Goal: Task Accomplishment & Management: Manage account settings

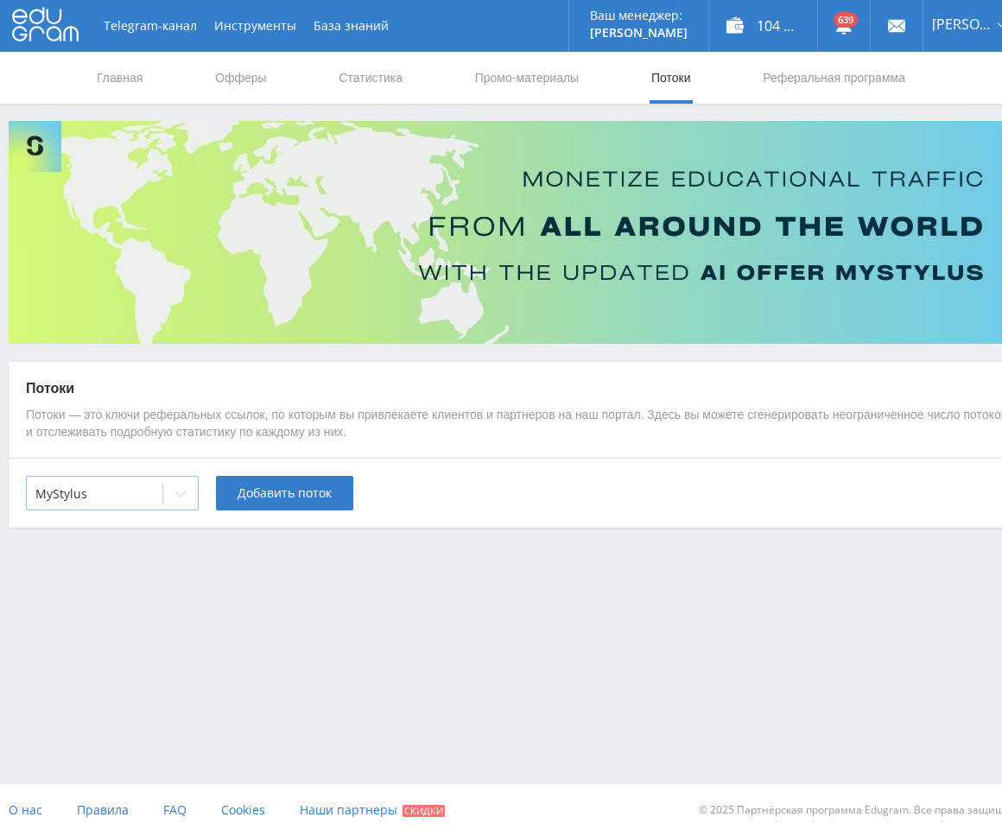
click at [165, 500] on div at bounding box center [180, 494] width 35 height 35
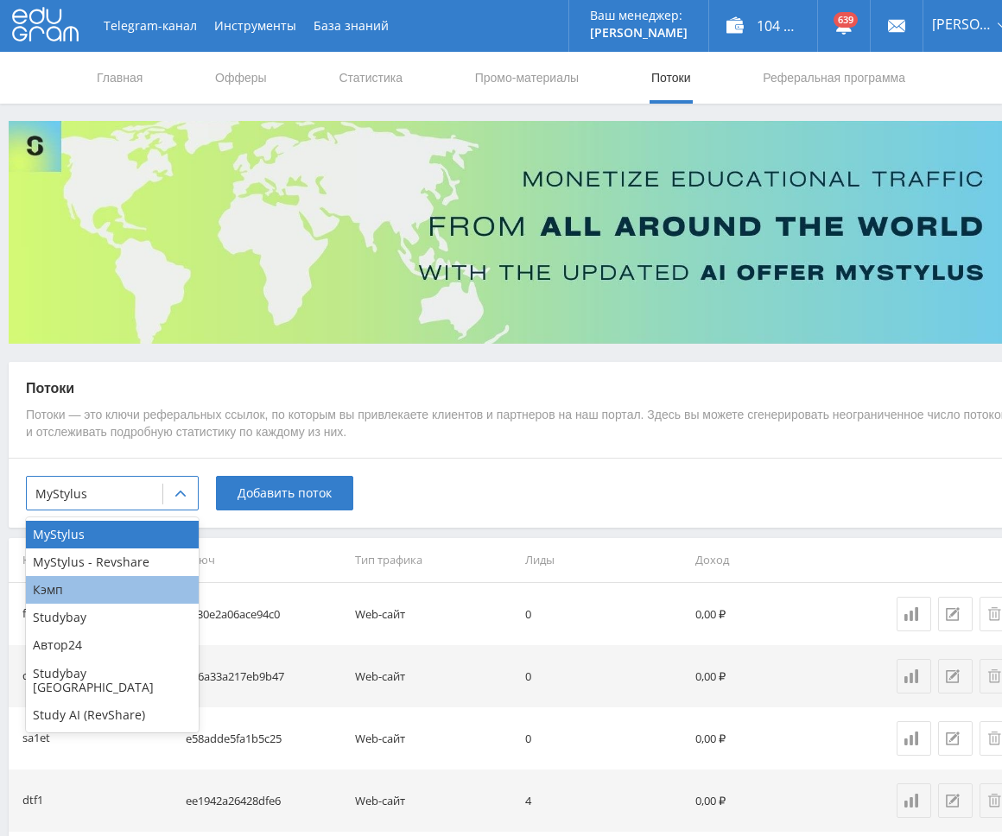
click at [90, 600] on div "Кэмп" at bounding box center [112, 590] width 173 height 28
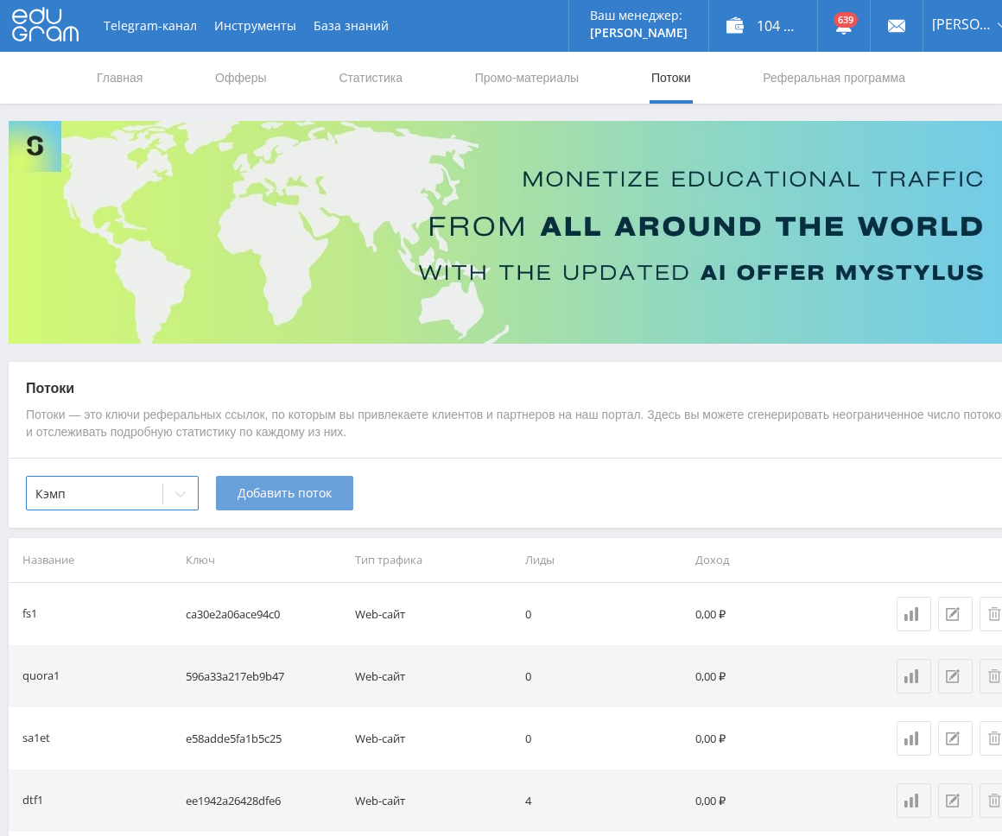
click at [265, 507] on button "Добавить поток" at bounding box center [284, 493] width 137 height 35
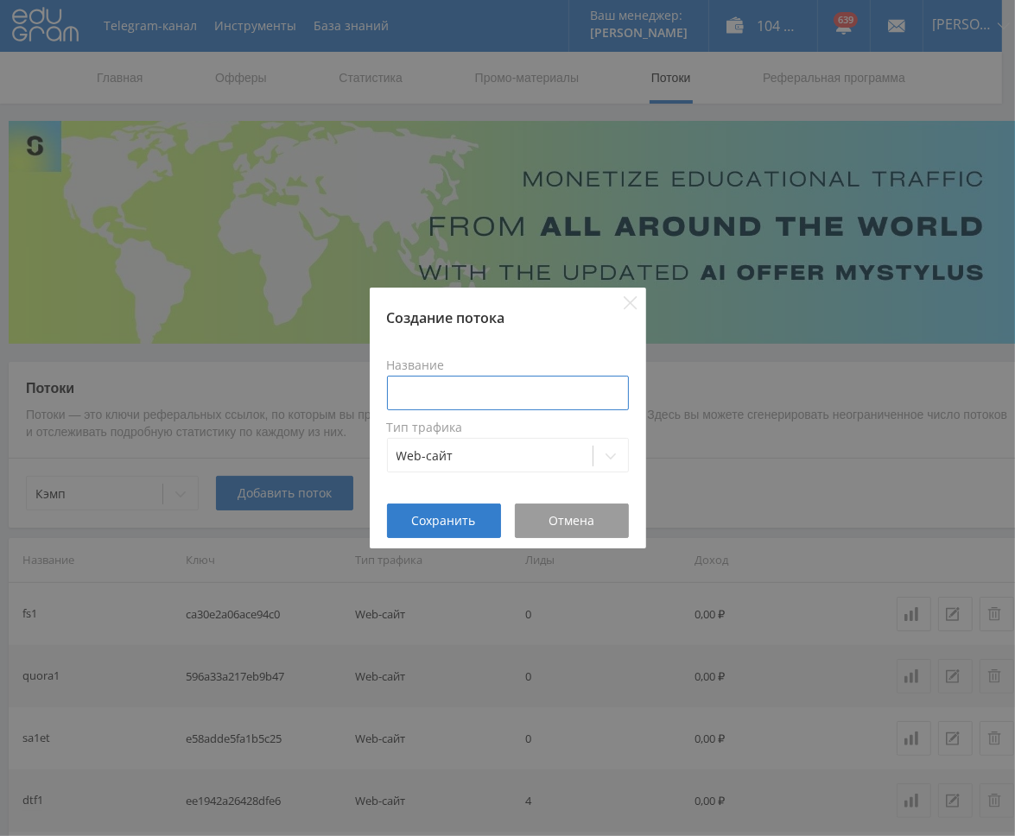
click at [446, 401] on input at bounding box center [508, 393] width 242 height 35
type input "pika5prez"
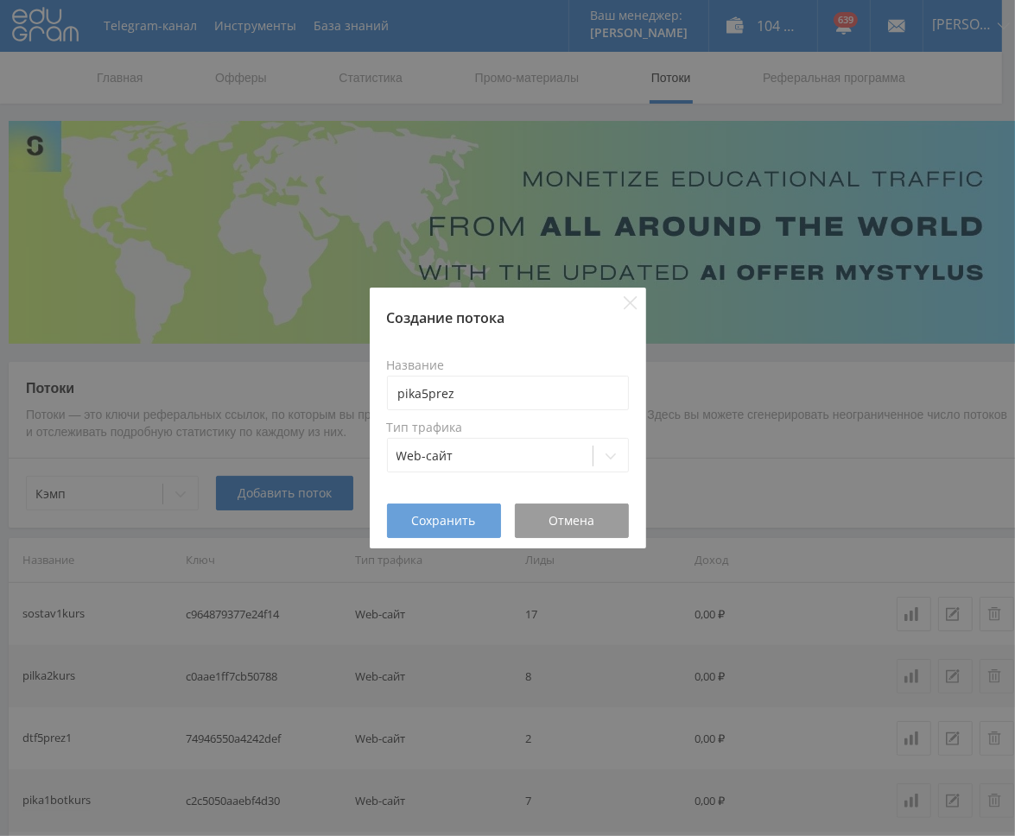
click at [452, 519] on span "Сохранить" at bounding box center [444, 521] width 64 height 14
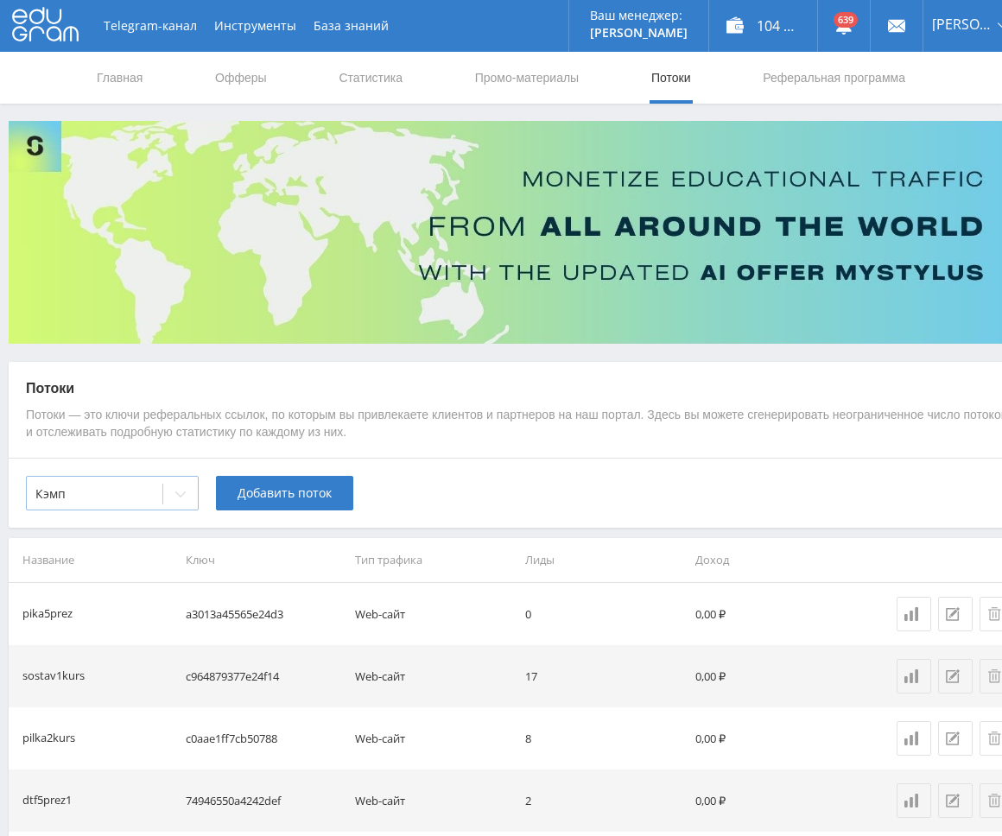
click at [180, 504] on div at bounding box center [180, 494] width 35 height 35
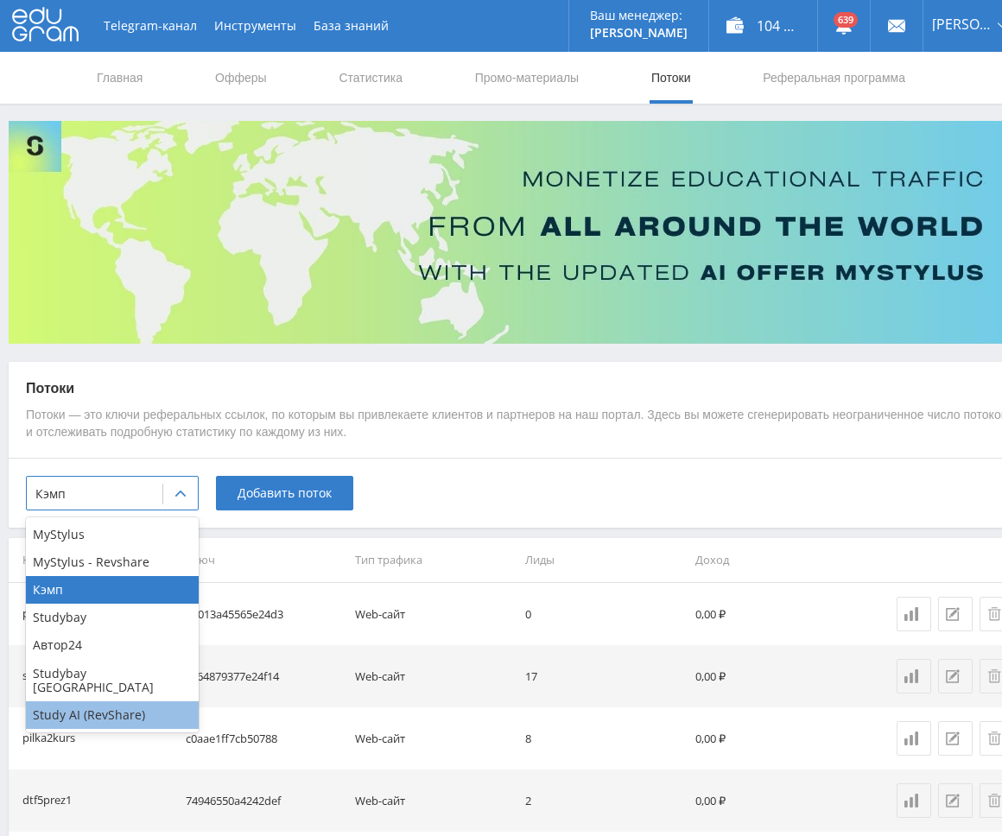
click at [128, 701] on div "Study AI (RevShare)" at bounding box center [112, 715] width 173 height 28
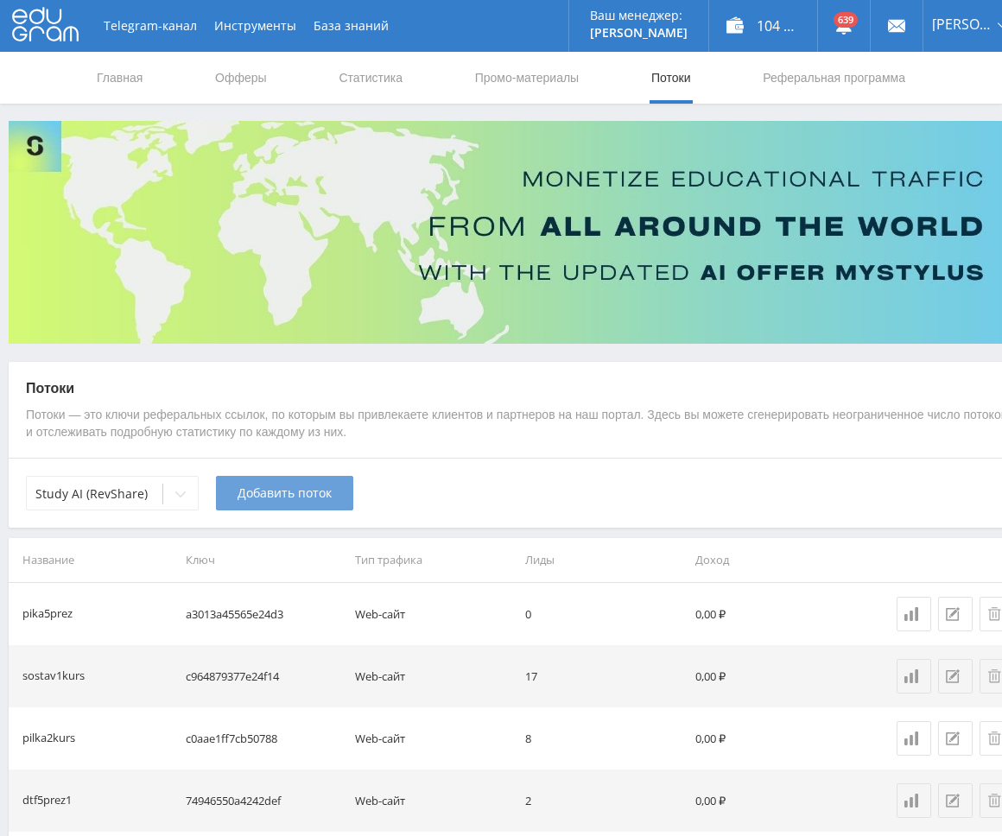
click at [287, 492] on span "Добавить поток" at bounding box center [285, 493] width 94 height 14
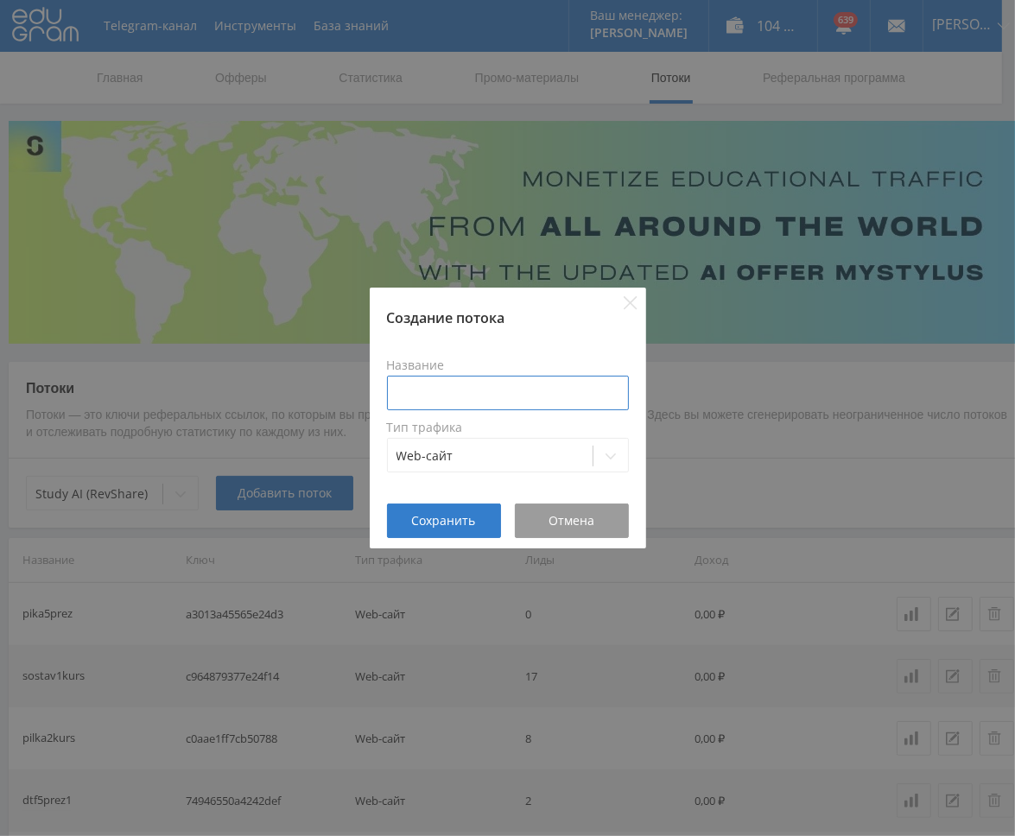
drag, startPoint x: 456, startPoint y: 403, endPoint x: 457, endPoint y: 390, distance: 13.0
click at [455, 397] on input at bounding box center [508, 393] width 242 height 35
paste input "pika5prez"
type input "pika5prez"
click at [435, 524] on span "Сохранить" at bounding box center [444, 521] width 64 height 14
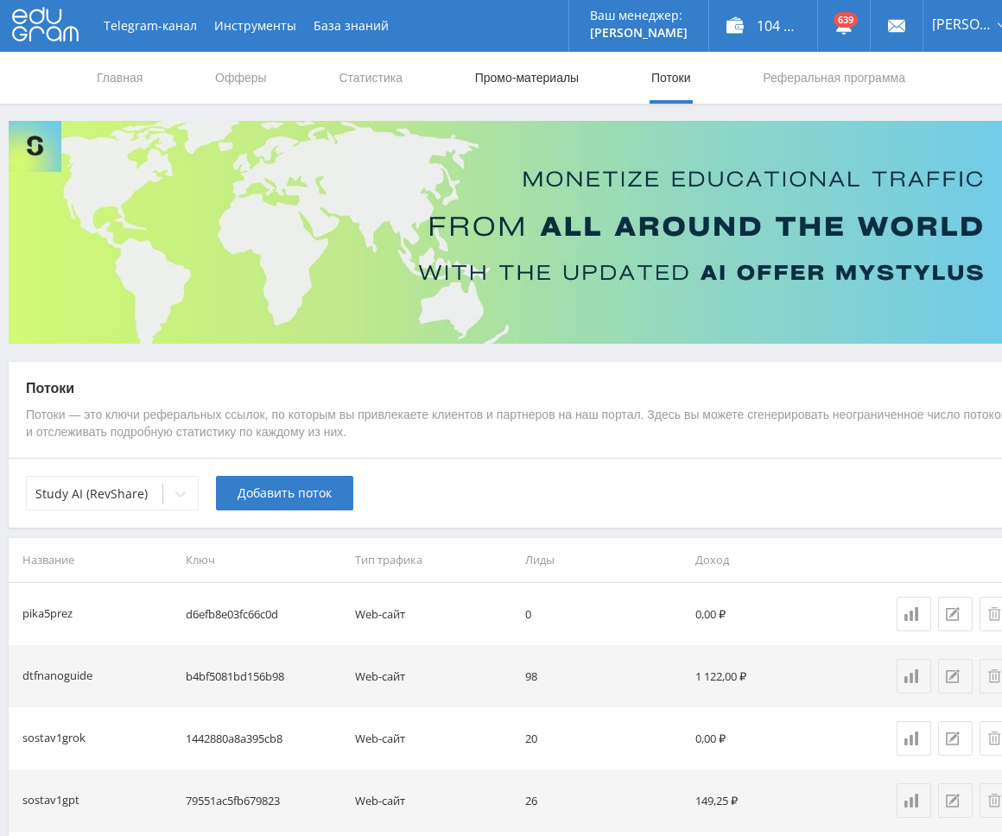
click at [499, 85] on link "Промо-материалы" at bounding box center [526, 78] width 107 height 52
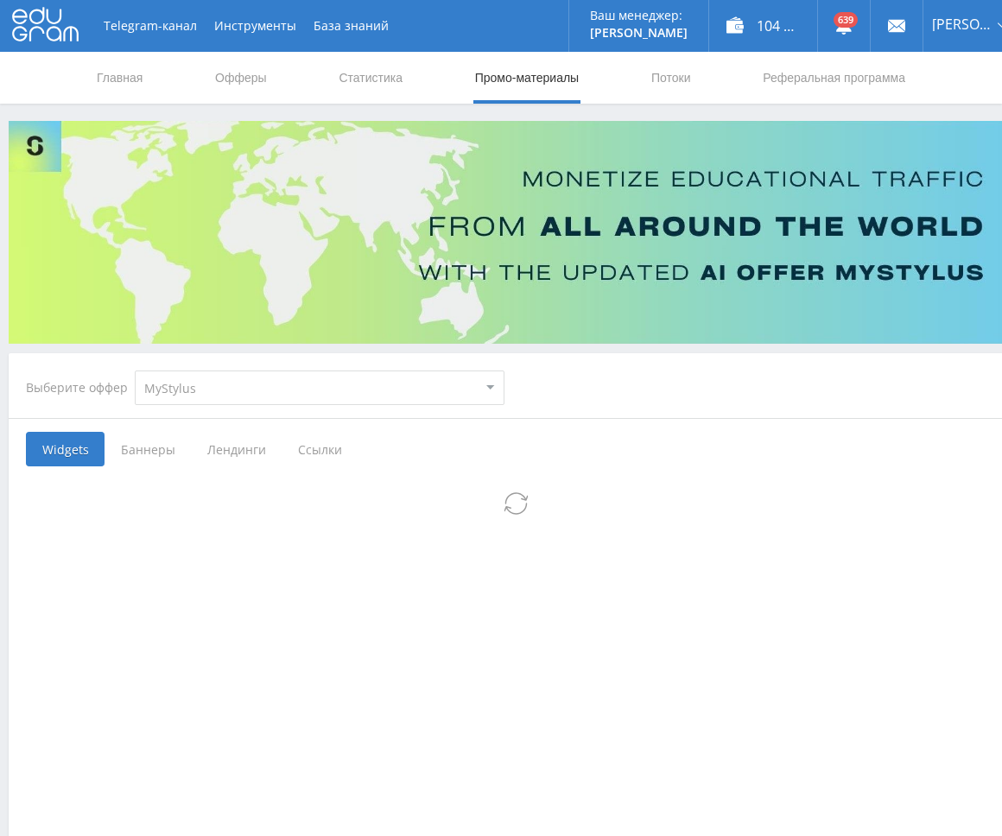
click at [244, 392] on select "MyStylus MyStylus - Revshare Кэмп Studybay Автор24 Studybay Brazil Study AI (Re…" at bounding box center [320, 388] width 370 height 35
select select "340"
click at [135, 371] on select "MyStylus MyStylus - Revshare Кэмп Studybay Автор24 Studybay Brazil Study AI (Re…" at bounding box center [320, 388] width 370 height 35
select select "340"
click at [219, 452] on span "Ссылки" at bounding box center [229, 449] width 77 height 35
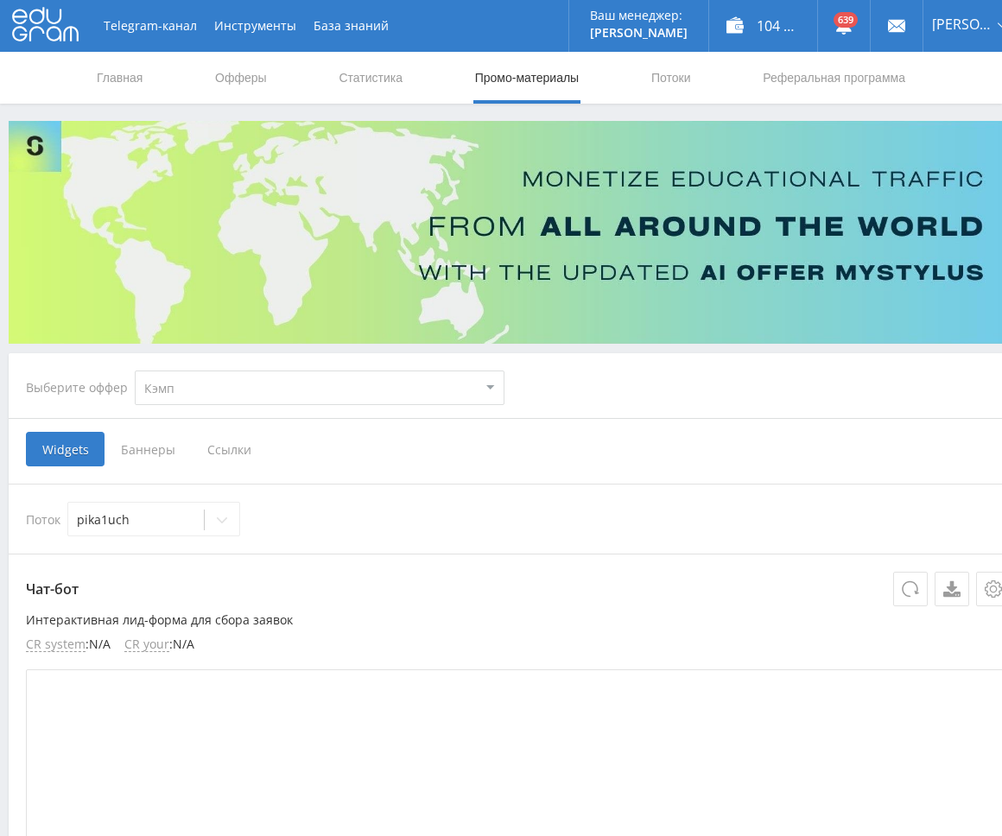
click at [0, 0] on input "Ссылки" at bounding box center [0, 0] width 0 height 0
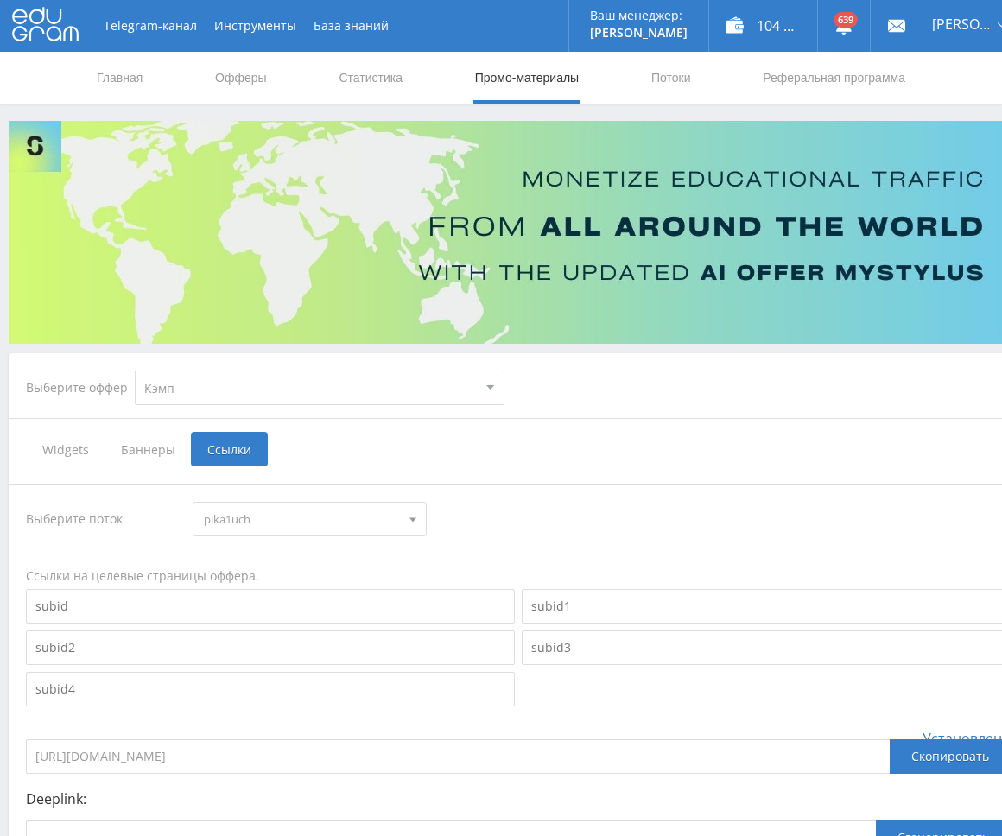
click at [332, 517] on span "pika1uch" at bounding box center [301, 519] width 195 height 33
click at [261, 630] on button "pika5prez" at bounding box center [310, 628] width 232 height 24
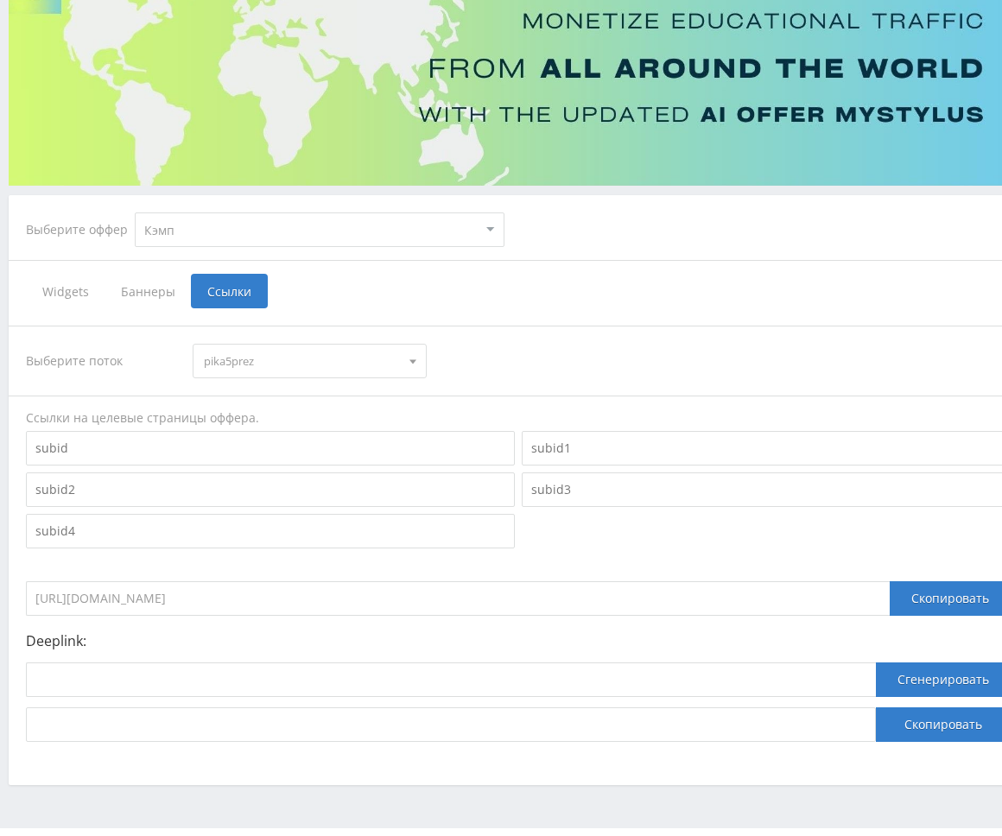
scroll to position [201, 0]
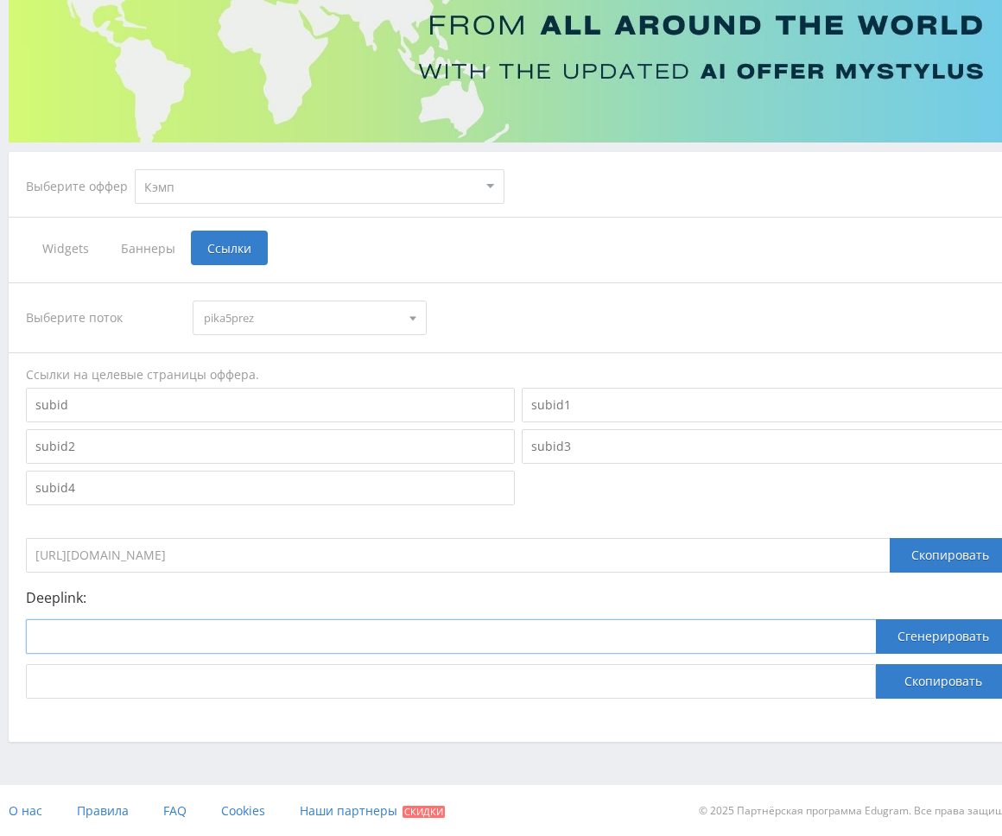
click at [164, 643] on input at bounding box center [451, 636] width 850 height 35
paste input "https://kampus.ai/"
type input "https://kampus.ai/"
click at [923, 644] on button "Сгенерировать" at bounding box center [943, 636] width 135 height 35
click at [940, 679] on button "Скопировать" at bounding box center [943, 681] width 135 height 35
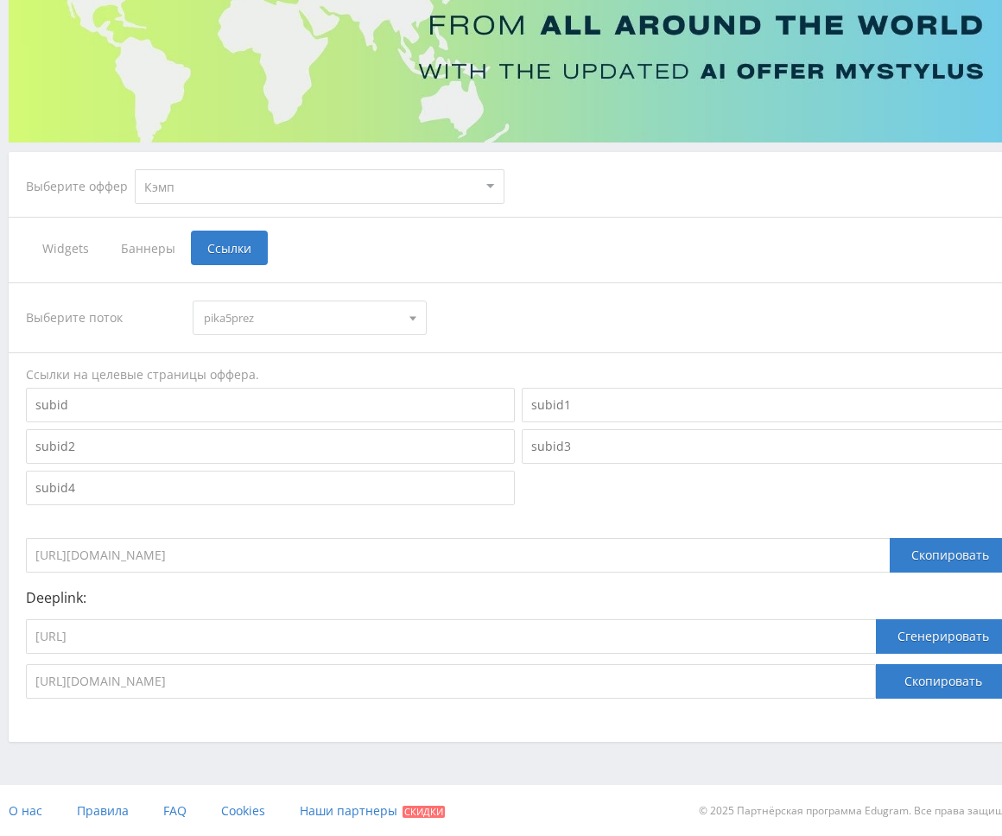
click at [241, 193] on select "MyStylus MyStylus - Revshare Кэмп Studybay Автор24 Studybay Brazil Study AI (Re…" at bounding box center [320, 186] width 370 height 35
select select "376"
click at [135, 169] on select "MyStylus MyStylus - Revshare Кэмп Studybay Автор24 Studybay Brazil Study AI (Re…" at bounding box center [320, 186] width 370 height 35
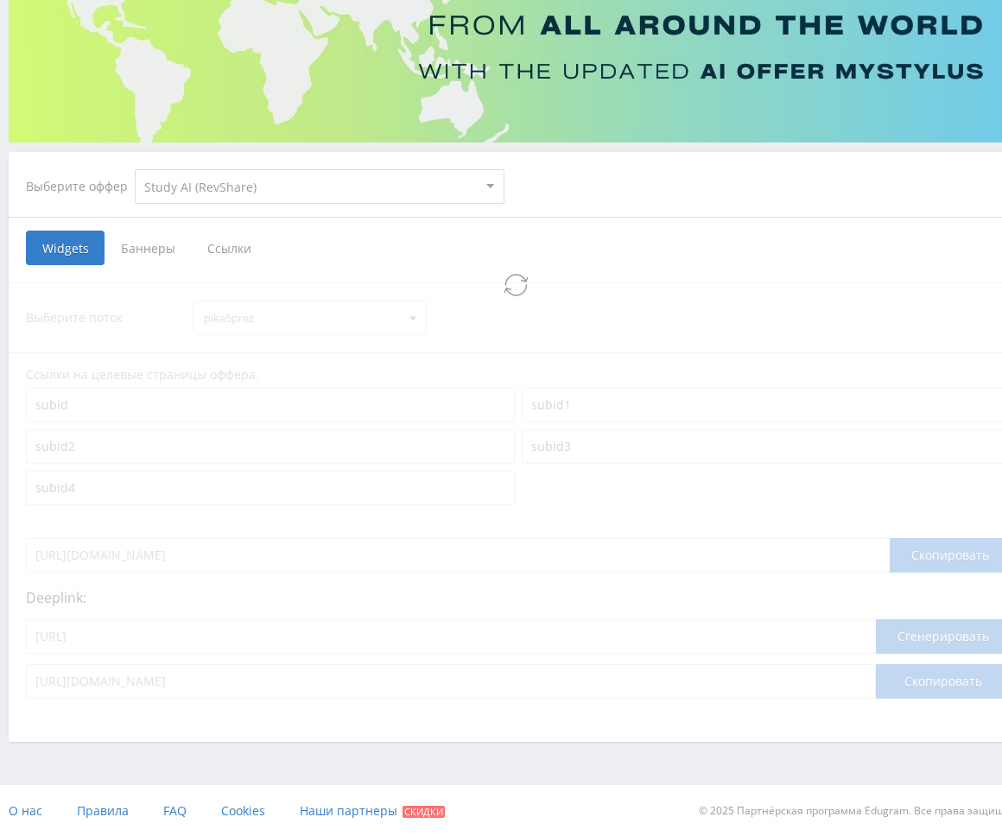
select select "376"
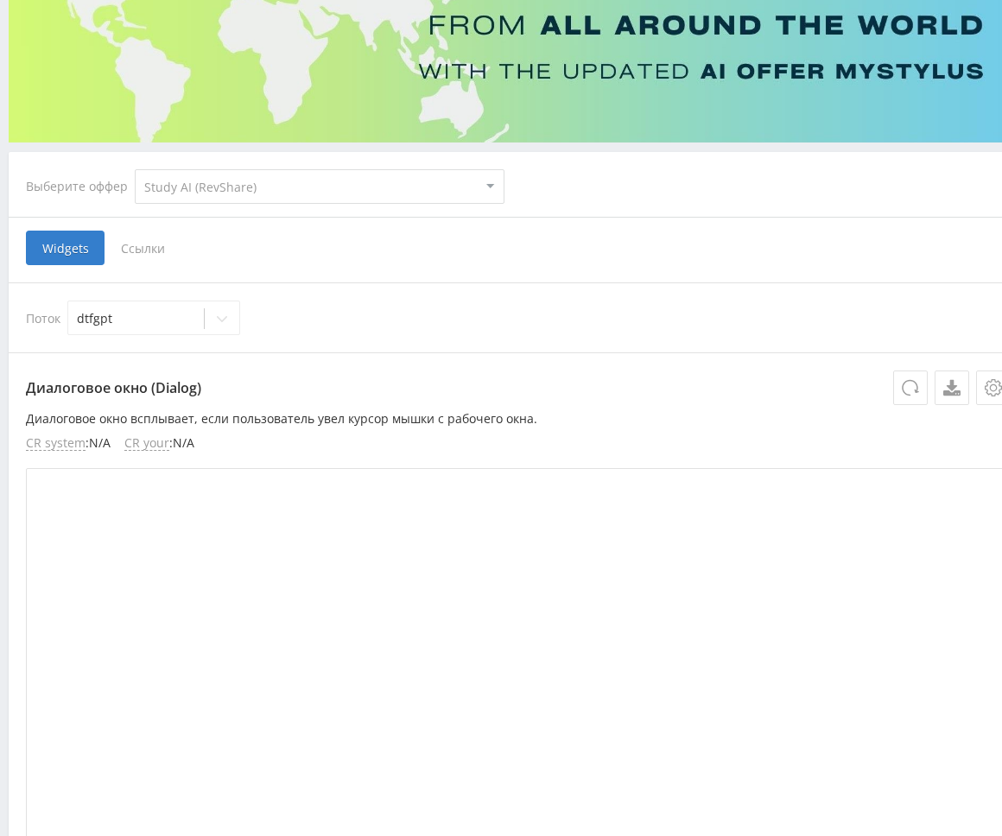
scroll to position [13, 0]
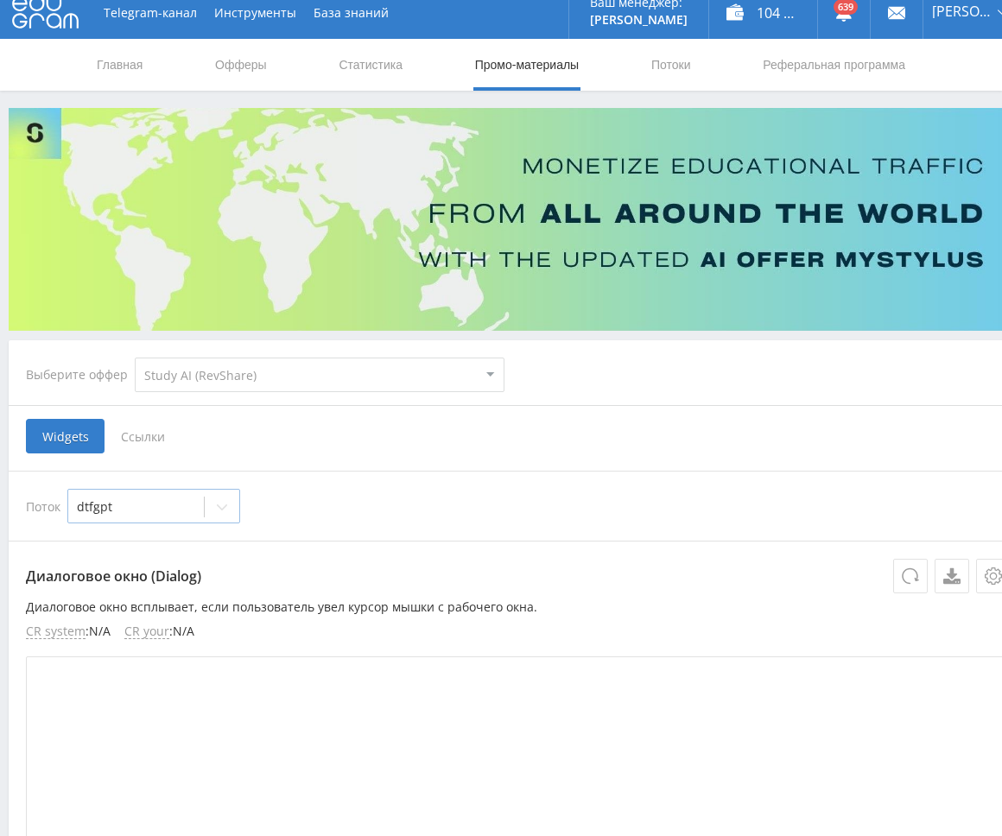
click at [173, 517] on div "dtfgpt" at bounding box center [136, 507] width 136 height 24
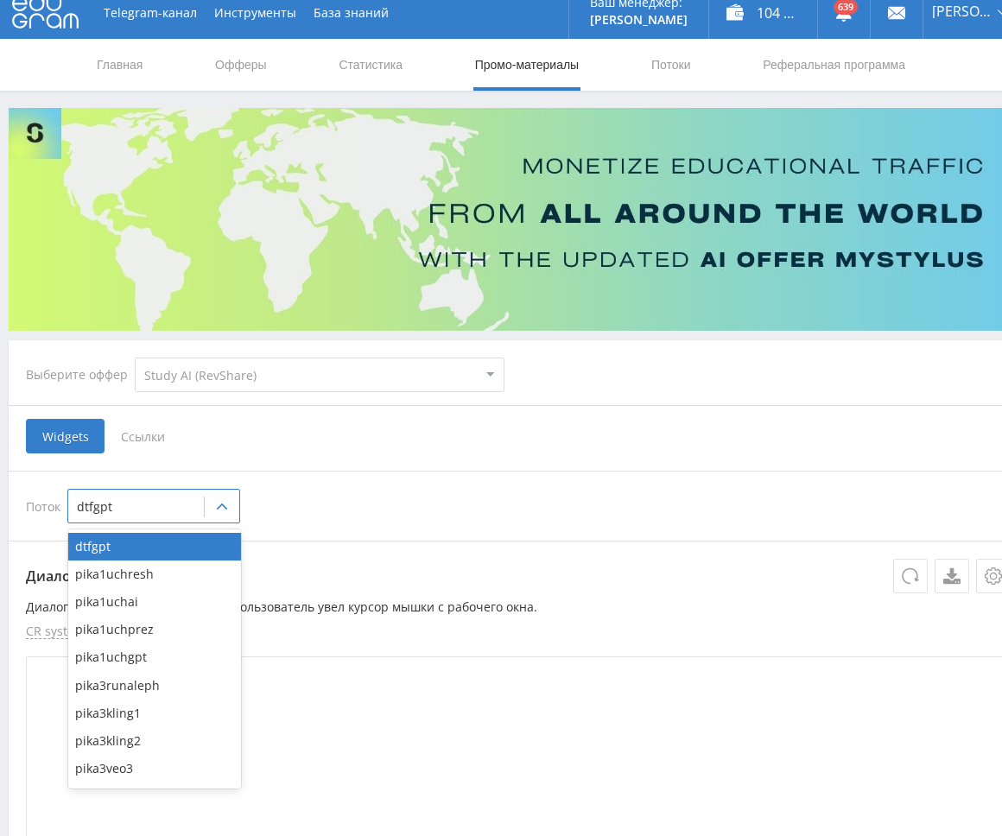
click at [149, 426] on span "Ссылки" at bounding box center [143, 436] width 77 height 35
click at [0, 0] on input "Ссылки" at bounding box center [0, 0] width 0 height 0
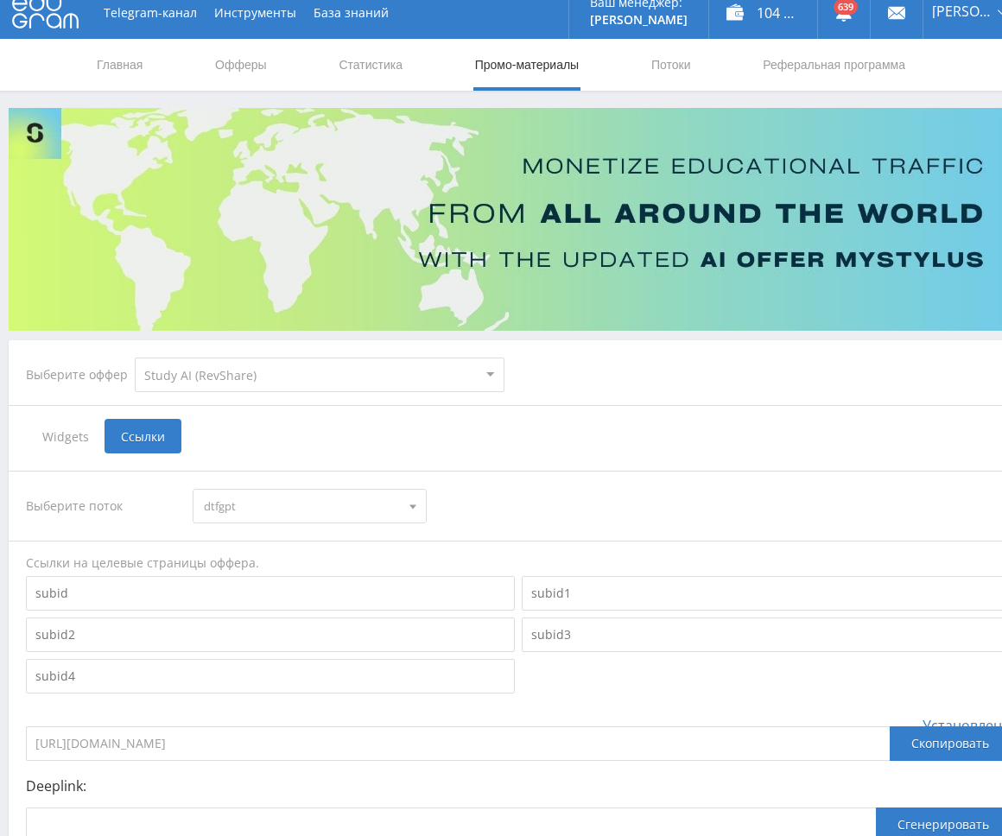
drag, startPoint x: 226, startPoint y: 503, endPoint x: 328, endPoint y: 552, distance: 113.2
click at [228, 504] on span "dtfgpt" at bounding box center [301, 506] width 195 height 33
click at [293, 583] on button "pika5prez" at bounding box center [310, 585] width 232 height 24
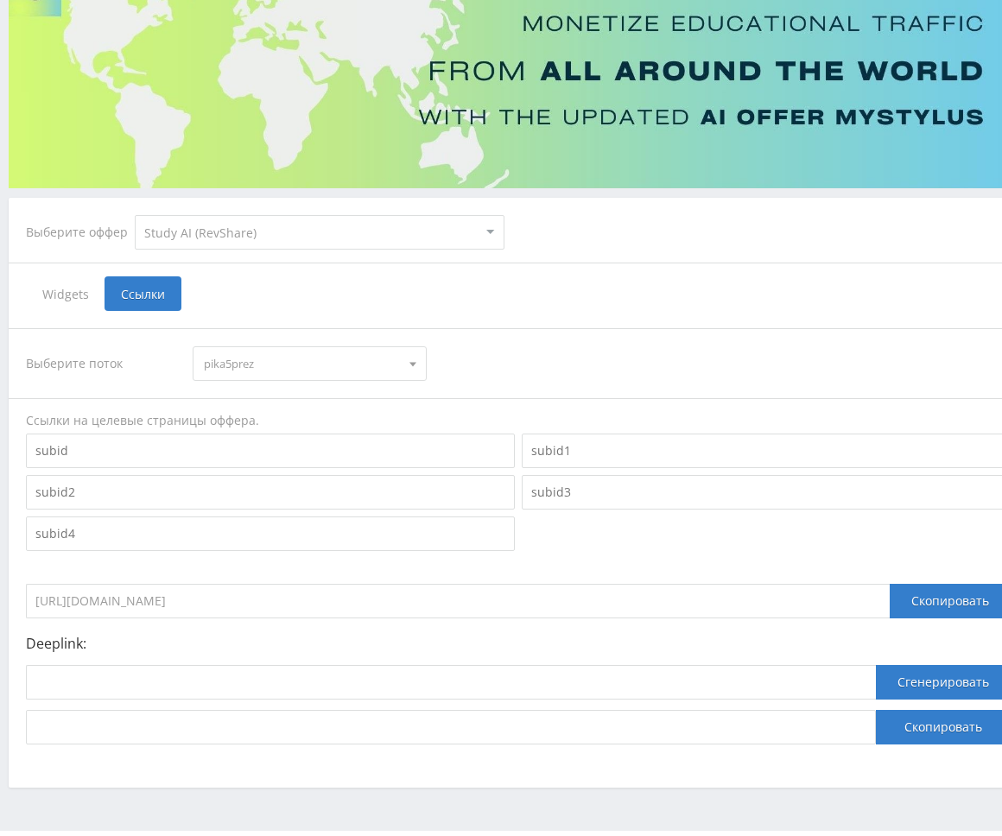
scroll to position [201, 0]
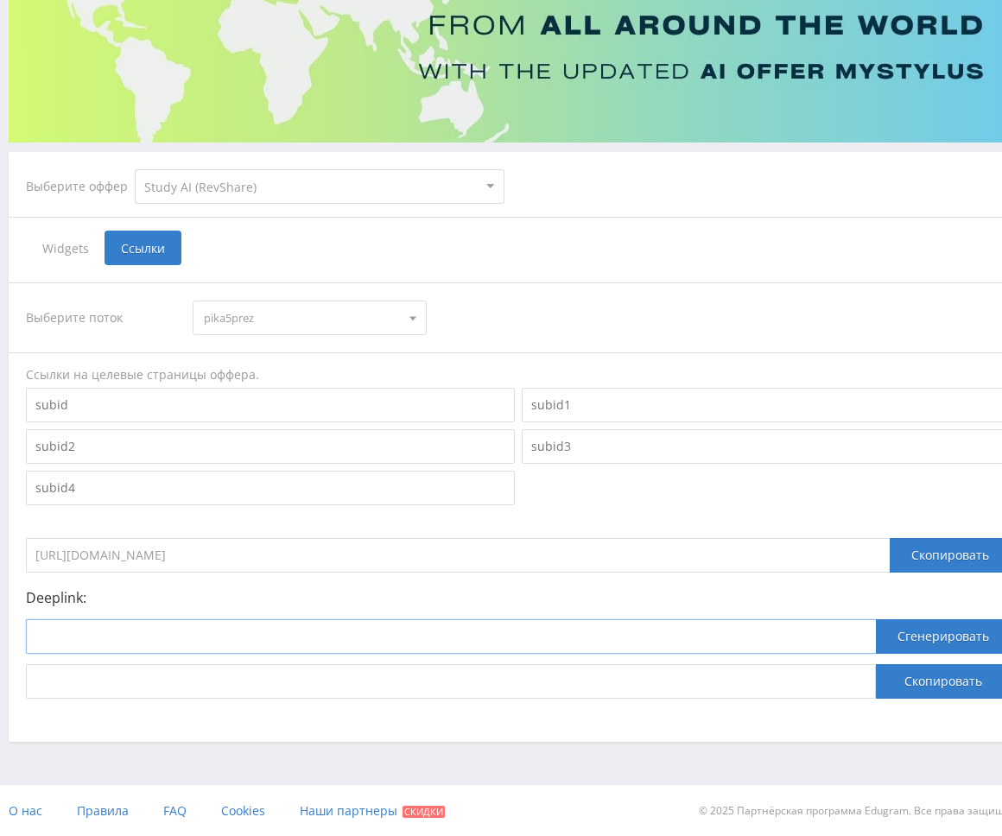
click at [178, 637] on input at bounding box center [451, 636] width 850 height 35
click at [259, 631] on input at bounding box center [451, 636] width 850 height 35
paste input "https://study24.ai/chat/generate_presentation_plus_bot"
type input "https://study24.ai/chat/generate_presentation_plus_bot"
click at [920, 634] on button "Сгенерировать" at bounding box center [943, 636] width 135 height 35
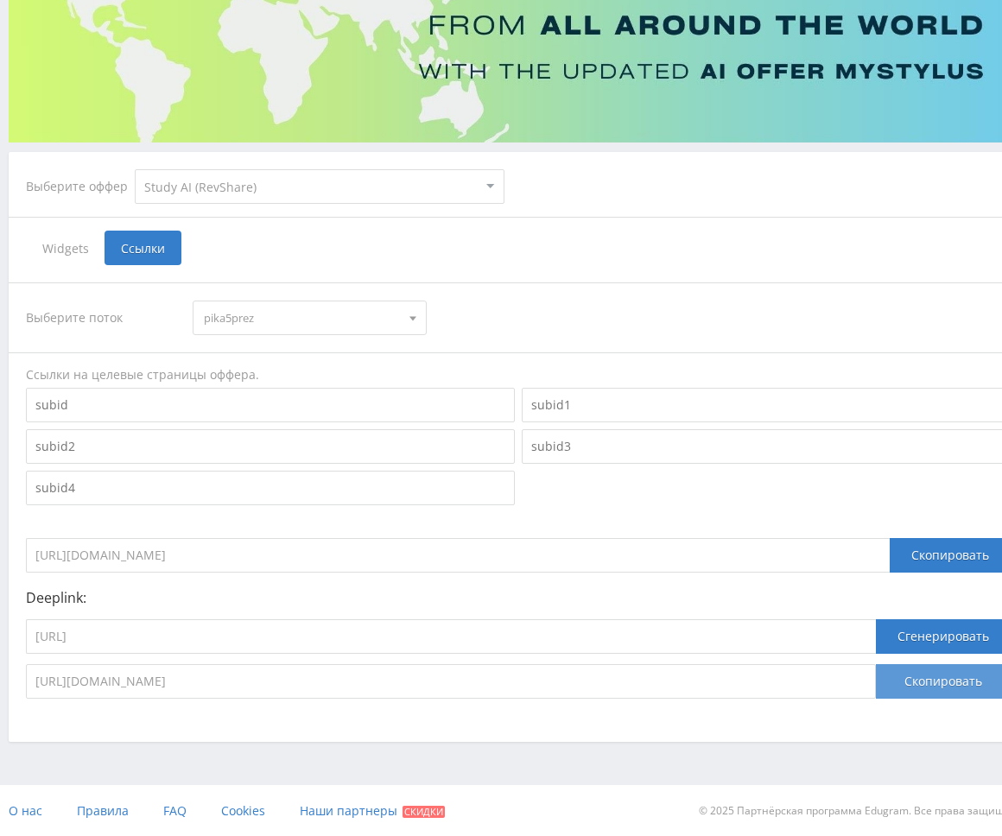
click at [930, 672] on button "Скопировать" at bounding box center [943, 681] width 135 height 35
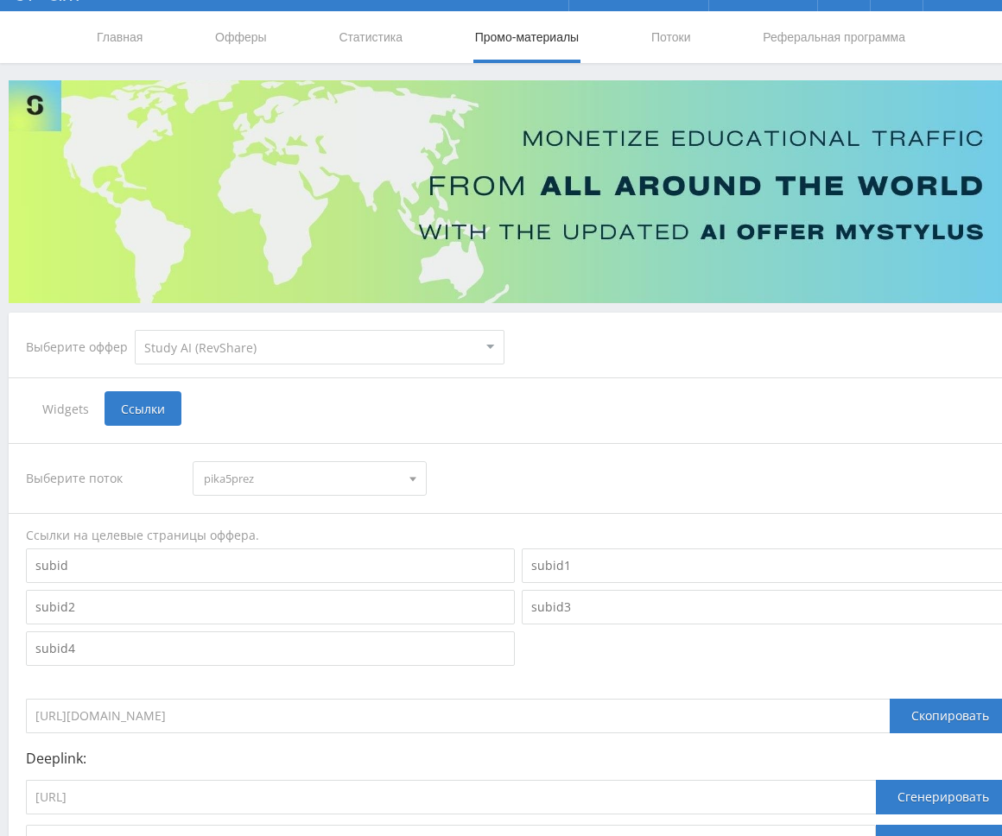
scroll to position [0, 0]
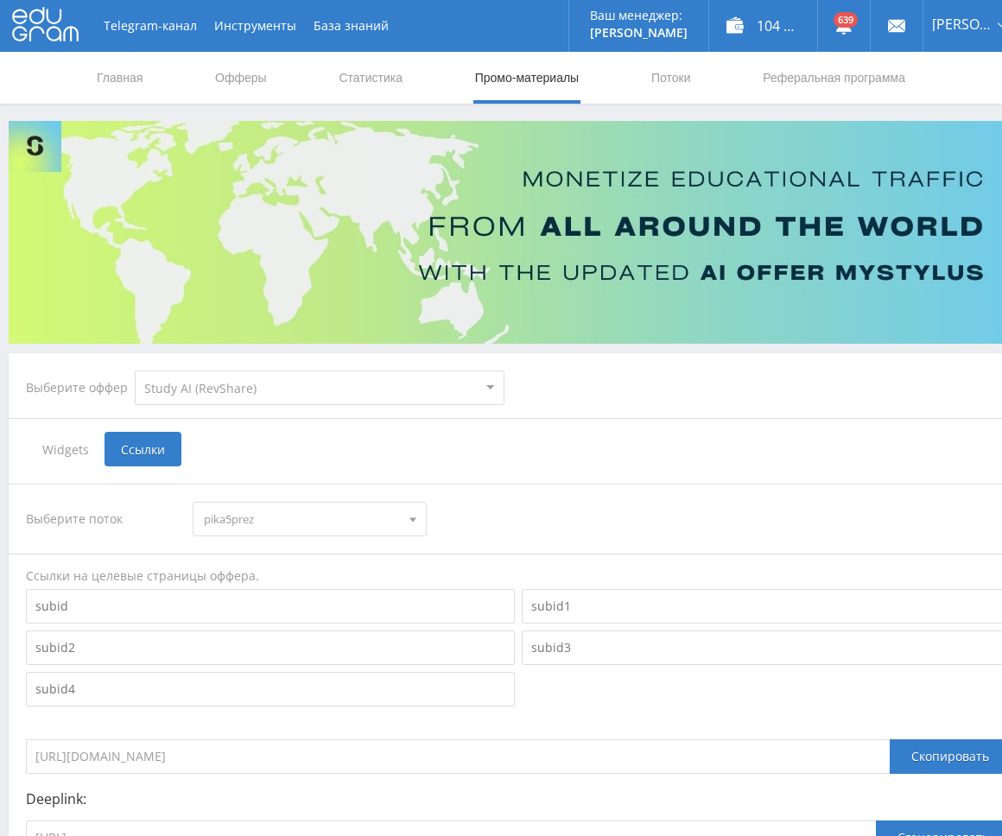
click at [530, 81] on link "Промо-материалы" at bounding box center [526, 78] width 107 height 52
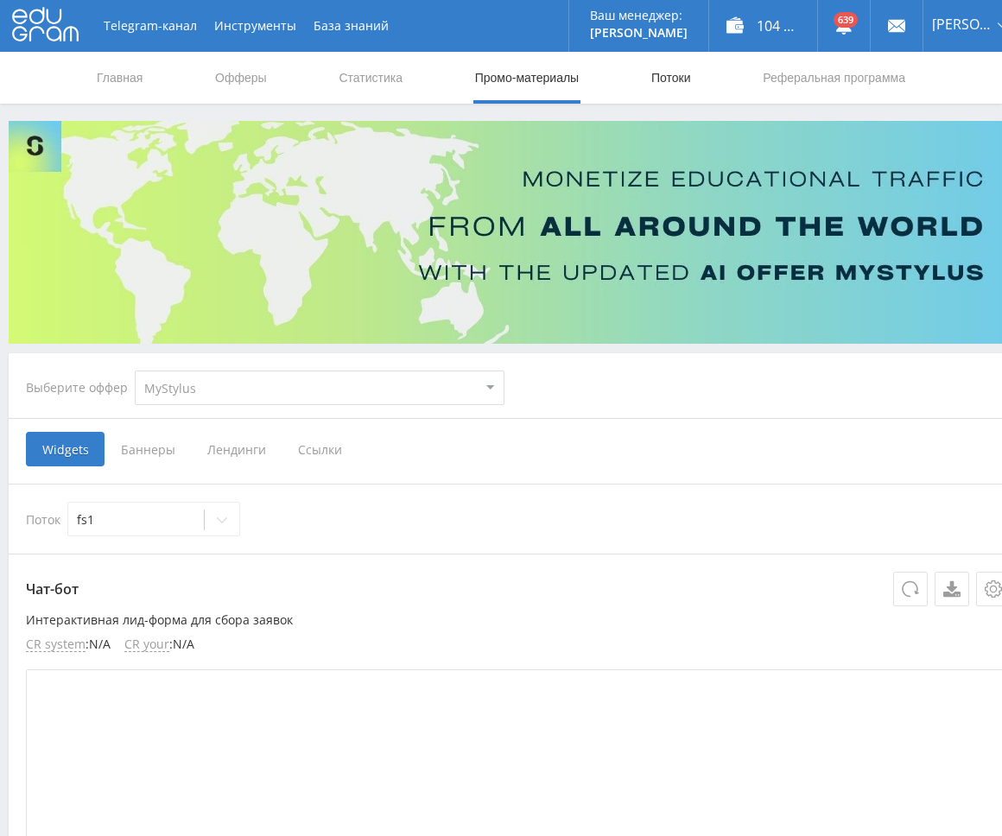
click at [675, 79] on link "Потоки" at bounding box center [671, 78] width 43 height 52
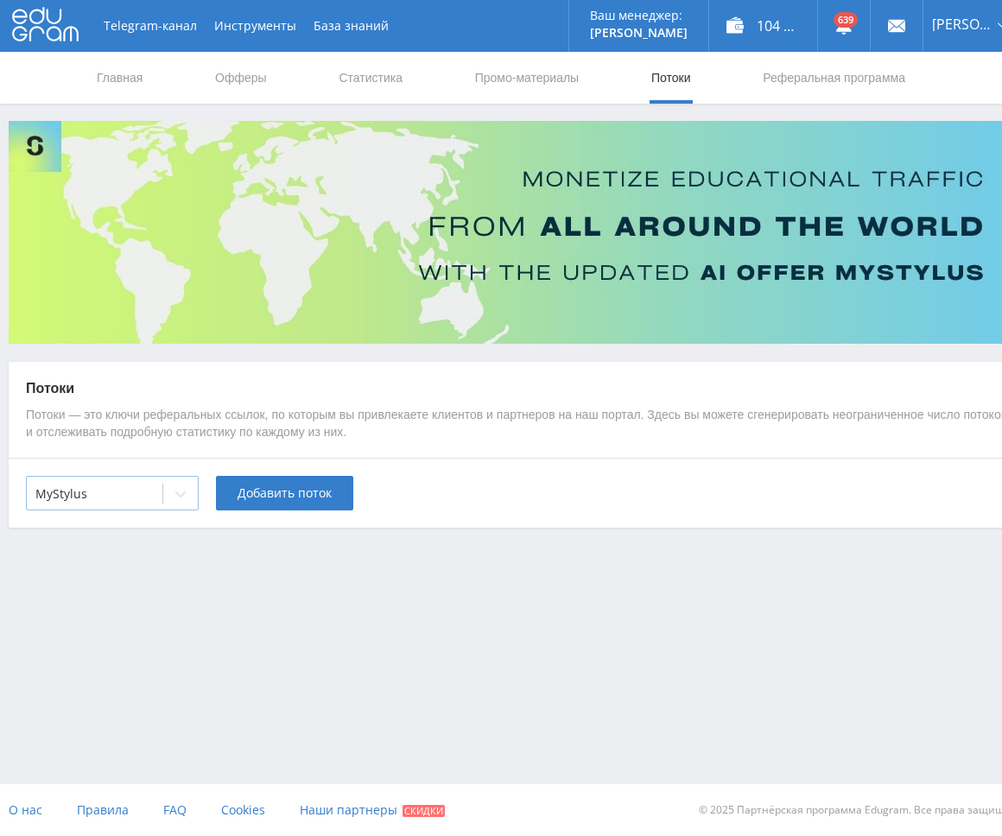
click at [163, 487] on div at bounding box center [180, 494] width 35 height 35
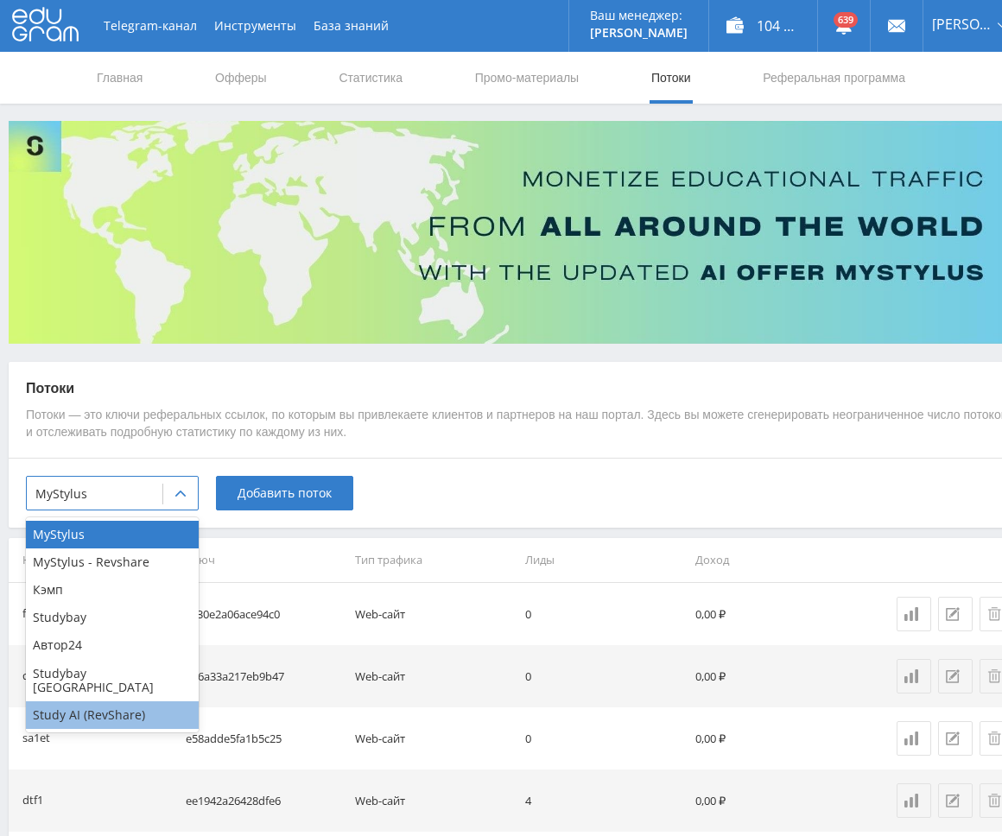
click at [128, 701] on div "Study AI (RevShare)" at bounding box center [112, 715] width 173 height 28
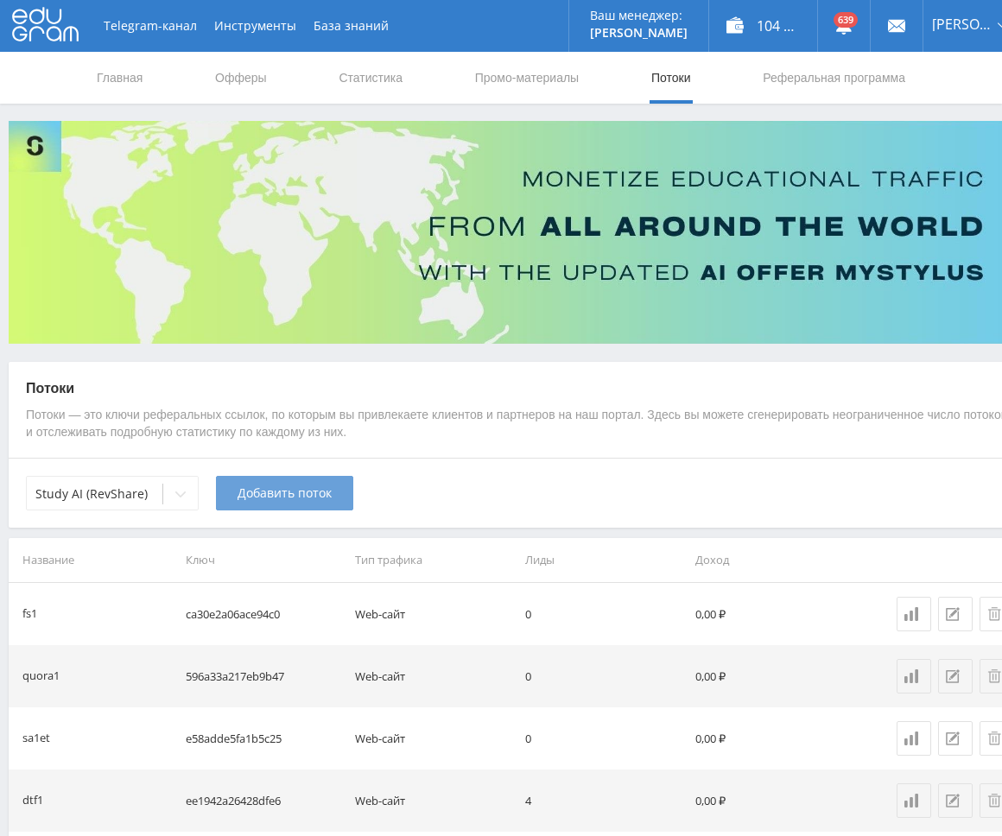
click at [283, 491] on span "Добавить поток" at bounding box center [285, 493] width 94 height 14
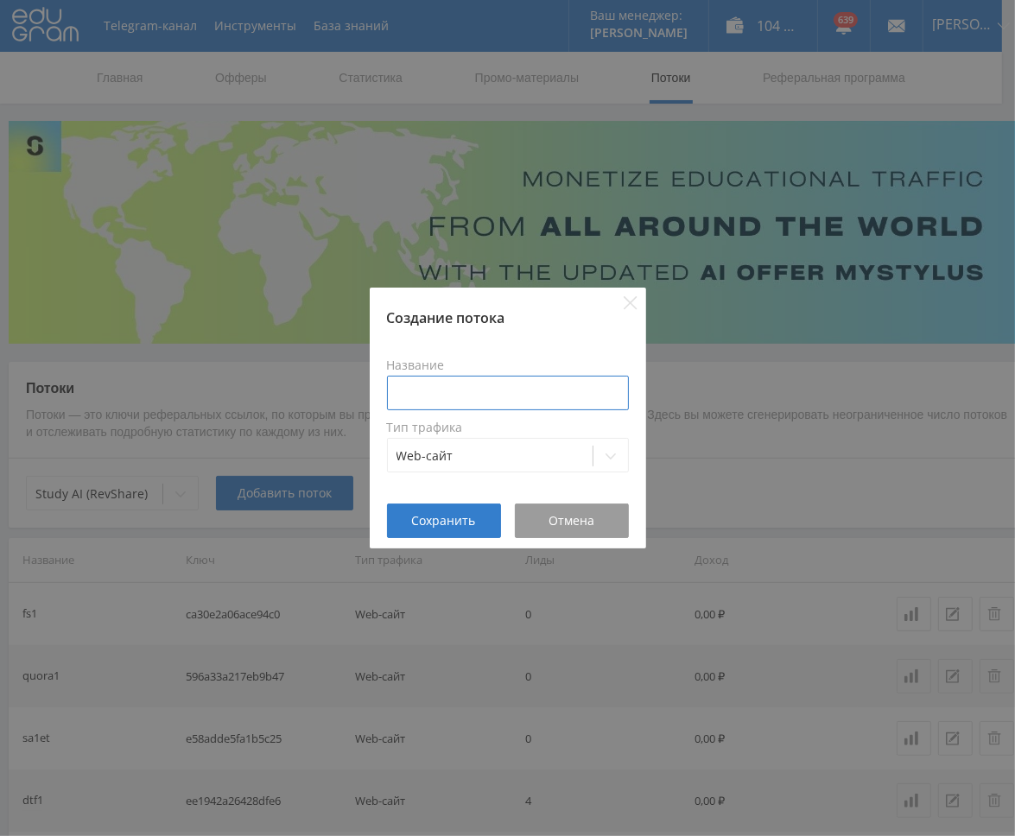
click at [468, 384] on input at bounding box center [508, 393] width 242 height 35
type input "з"
type input "pika5prezpro"
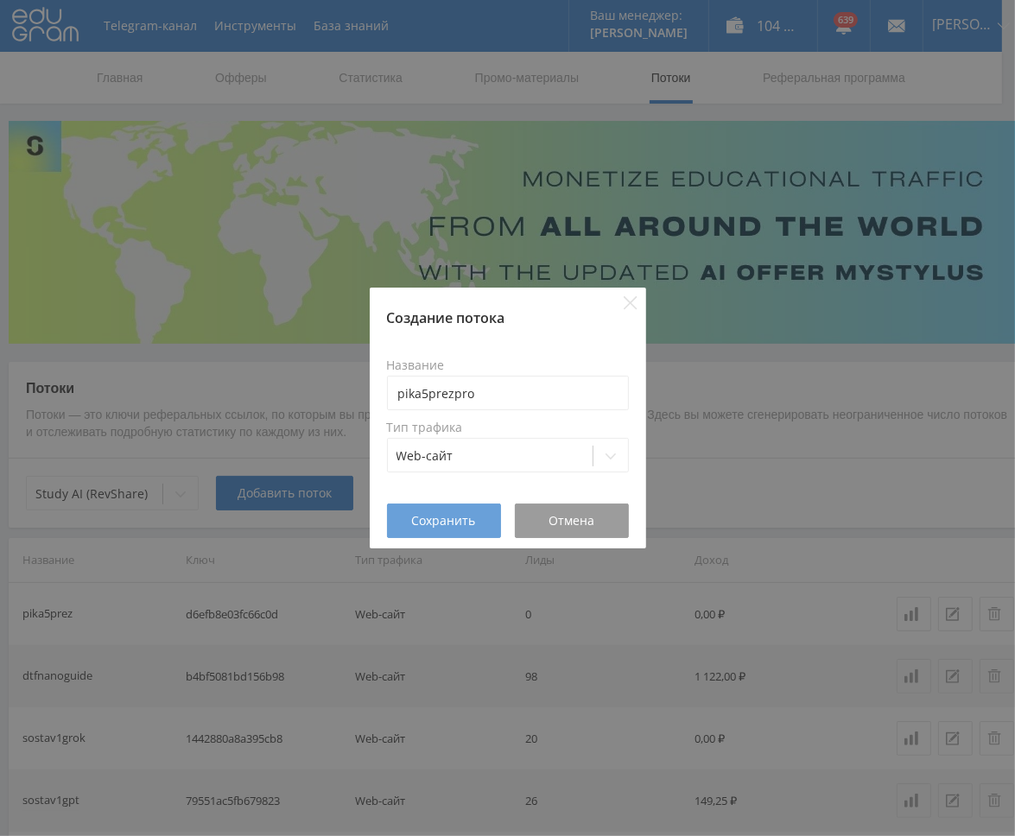
click at [451, 526] on span "Сохранить" at bounding box center [444, 521] width 64 height 14
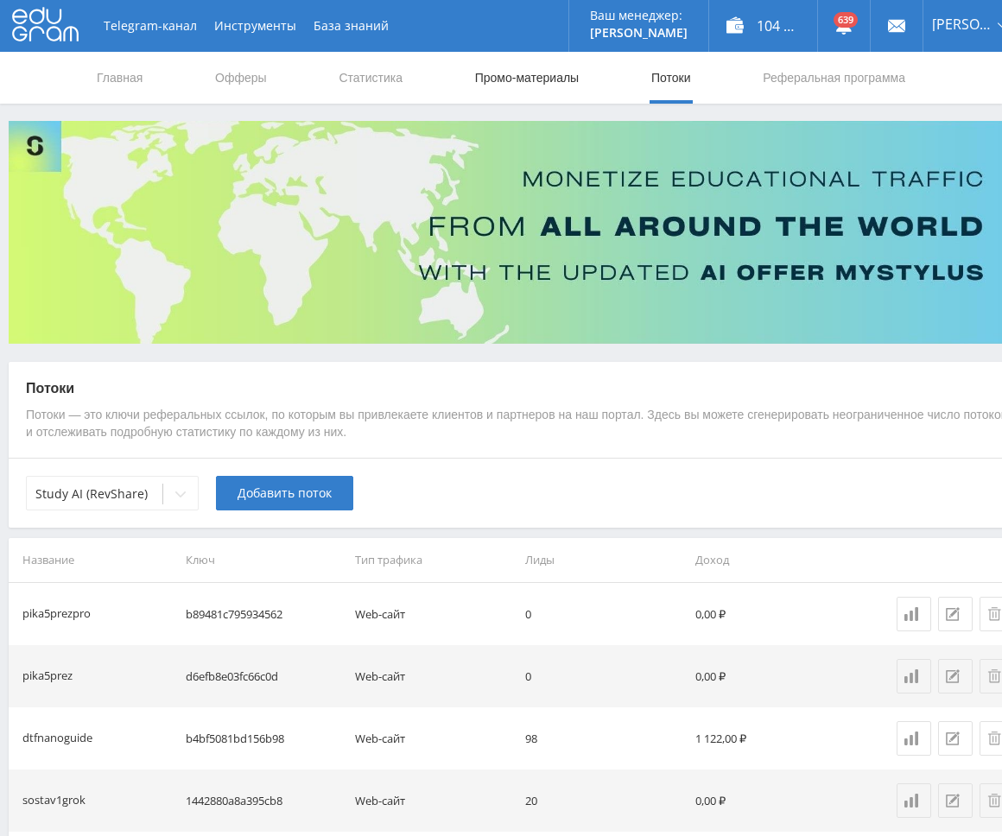
click at [511, 75] on link "Промо-материалы" at bounding box center [526, 78] width 107 height 52
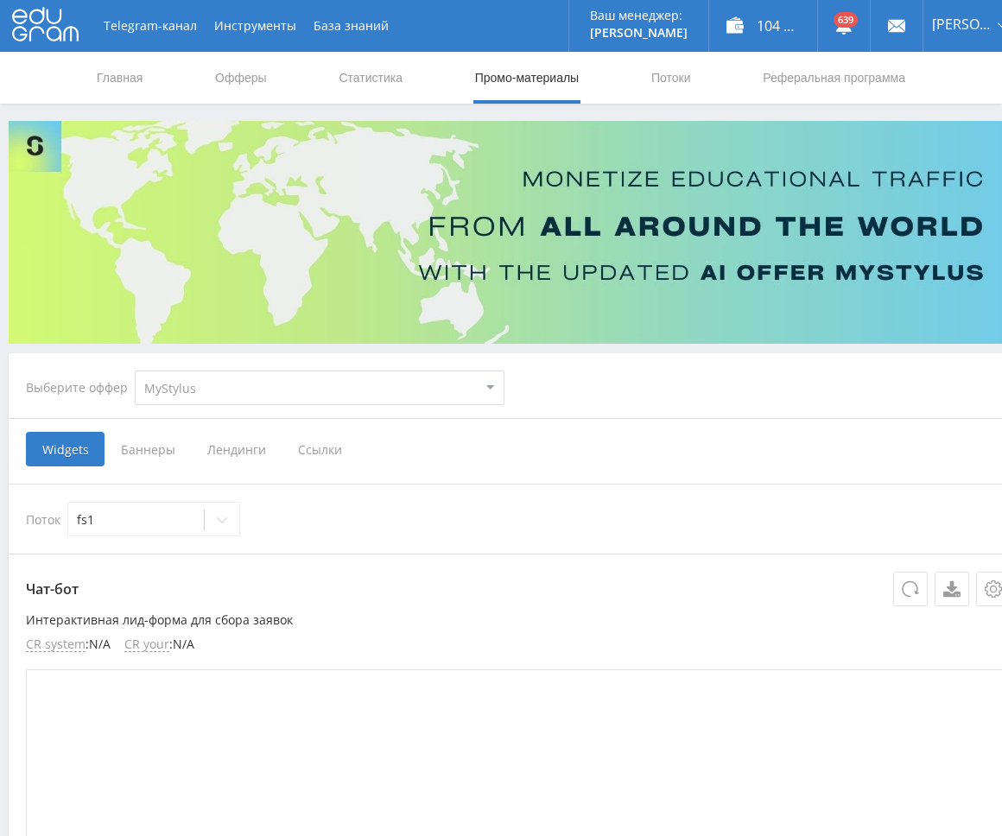
click at [200, 386] on select "MyStylus MyStylus - Revshare Кэмп Studybay Автор24 Studybay Brazil Study AI (Re…" at bounding box center [320, 388] width 370 height 35
select select "376"
click at [135, 371] on select "MyStylus MyStylus - Revshare Кэмп Studybay Автор24 Studybay Brazil Study AI (Re…" at bounding box center [320, 388] width 370 height 35
select select "376"
click at [166, 450] on span "Ссылки" at bounding box center [143, 449] width 77 height 35
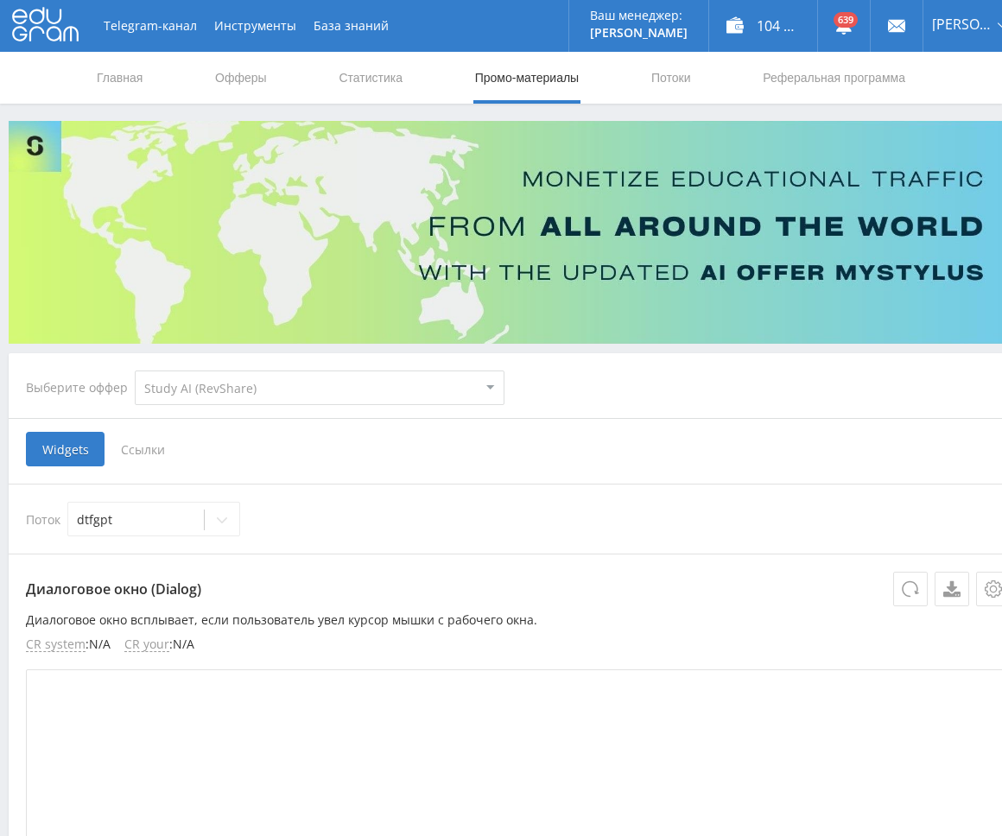
click at [0, 0] on input "Ссылки" at bounding box center [0, 0] width 0 height 0
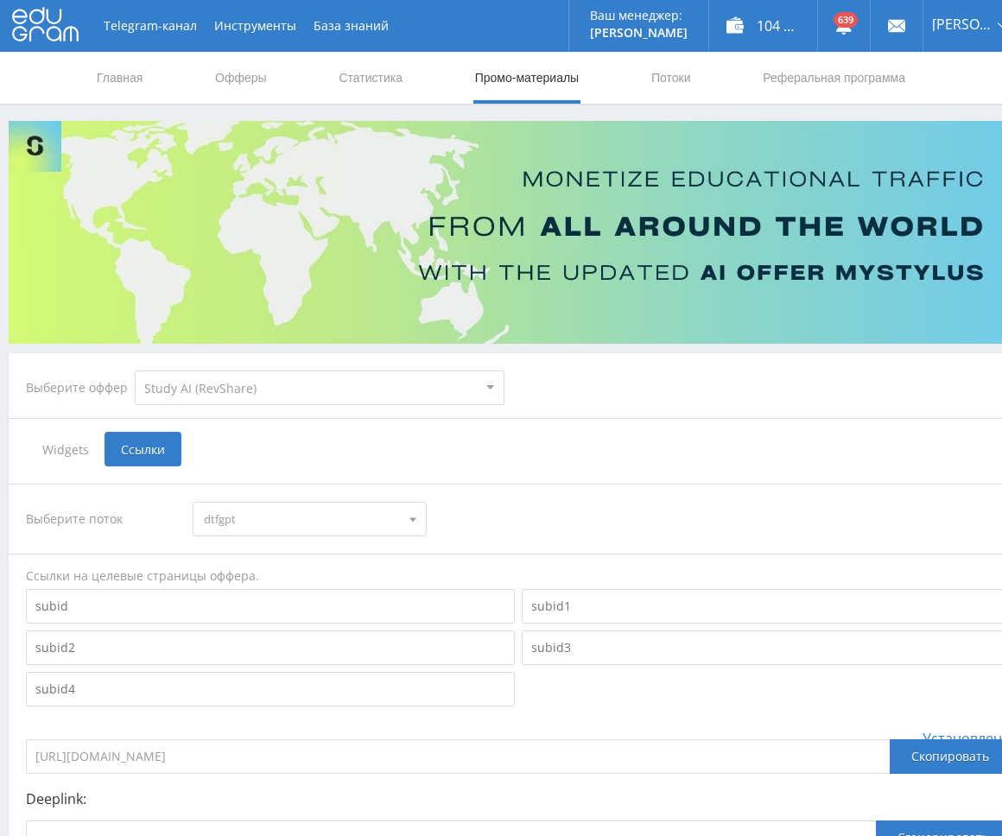
click at [284, 524] on span "dtfgpt" at bounding box center [301, 519] width 195 height 33
click at [275, 549] on button "pika5prezpro" at bounding box center [310, 551] width 232 height 24
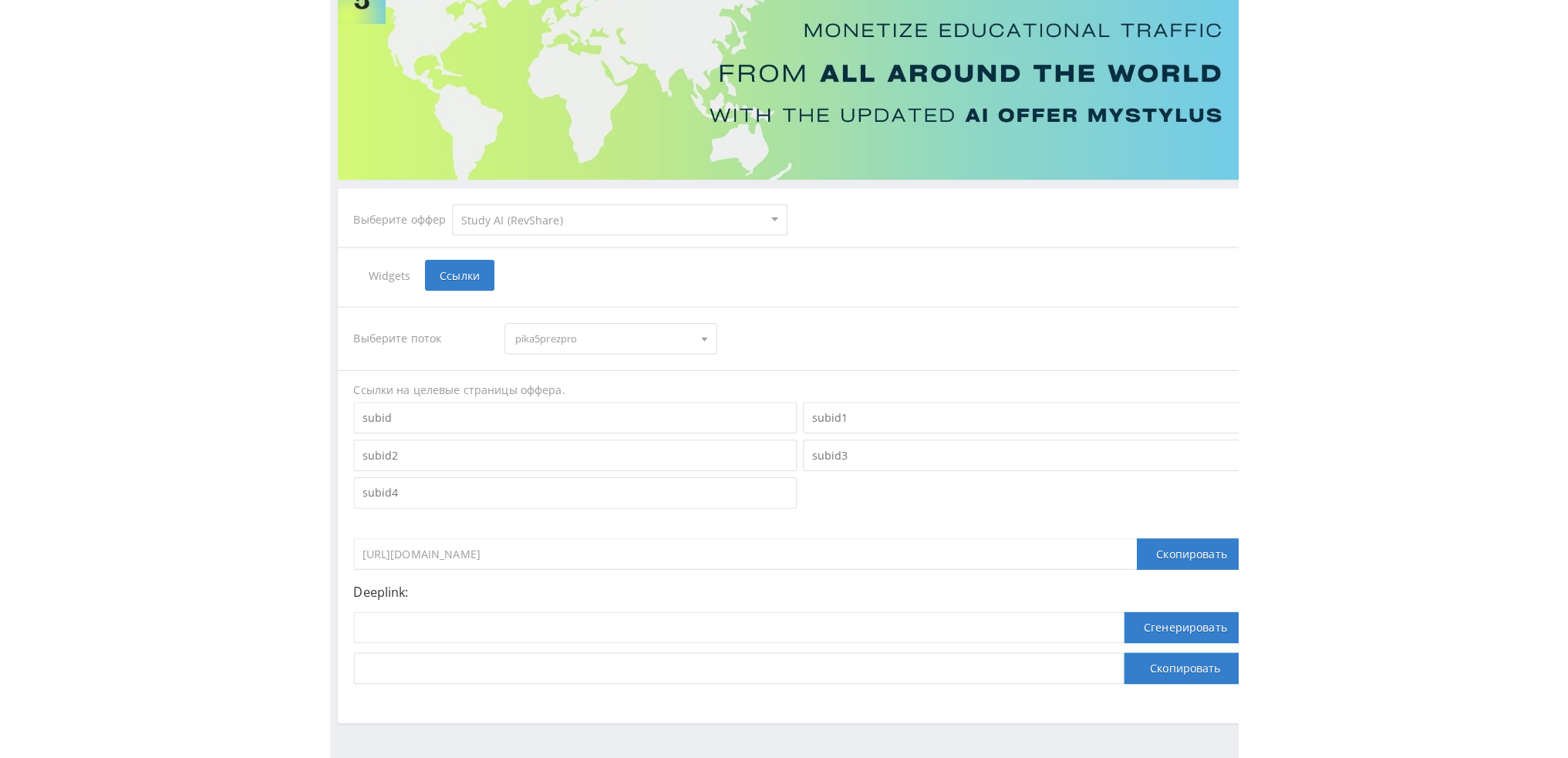
scroll to position [154, 0]
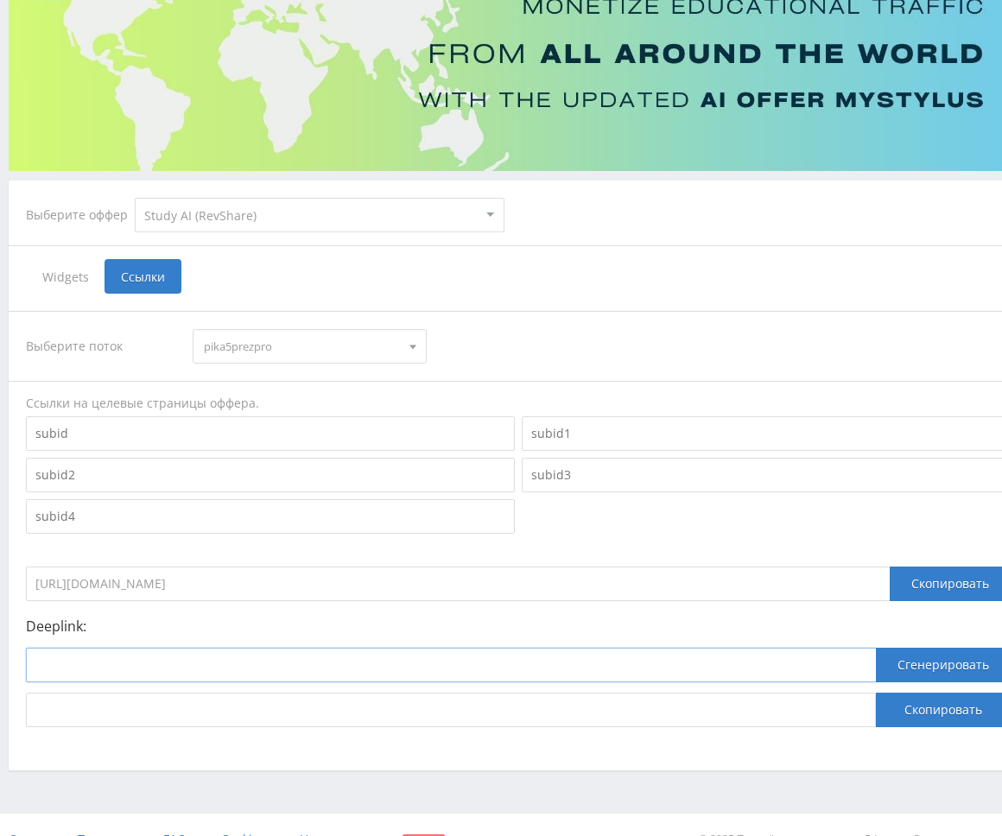
click at [294, 666] on input at bounding box center [451, 665] width 850 height 35
paste input "https://study24.ai/chat/presentation_pro"
type input "https://study24.ai/chat/presentation_pro"
click at [913, 651] on button "Сгенерировать" at bounding box center [943, 665] width 135 height 35
click at [936, 704] on button "Скопировать" at bounding box center [943, 710] width 135 height 35
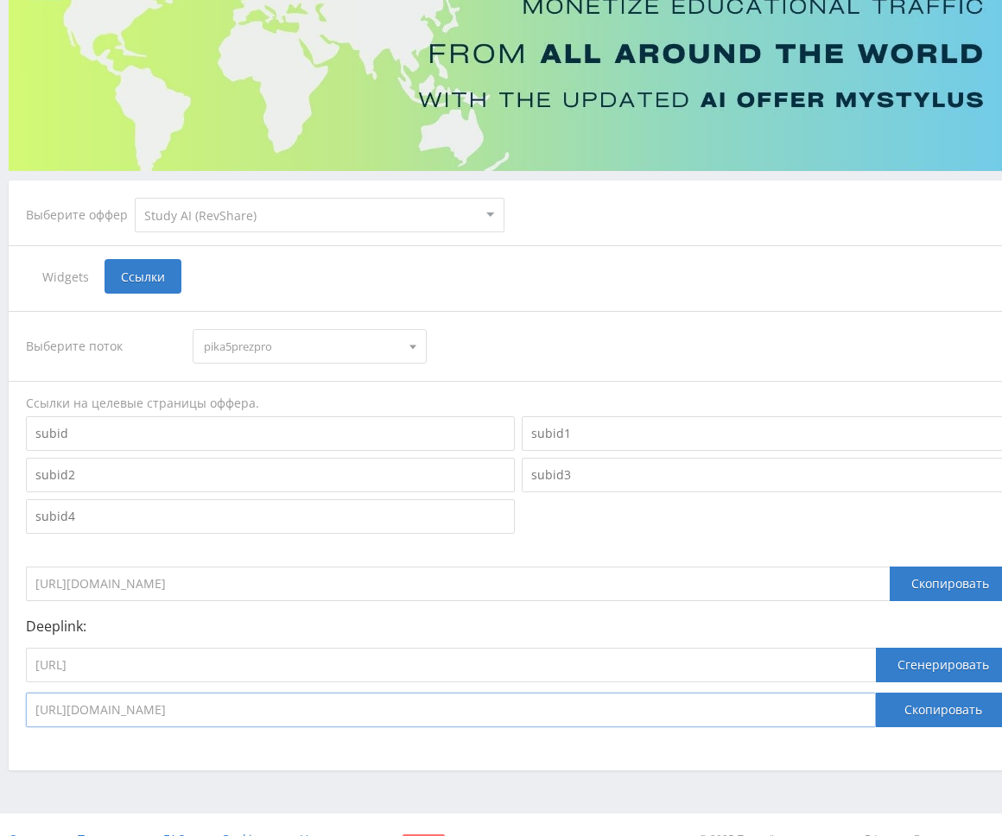
click at [420, 720] on input "https://eduforms.org/?rid=b89481c795934562&ulp=https%3A%2F%2Fstudy24.ai%2Fchat%…" at bounding box center [451, 710] width 850 height 35
drag, startPoint x: 422, startPoint y: 711, endPoint x: 494, endPoint y: 708, distance: 72.6
click at [494, 708] on input "https://eduforms.org/?rid=b89481c795934562&ulp=https%3A%2F%2Fstudy24.ai%2Fchat%…" at bounding box center [451, 710] width 850 height 35
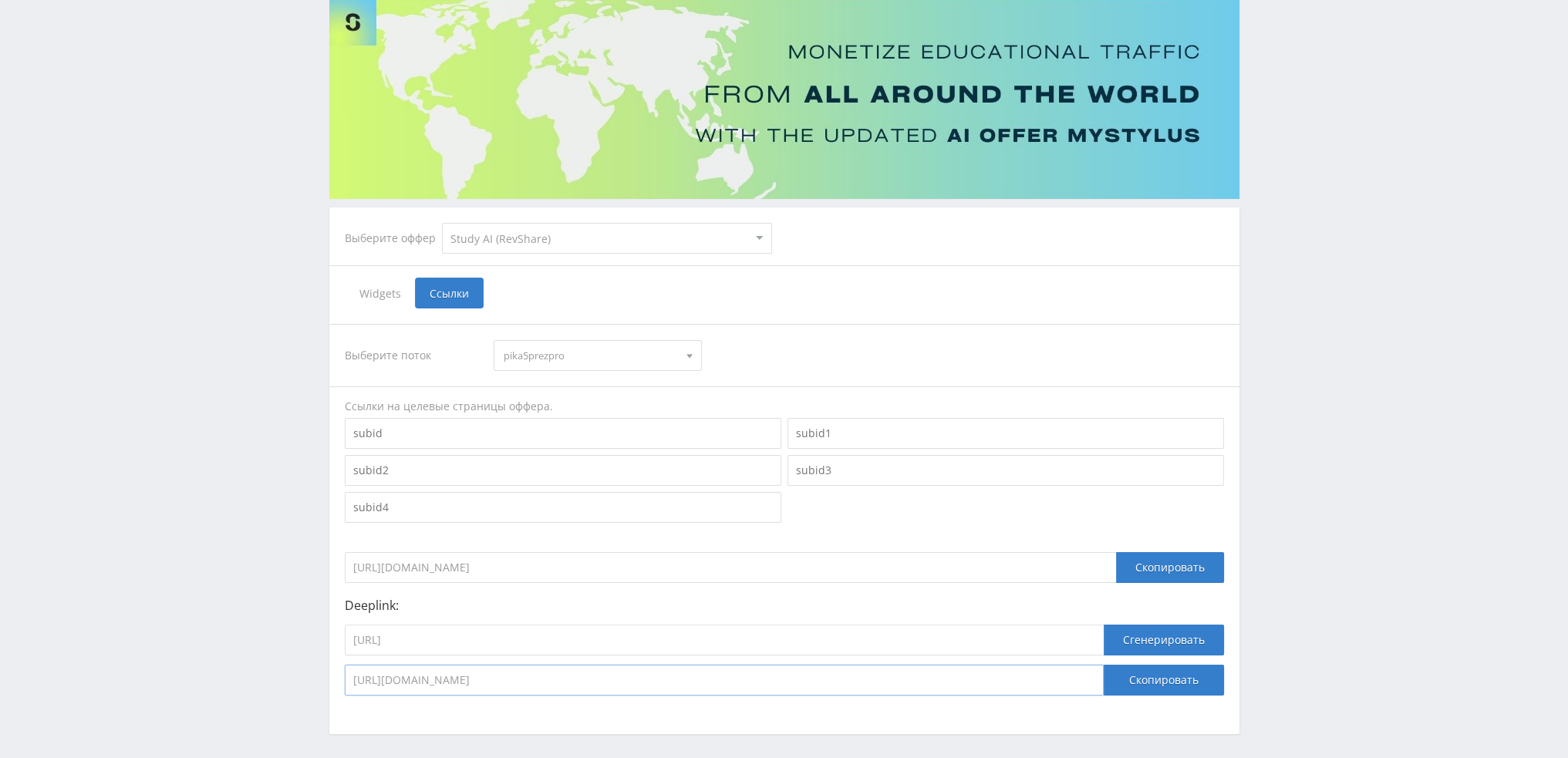
scroll to position [0, 0]
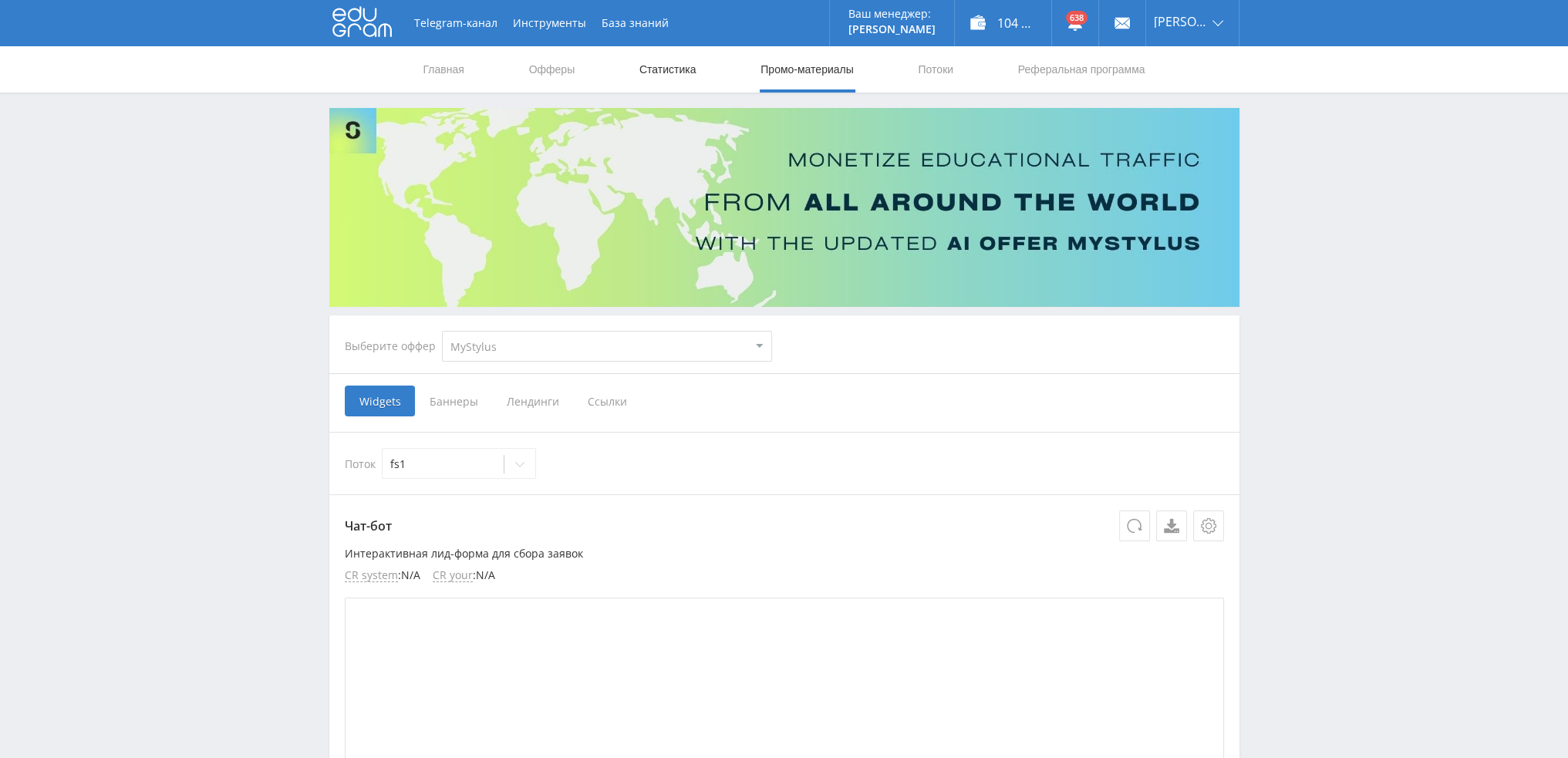
click at [674, 71] on link "Статистика" at bounding box center [667, 70] width 60 height 46
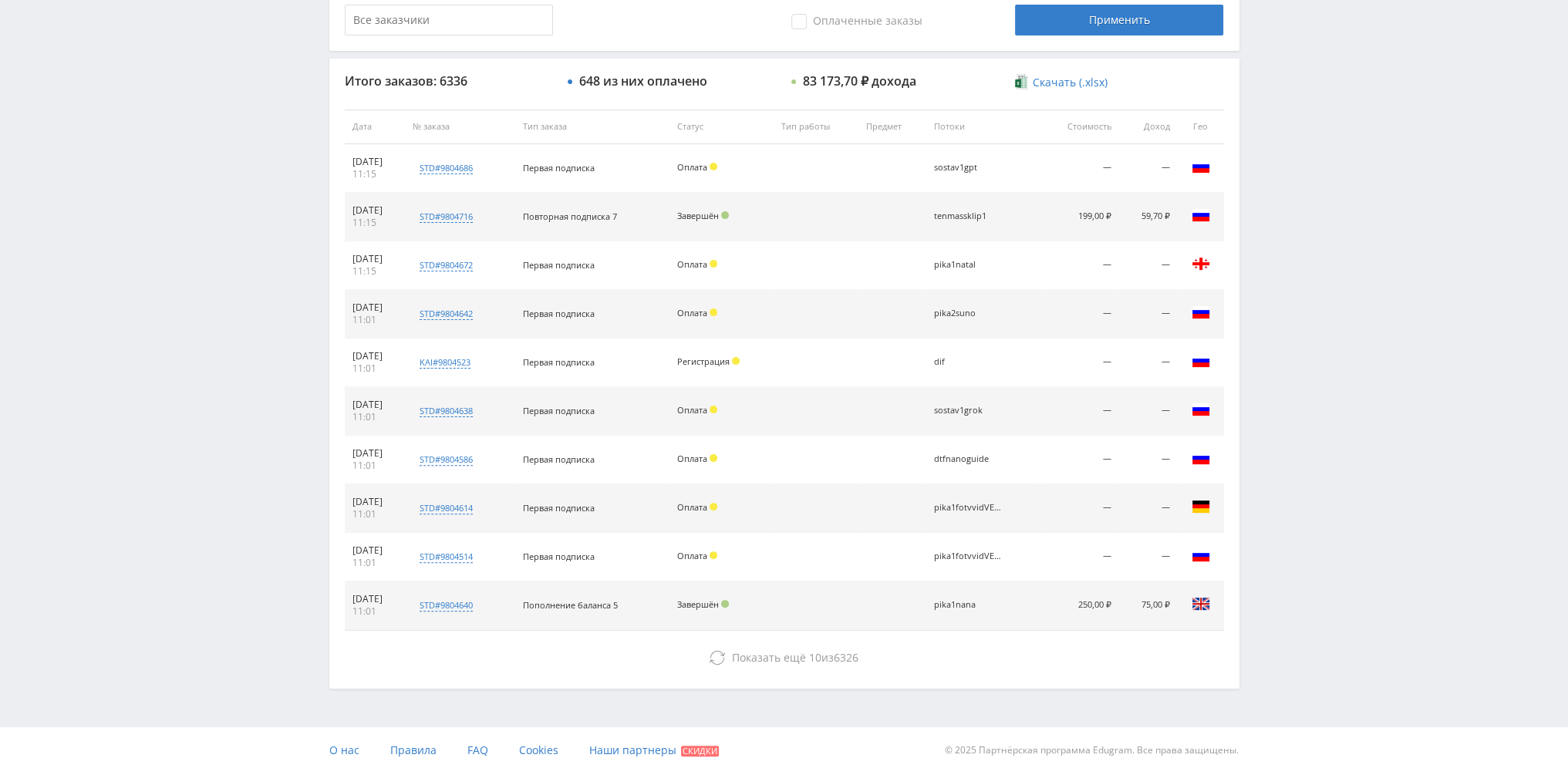
scroll to position [534, 0]
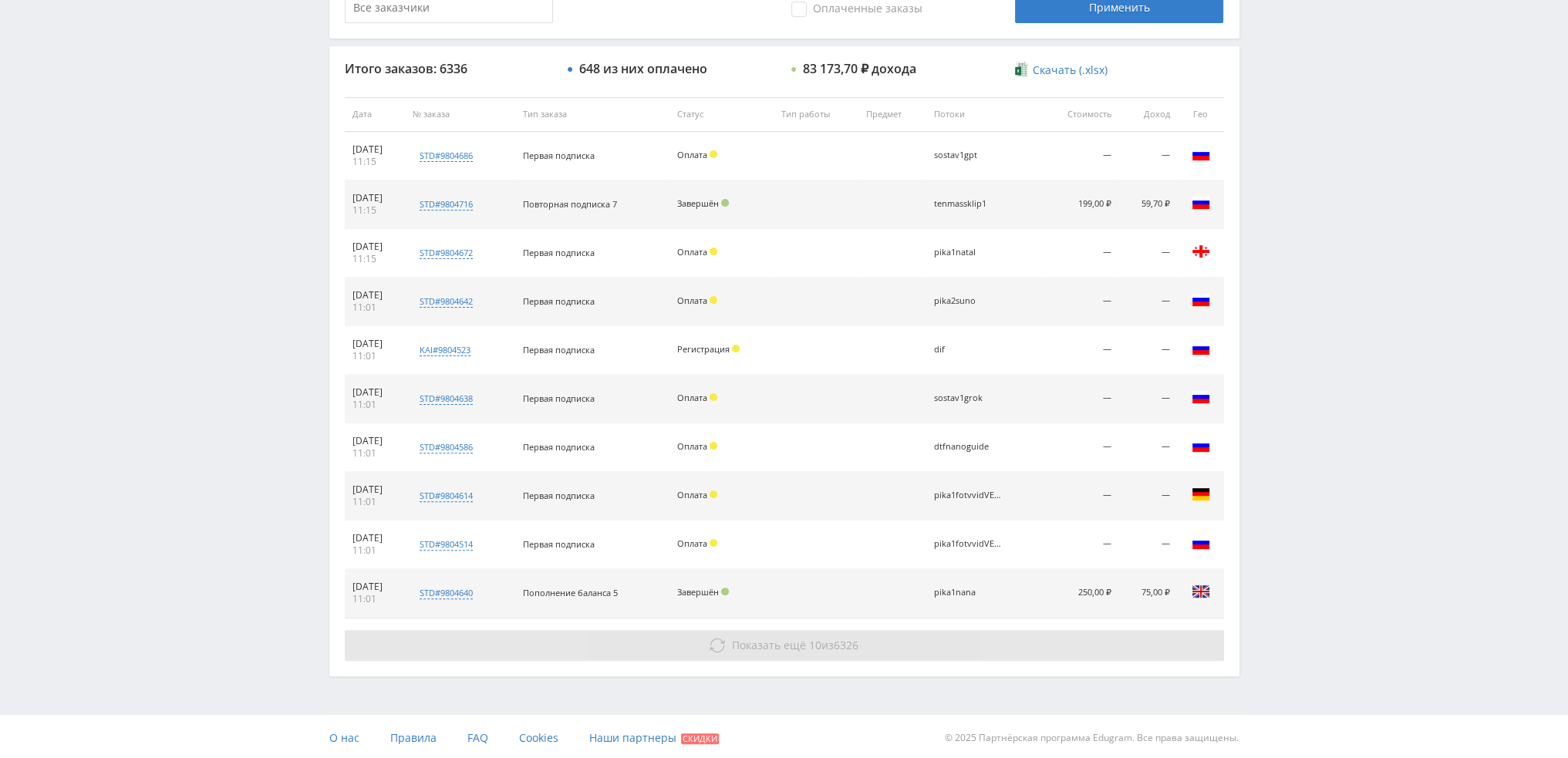
click at [722, 646] on icon at bounding box center [717, 645] width 15 height 15
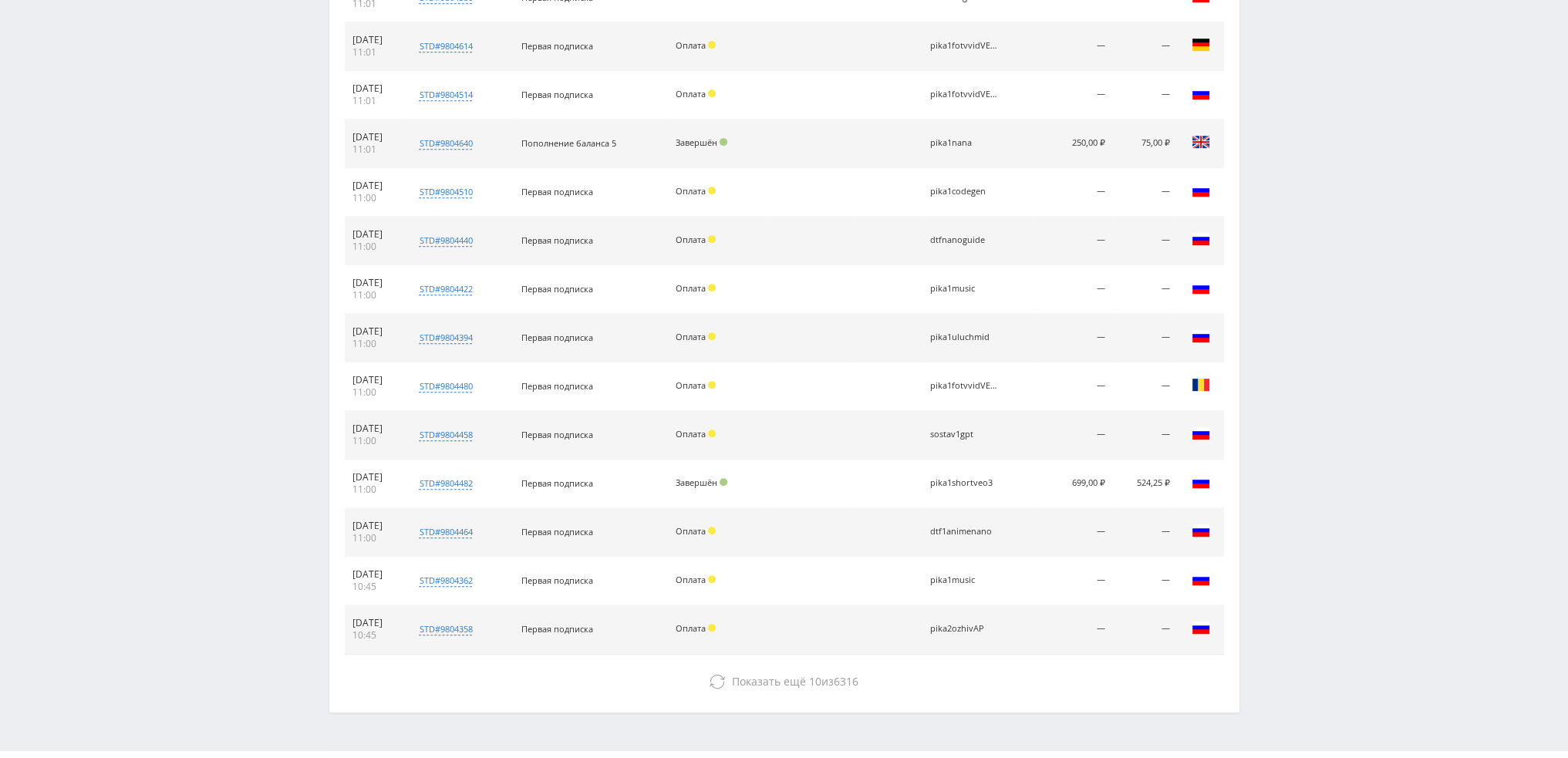
scroll to position [1018, 0]
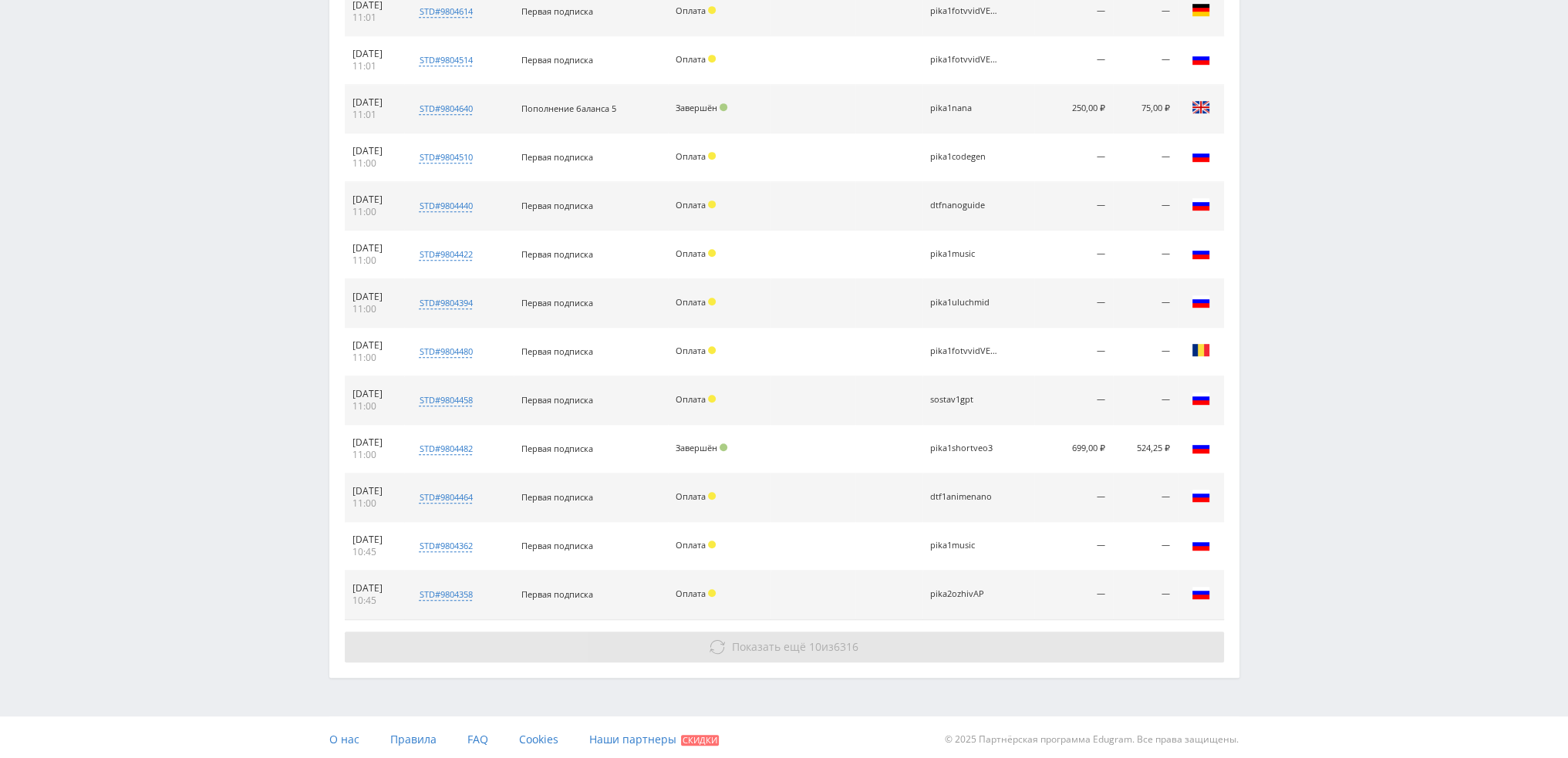
click at [732, 647] on span "Показать ещё" at bounding box center [769, 646] width 74 height 14
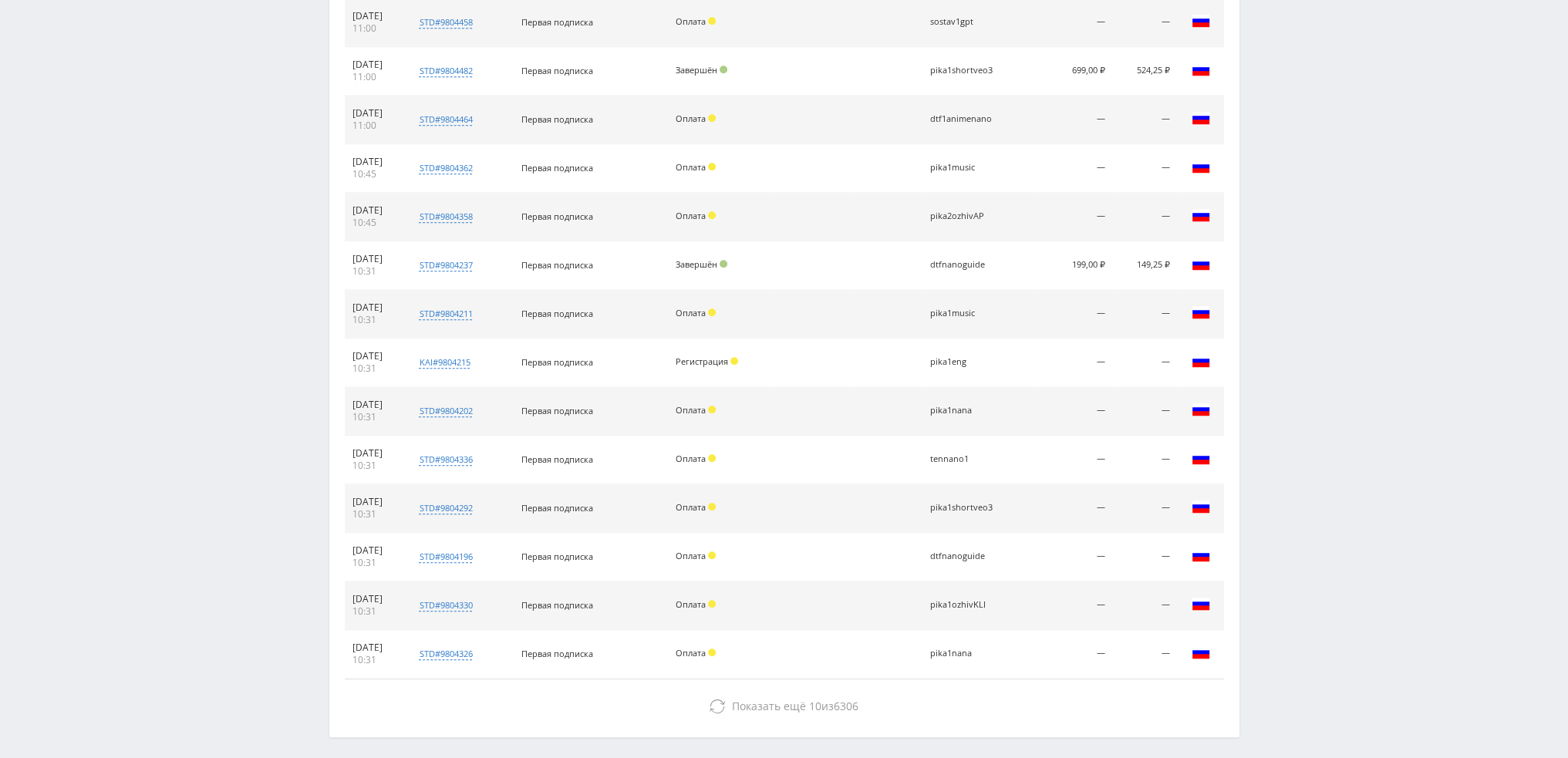
scroll to position [1404, 0]
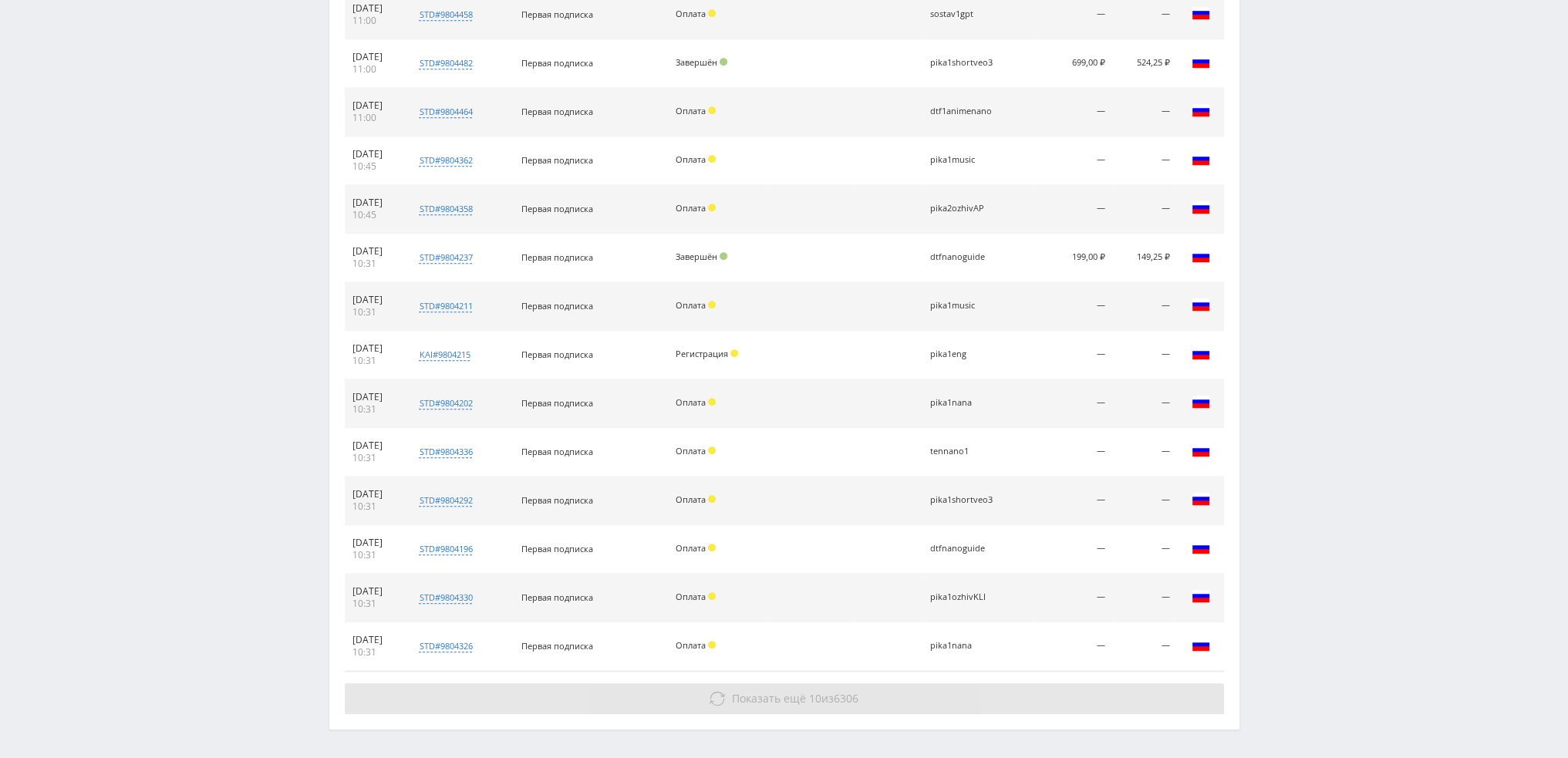
click at [722, 693] on icon at bounding box center [717, 698] width 15 height 15
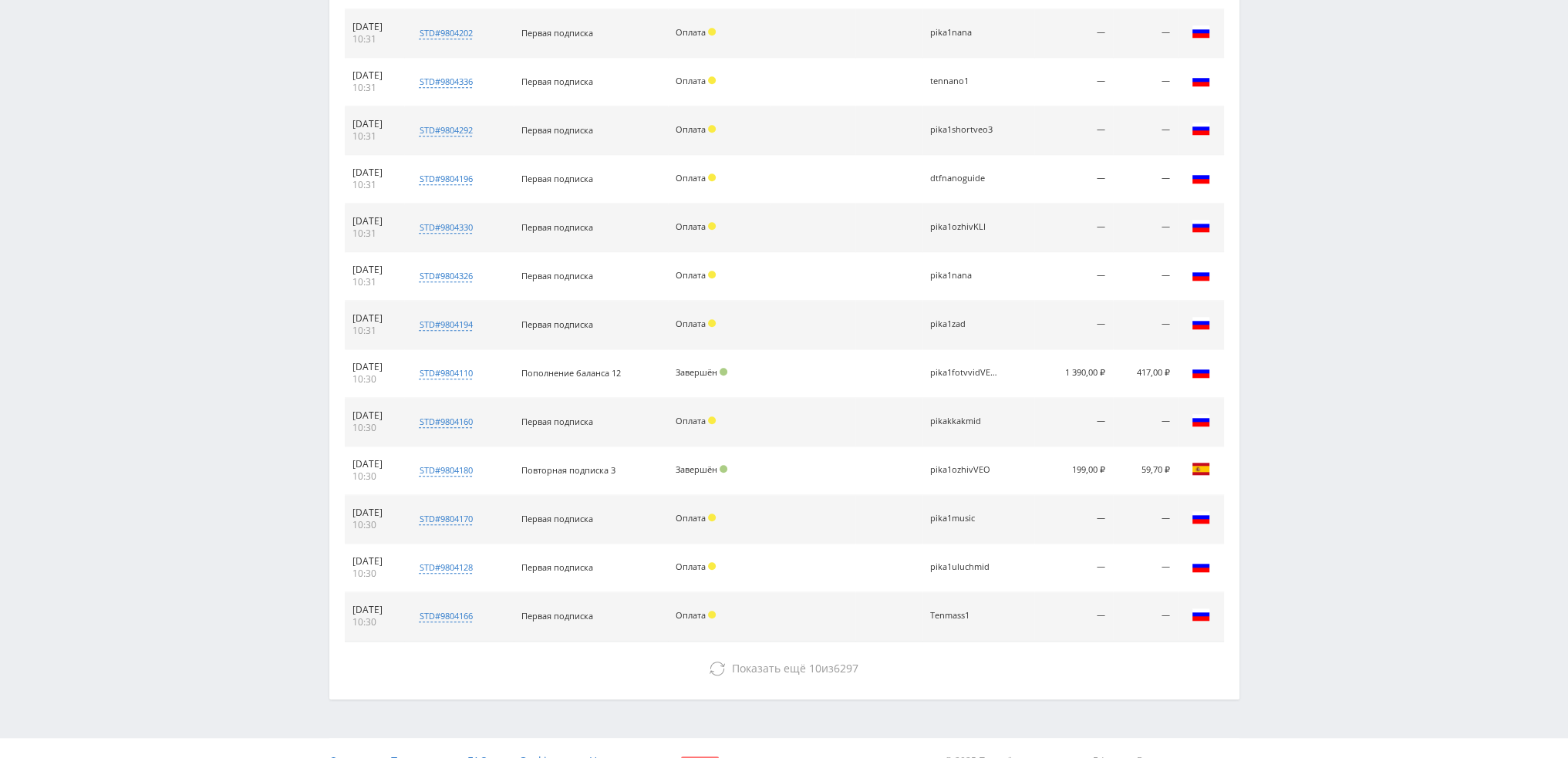
scroll to position [1789, 0]
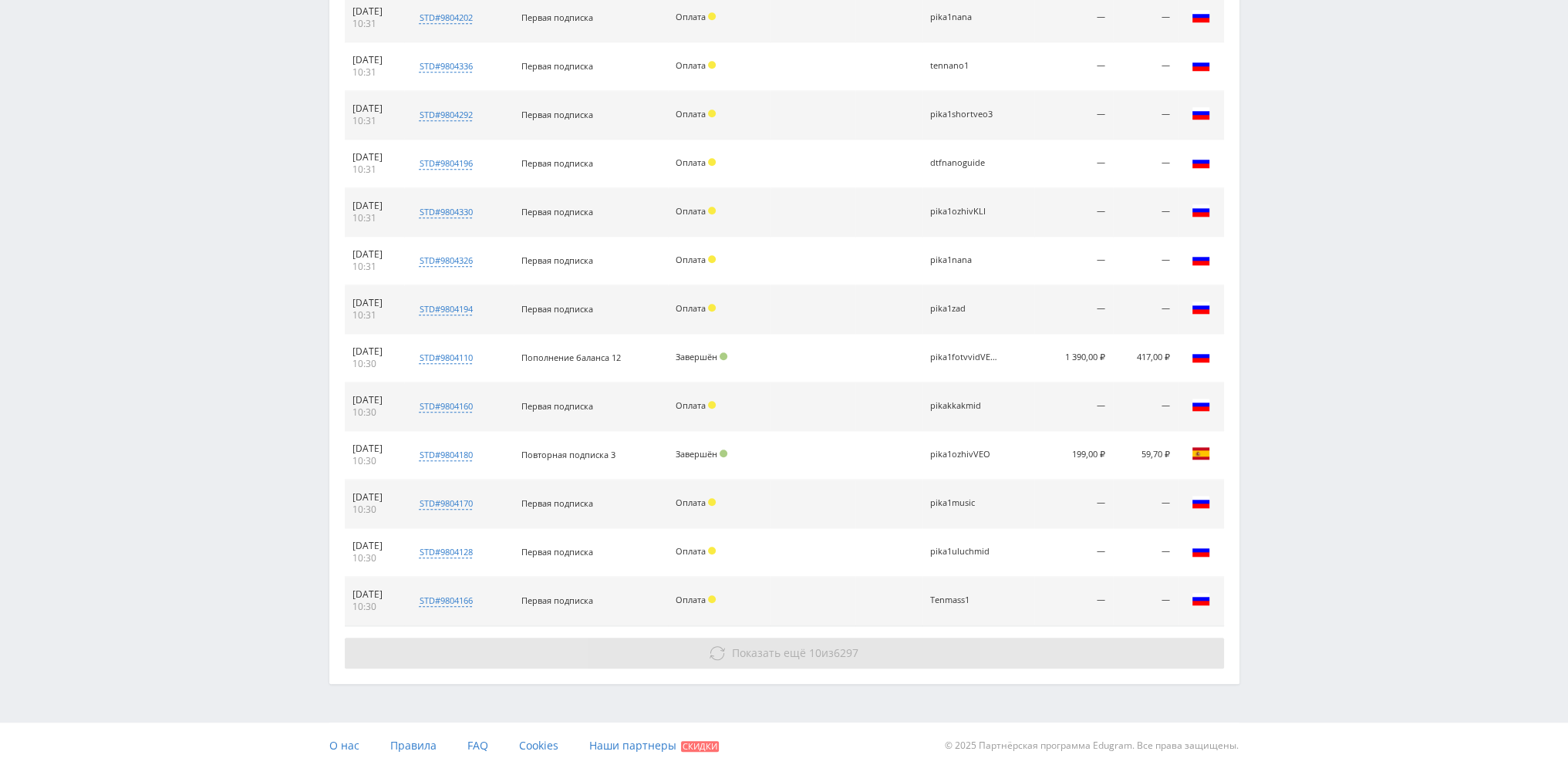
click at [729, 658] on button "Показать ещё 10 из 6297" at bounding box center [784, 653] width 880 height 31
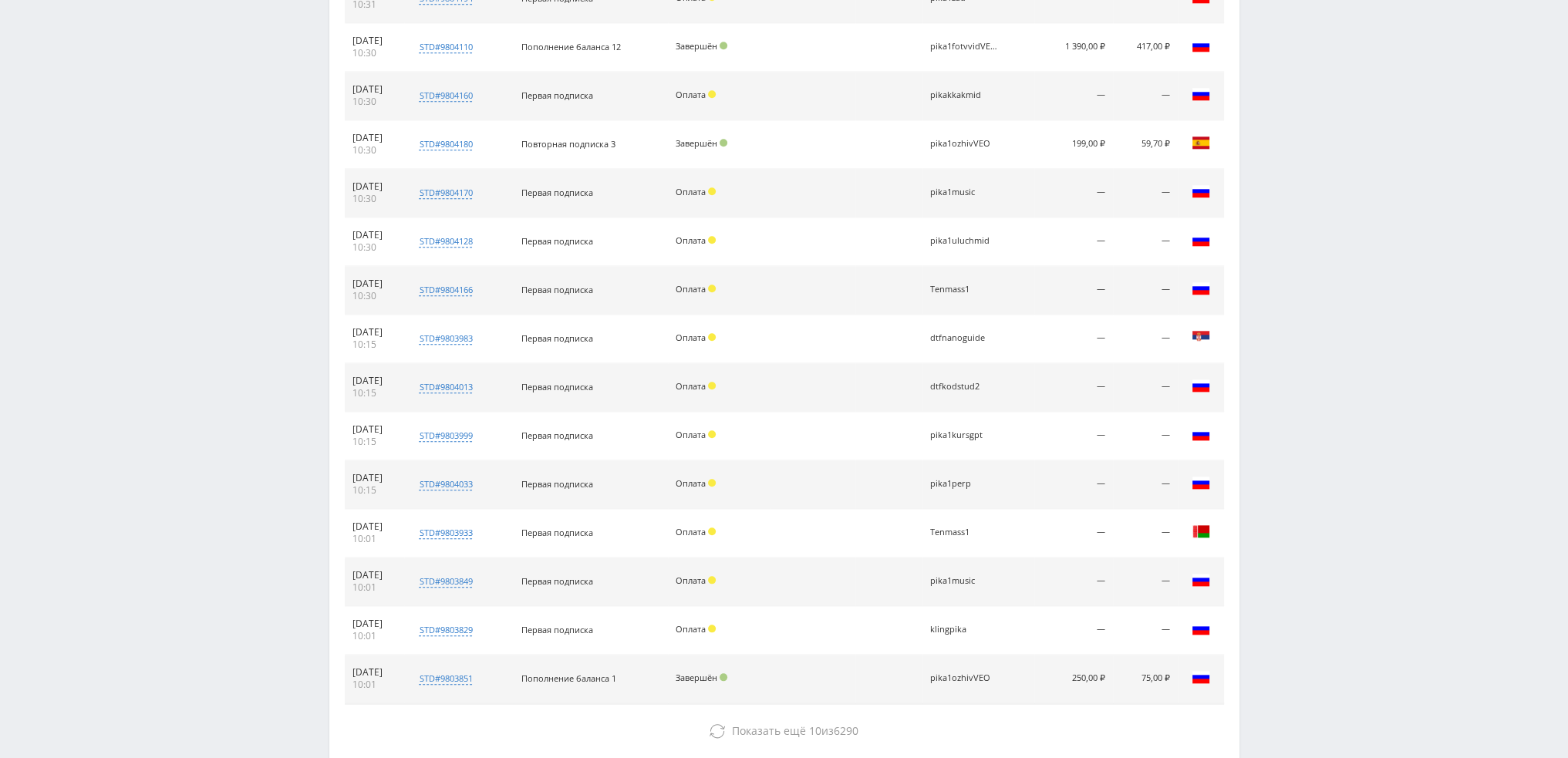
scroll to position [2181, 0]
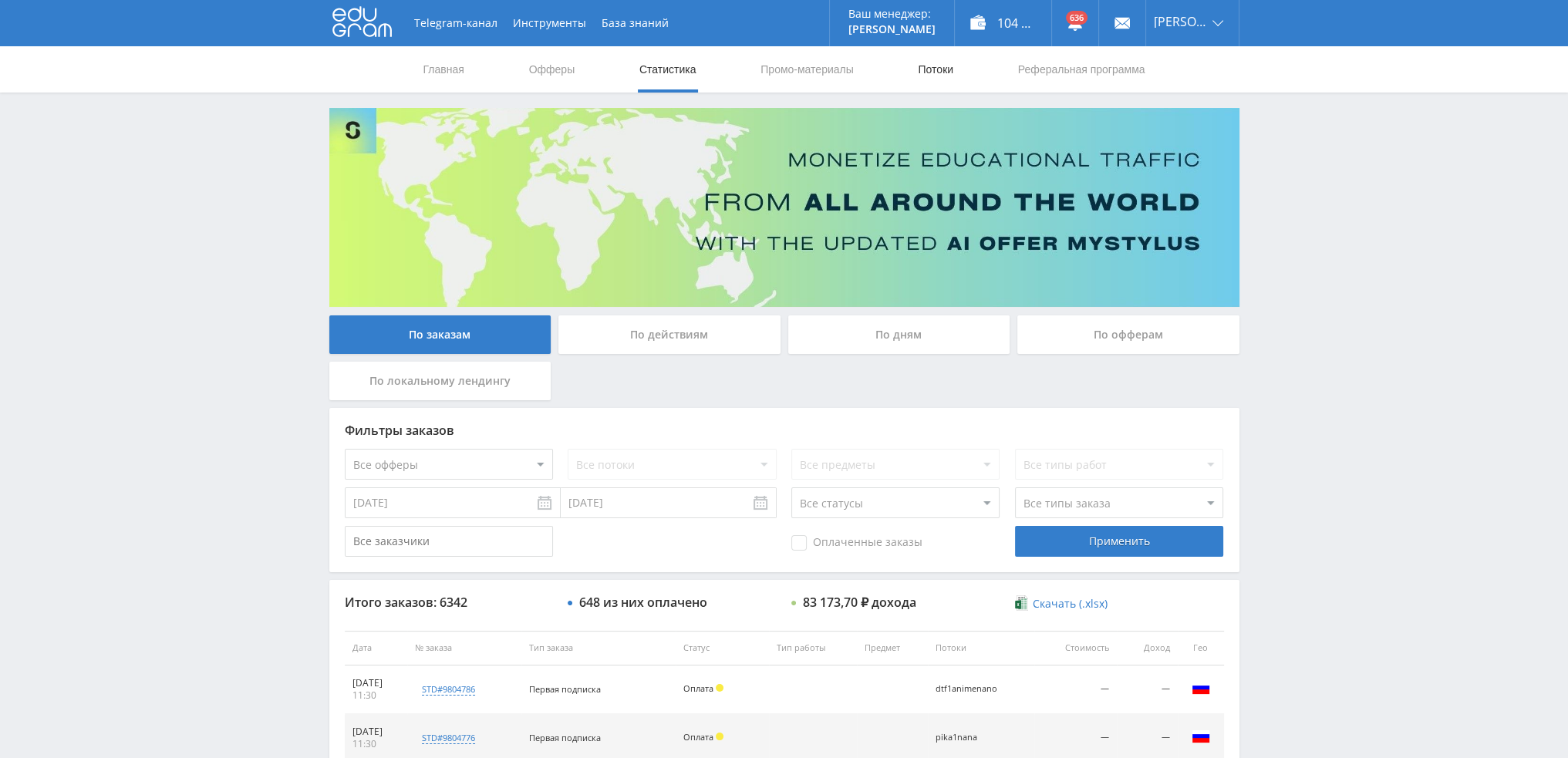
drag, startPoint x: 910, startPoint y: 80, endPoint x: 936, endPoint y: 63, distance: 31.1
click at [910, 80] on nav "Главная Офферы Статистика Промо-материалы Потоки Реферальная программа" at bounding box center [785, 70] width 725 height 46
click at [936, 63] on link "Потоки" at bounding box center [935, 70] width 38 height 46
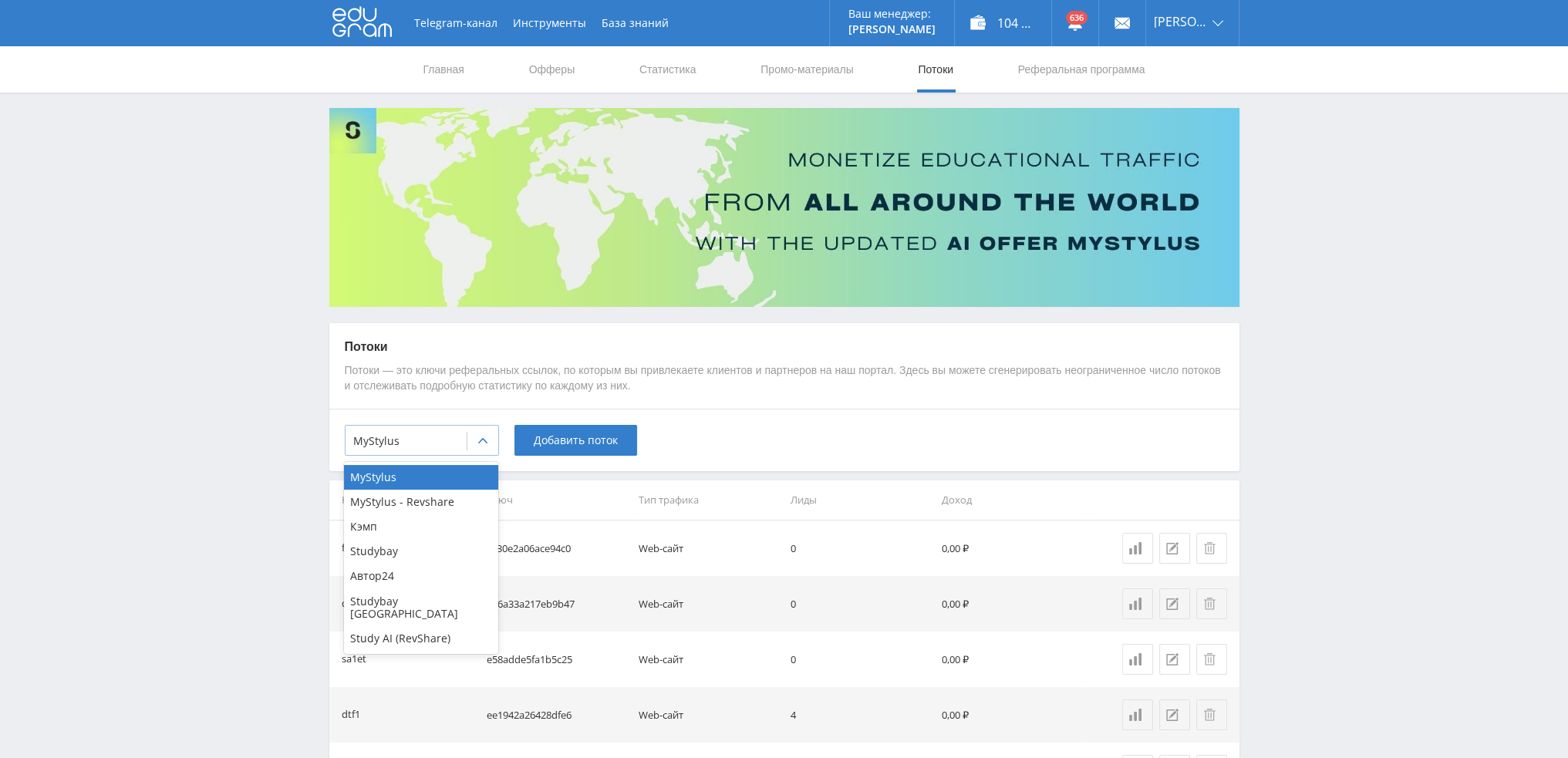
click at [444, 434] on div at bounding box center [406, 440] width 105 height 15
click at [405, 629] on div "Study AI (RevShare)" at bounding box center [421, 638] width 154 height 25
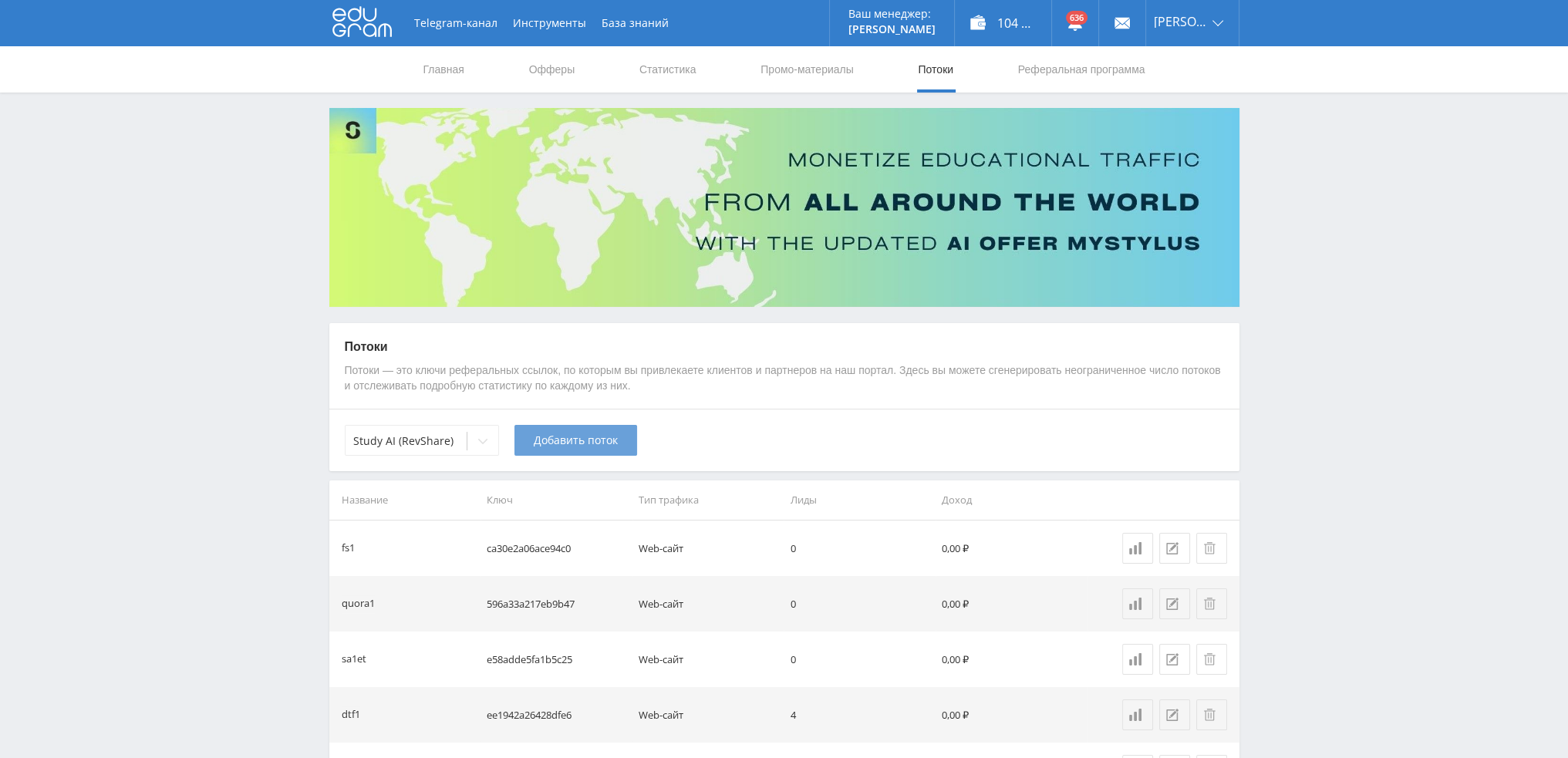
click at [604, 437] on span "Добавить поток" at bounding box center [576, 440] width 84 height 12
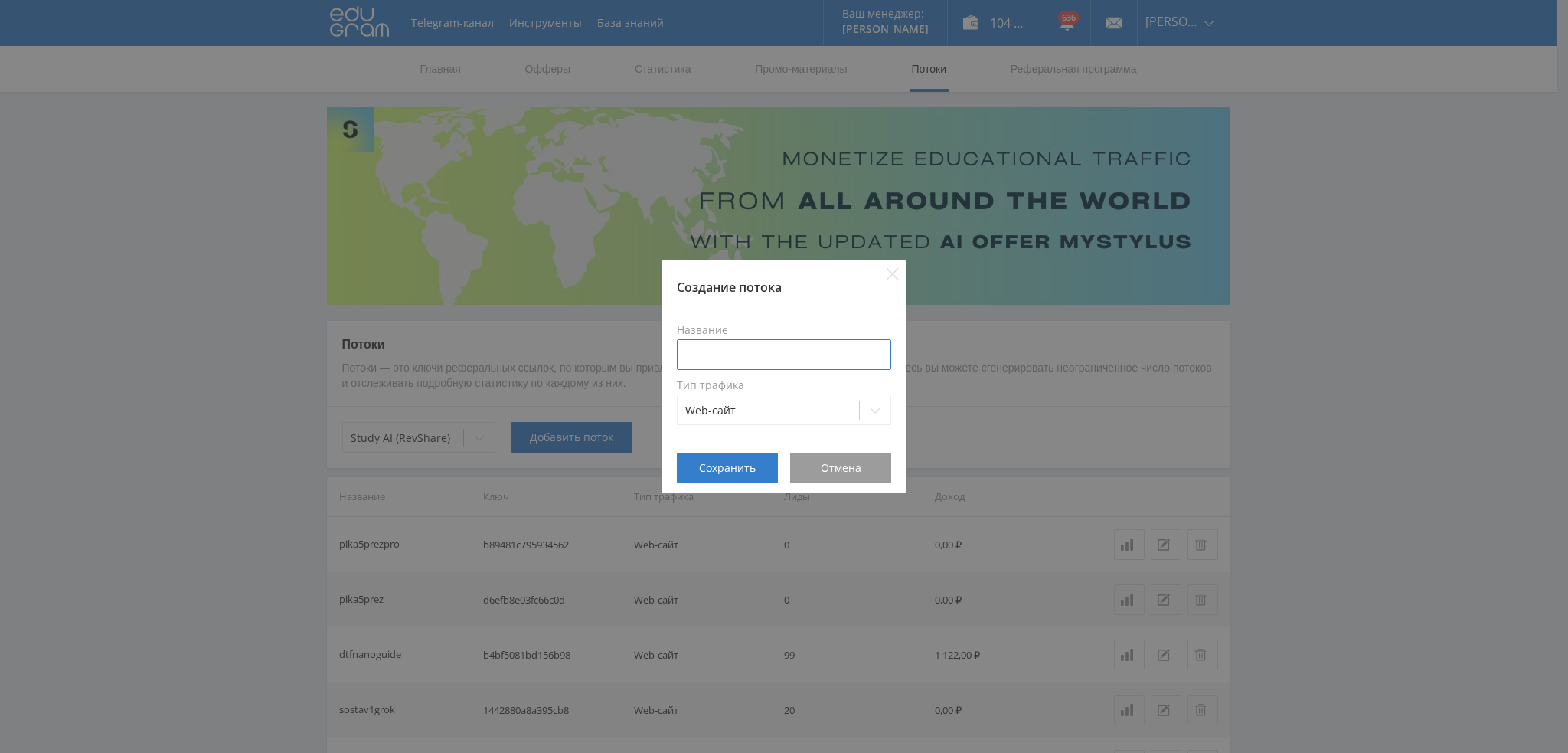
click at [750, 340] on input at bounding box center [784, 355] width 215 height 31
type input "а"
type input "п"
type input "g"
type input "pika5kursgrok2"
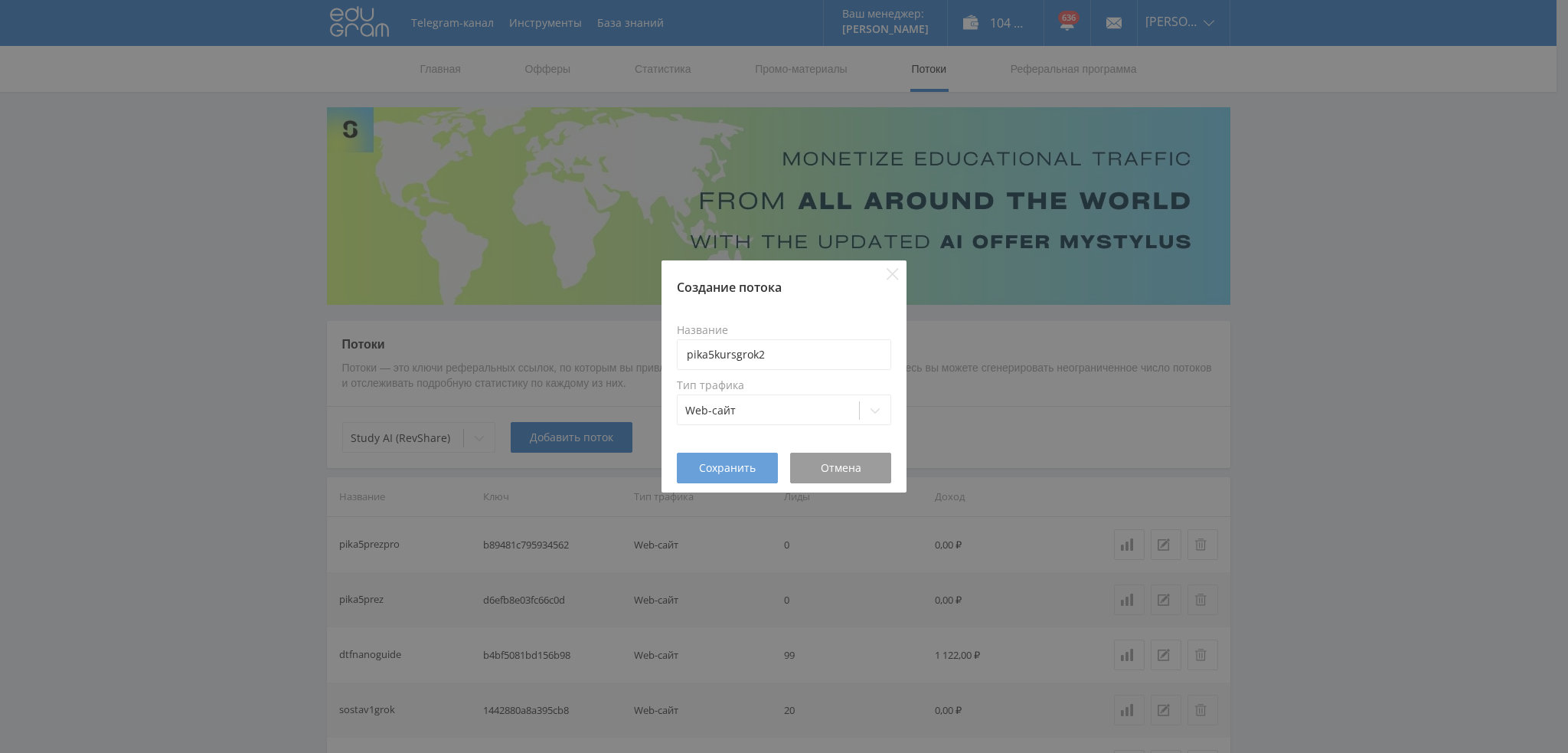
click at [735, 467] on span "Сохранить" at bounding box center [728, 468] width 57 height 12
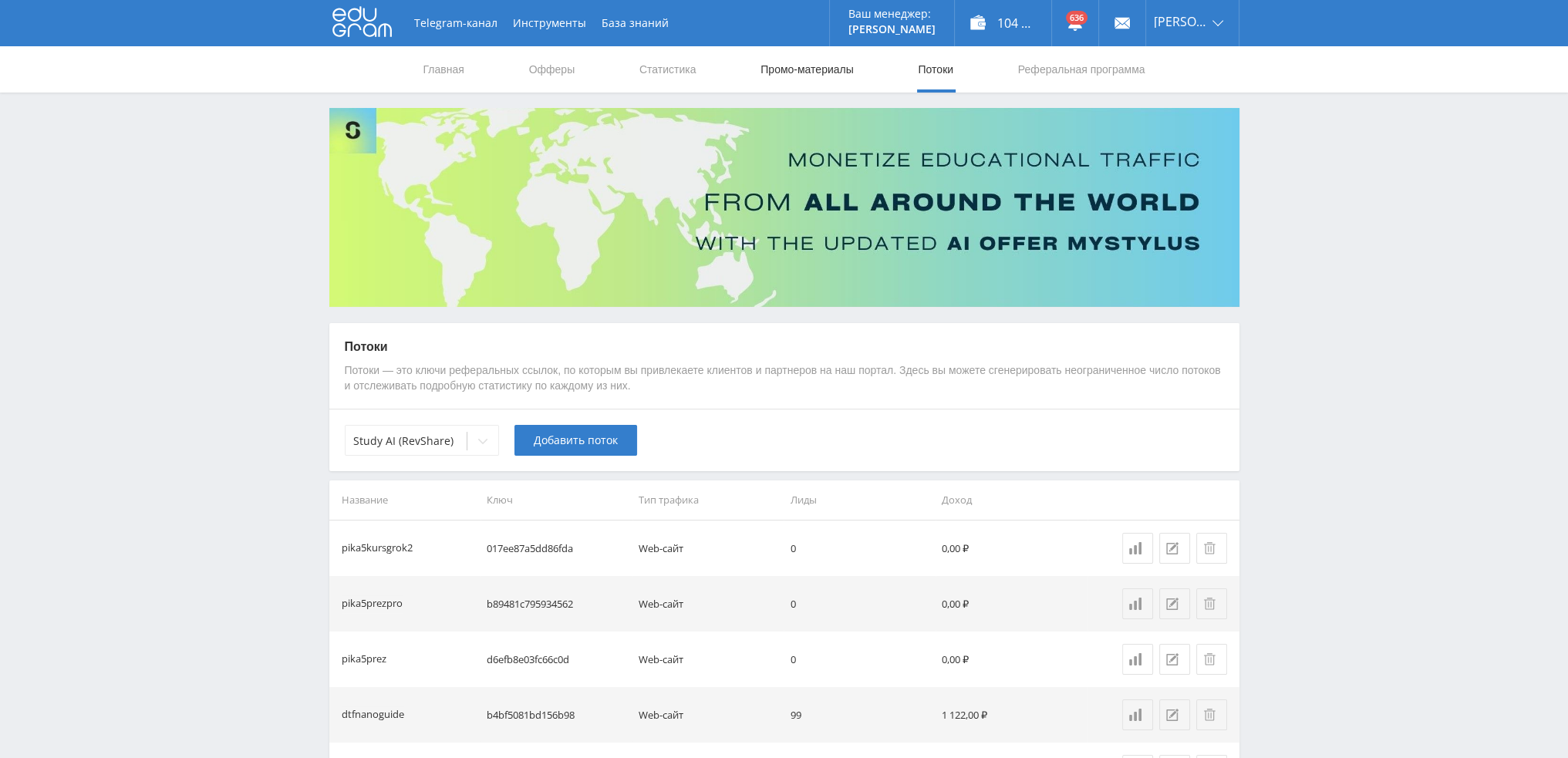
click at [793, 71] on link "Промо-материалы" at bounding box center [806, 70] width 96 height 46
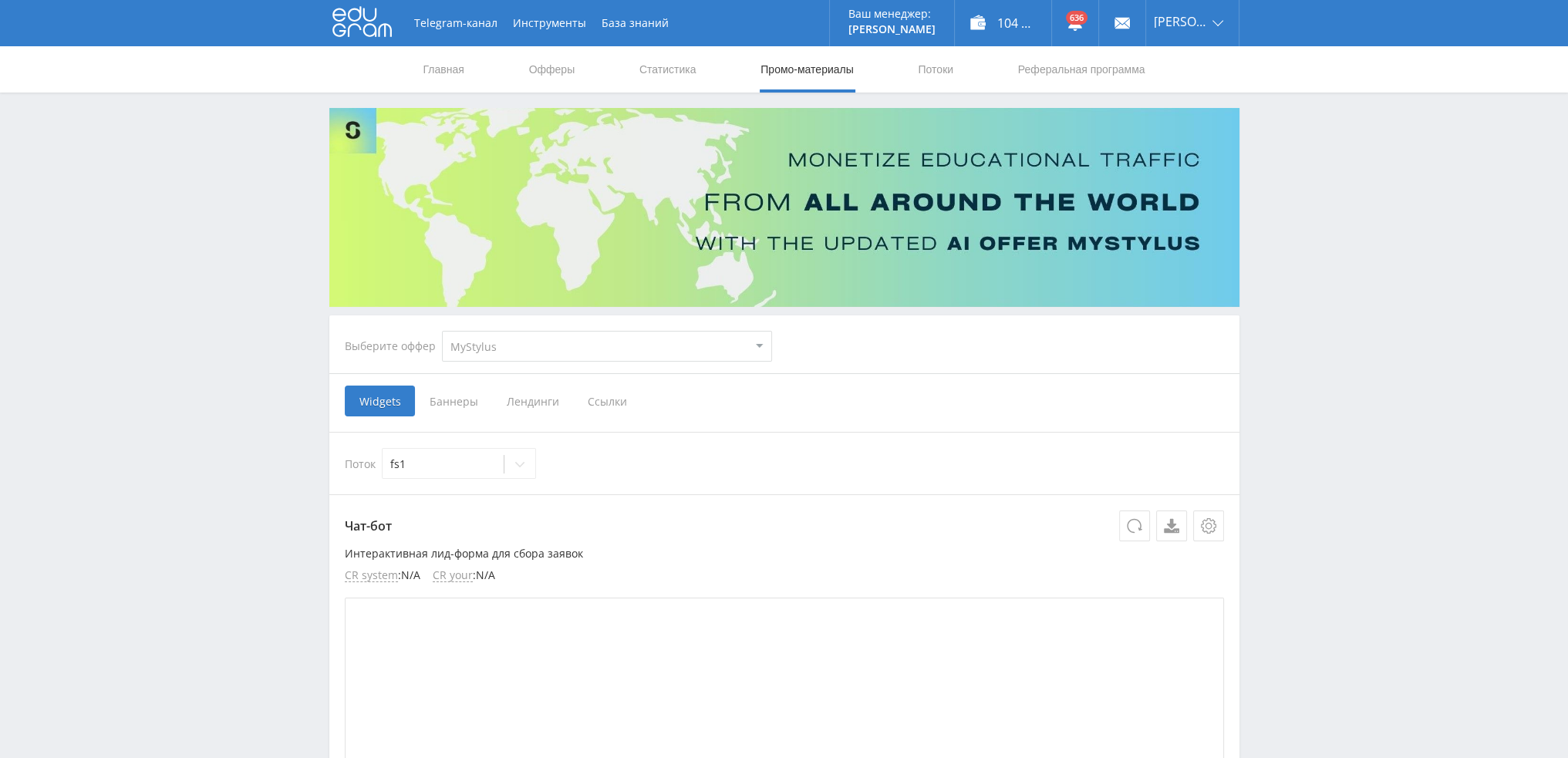
click at [488, 354] on select "MyStylus MyStylus - Revshare Кэмп Studybay Автор24 Studybay Brazil Study AI (Re…" at bounding box center [607, 346] width 330 height 31
select select "376"
click at [442, 331] on select "MyStylus MyStylus - Revshare Кэмп Studybay Автор24 Studybay Brazil Study AI (Re…" at bounding box center [607, 346] width 330 height 31
select select "376"
click at [444, 398] on span "Ссылки" at bounding box center [449, 401] width 69 height 31
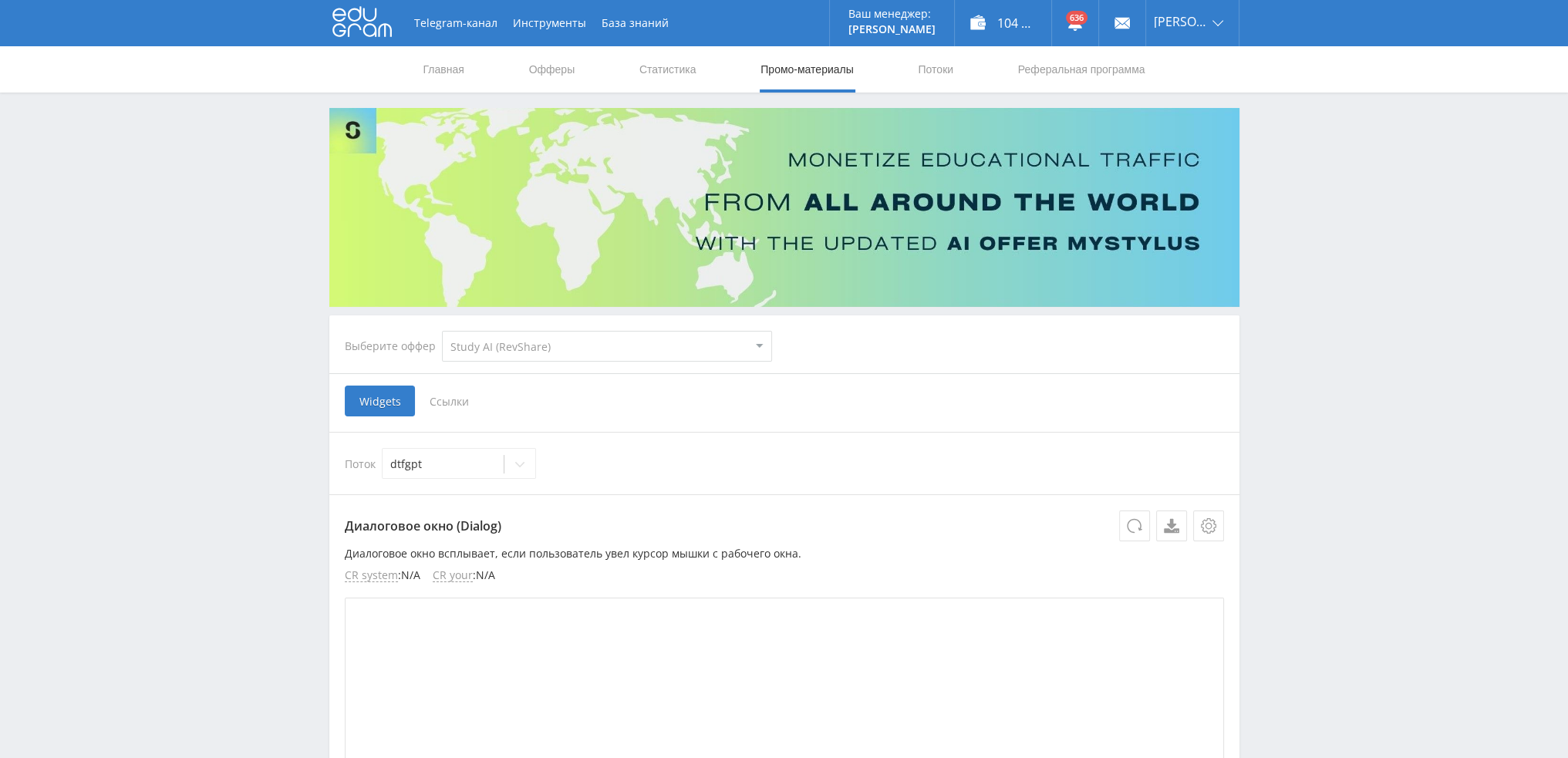
click at [0, 0] on input "Ссылки" at bounding box center [0, 0] width 0 height 0
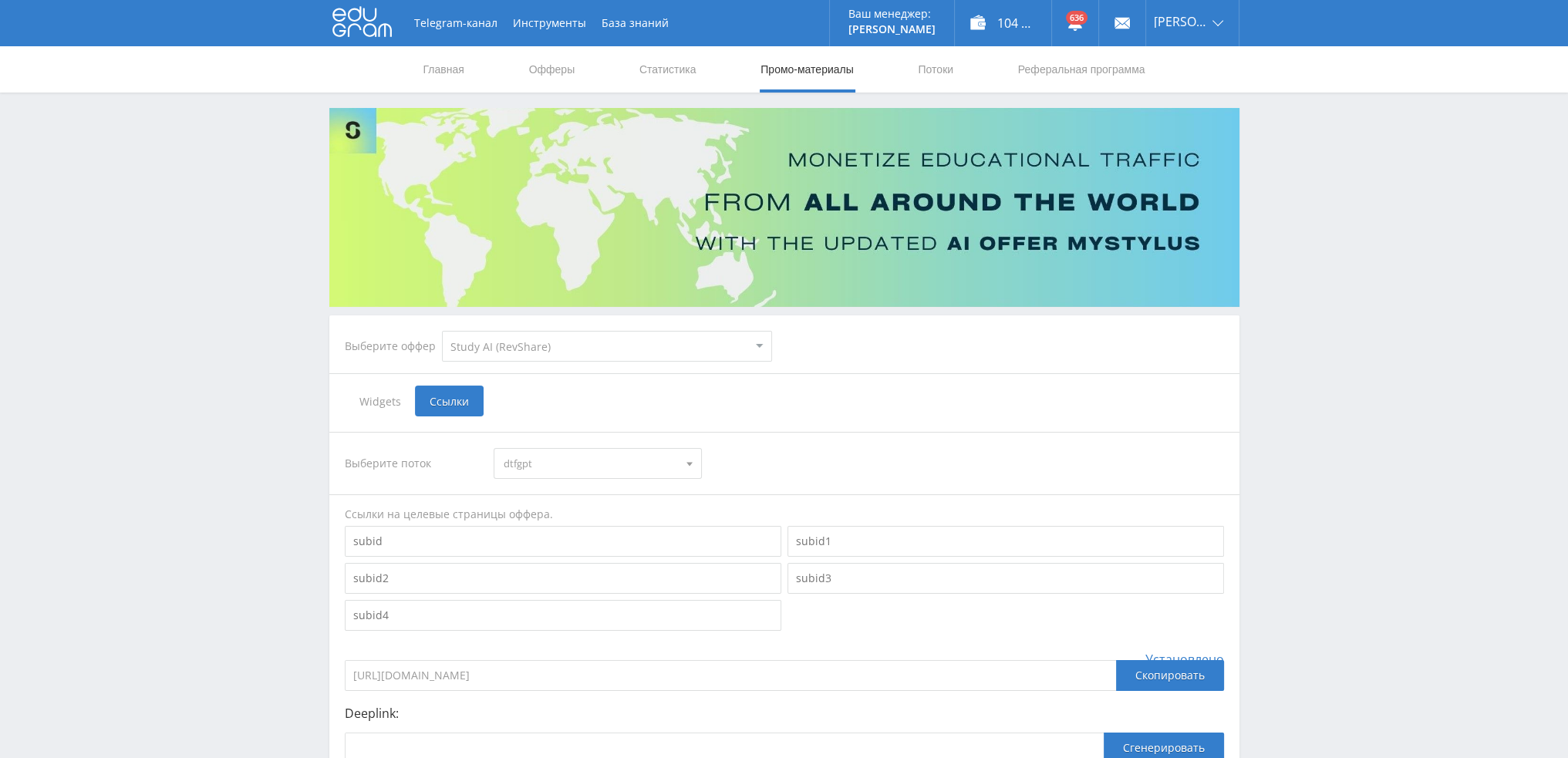
click at [572, 465] on span "dtfgpt" at bounding box center [590, 463] width 174 height 29
click at [589, 562] on button "pika5kursgrok2" at bounding box center [598, 560] width 207 height 21
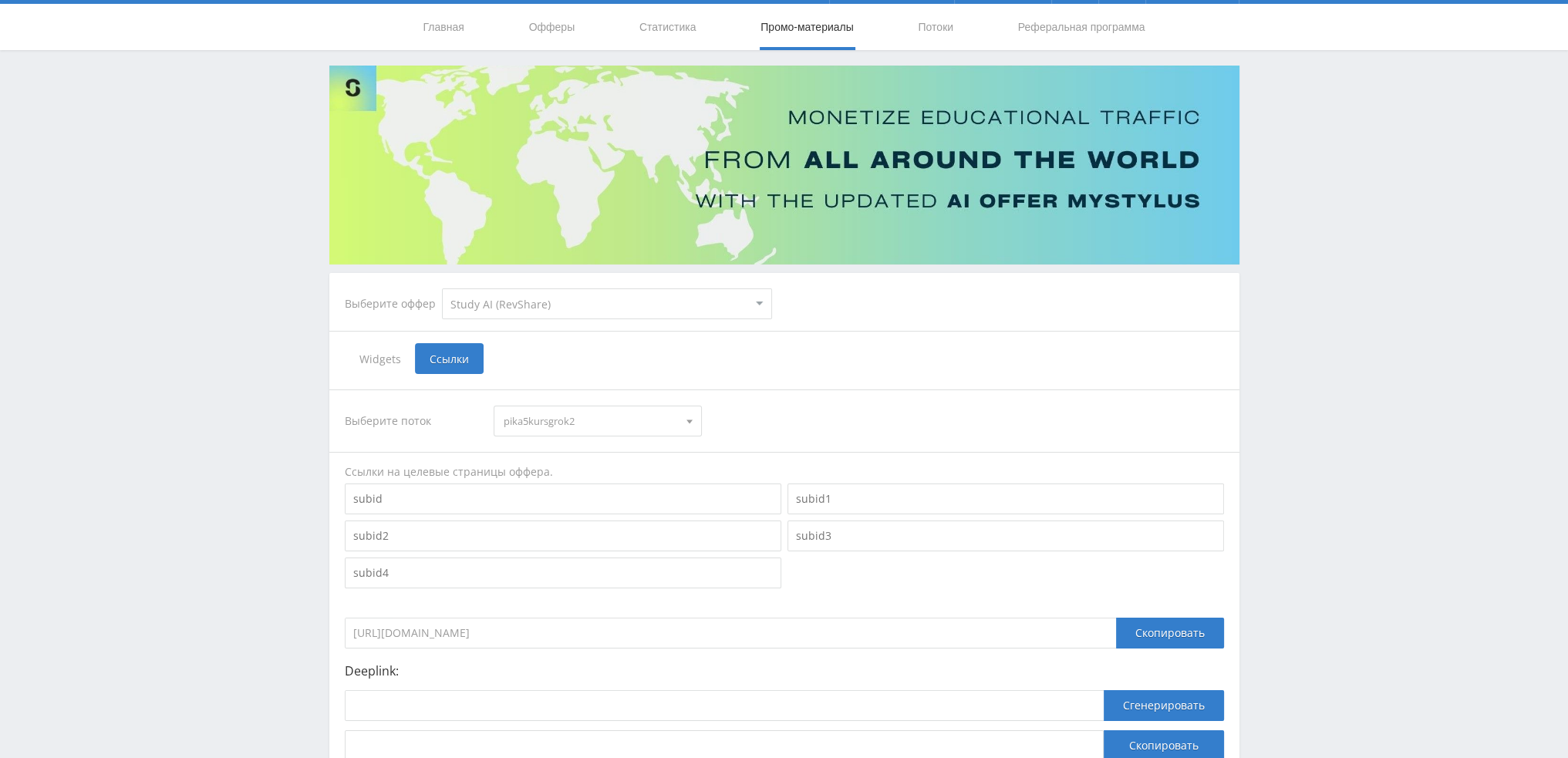
scroll to position [168, 0]
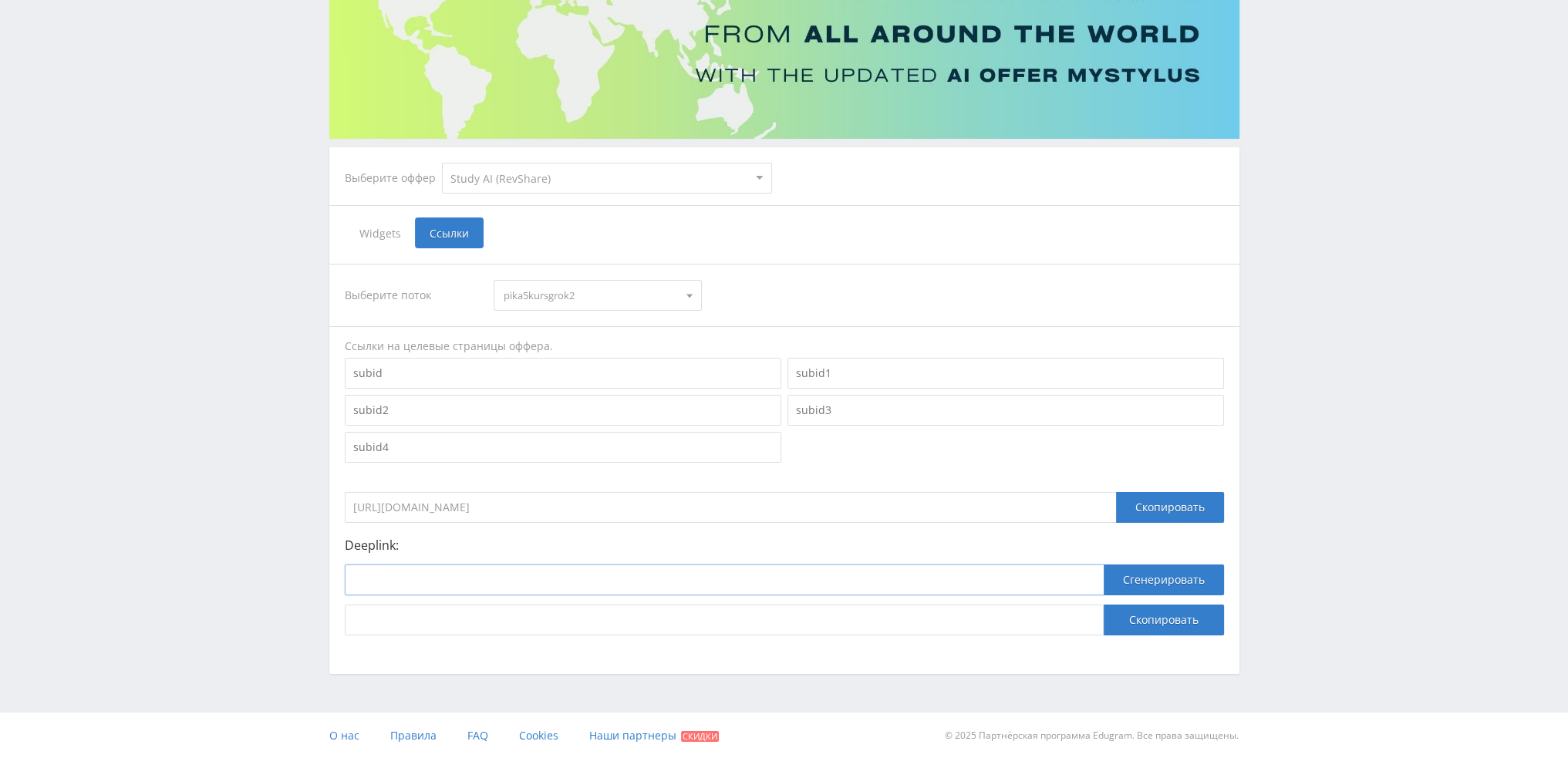
click at [510, 579] on input at bounding box center [724, 579] width 759 height 31
paste input "https://study24.ai/chat/grok4"
type input "https://study24.ai/chat/grok4"
click at [1138, 577] on button "Сгенерировать" at bounding box center [1163, 579] width 121 height 31
click at [1147, 610] on button "Скопировать" at bounding box center [1163, 620] width 121 height 31
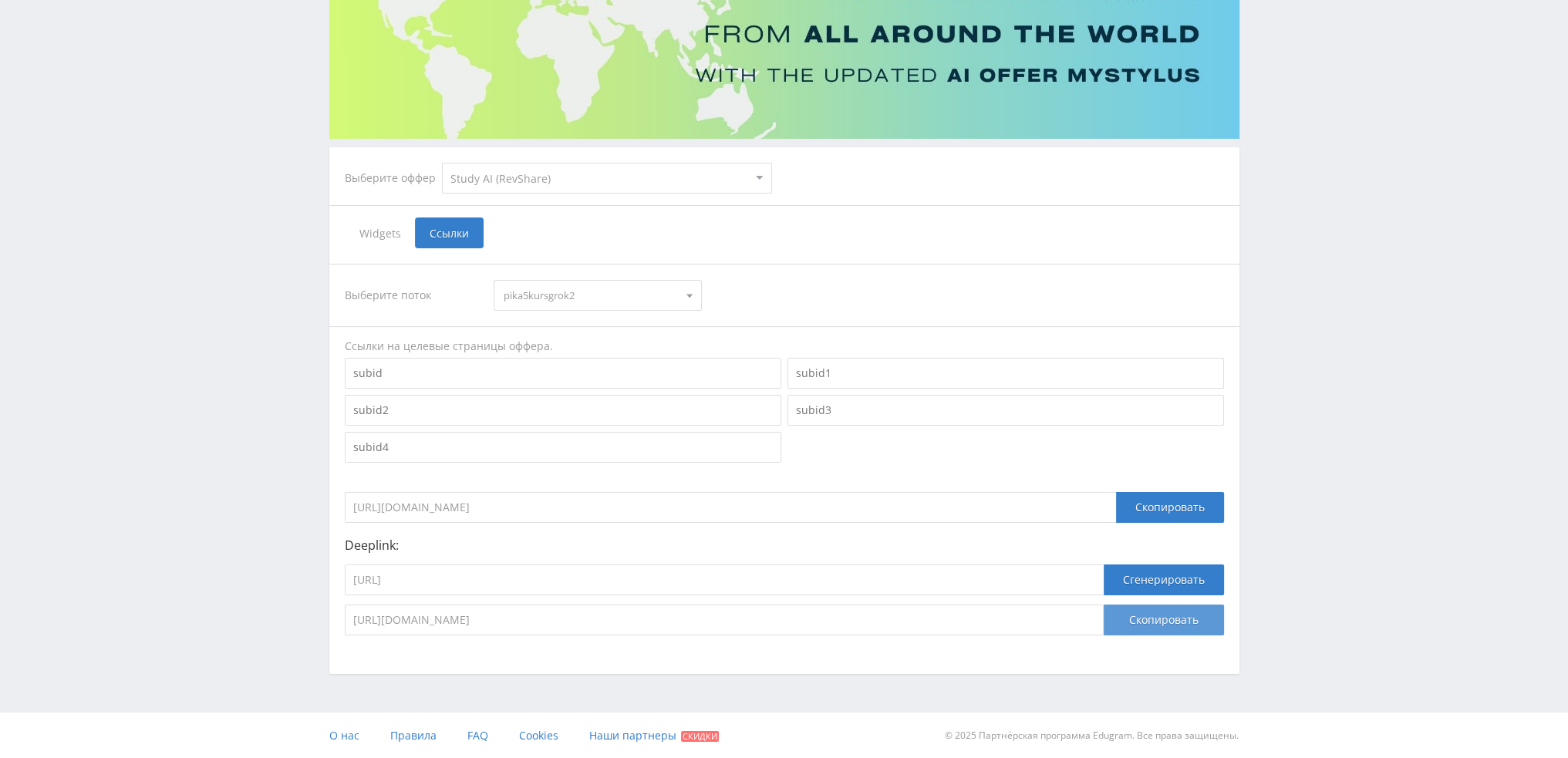
click at [1185, 626] on button "Скопировать" at bounding box center [1163, 620] width 121 height 31
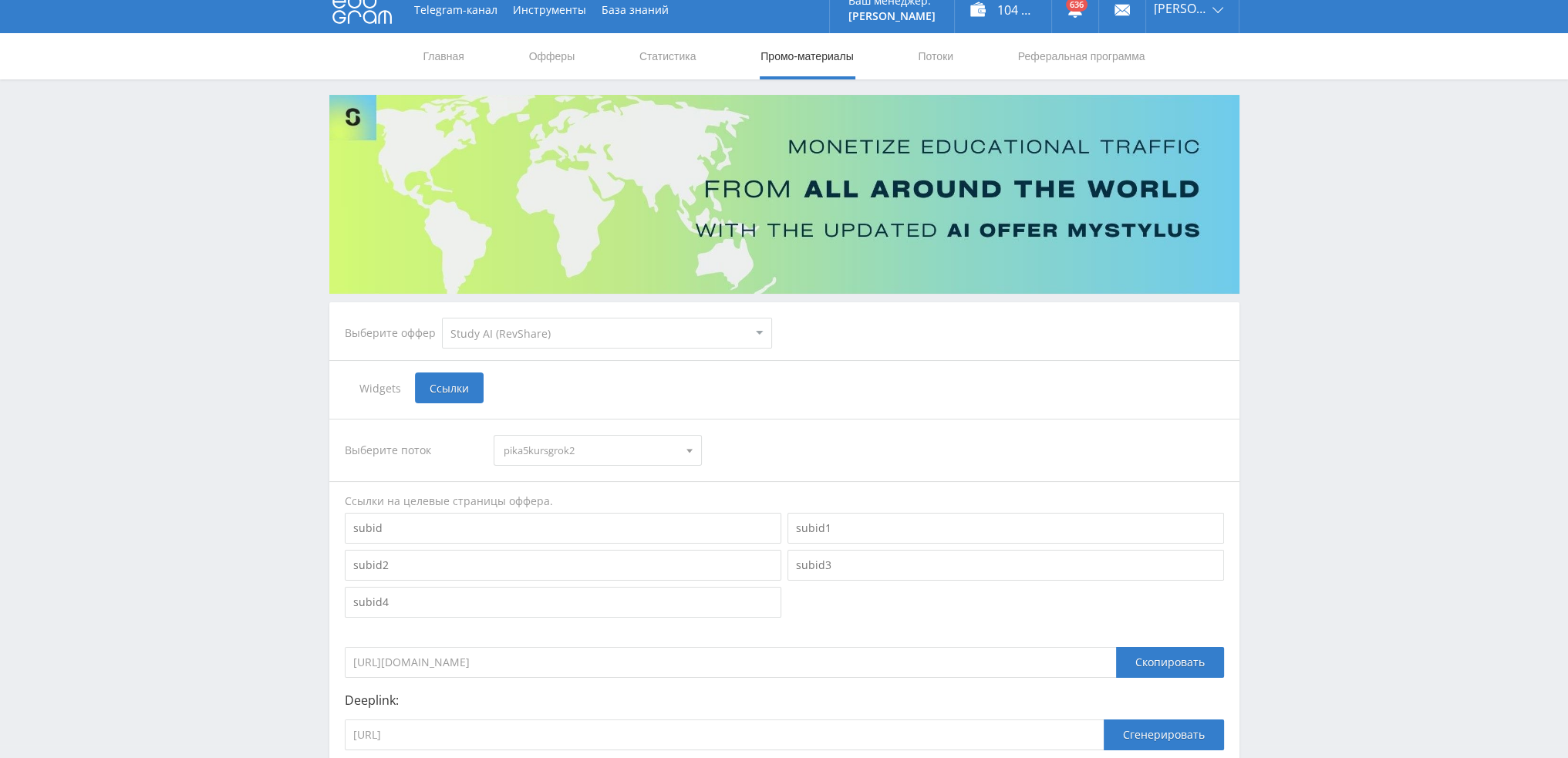
scroll to position [0, 0]
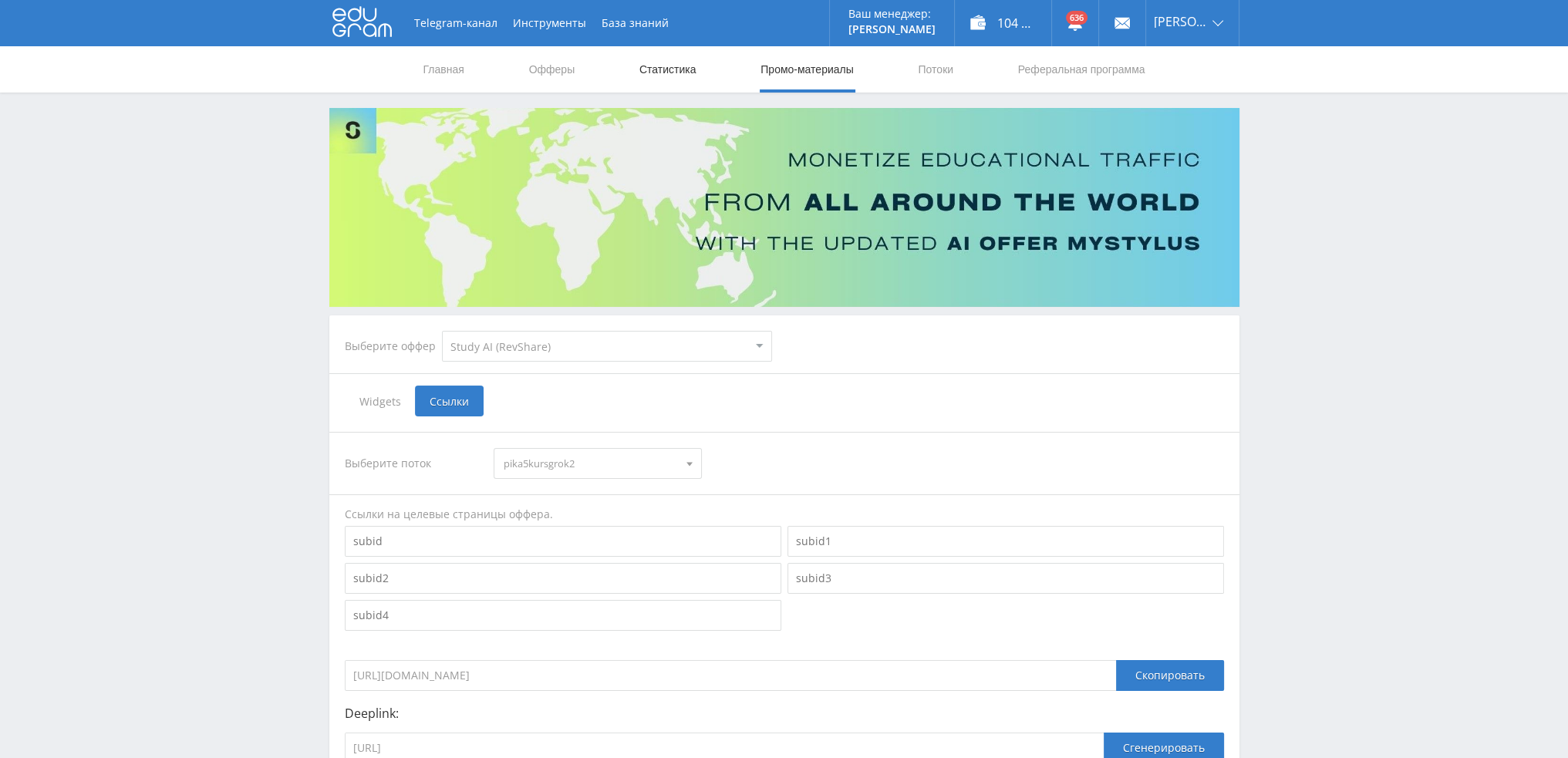
click at [677, 67] on link "Статистика" at bounding box center [667, 70] width 60 height 46
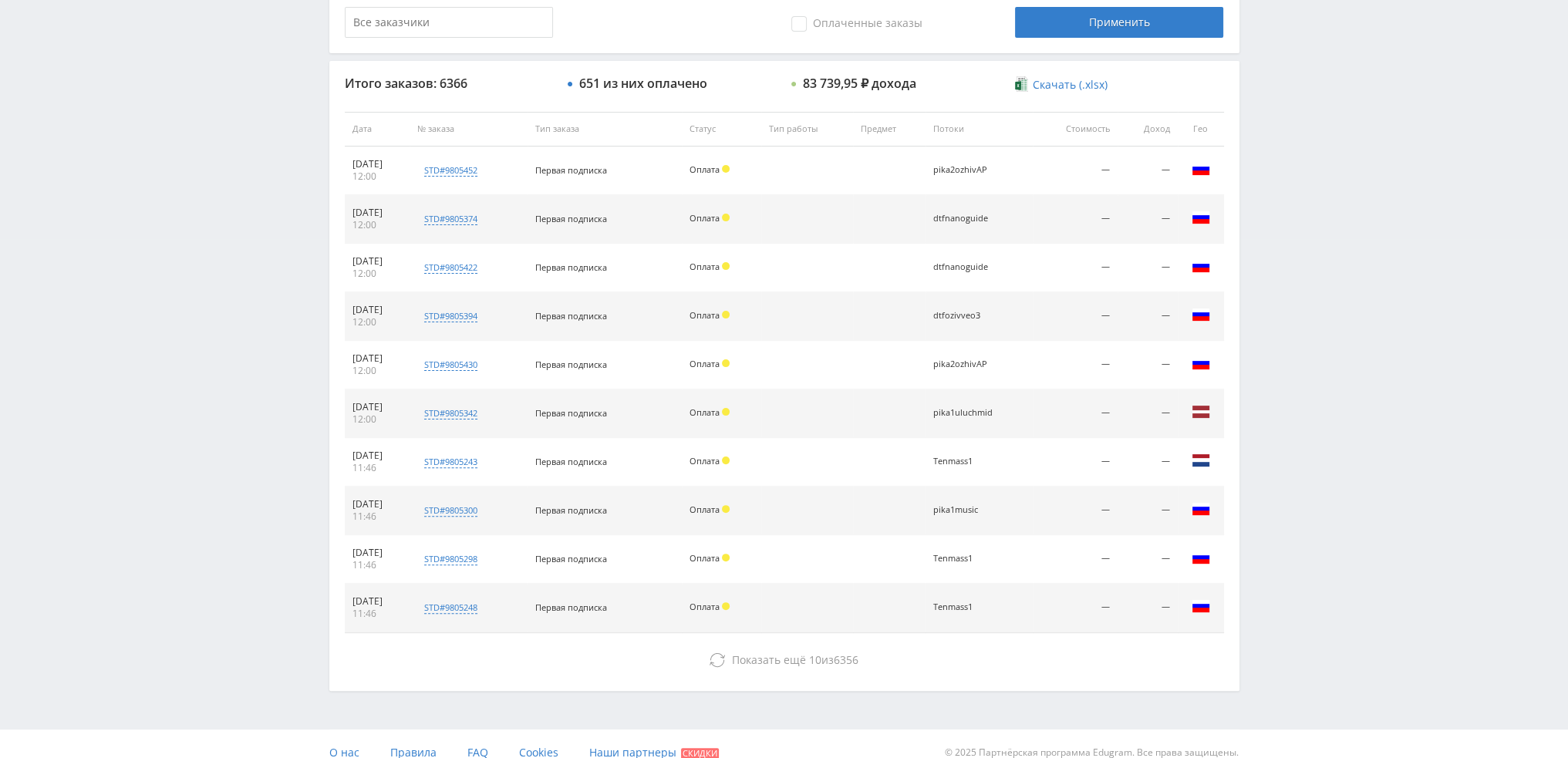
scroll to position [534, 0]
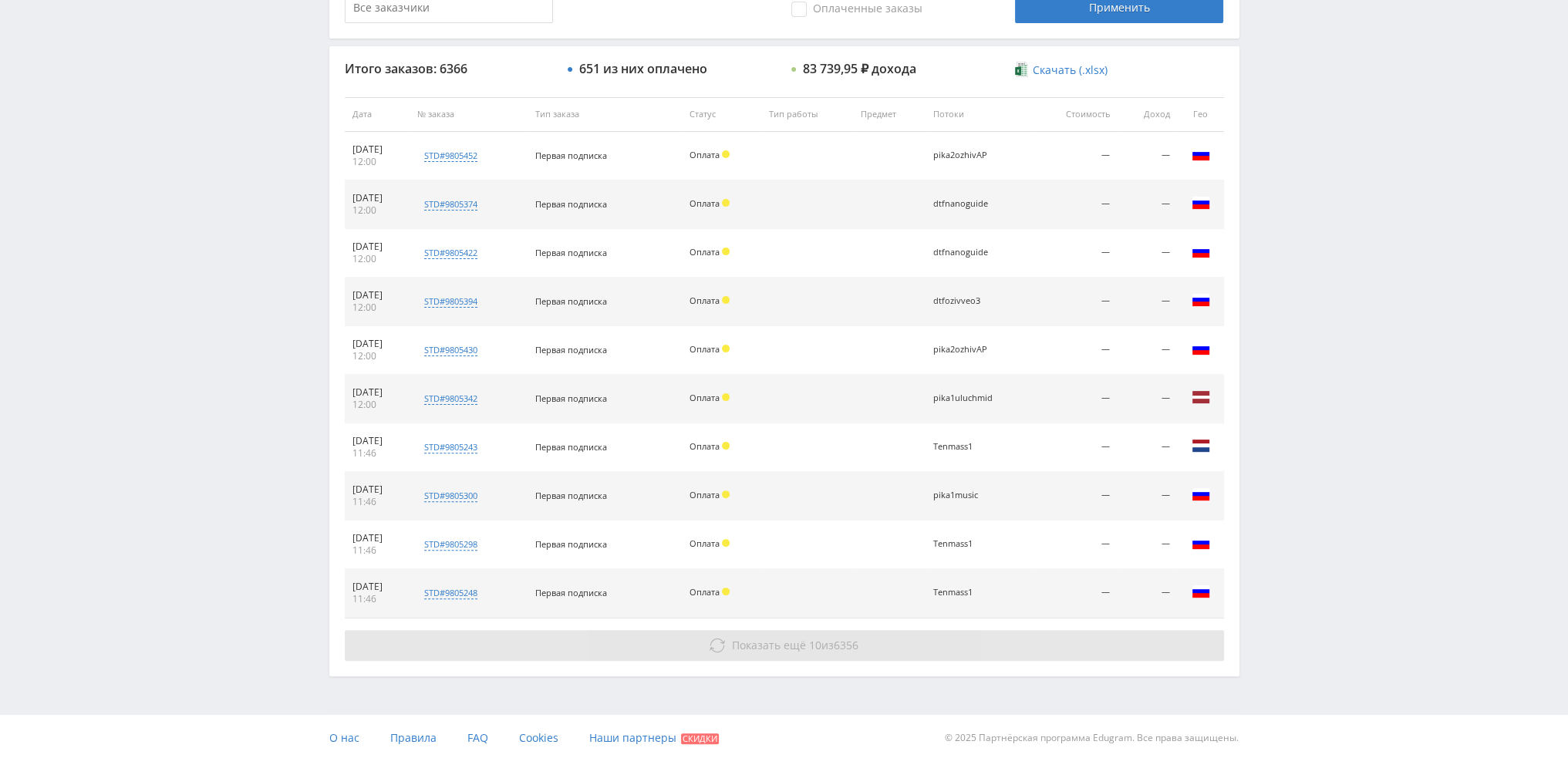
click at [797, 637] on span "Показать ещё" at bounding box center [769, 645] width 74 height 14
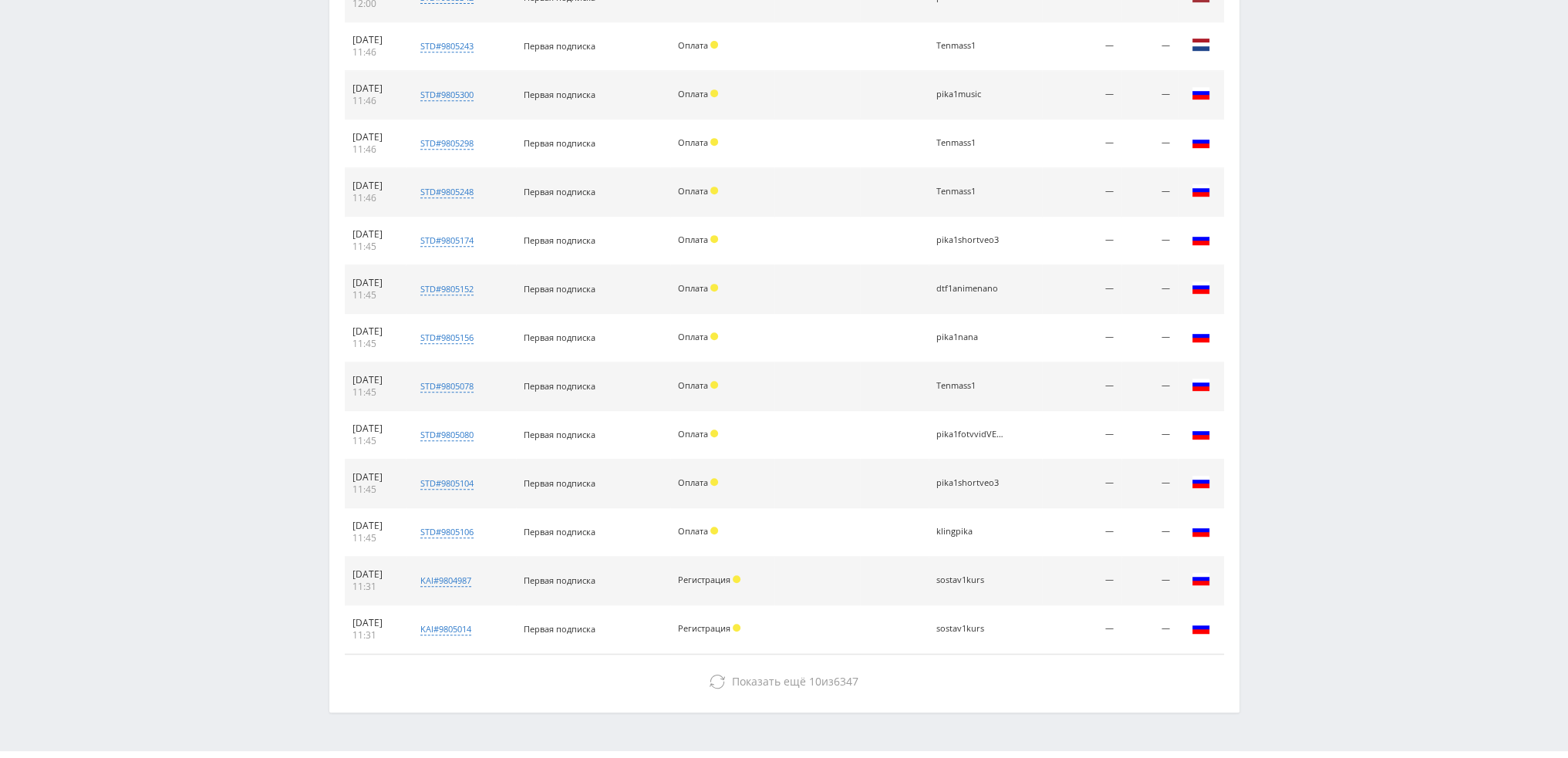
scroll to position [970, 0]
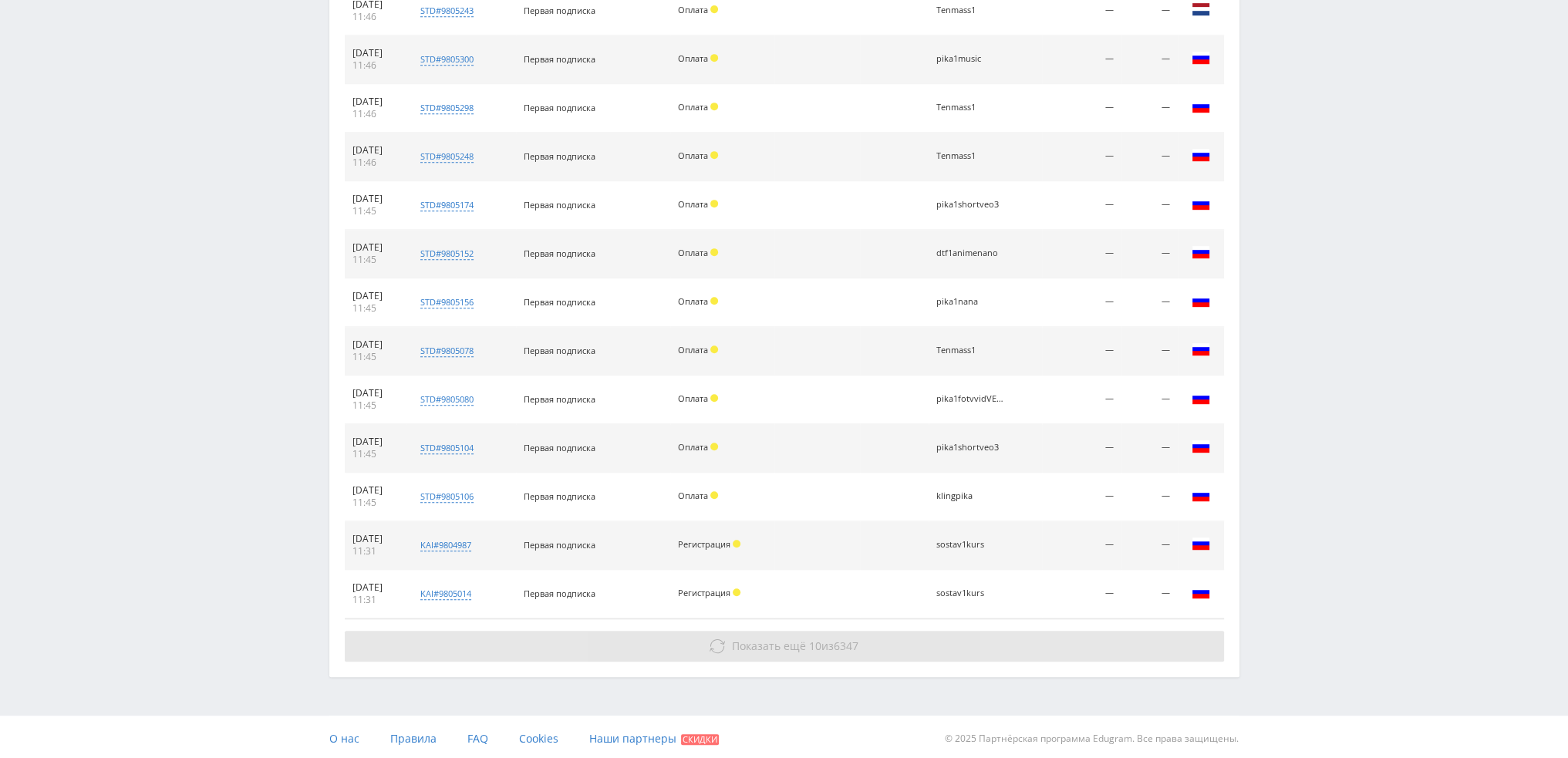
click at [802, 646] on span "Показать ещё" at bounding box center [769, 646] width 74 height 14
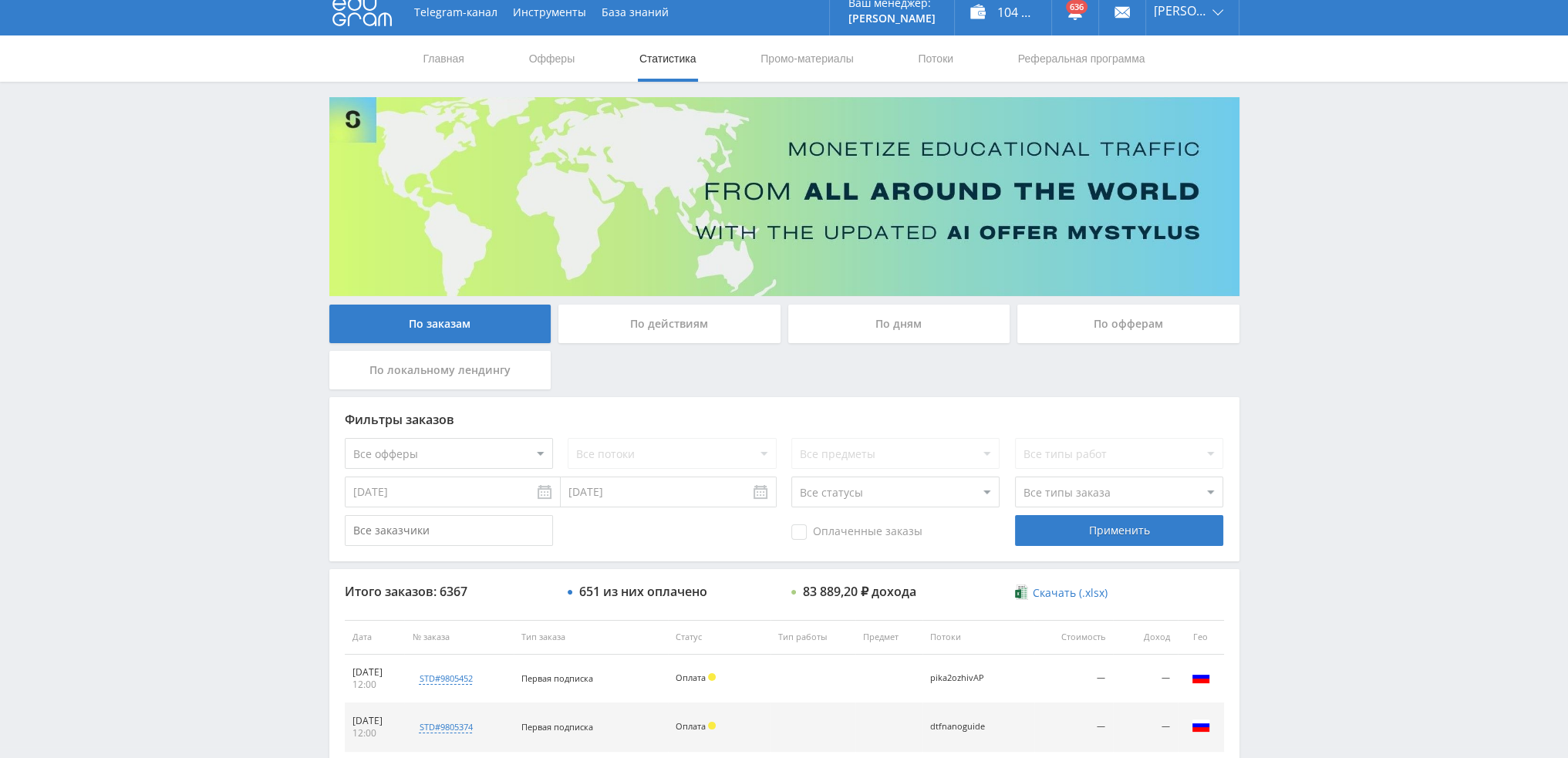
scroll to position [0, 0]
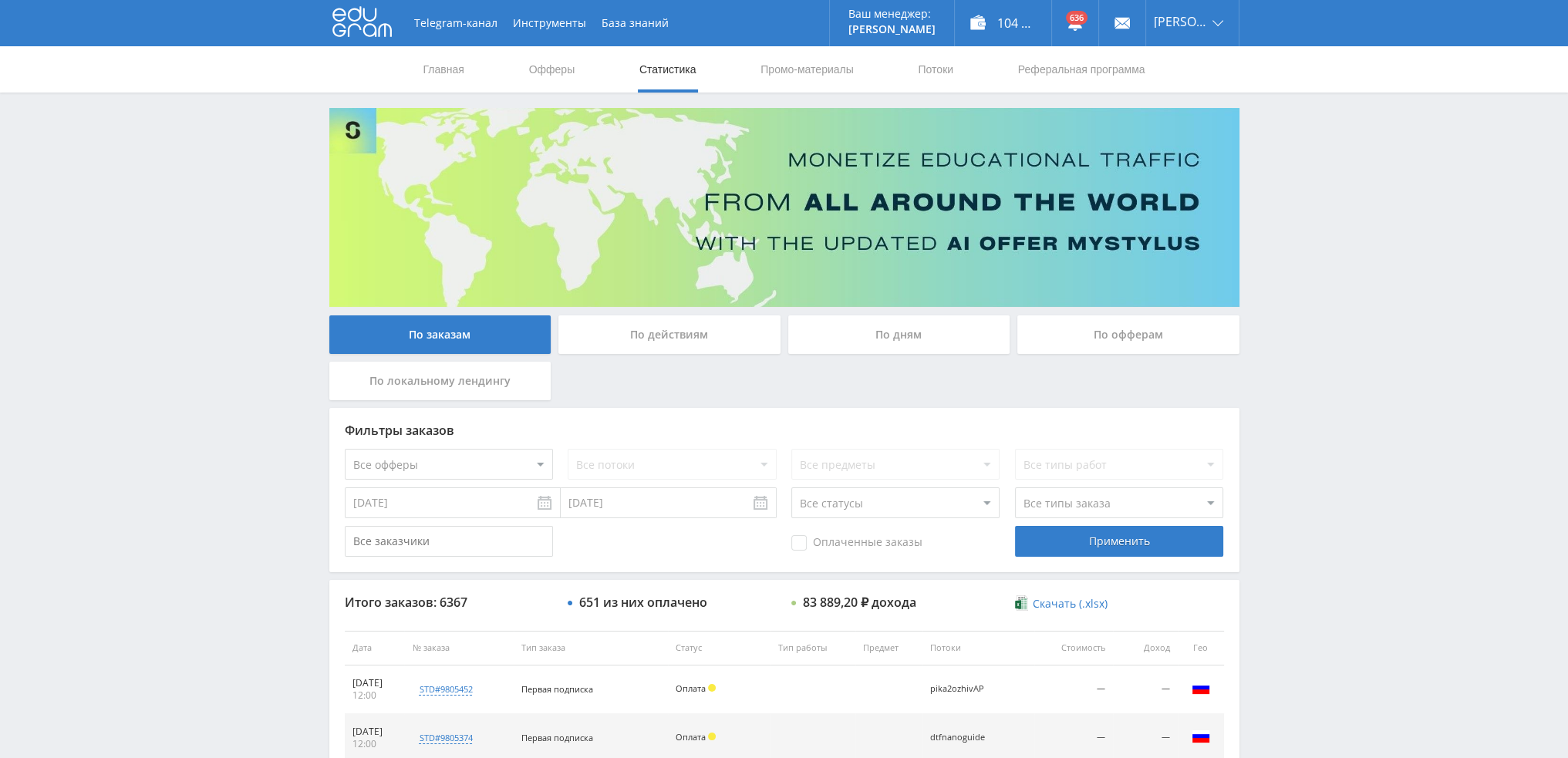
click at [891, 343] on div "По дням" at bounding box center [899, 334] width 222 height 38
click at [0, 0] on input "По дням" at bounding box center [0, 0] width 0 height 0
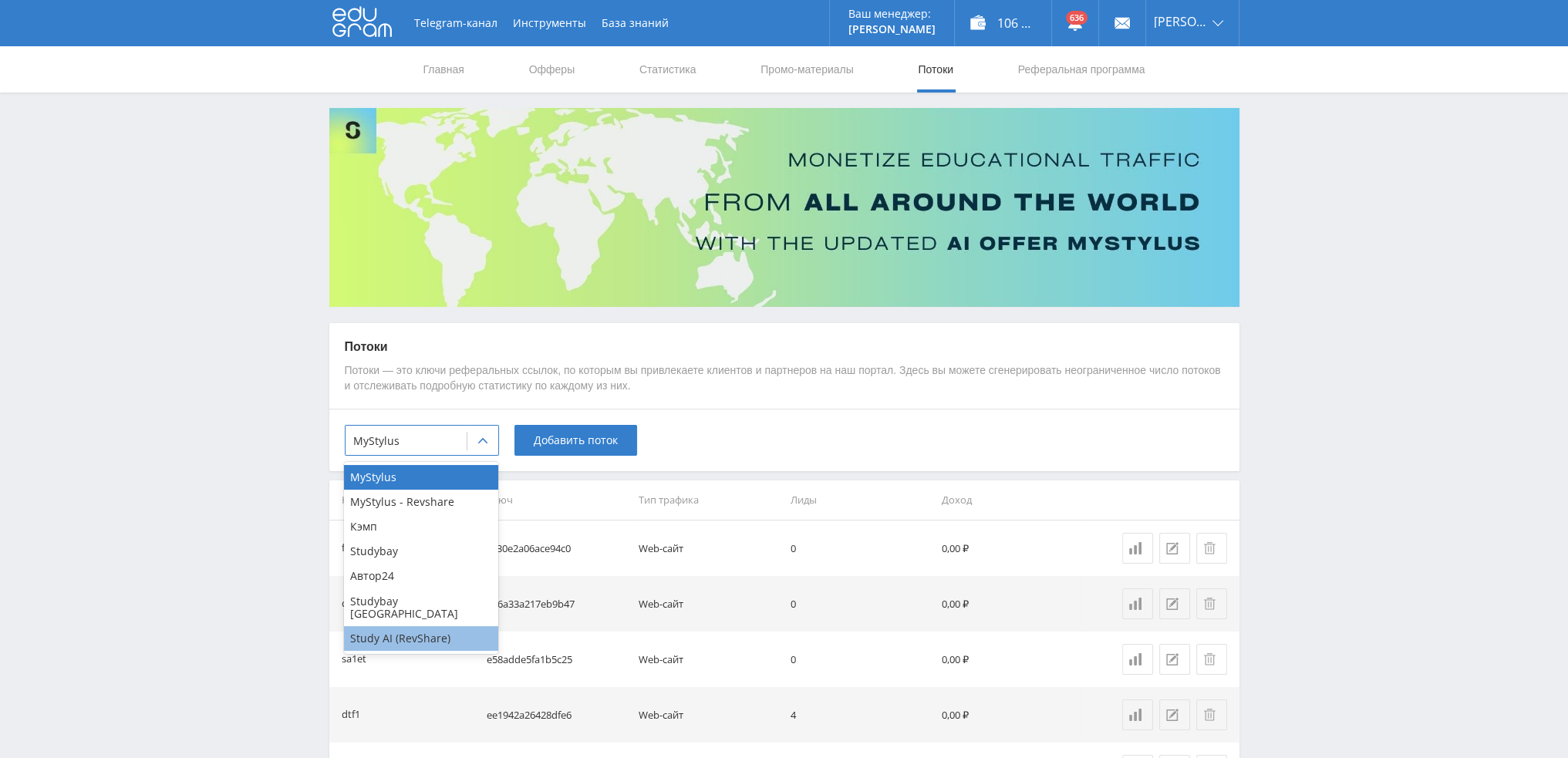
click at [408, 630] on div "Study AI (RevShare)" at bounding box center [421, 638] width 154 height 25
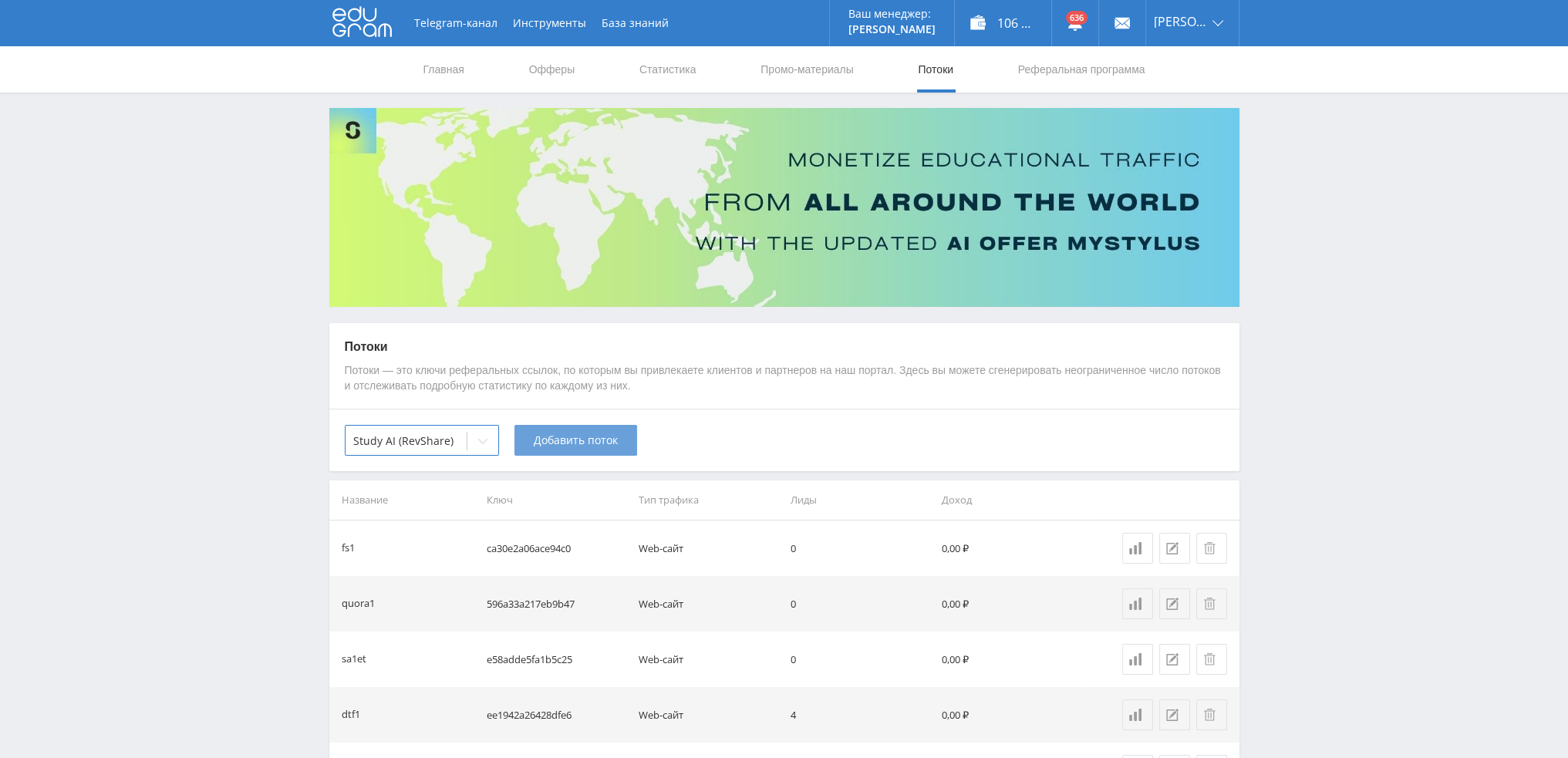
click at [574, 450] on button "Добавить поток" at bounding box center [575, 440] width 122 height 31
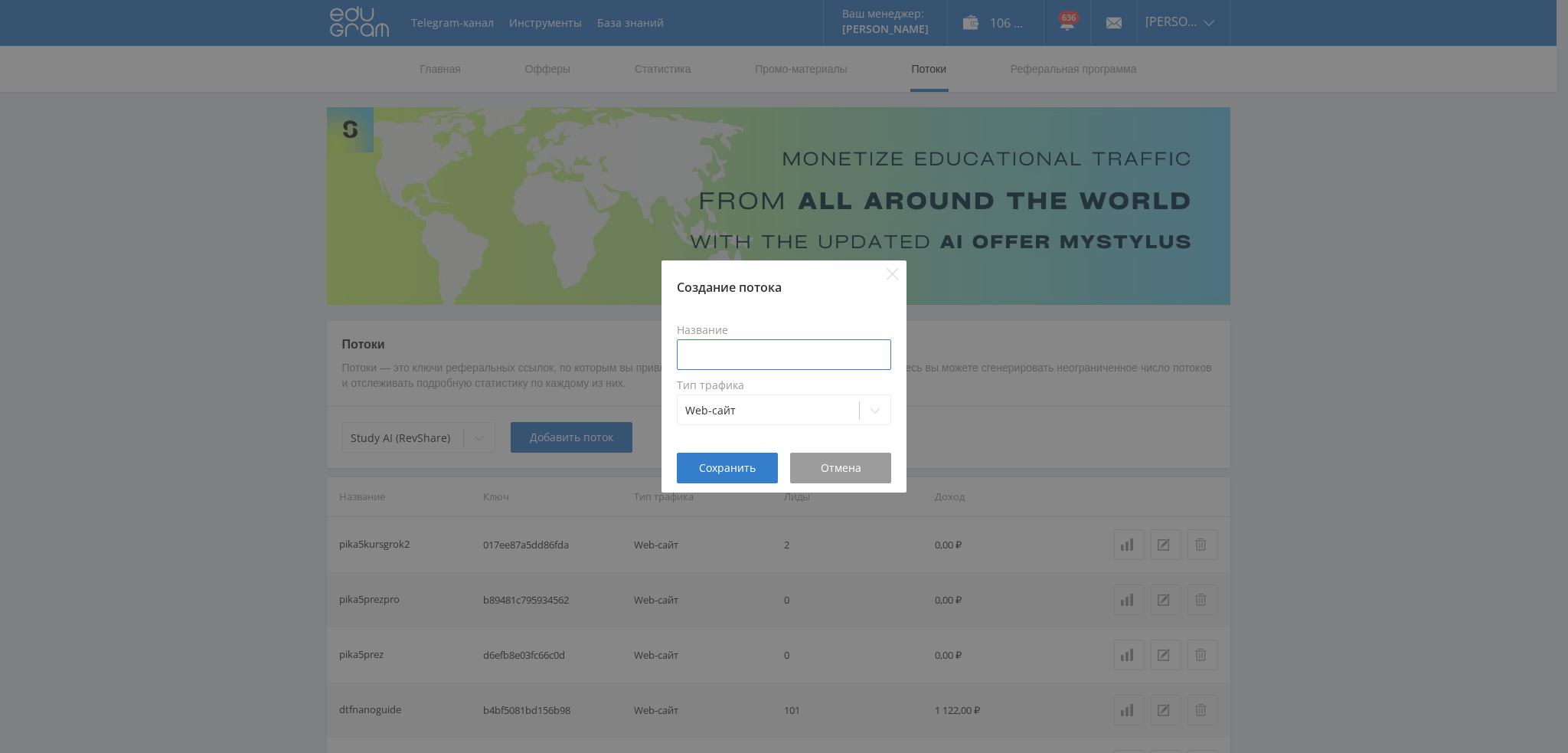
click at [754, 357] on input at bounding box center [784, 355] width 215 height 31
type input "tenklingturb"
click at [737, 471] on span "Сохранить" at bounding box center [728, 468] width 57 height 12
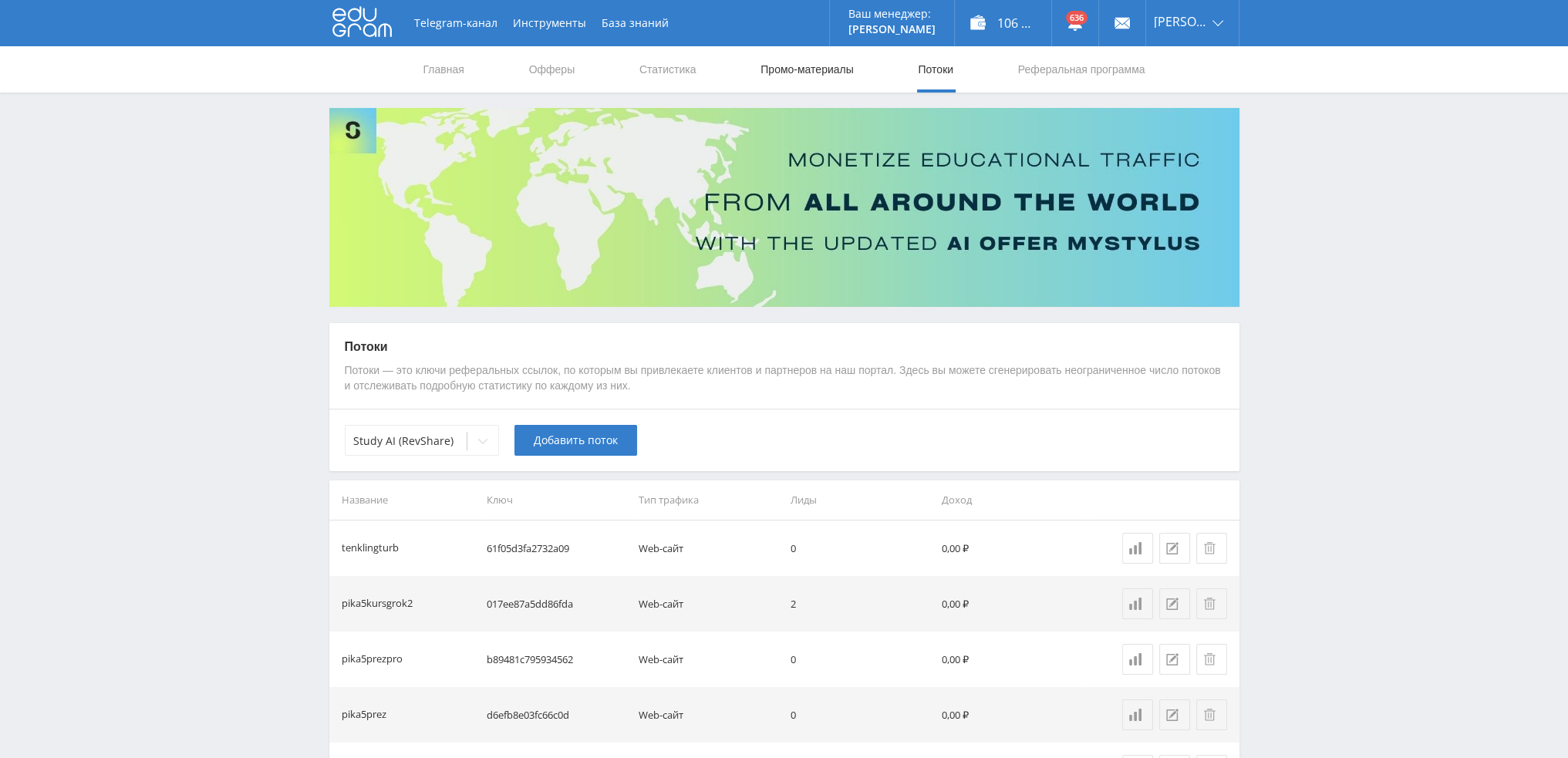
click at [805, 77] on link "Промо-материалы" at bounding box center [806, 70] width 96 height 46
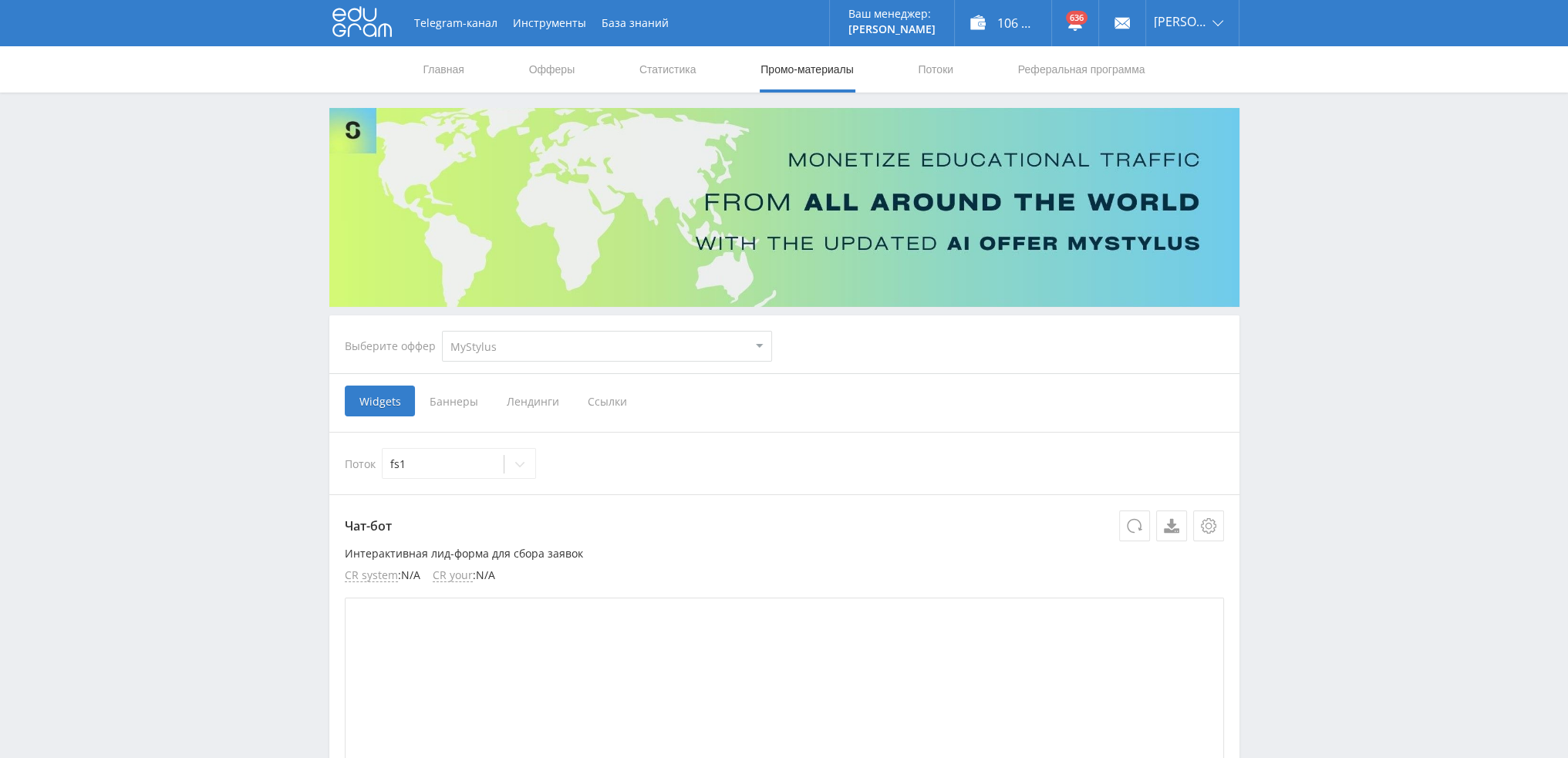
click at [484, 352] on select "MyStylus MyStylus - Revshare Кэмп Studybay Автор24 Studybay [GEOGRAPHIC_DATA] S…" at bounding box center [607, 346] width 330 height 31
select select "376"
click at [442, 331] on select "MyStylus MyStylus - Revshare Кэмп Studybay Автор24 Studybay [GEOGRAPHIC_DATA] S…" at bounding box center [607, 346] width 330 height 31
select select "376"
click at [444, 400] on span "Ссылки" at bounding box center [449, 401] width 69 height 31
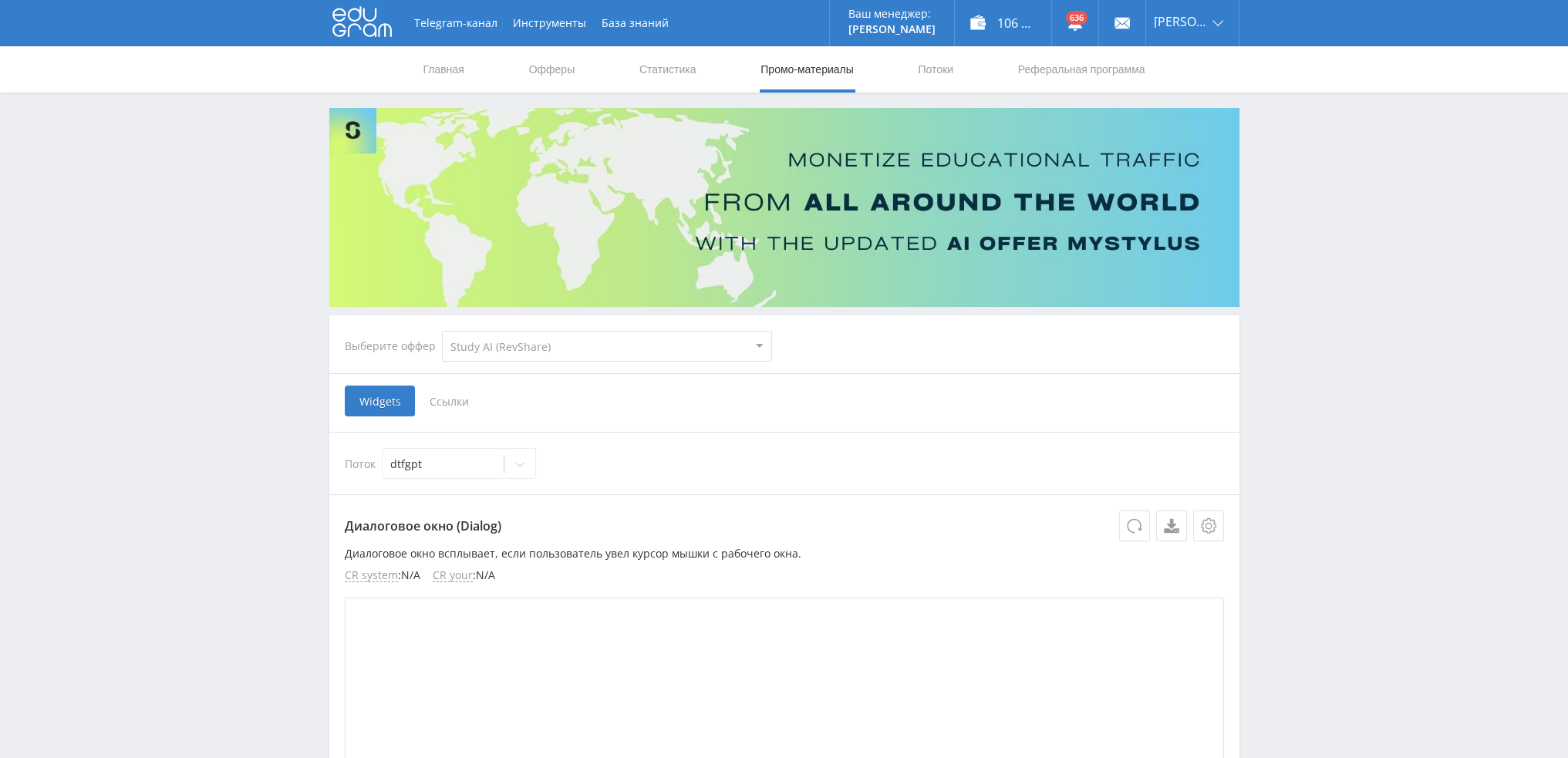
click at [0, 0] on input "Ссылки" at bounding box center [0, 0] width 0 height 0
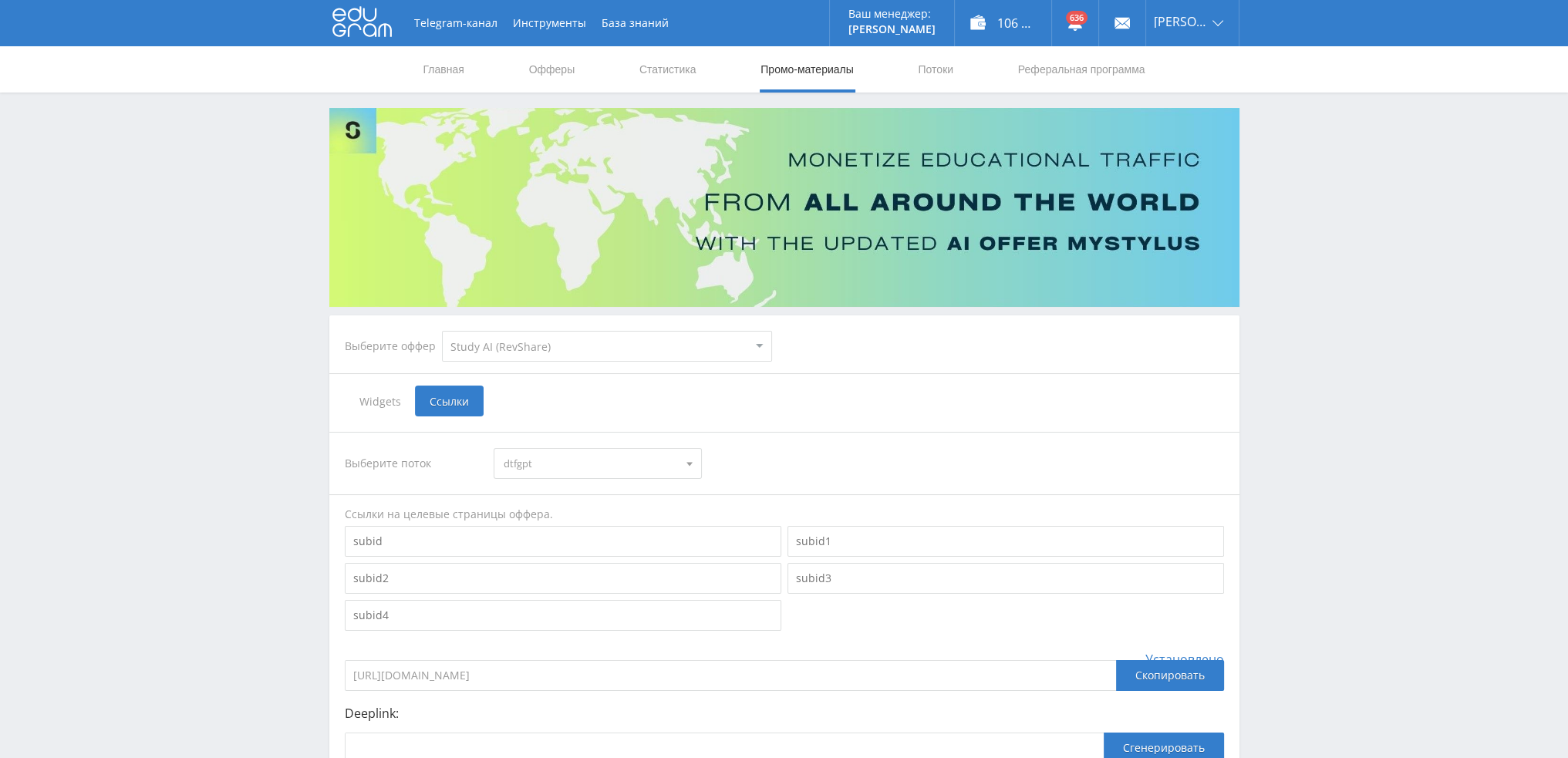
click at [546, 478] on div "dtfgpt" at bounding box center [597, 463] width 208 height 31
click at [561, 496] on button "tenklingturb" at bounding box center [598, 497] width 207 height 21
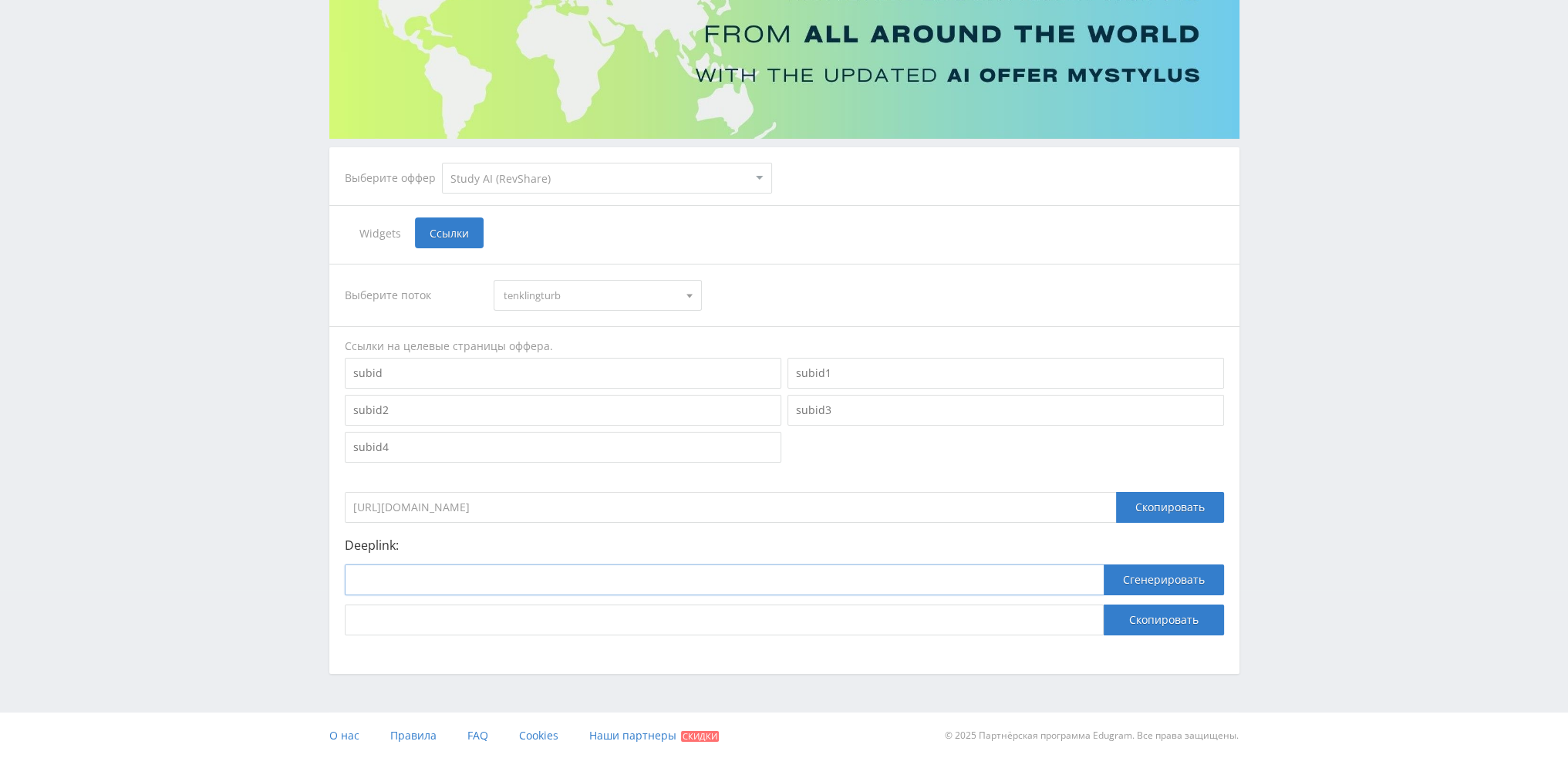
click at [416, 586] on input at bounding box center [724, 579] width 759 height 31
paste input "tenklingturb"
click at [445, 578] on input "tenklingturb" at bounding box center [724, 579] width 759 height 31
paste input "https://study24.ai/chat/kling_2_5_turbo"
type input "https://study24.ai/chat/kling_2_5_turbo"
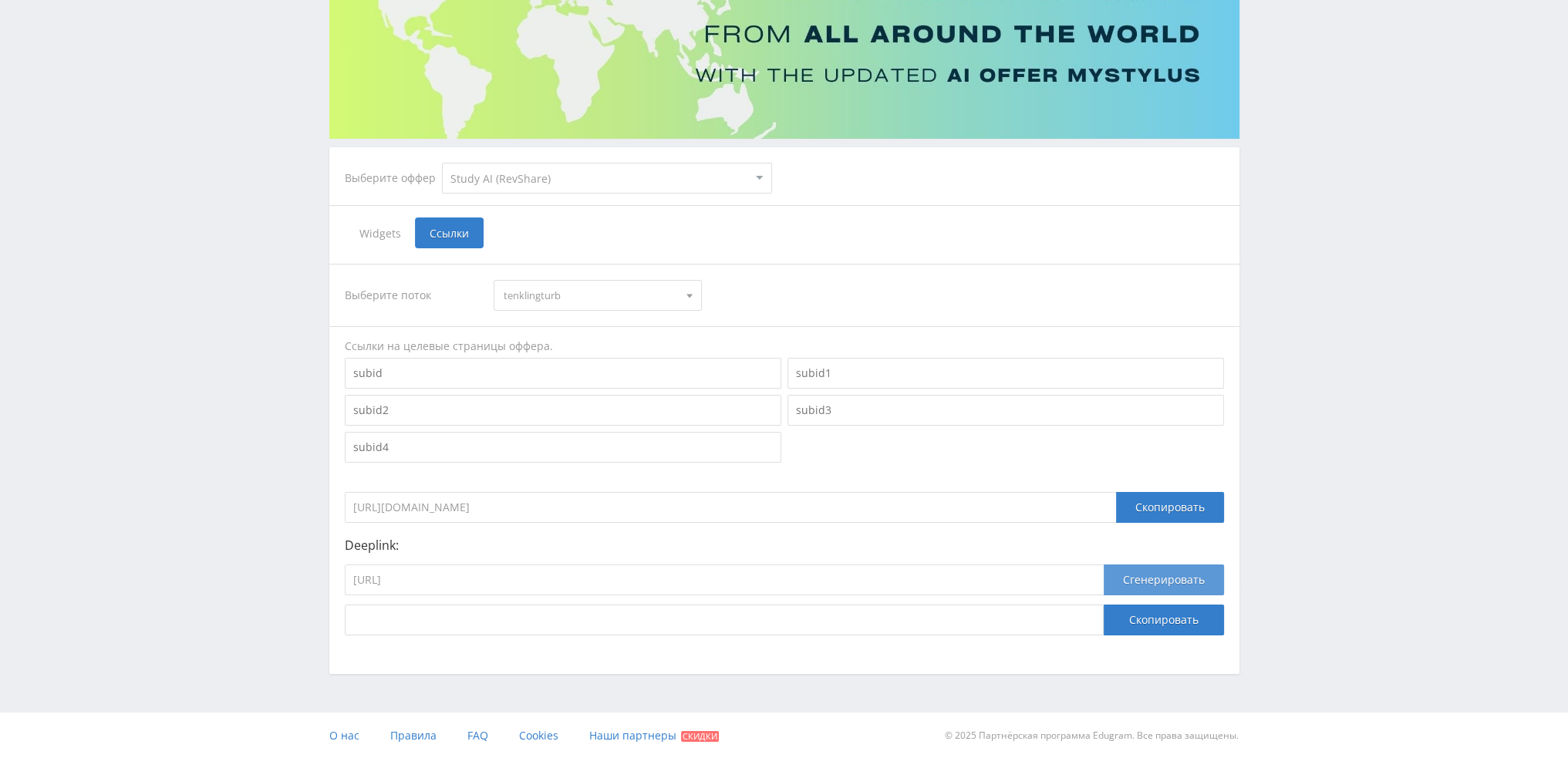
click at [1167, 580] on button "Сгенерировать" at bounding box center [1163, 579] width 121 height 31
click at [1163, 620] on button "Скопировать" at bounding box center [1163, 620] width 121 height 31
click at [1153, 622] on button "Скопировать" at bounding box center [1163, 620] width 121 height 31
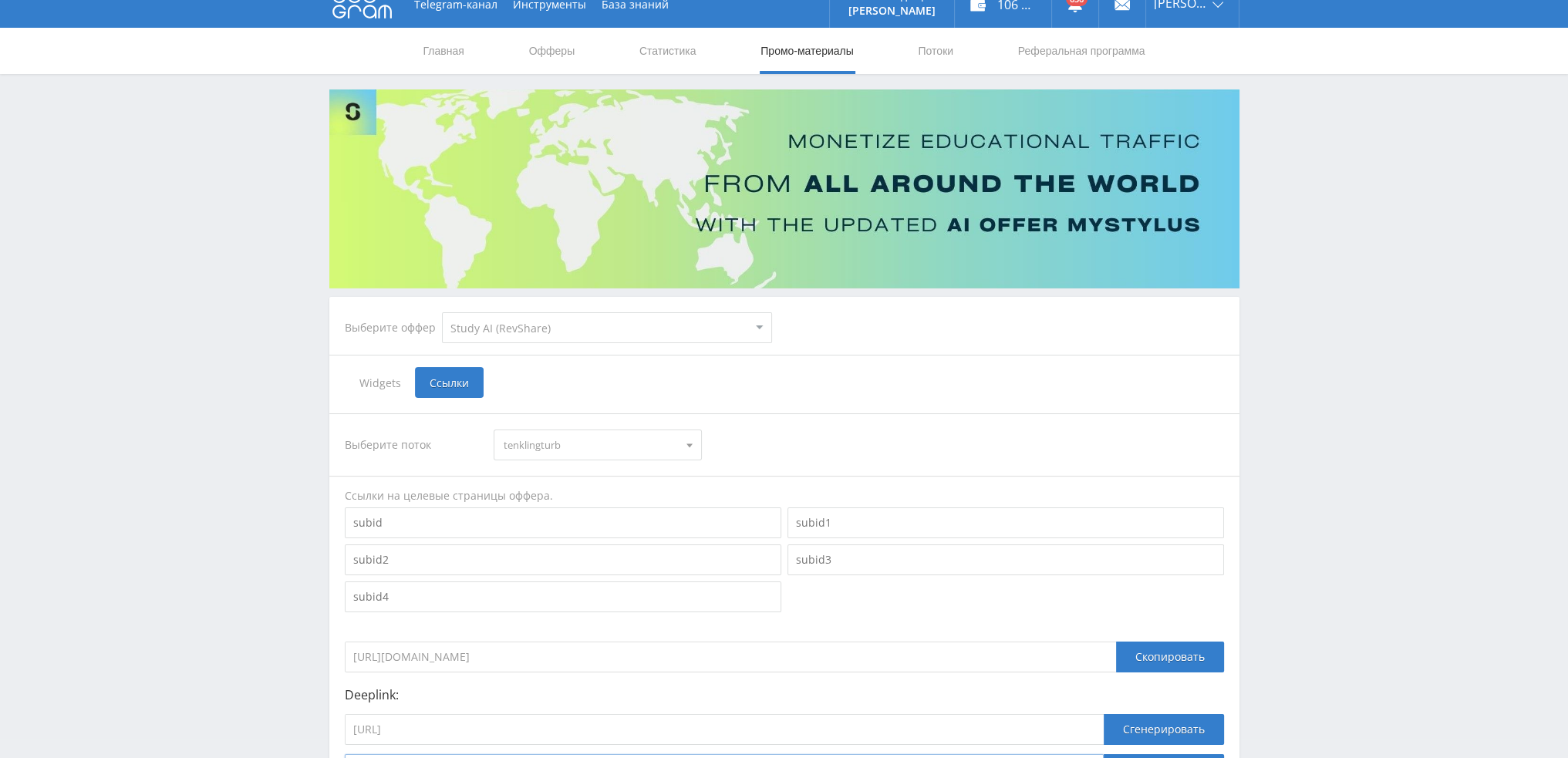
scroll to position [0, 0]
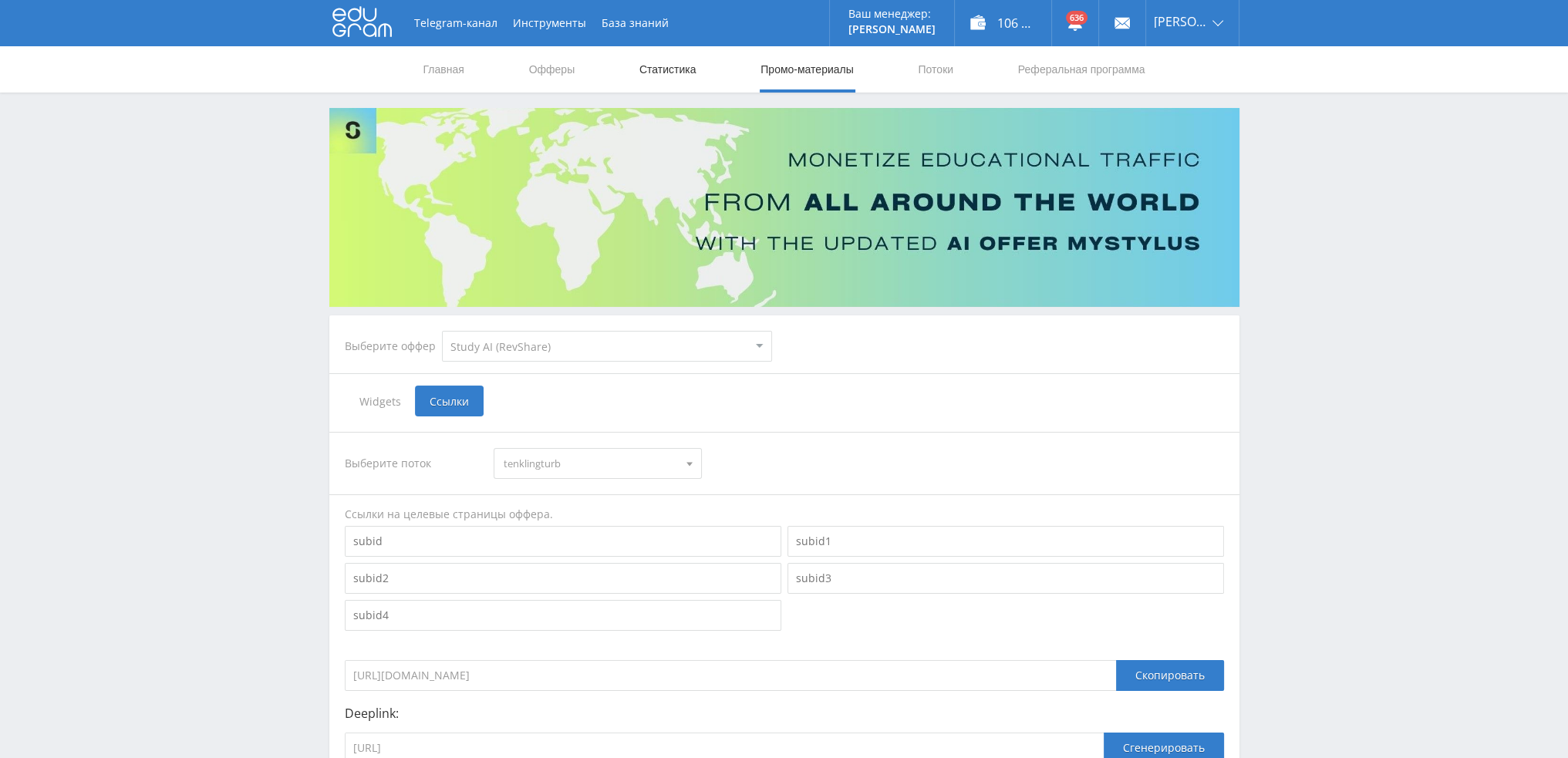
click at [660, 68] on link "Статистика" at bounding box center [667, 70] width 60 height 46
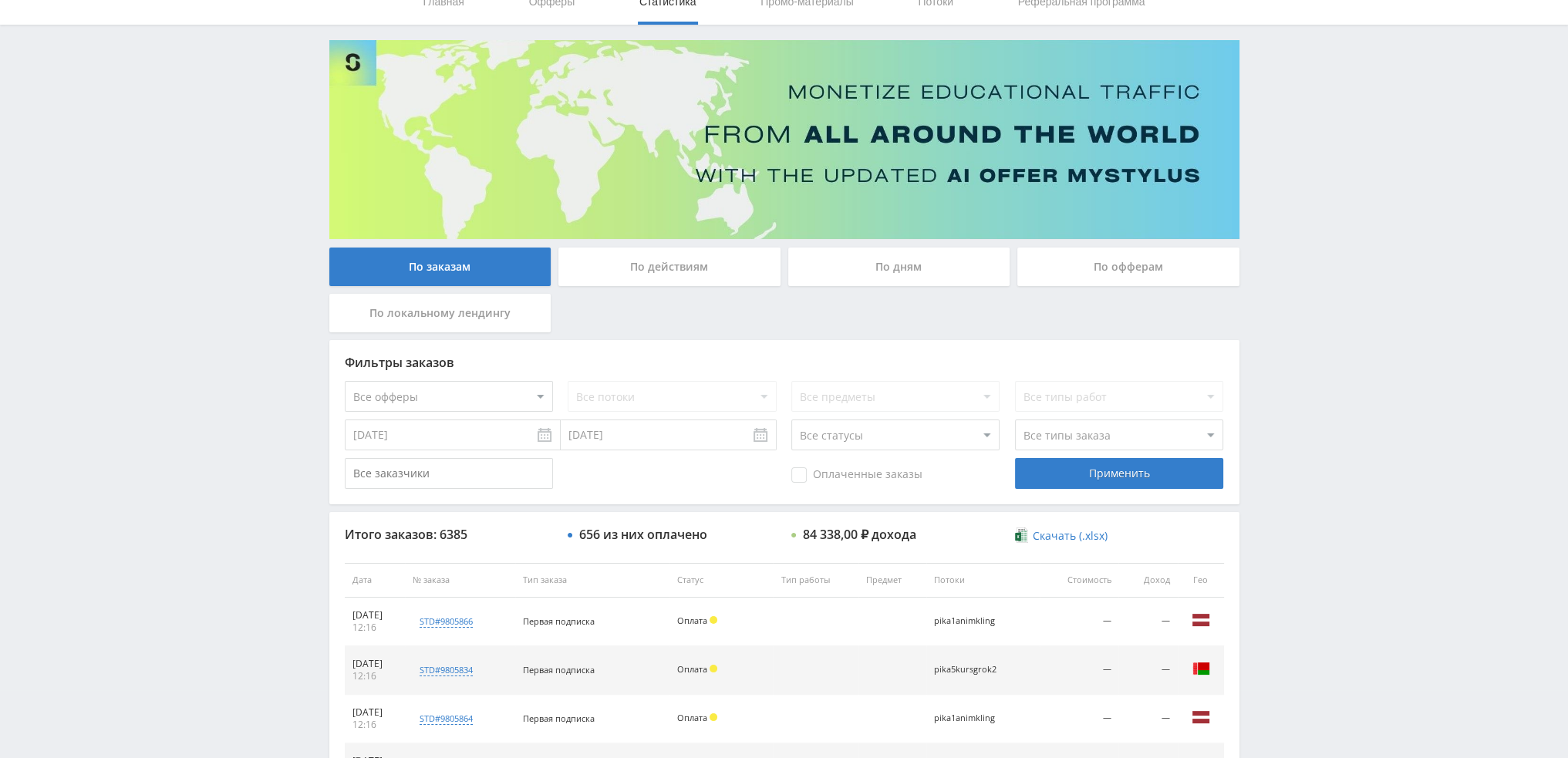
scroll to position [534, 0]
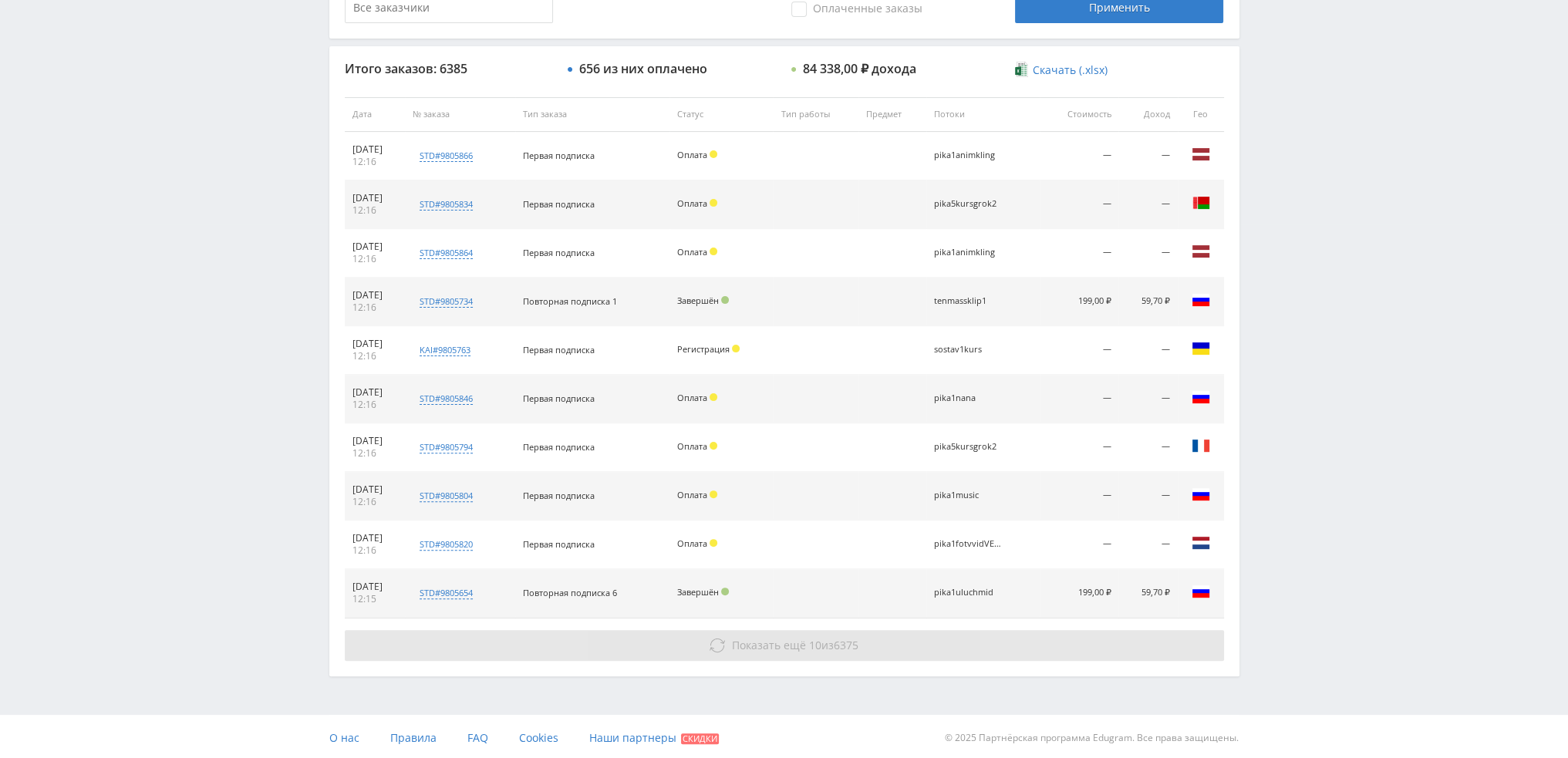
click at [824, 641] on span "Показать ещё 10 из 6375" at bounding box center [796, 645] width 127 height 14
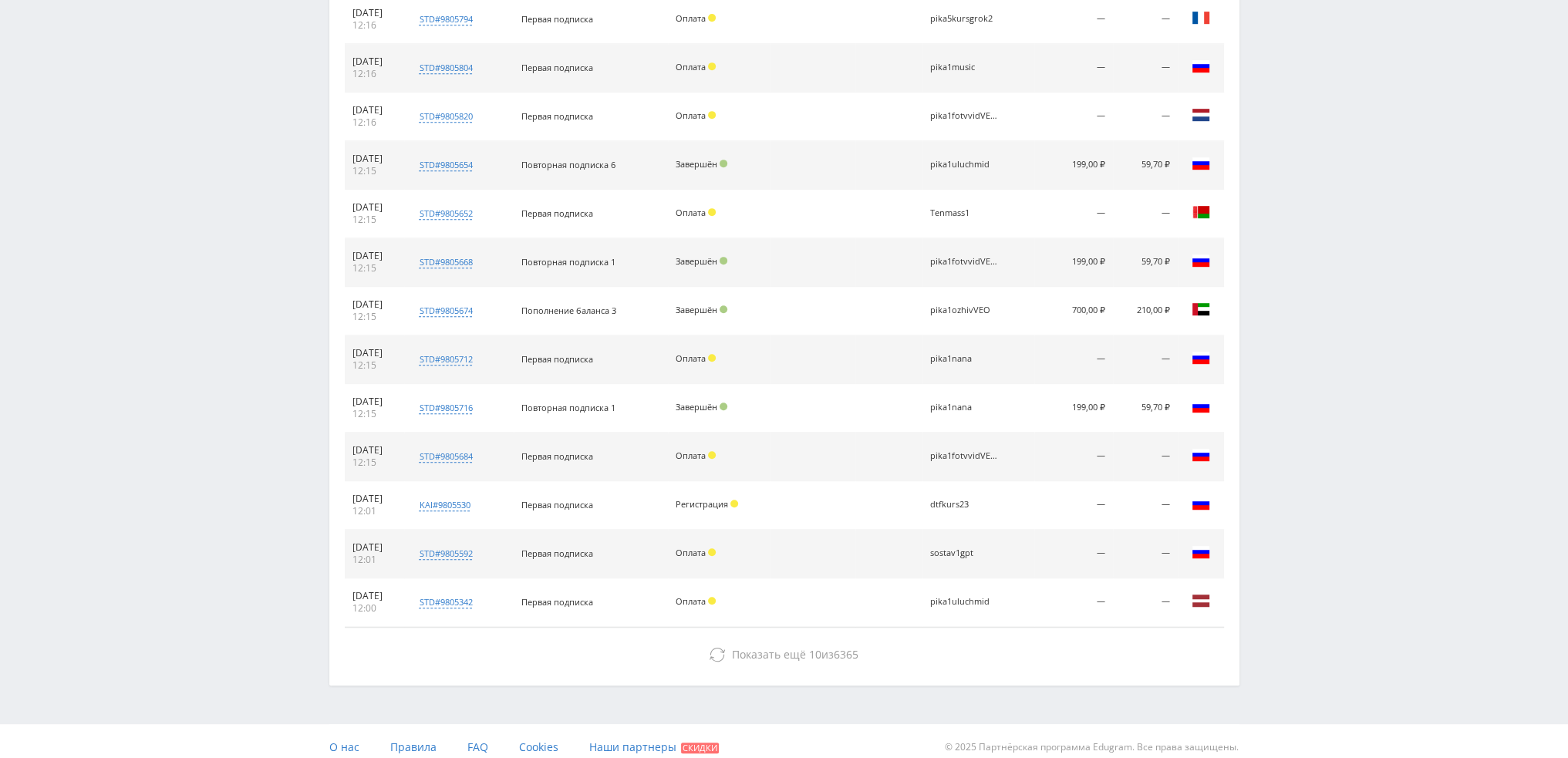
scroll to position [970, 0]
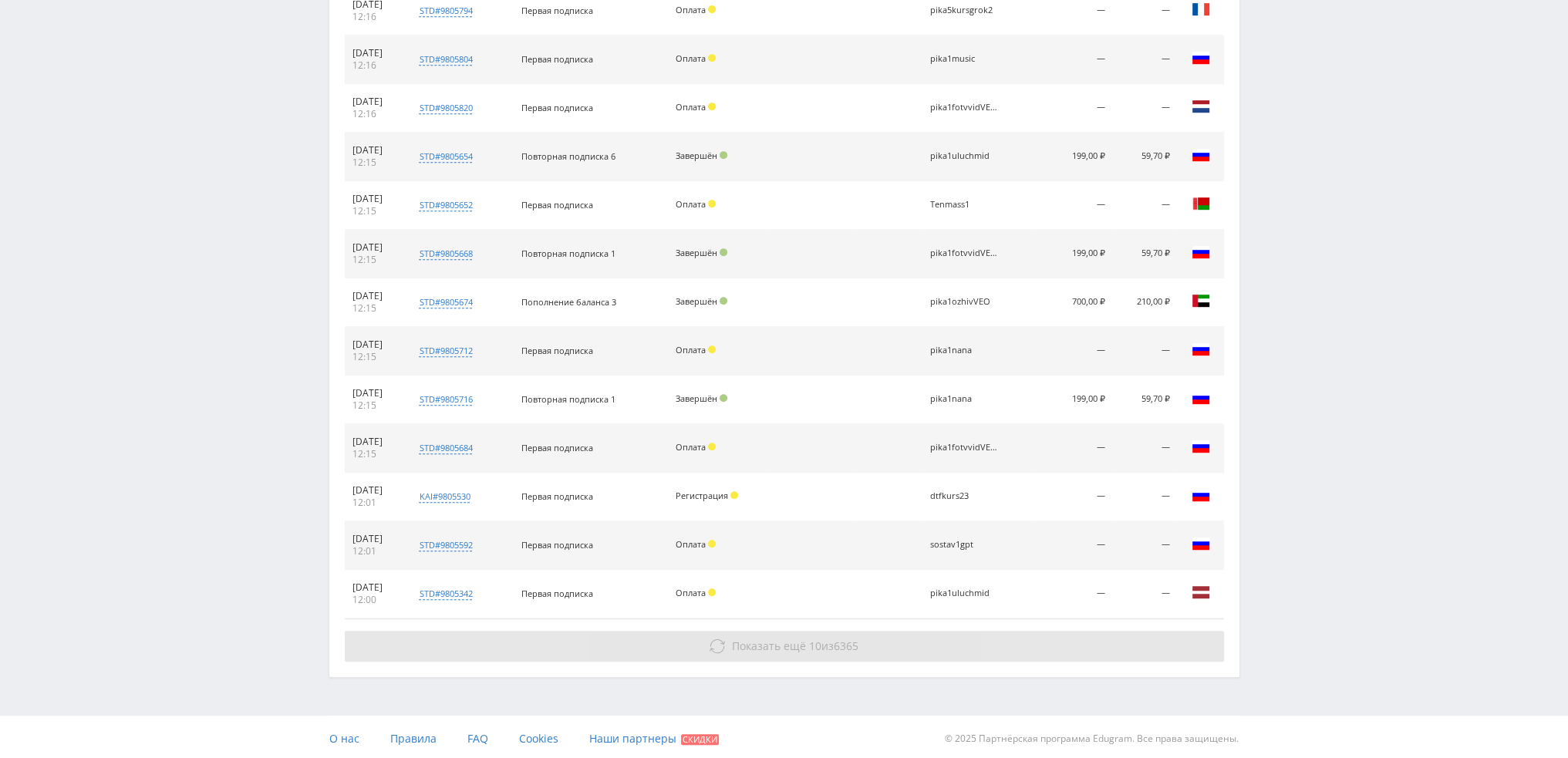
click at [787, 645] on span "Показать ещё" at bounding box center [769, 646] width 74 height 14
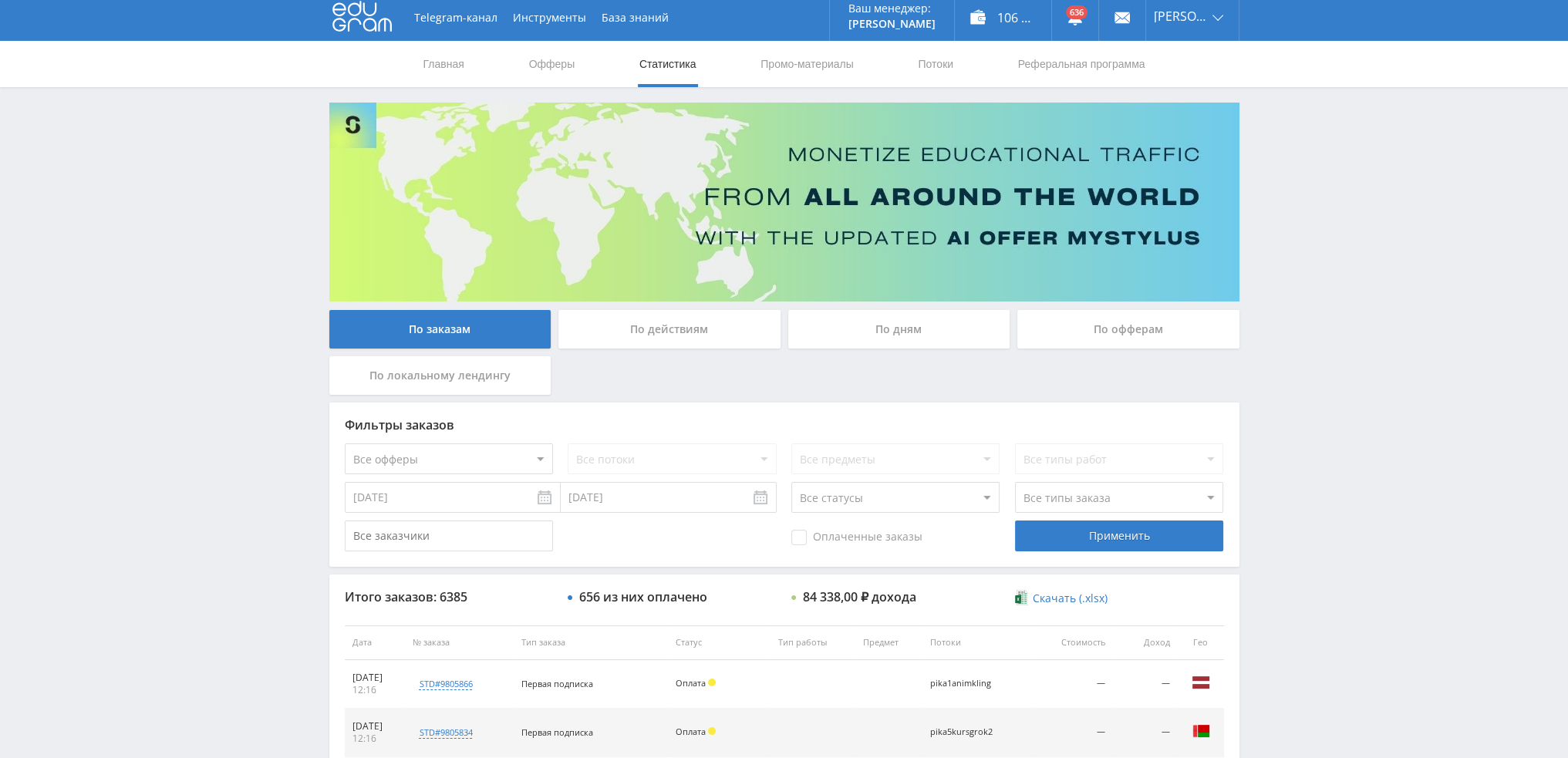
scroll to position [0, 0]
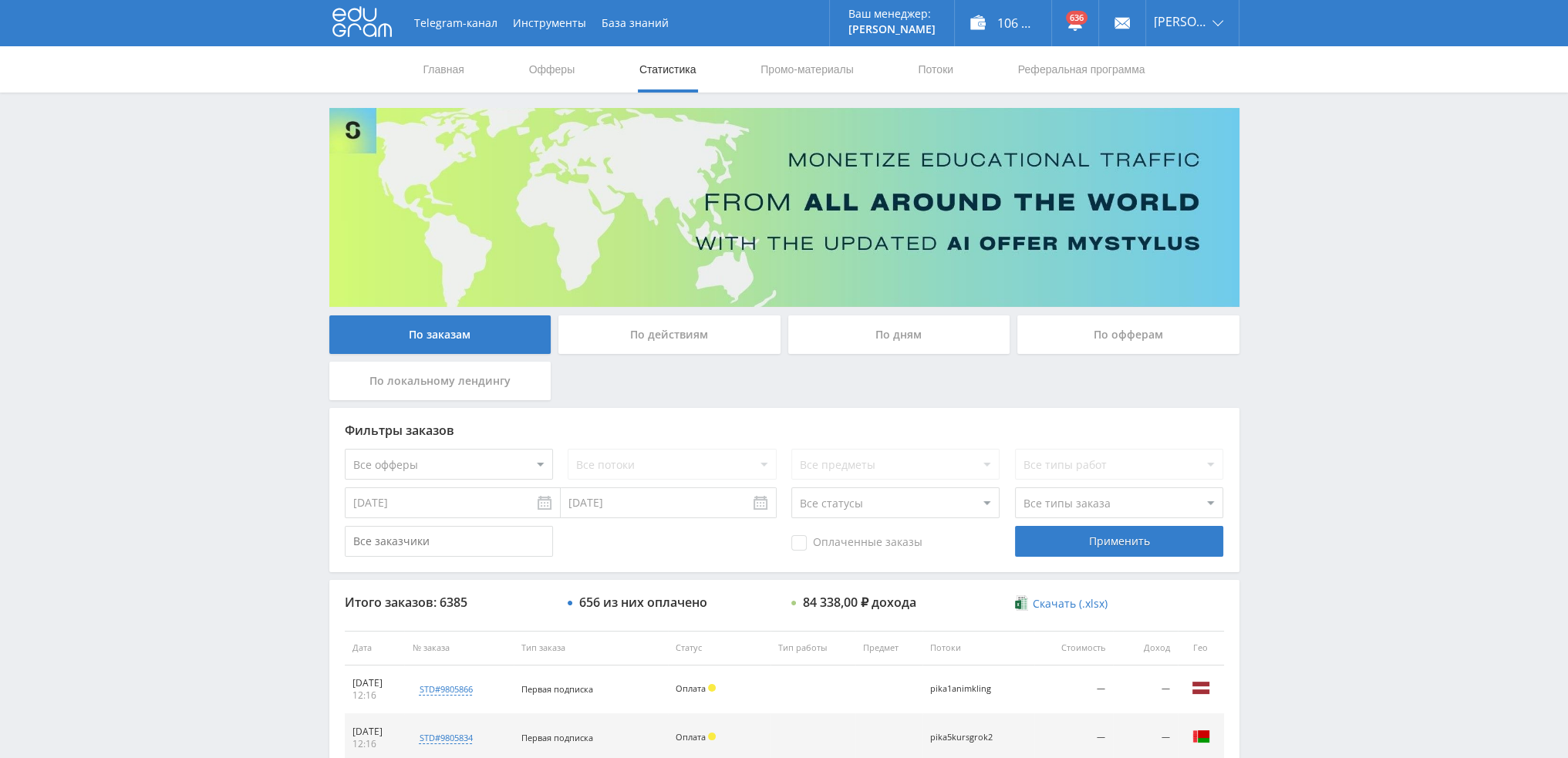
click at [918, 326] on div "По дням" at bounding box center [899, 334] width 222 height 38
click at [0, 0] on input "По дням" at bounding box center [0, 0] width 0 height 0
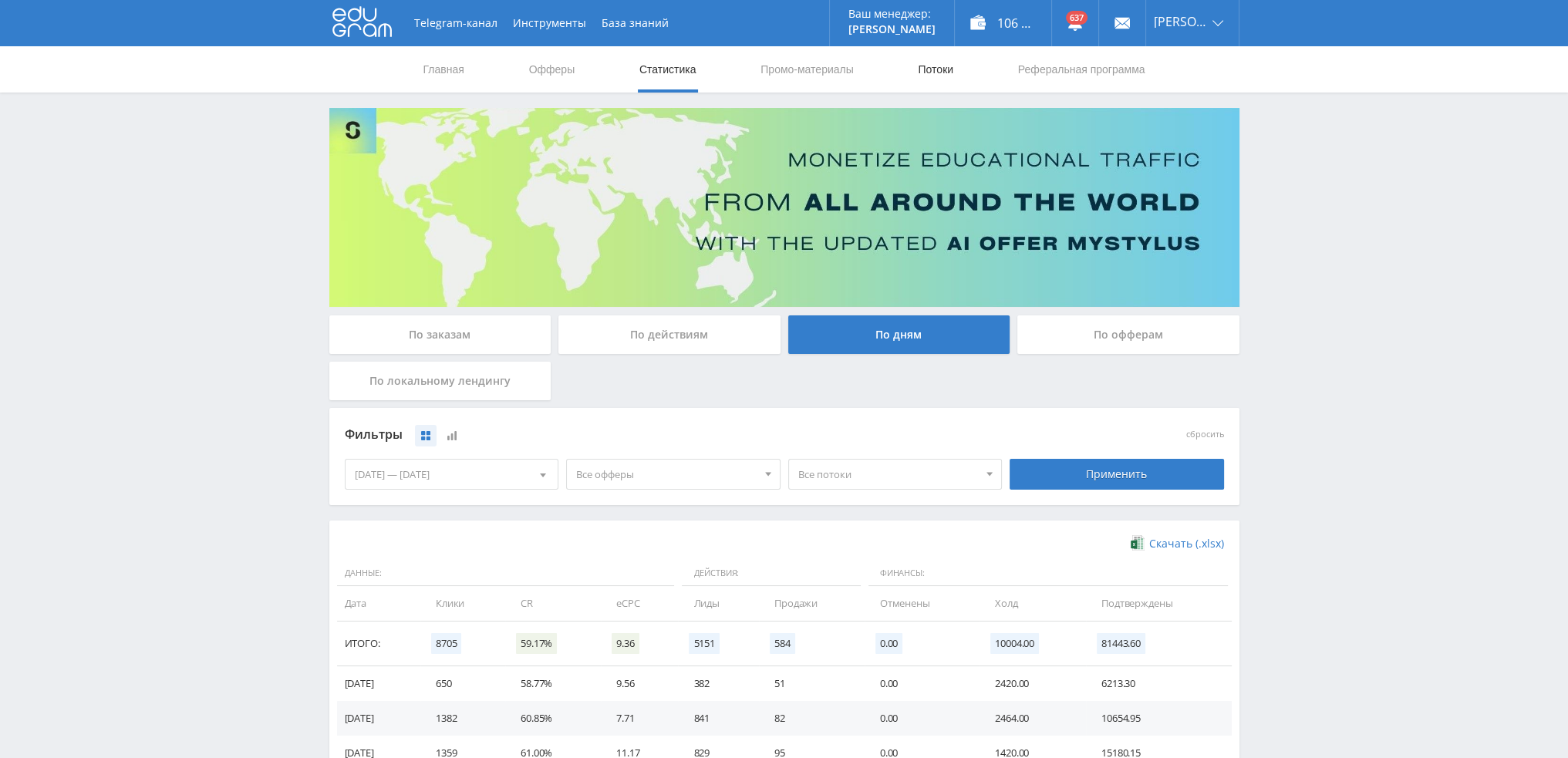
click at [933, 68] on link "Потоки" at bounding box center [935, 70] width 38 height 46
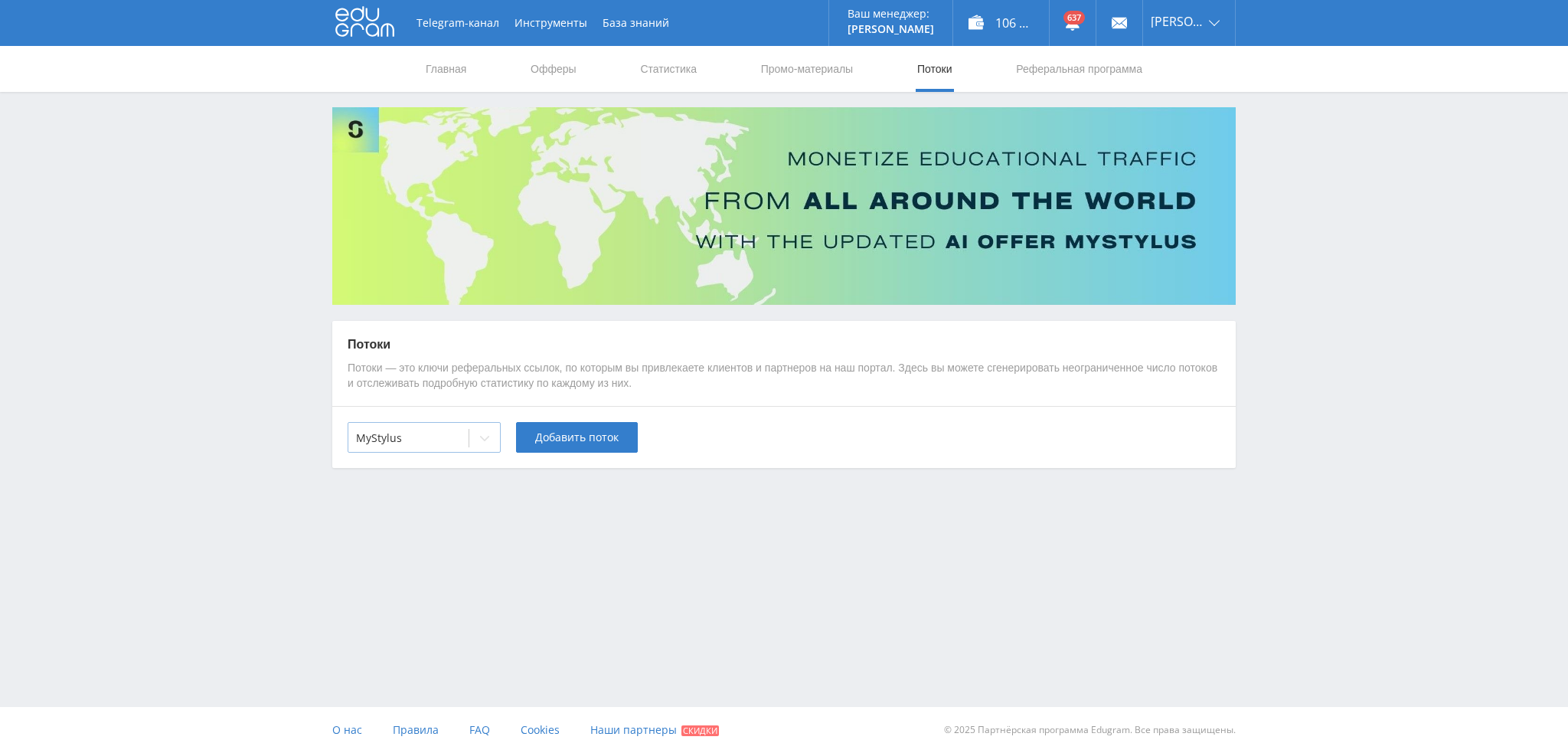
click at [396, 449] on div "MyStylus" at bounding box center [424, 437] width 153 height 31
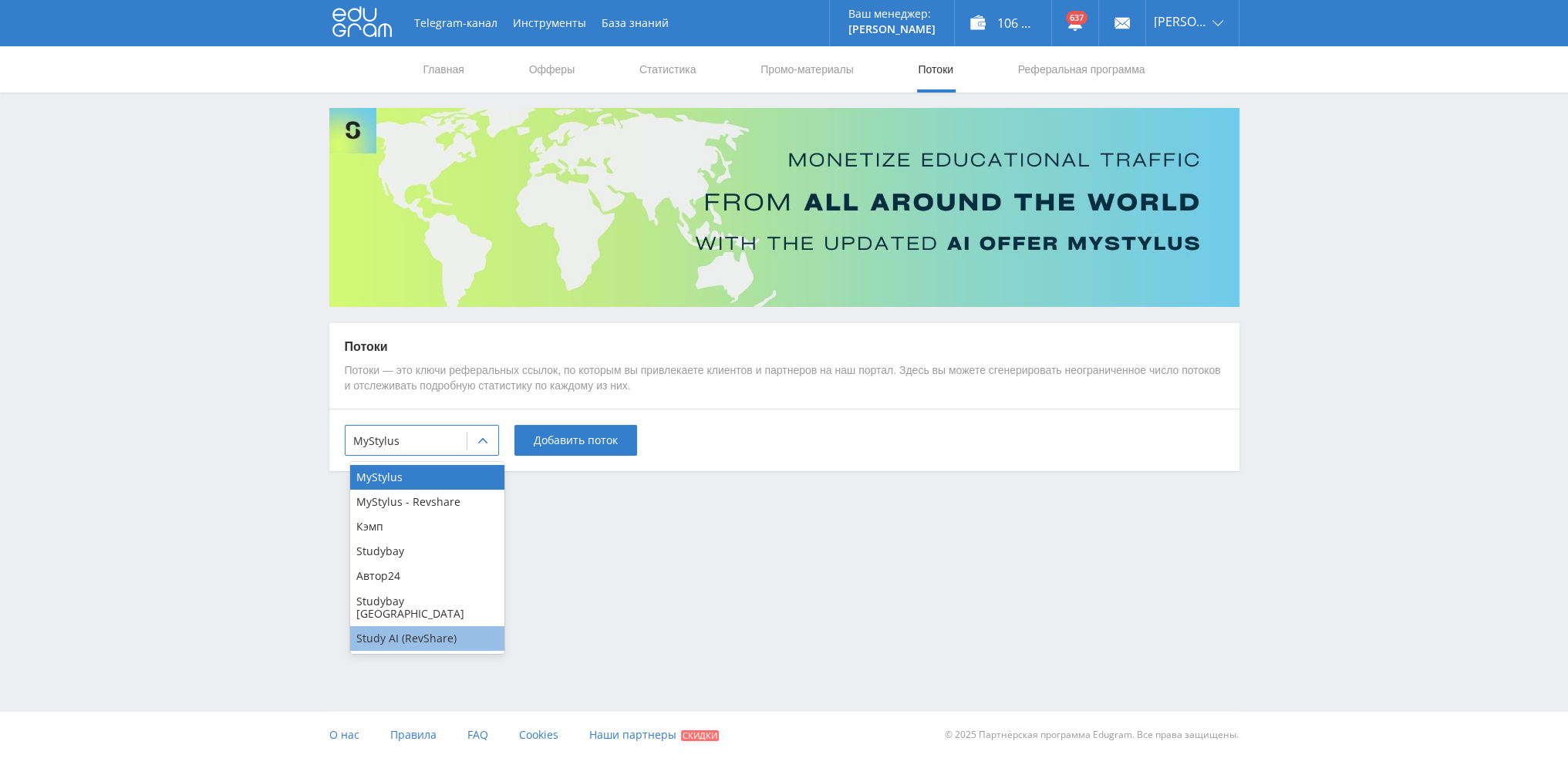
click at [406, 629] on div "Study AI (RevShare)" at bounding box center [427, 638] width 154 height 25
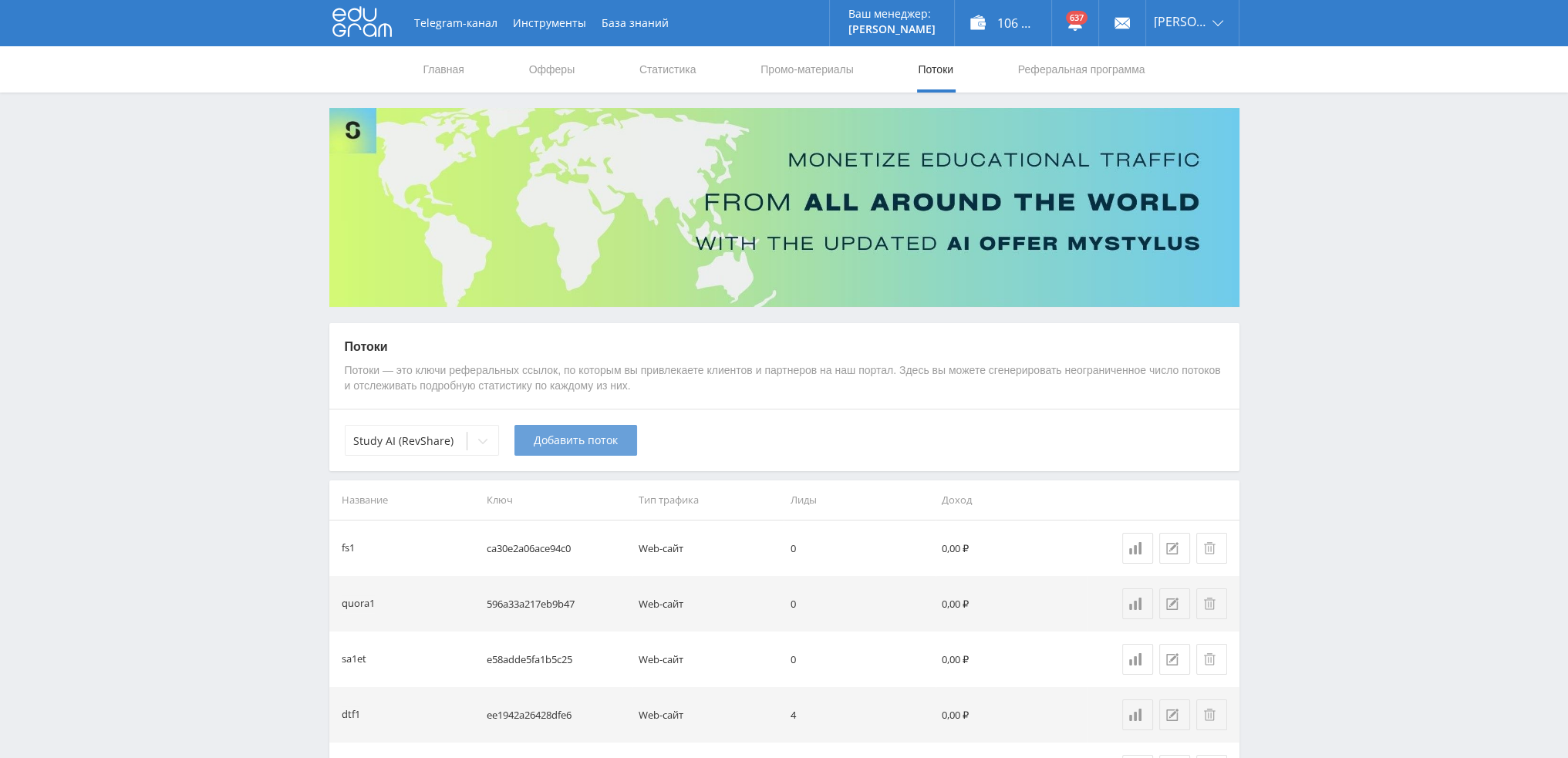
click at [562, 446] on span "Добавить поток" at bounding box center [576, 440] width 84 height 12
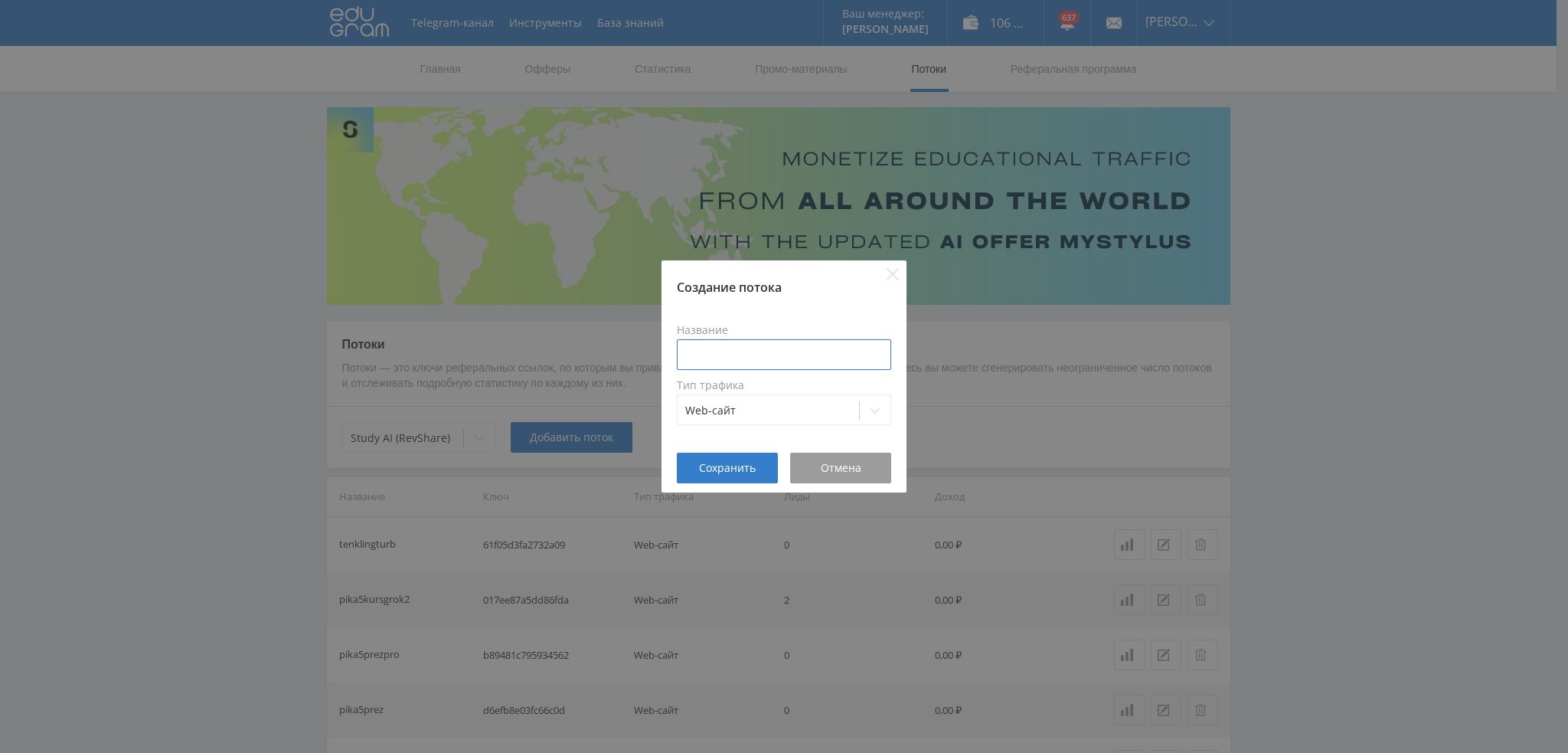
click at [727, 363] on input at bounding box center [784, 355] width 215 height 31
click at [712, 341] on input "pika6kling" at bounding box center [784, 355] width 215 height 31
click at [709, 360] on input "pika6kling" at bounding box center [784, 355] width 215 height 31
type input "pika2kling"
click at [720, 470] on span "Сохранить" at bounding box center [728, 468] width 57 height 12
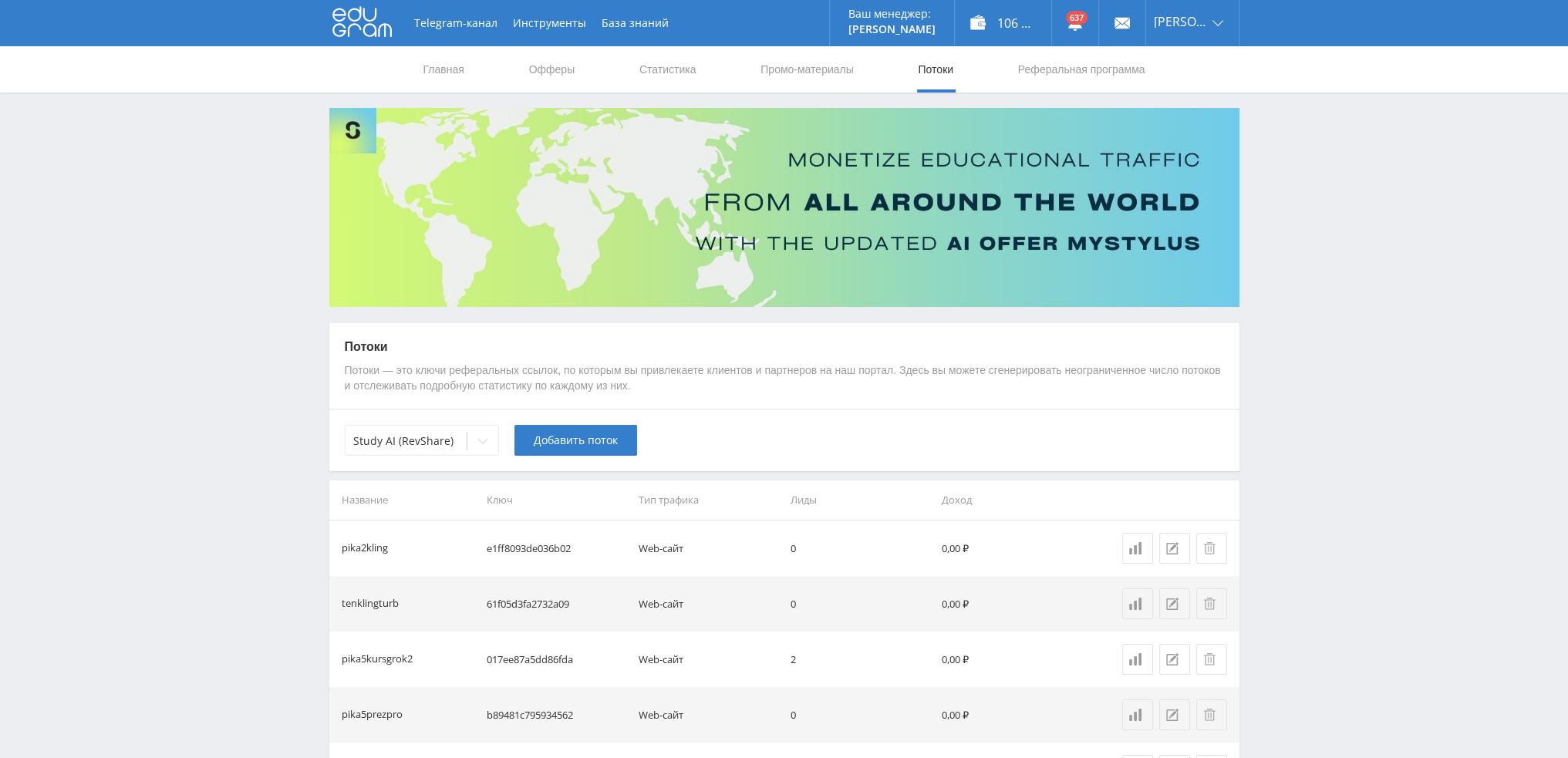
click at [552, 442] on span "Добавить поток" at bounding box center [576, 440] width 84 height 12
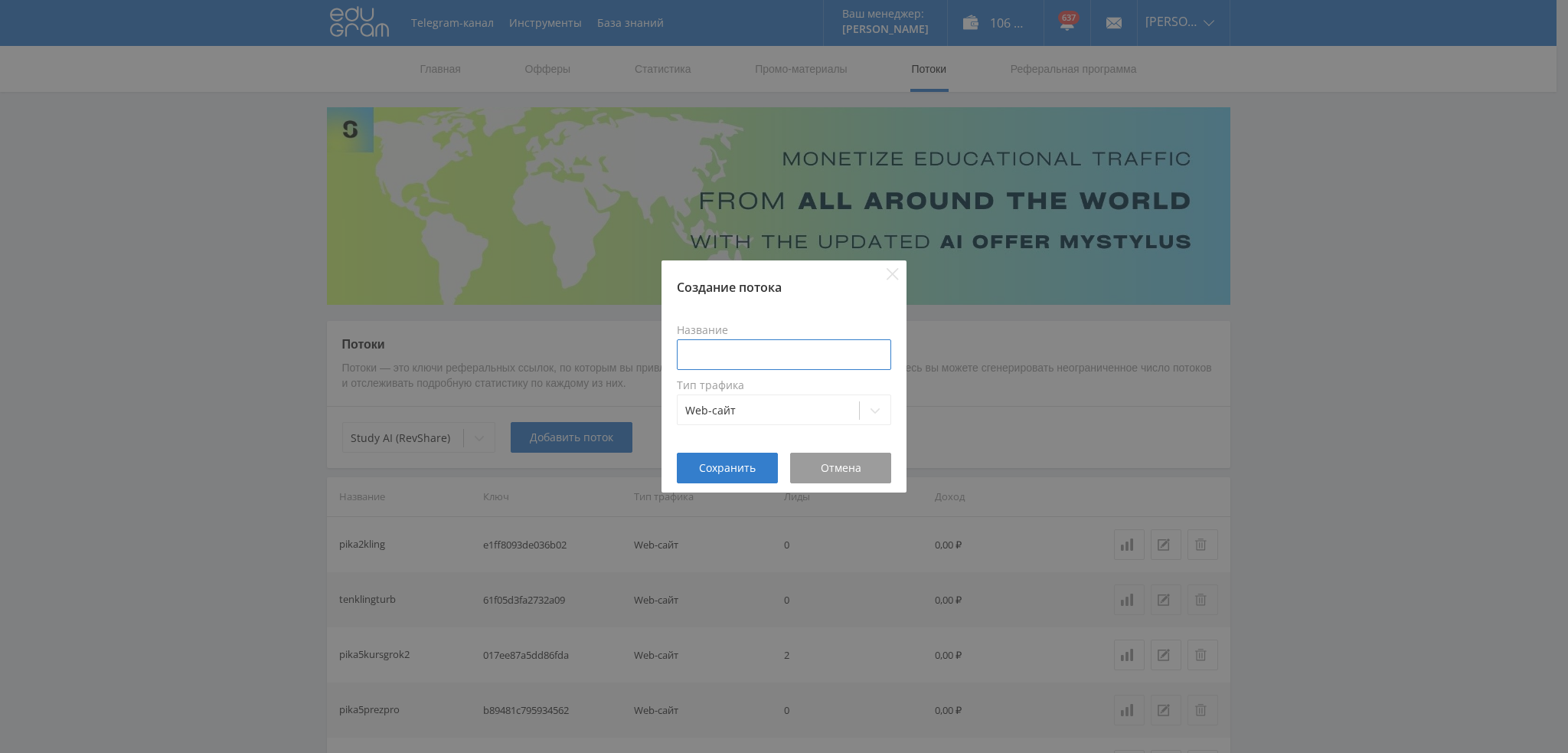
click at [722, 357] on input at bounding box center [784, 355] width 215 height 31
paste input "pika2kling"
type input "pika2klingveo"
click at [722, 475] on span "Сохранить" at bounding box center [728, 468] width 57 height 12
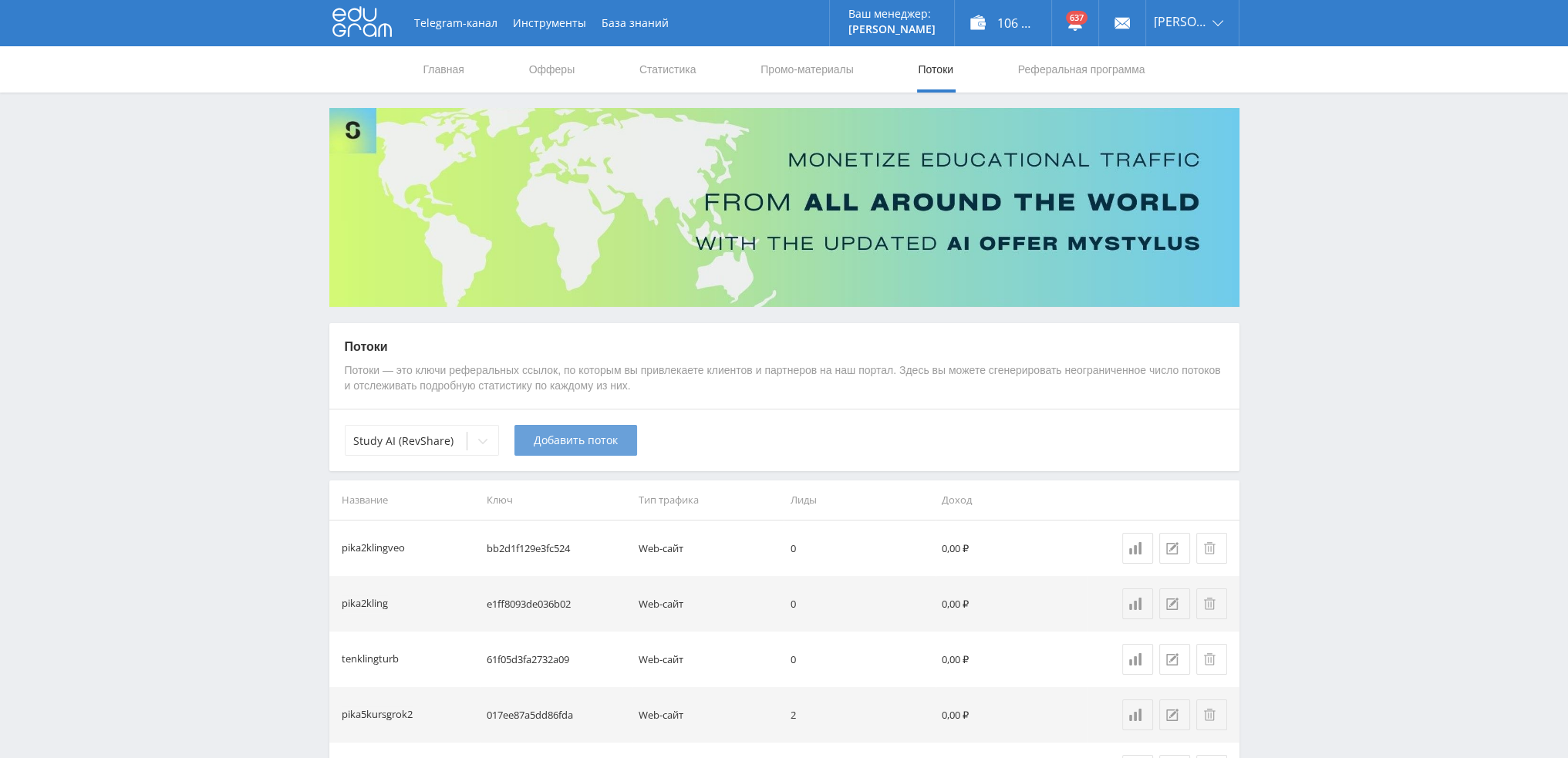
click at [558, 444] on span "Добавить поток" at bounding box center [576, 440] width 84 height 12
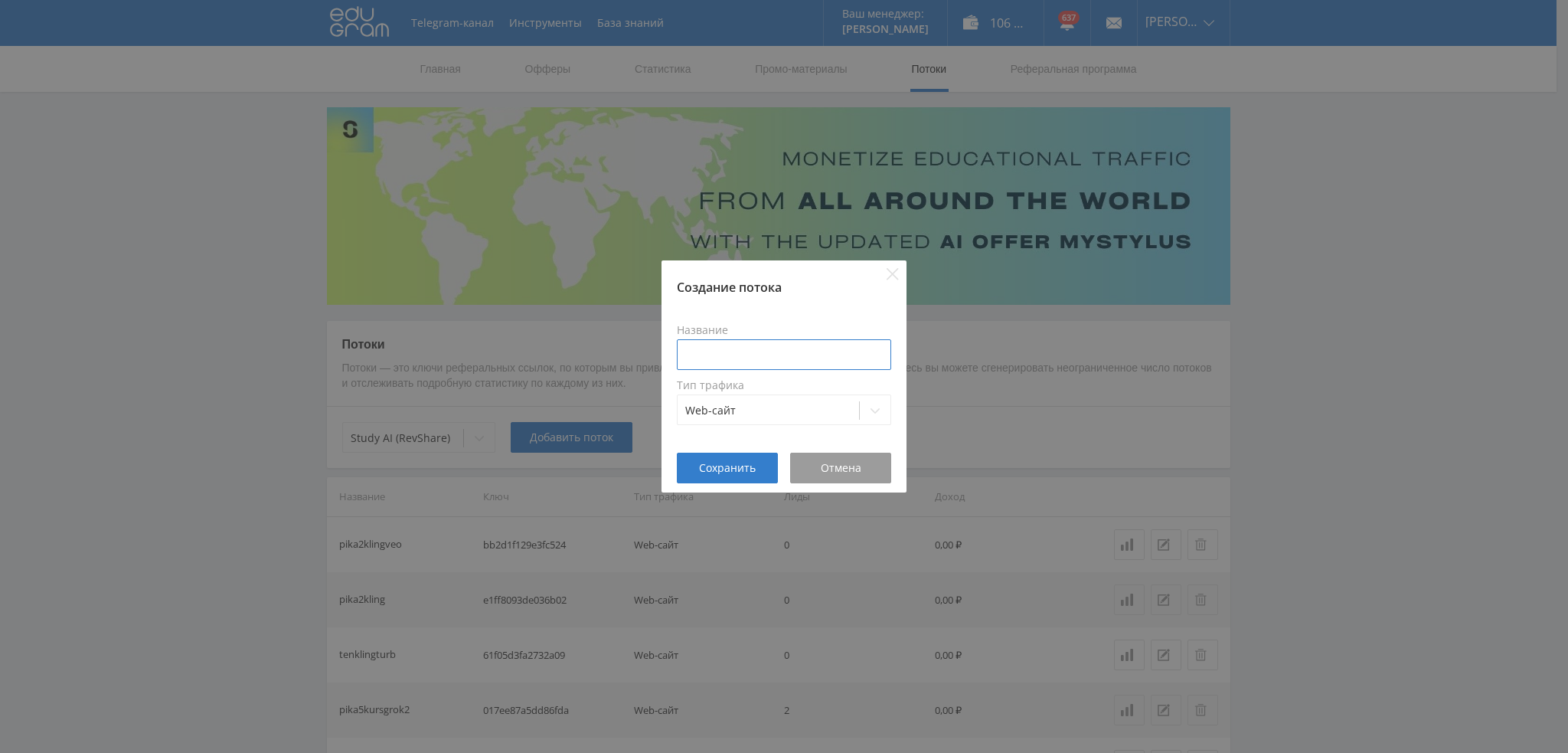
click at [714, 364] on input at bounding box center [784, 355] width 215 height 31
paste input "pika2kling"
type input "pika2klingrunway"
click at [745, 470] on span "Сохранить" at bounding box center [728, 468] width 57 height 12
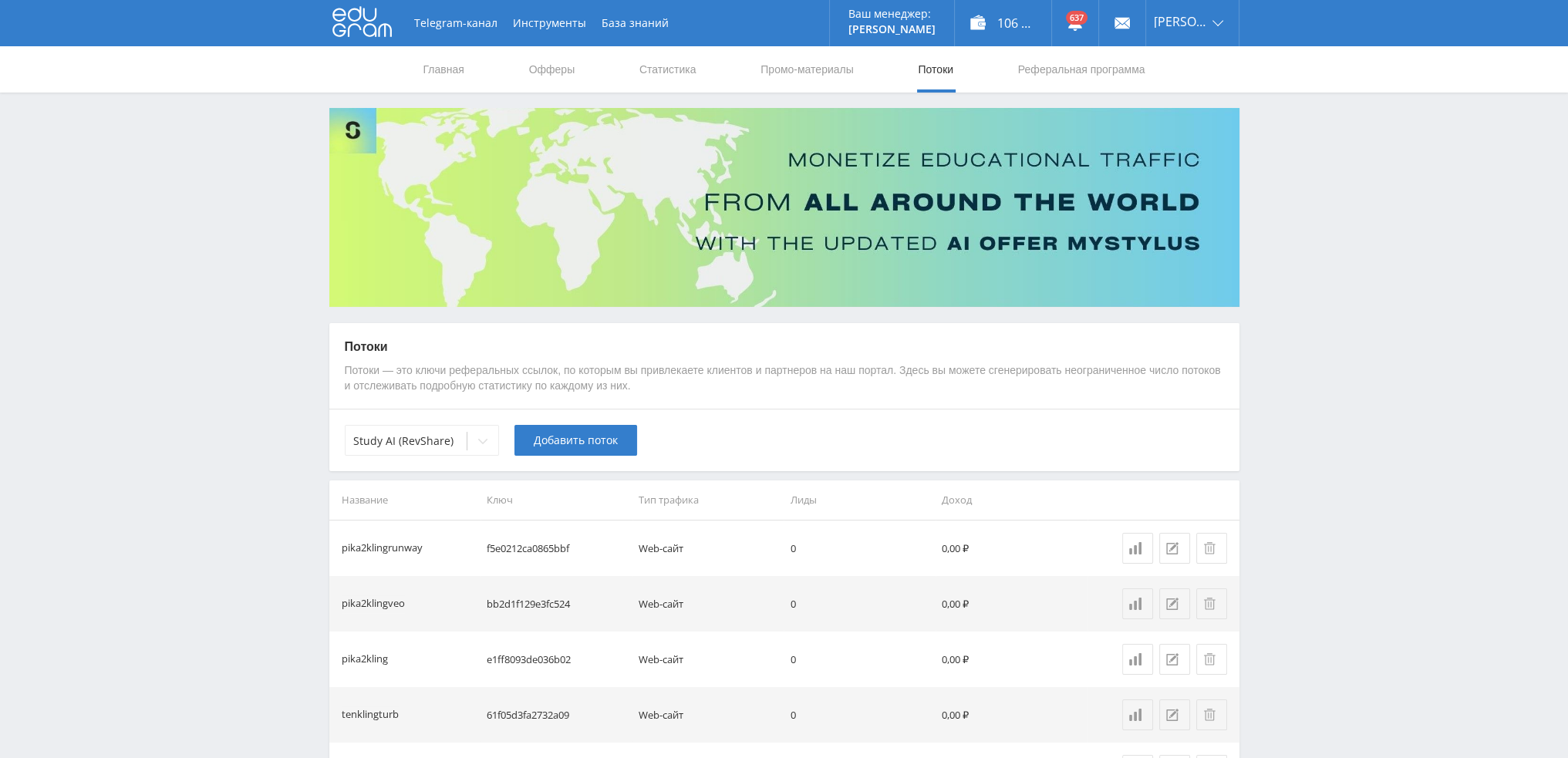
click at [567, 441] on span "Добавить поток" at bounding box center [576, 440] width 84 height 12
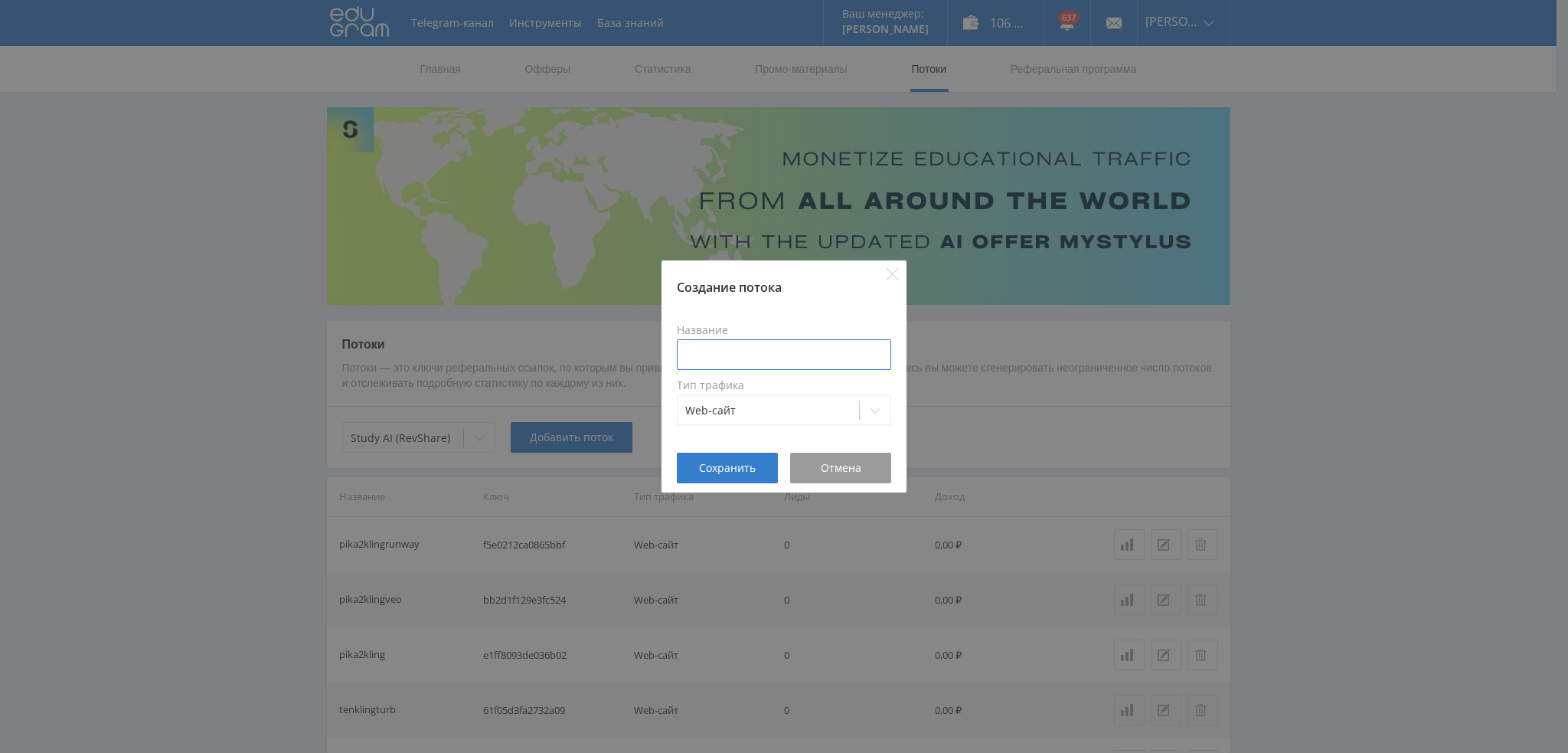
click at [778, 355] on input at bounding box center [784, 355] width 215 height 31
paste input "pika2kling"
type input "pika2kling16"
click at [737, 467] on span "Сохранить" at bounding box center [728, 468] width 57 height 12
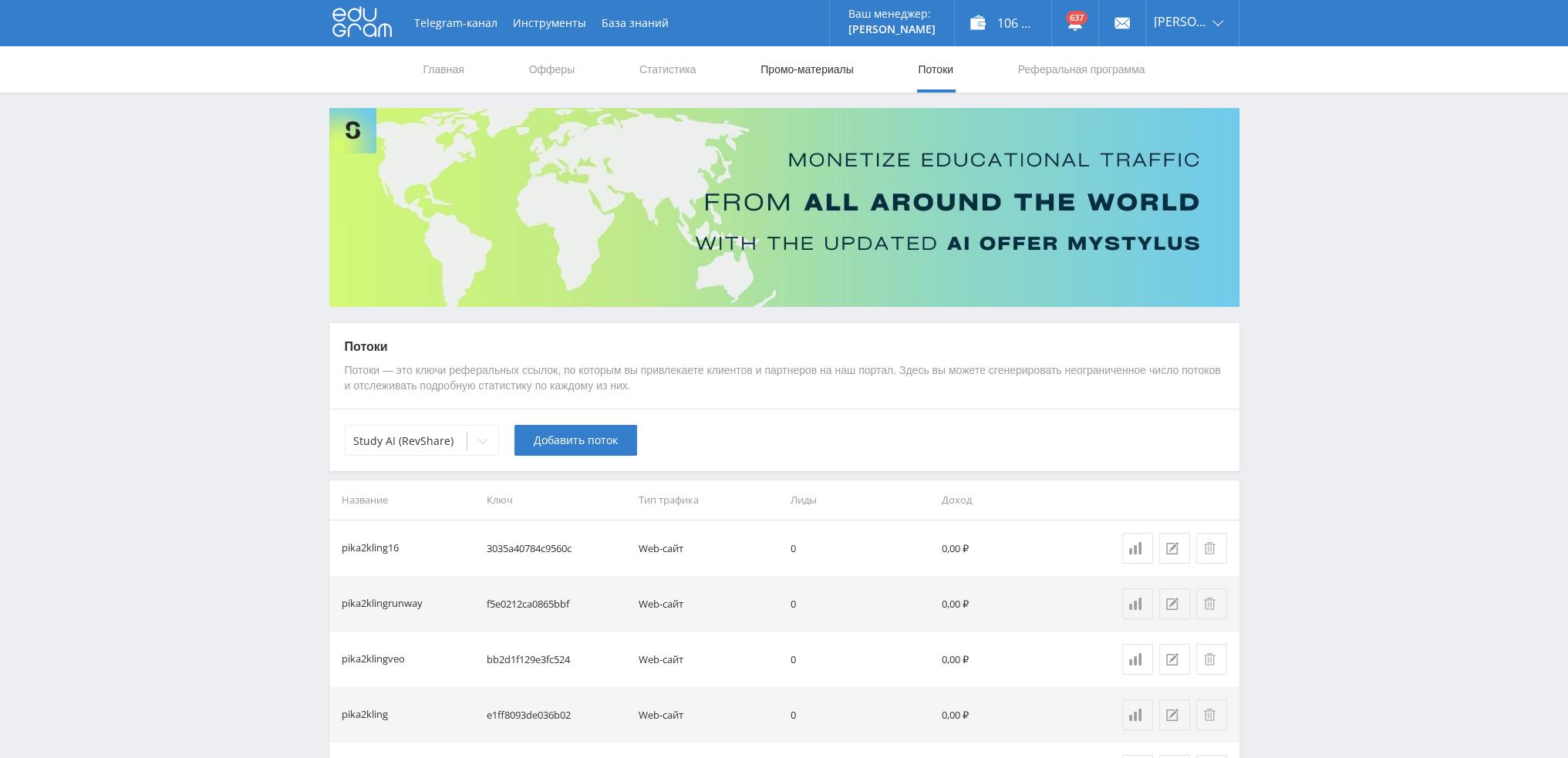
click at [797, 54] on link "Промо-материалы" at bounding box center [806, 70] width 96 height 46
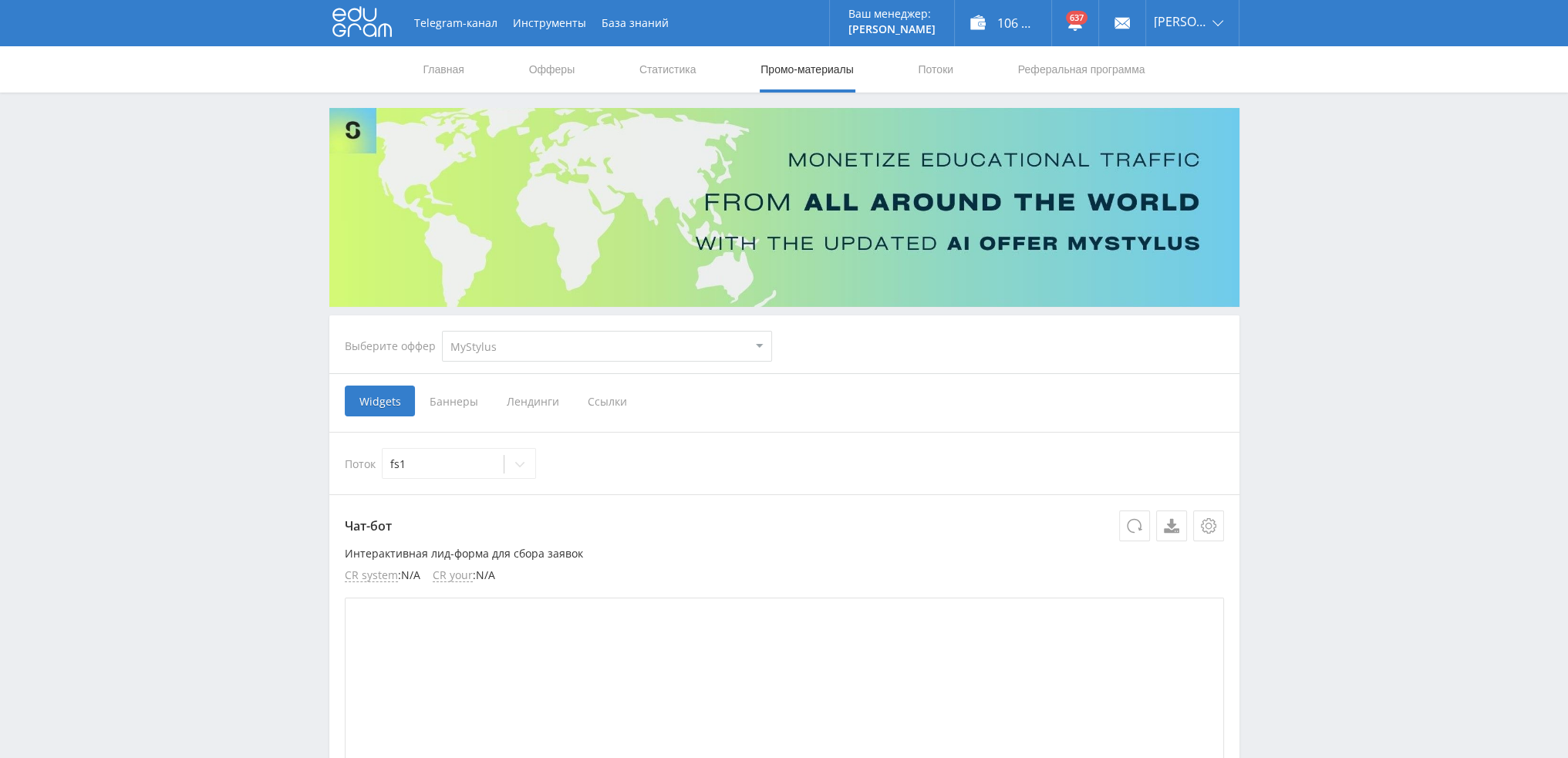
click at [519, 356] on select "MyStylus MyStylus - Revshare Кэмп Studybay Автор24 Studybay Brazil Study AI (Re…" at bounding box center [607, 346] width 330 height 31
select select "376"
click at [442, 331] on select "MyStylus MyStylus - Revshare Кэмп Studybay Автор24 Studybay Brazil Study AI (Re…" at bounding box center [607, 346] width 330 height 31
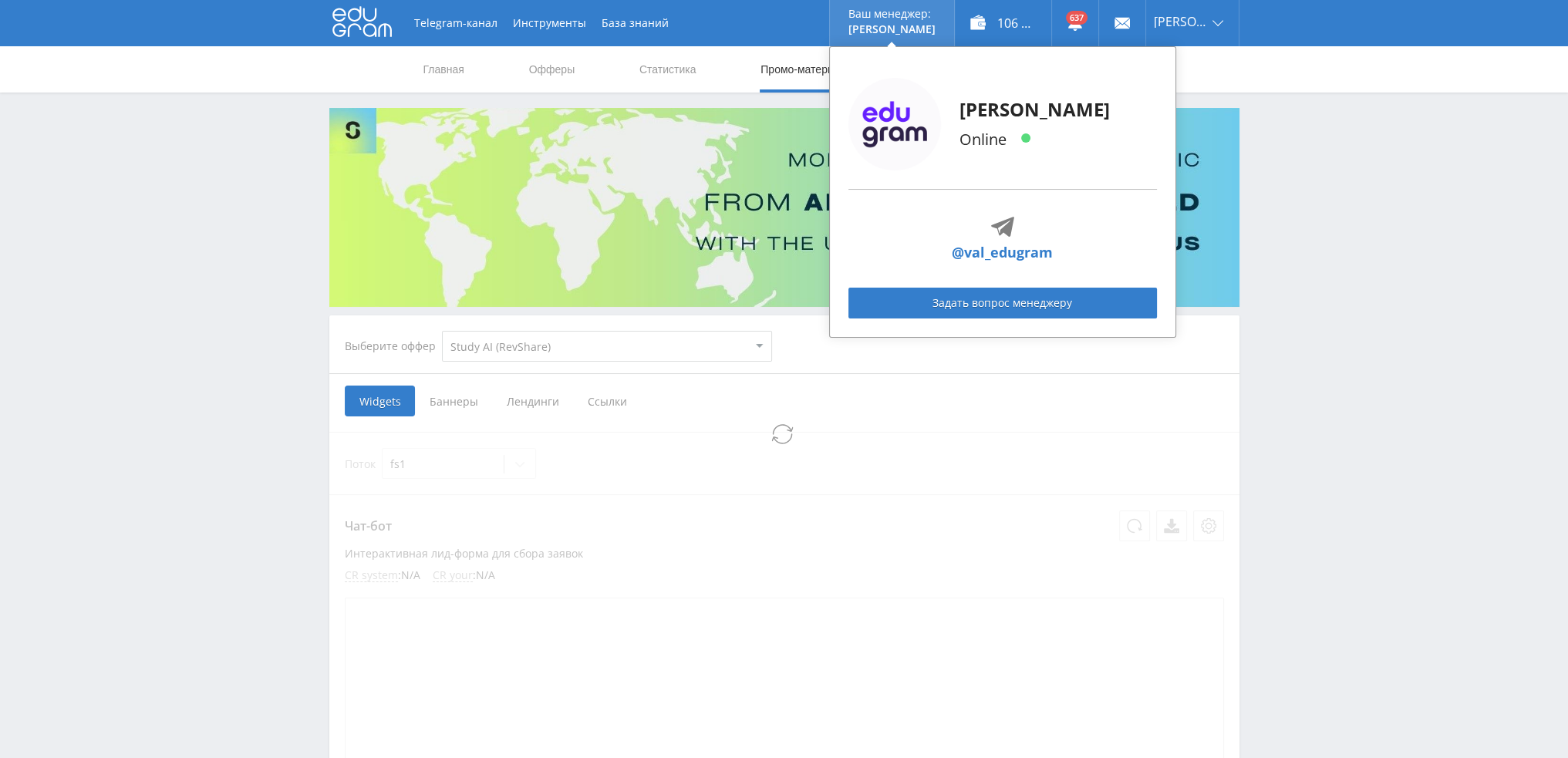
select select "376"
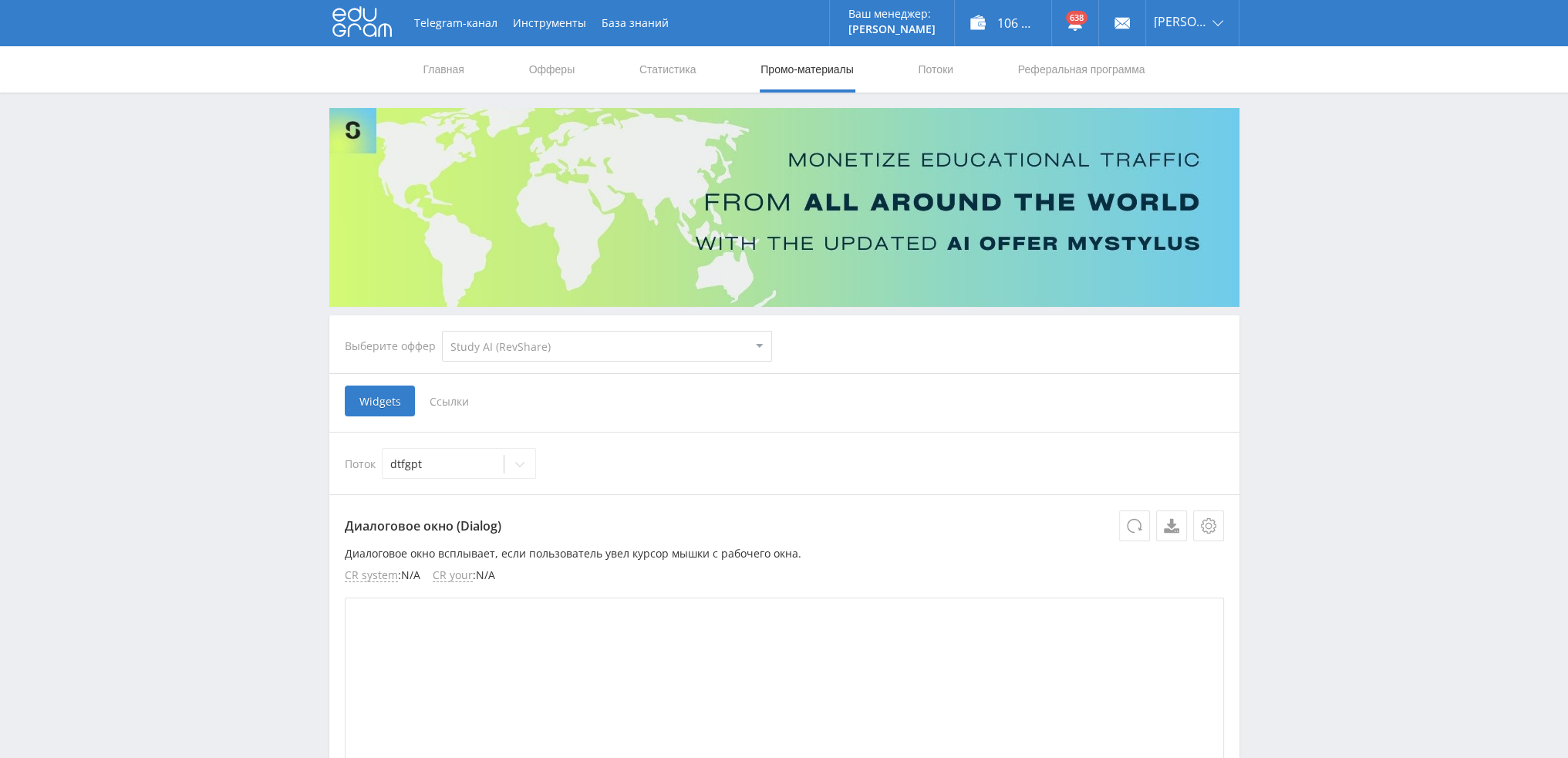
click at [493, 341] on select "MyStylus MyStylus - Revshare Кэмп Studybay Автор24 Studybay Brazil Study AI (Re…" at bounding box center [607, 346] width 330 height 31
drag, startPoint x: 932, startPoint y: 429, endPoint x: 905, endPoint y: 427, distance: 27.1
click at [452, 399] on span "Ссылки" at bounding box center [449, 401] width 69 height 31
click at [0, 0] on input "Ссылки" at bounding box center [0, 0] width 0 height 0
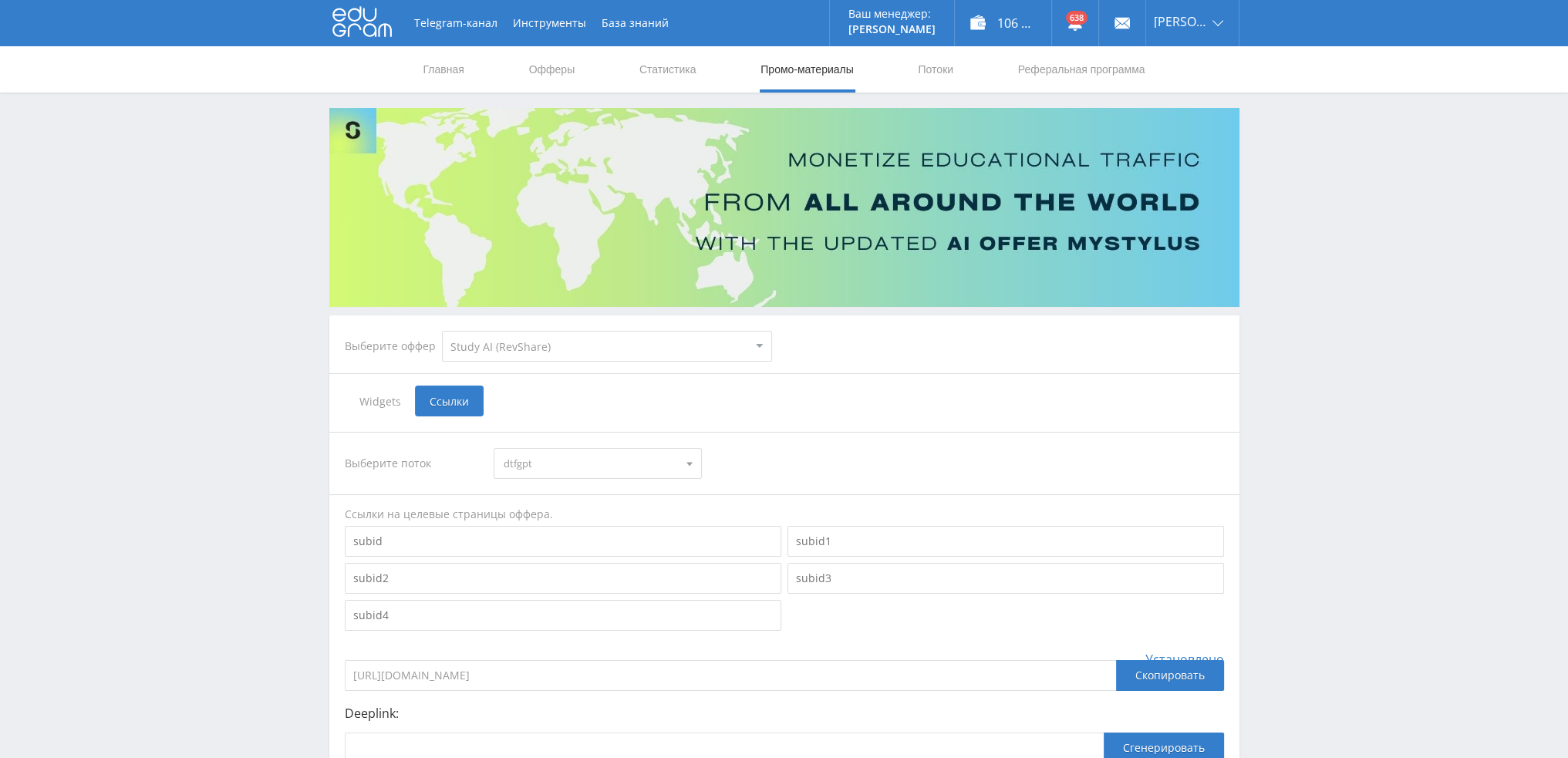
click at [581, 468] on span "dtfgpt" at bounding box center [590, 463] width 174 height 29
click at [587, 547] on button "pika2kling16" at bounding box center [598, 546] width 207 height 21
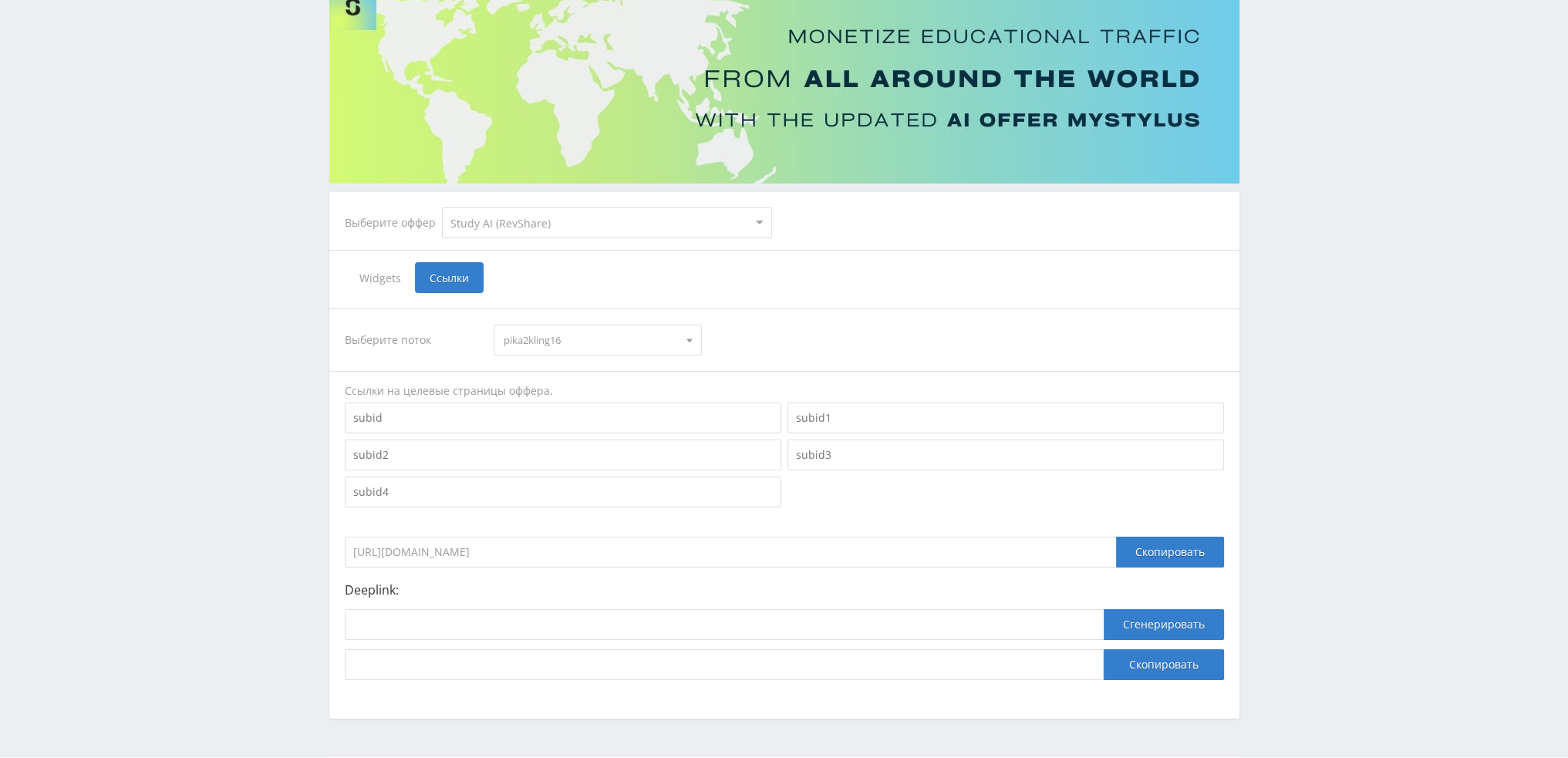
scroll to position [168, 0]
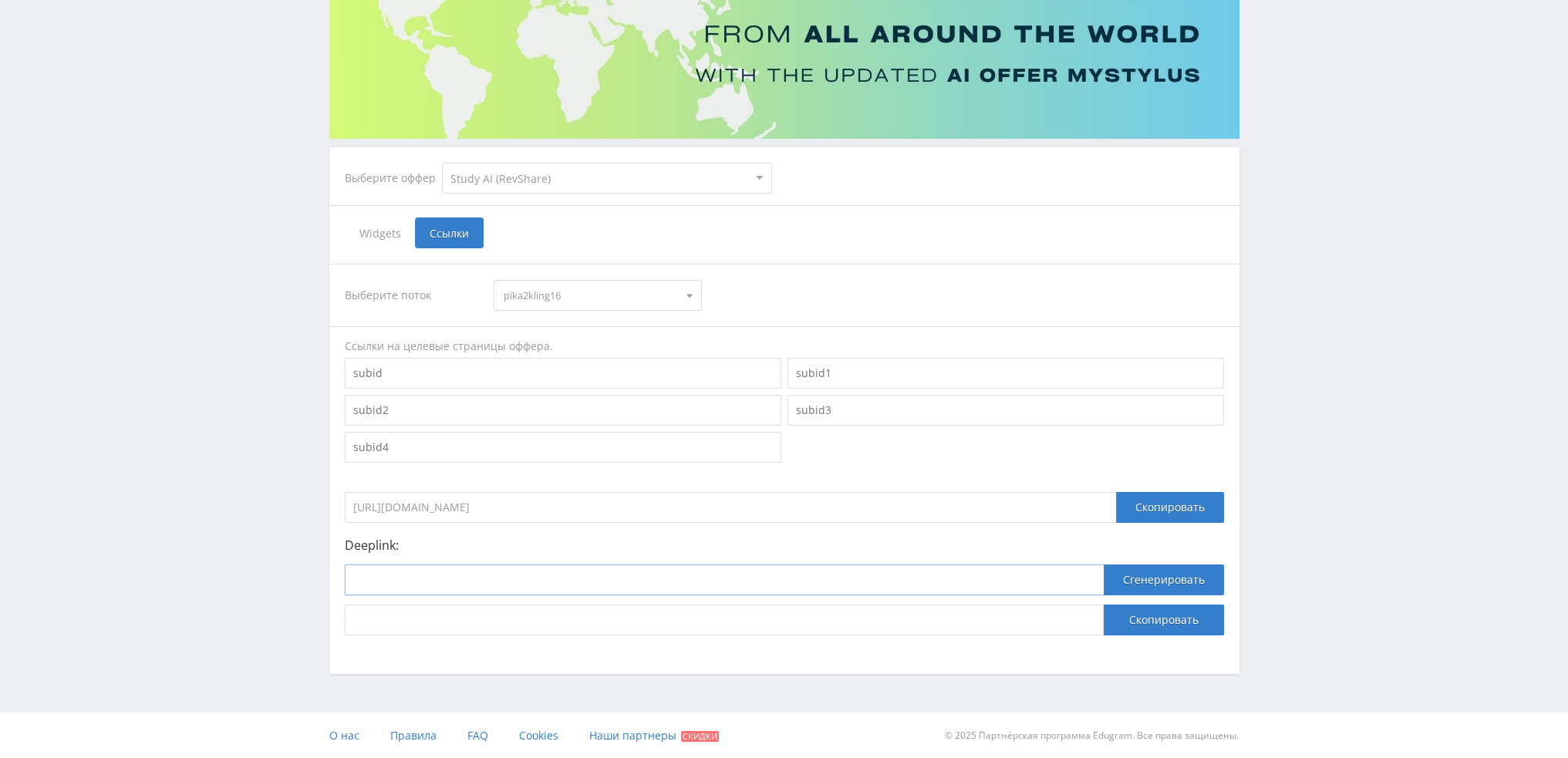
click at [502, 585] on input at bounding box center [724, 579] width 759 height 31
paste input "https://study24.ai/chat/kling_1_6"
type input "https://study24.ai/chat/kling_1_6"
click at [1147, 587] on button "Сгенерировать" at bounding box center [1163, 579] width 121 height 31
click at [1149, 620] on button "Скопировать" at bounding box center [1163, 620] width 121 height 31
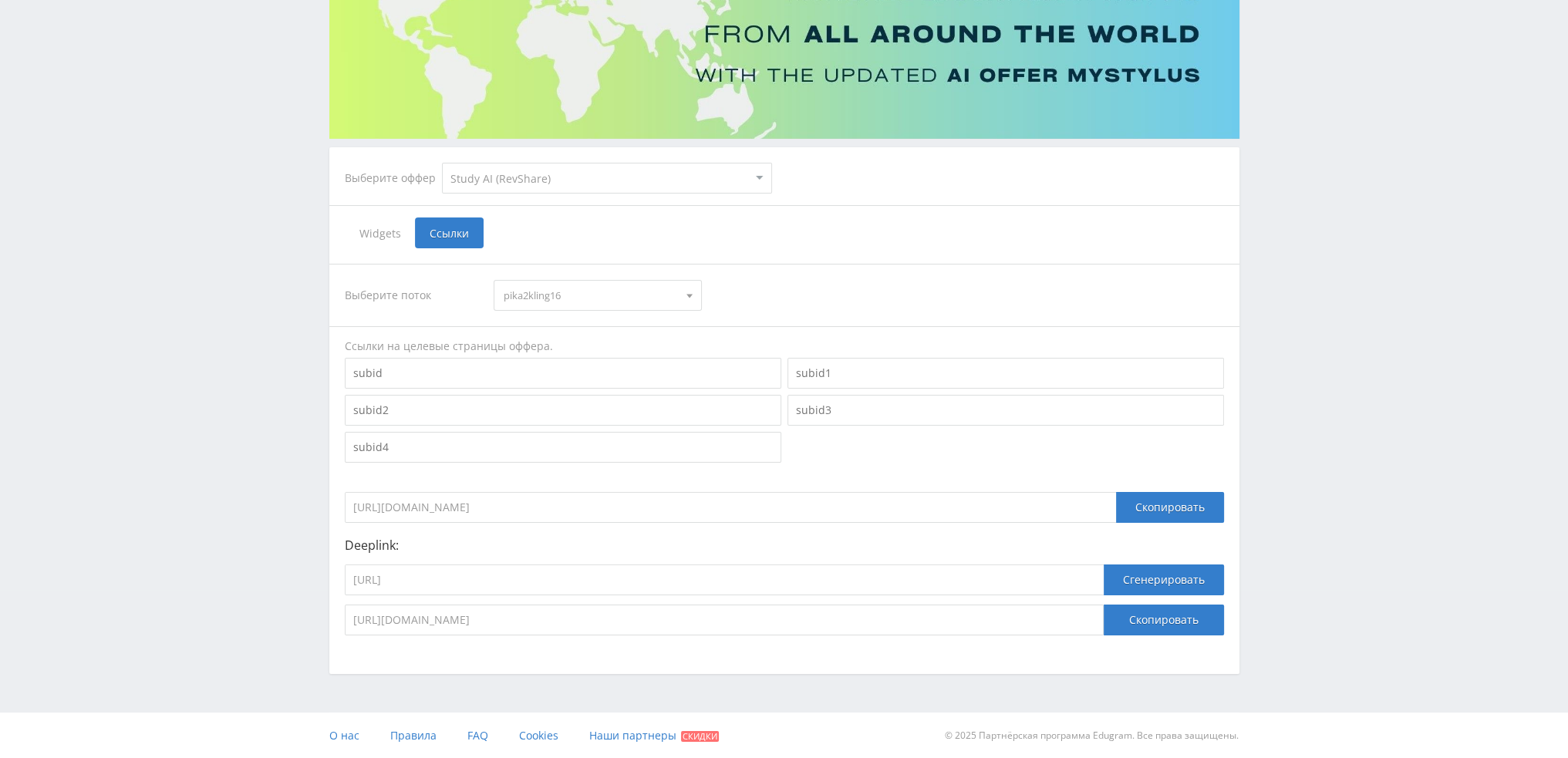
click at [564, 289] on span "pika2kling16" at bounding box center [590, 295] width 174 height 29
click at [566, 422] on button "pika2klingveo" at bounding box center [598, 421] width 207 height 21
click at [635, 588] on input "https://study24.ai/chat/kling_1_6" at bounding box center [724, 579] width 759 height 31
paste input "google_veo3"
type input "https://study24.ai/chat/google_veo3"
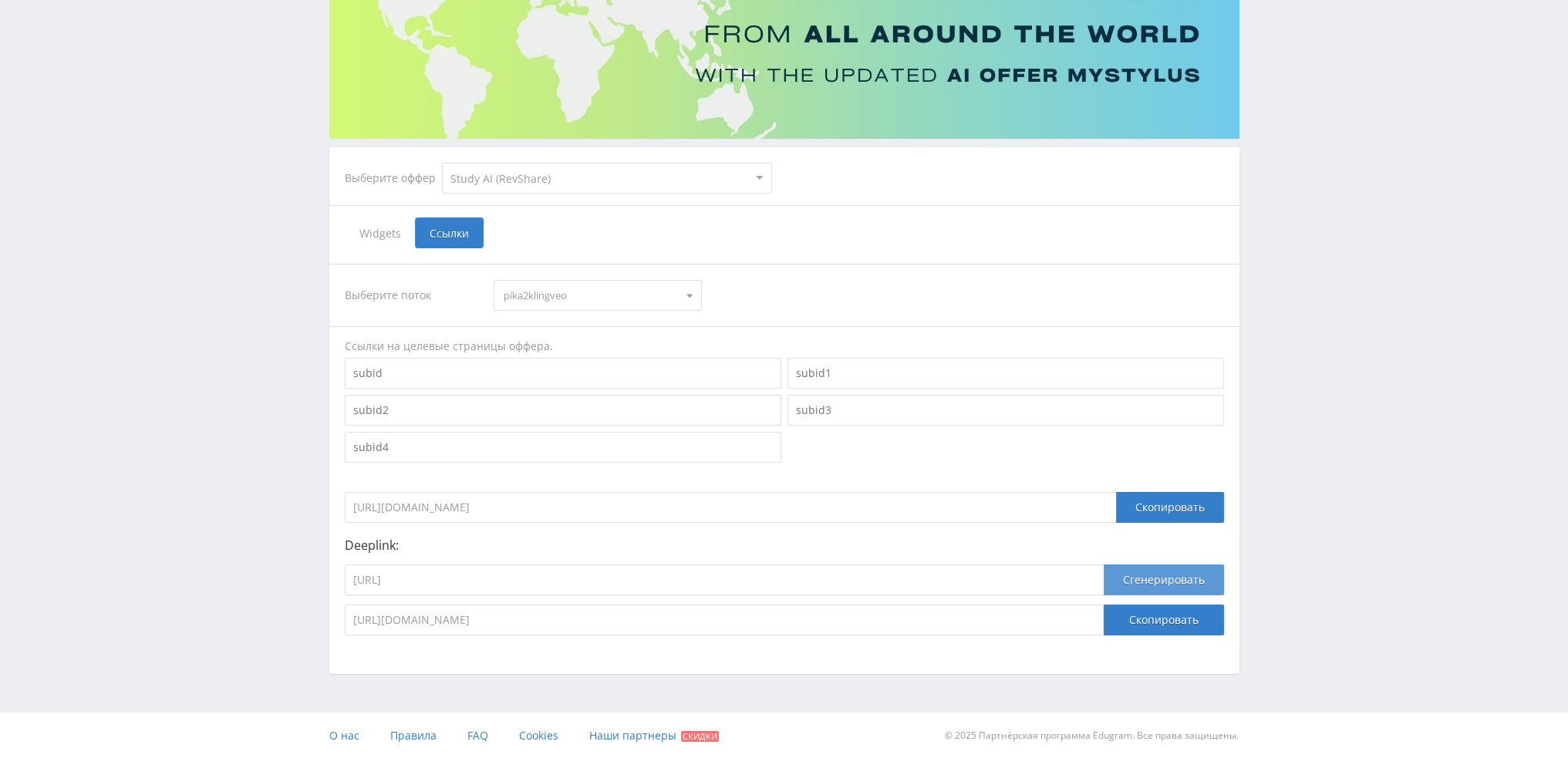
click at [1126, 582] on button "Сгенерировать" at bounding box center [1163, 579] width 121 height 31
click at [1140, 611] on button "Скопировать" at bounding box center [1163, 620] width 121 height 31
click at [593, 584] on input "https://study24.ai/chat/google_veo3" at bounding box center [724, 579] width 759 height 31
click at [584, 293] on span "pika2klingveo" at bounding box center [590, 295] width 174 height 29
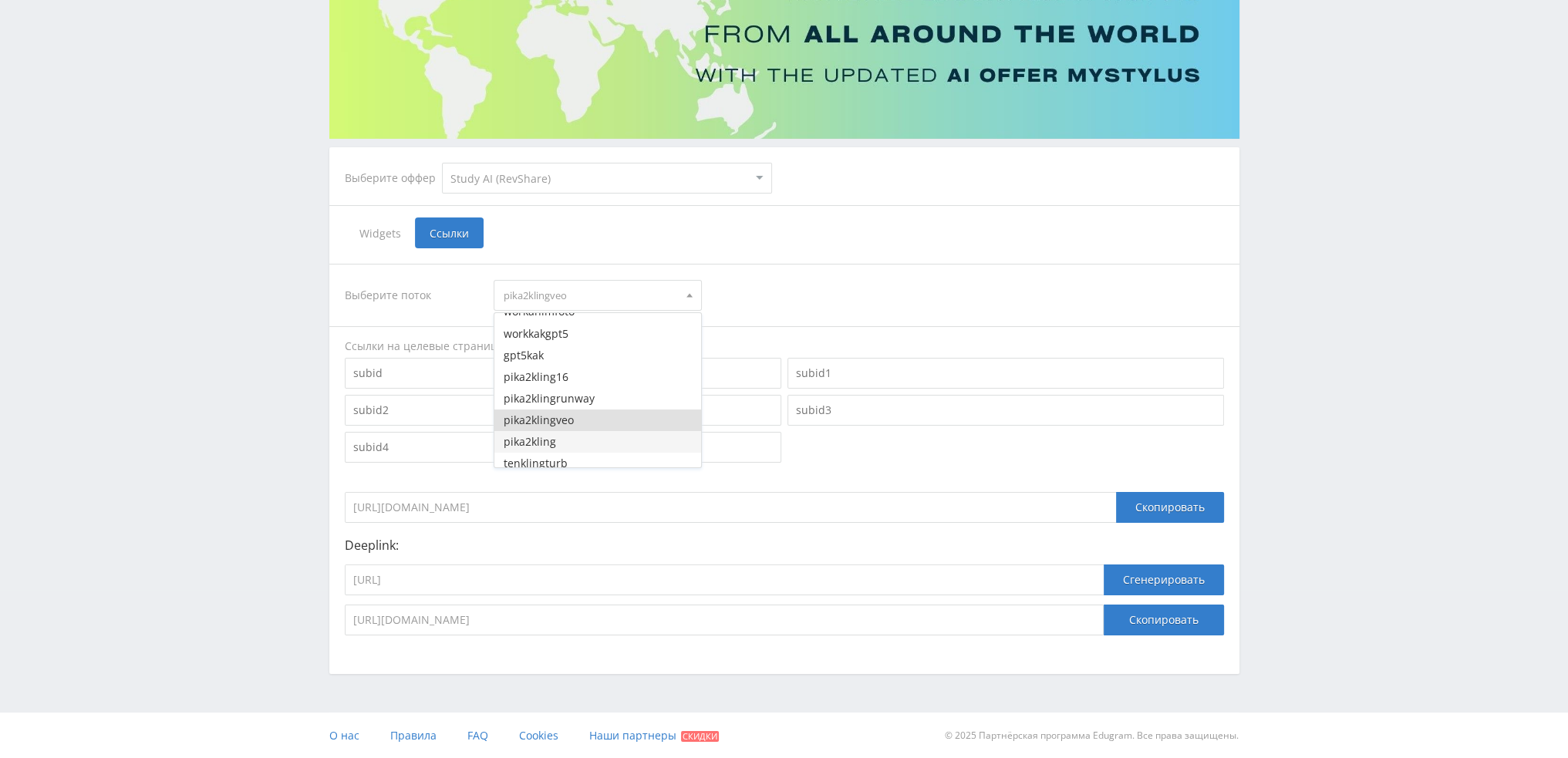
click at [570, 441] on button "pika2kling" at bounding box center [598, 442] width 207 height 21
click at [568, 573] on input "https://study24.ai/chat/google_veo3" at bounding box center [724, 579] width 759 height 31
paste input "kling_2_5_turbo"
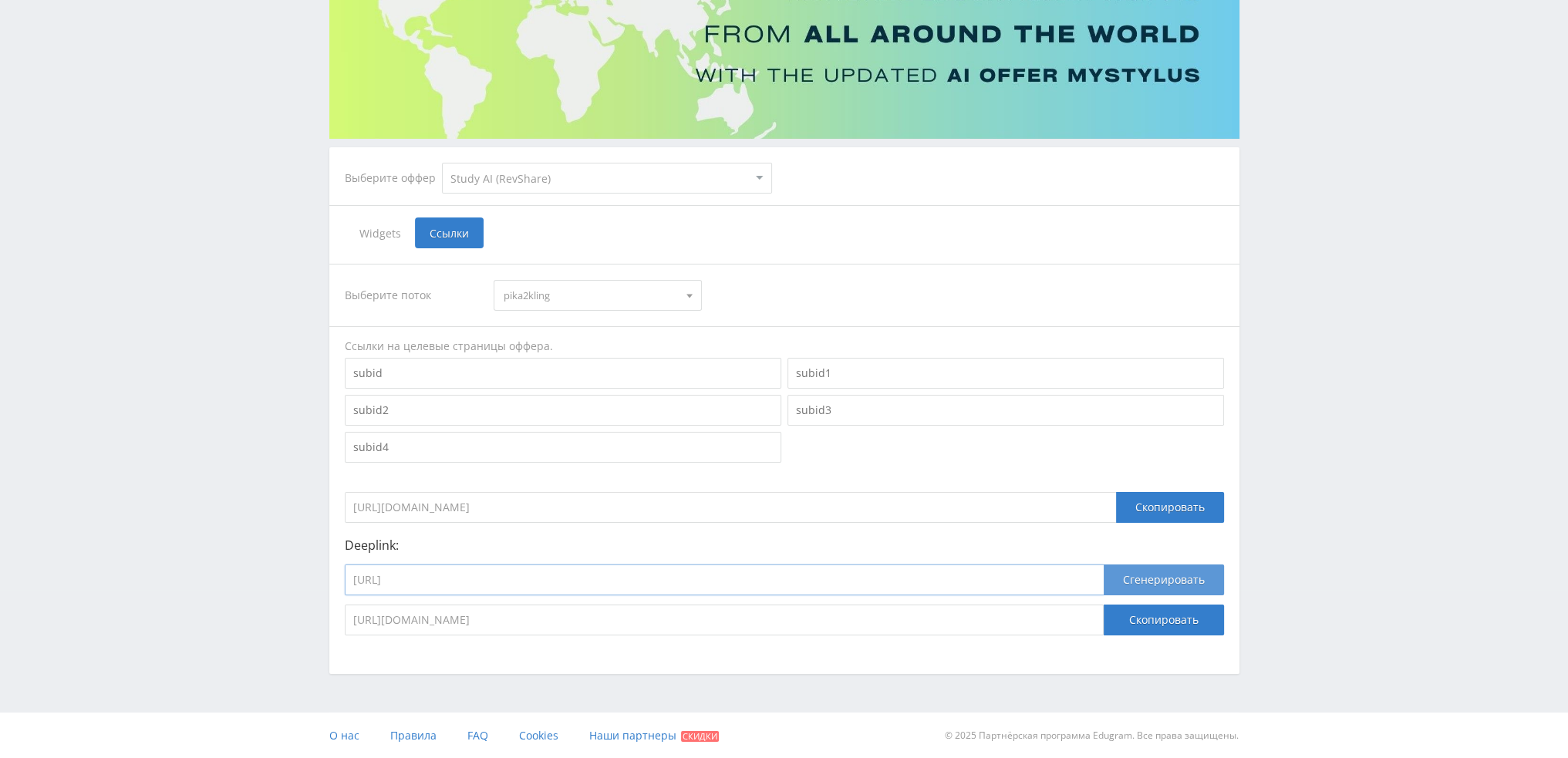
type input "https://study24.ai/chat/kling_2_5_turbo"
click at [1170, 575] on button "Сгенерировать" at bounding box center [1163, 579] width 121 height 31
click at [1165, 616] on button "Скопировать" at bounding box center [1163, 620] width 121 height 31
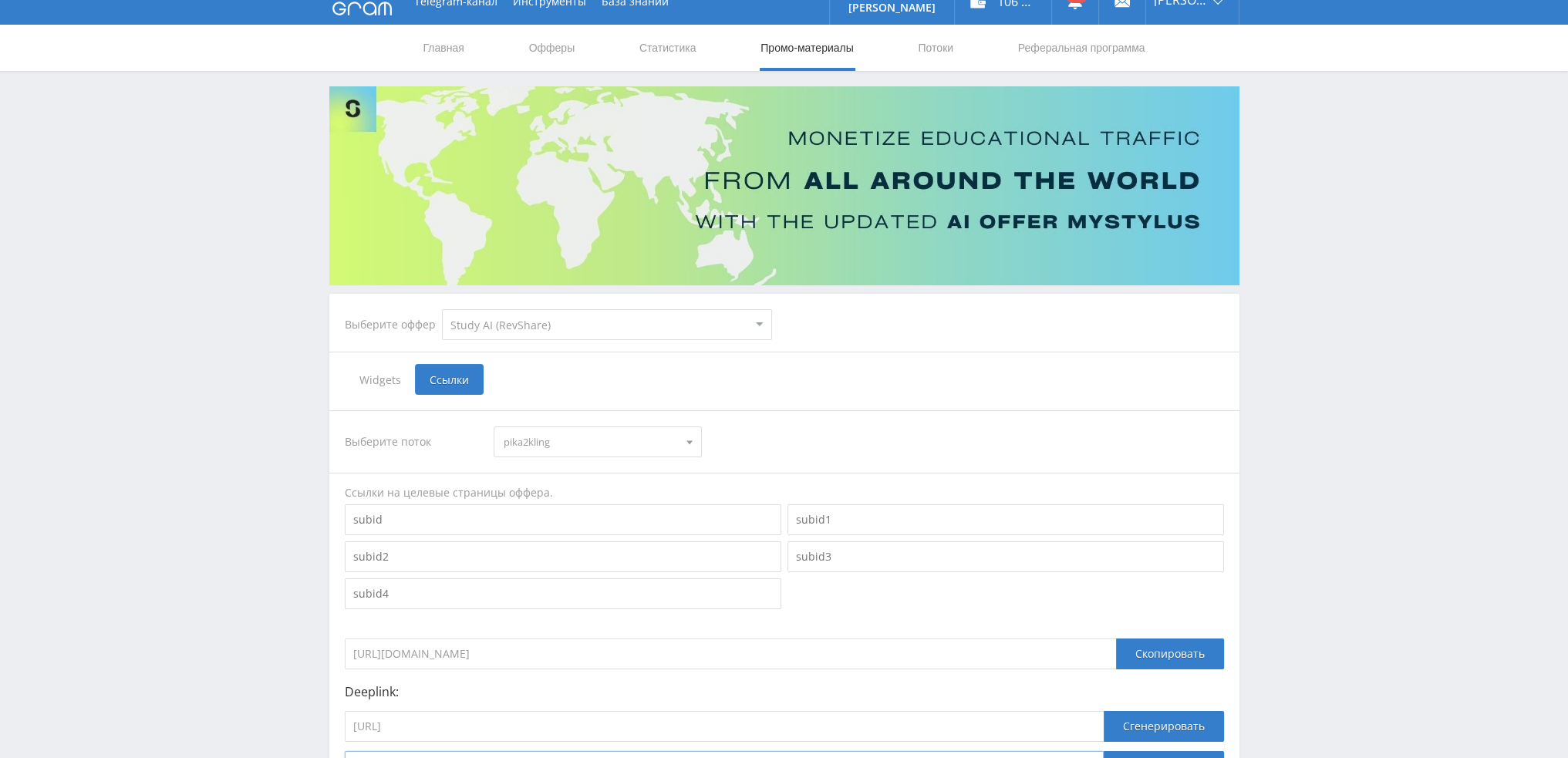
scroll to position [0, 0]
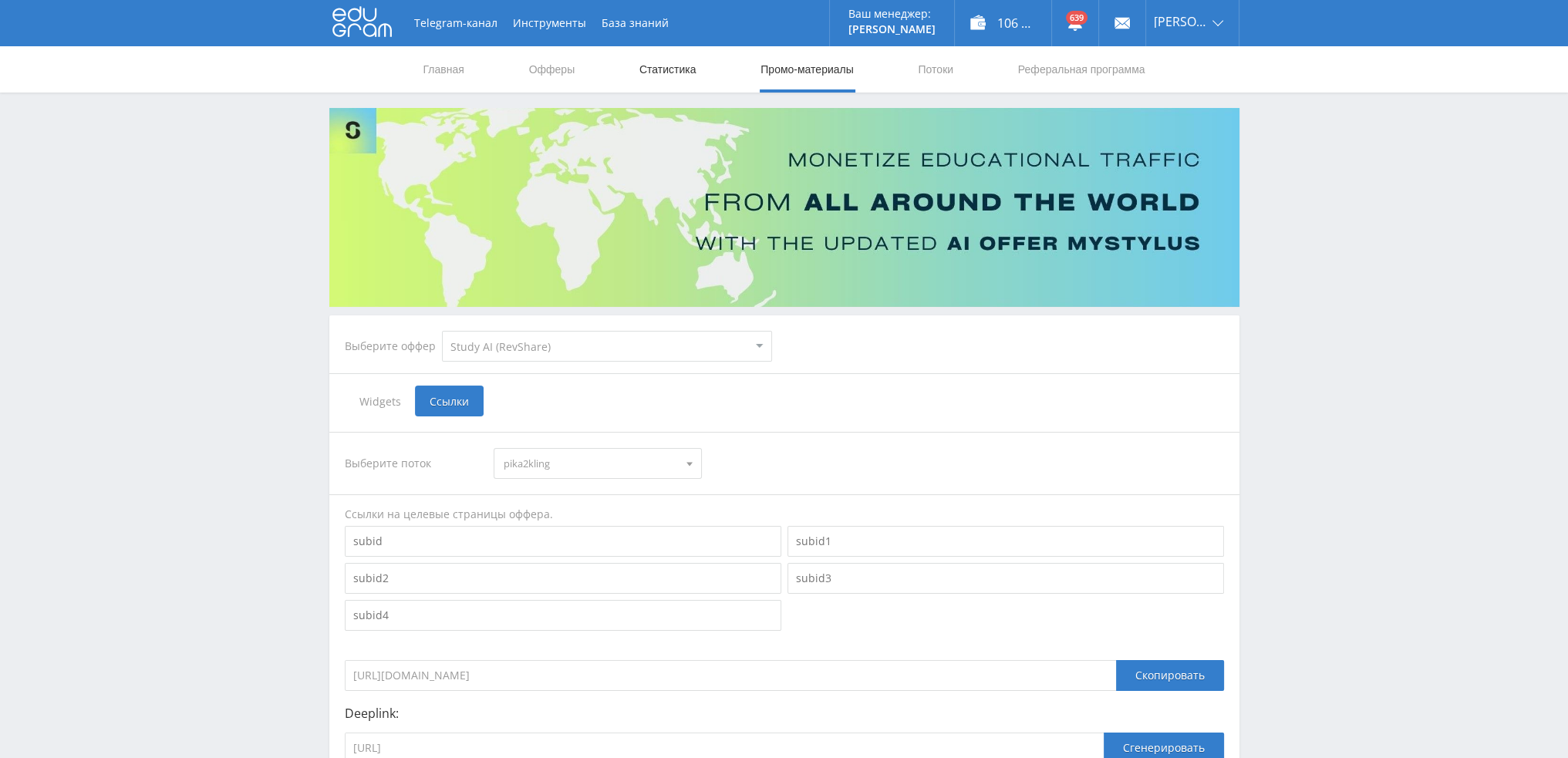
click at [655, 65] on link "Статистика" at bounding box center [667, 70] width 60 height 46
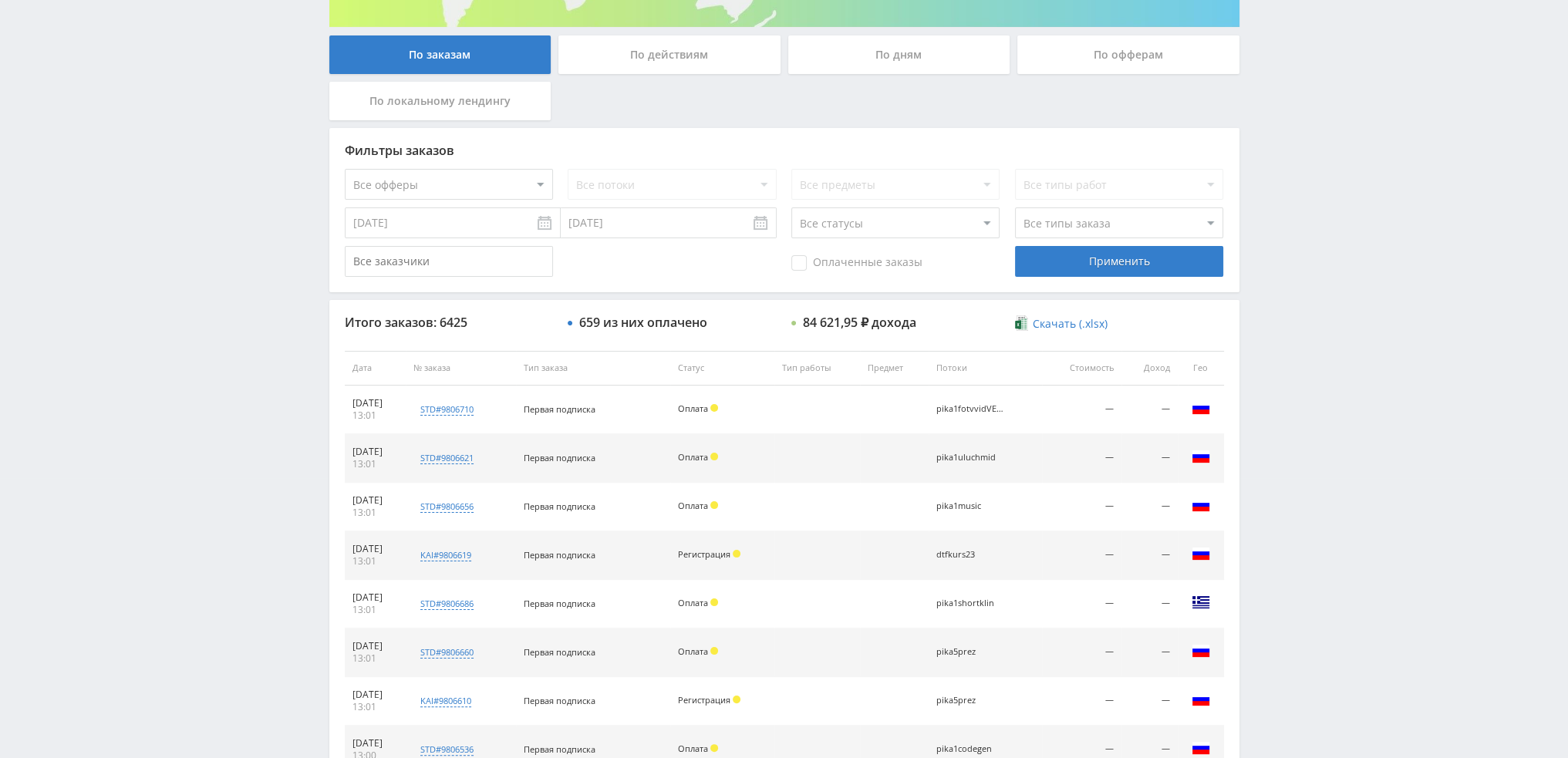
scroll to position [534, 0]
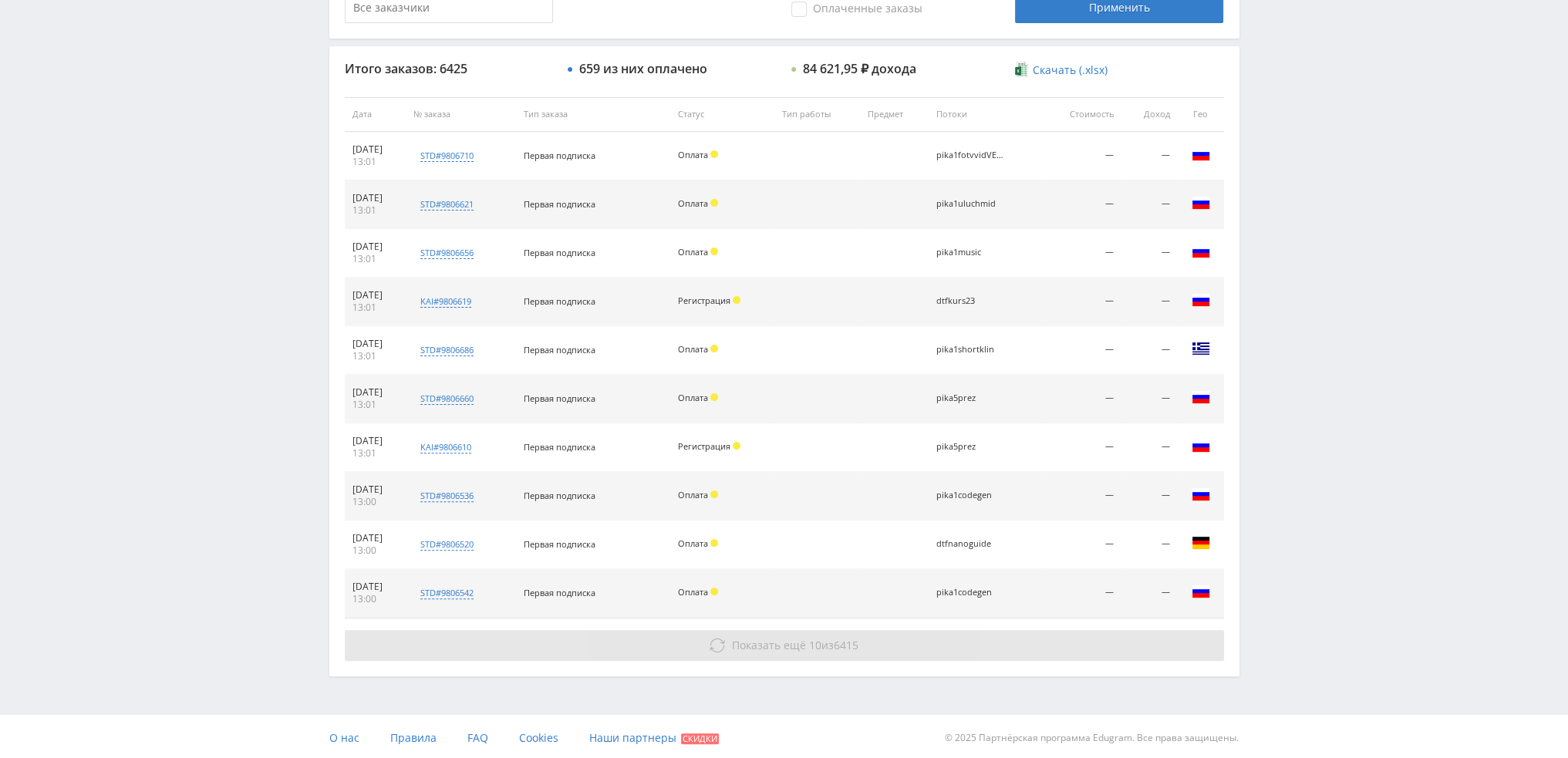
click at [799, 640] on span "Показать ещё" at bounding box center [769, 645] width 74 height 14
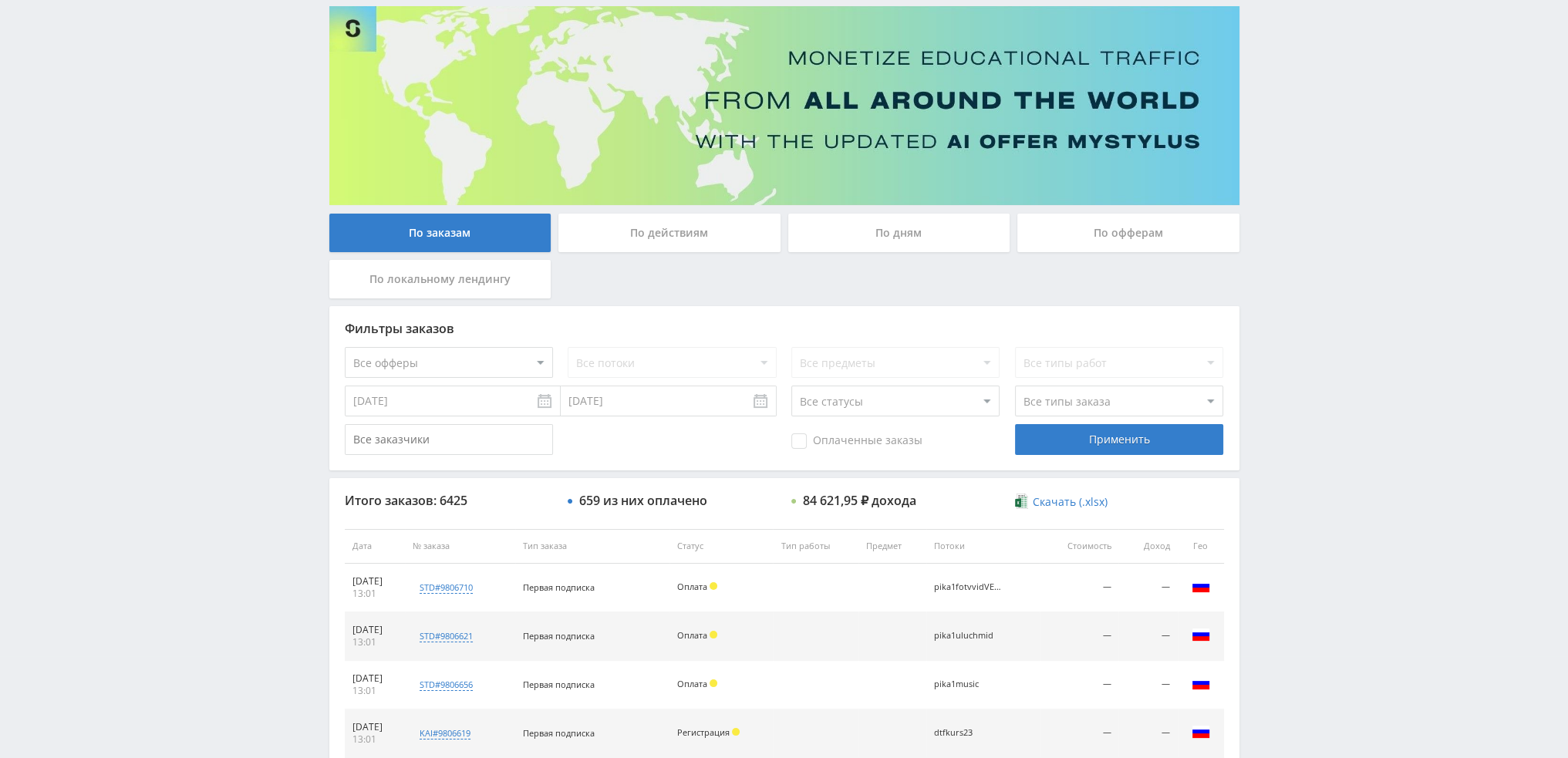
scroll to position [15, 0]
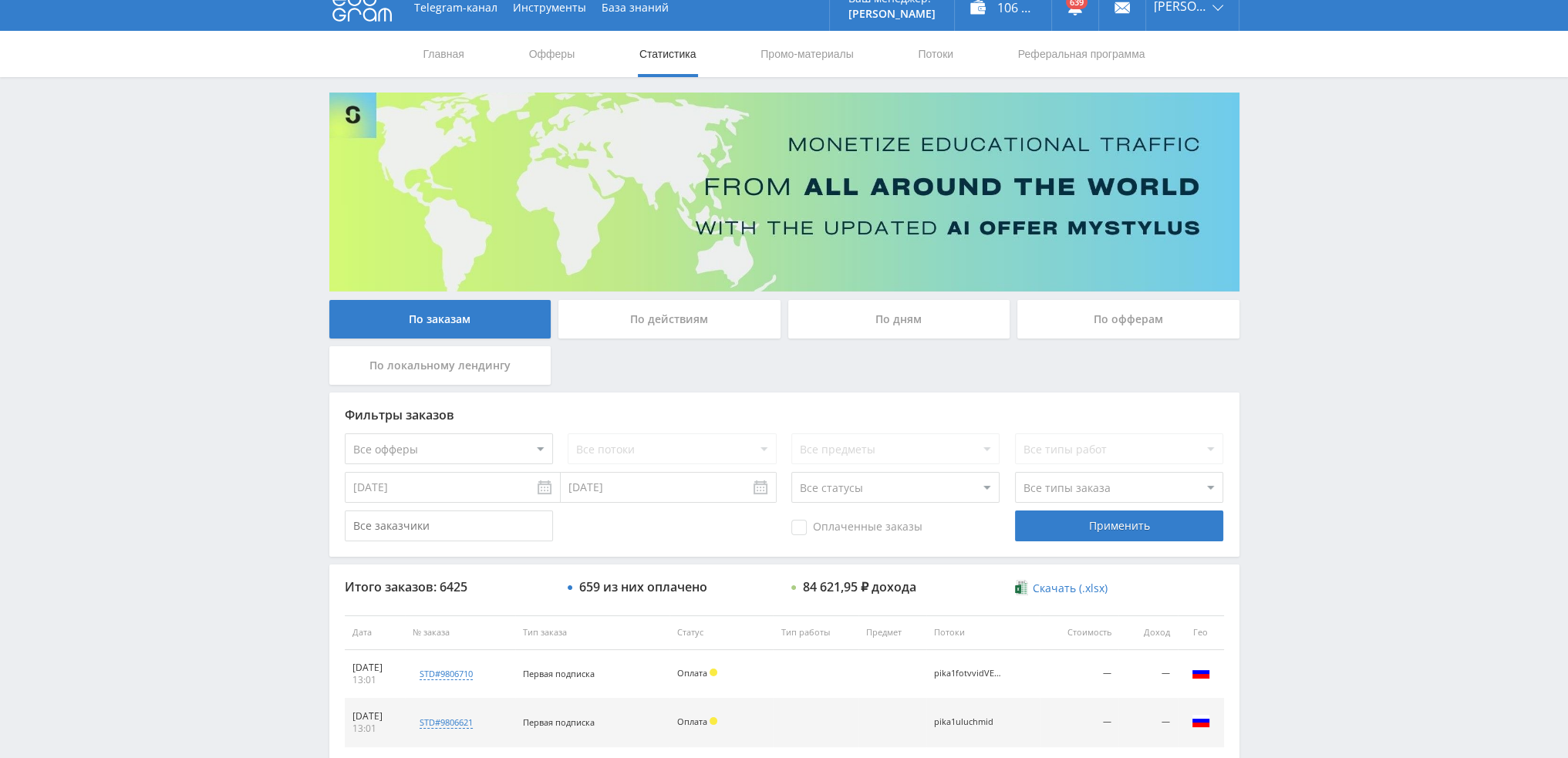
click at [880, 329] on div "По дням" at bounding box center [899, 319] width 222 height 38
click at [0, 0] on input "По дням" at bounding box center [0, 0] width 0 height 0
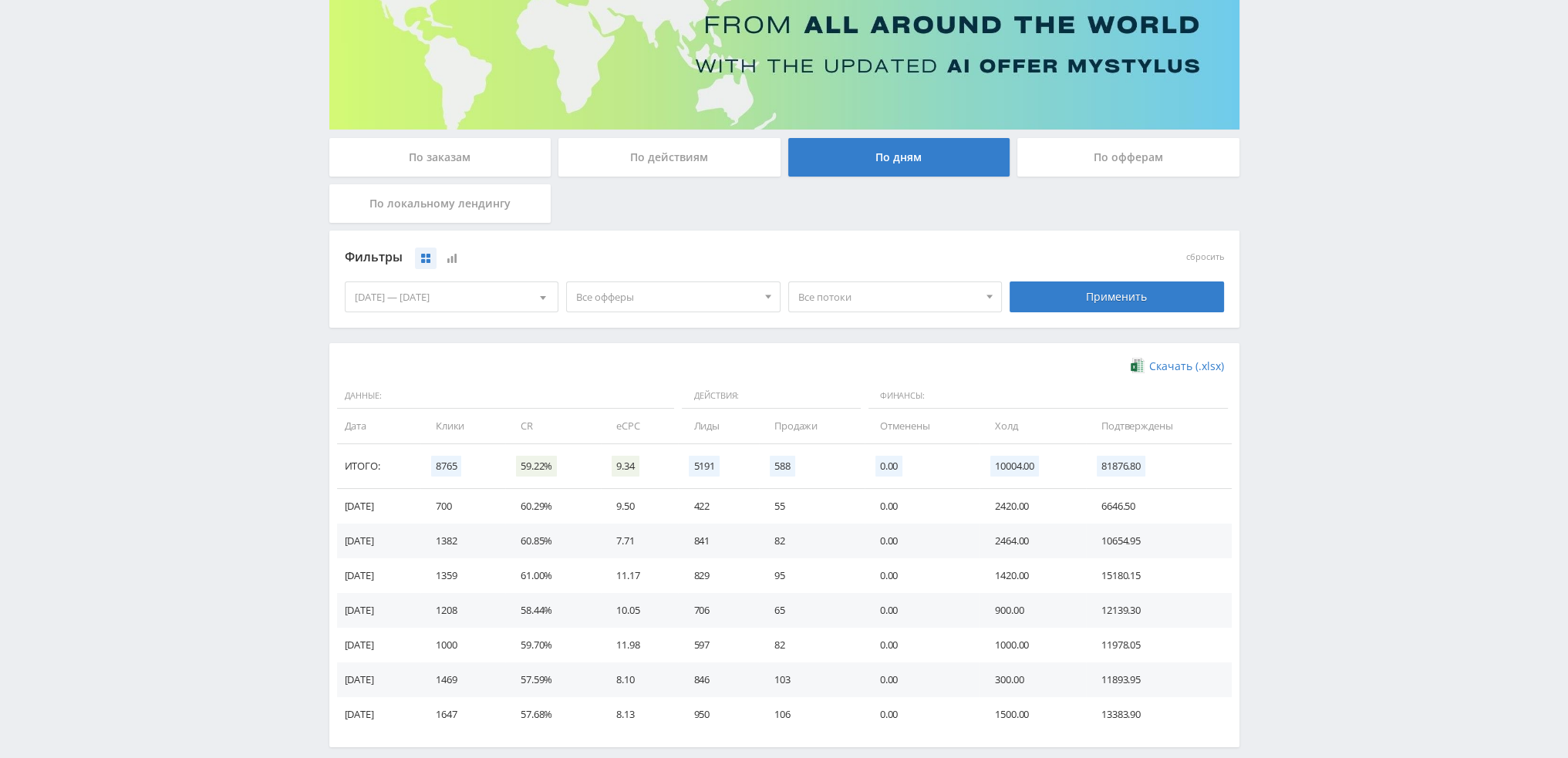
scroll to position [231, 0]
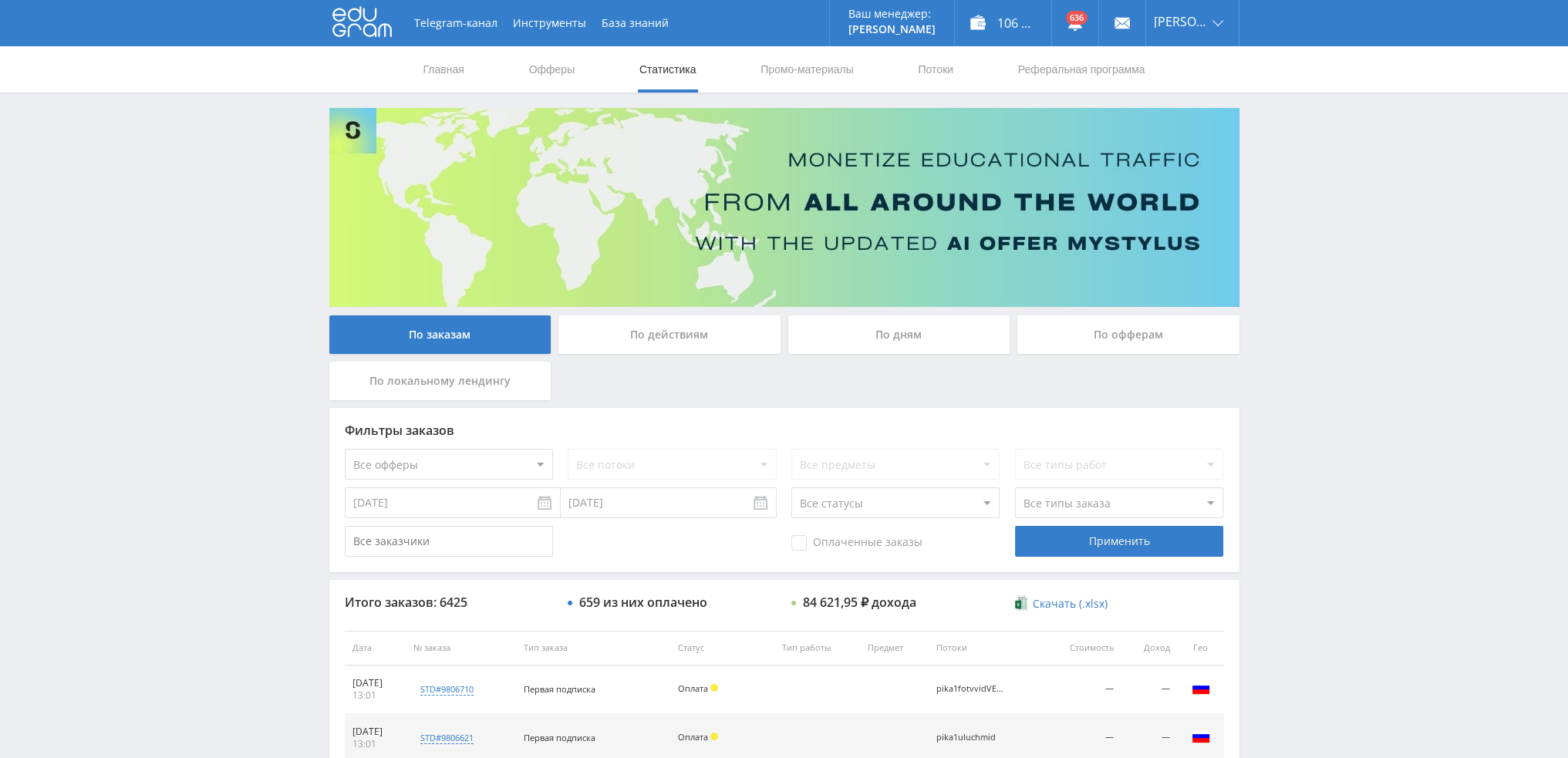
click at [886, 335] on div "По дням" at bounding box center [899, 334] width 222 height 38
click at [0, 0] on input "По дням" at bounding box center [0, 0] width 0 height 0
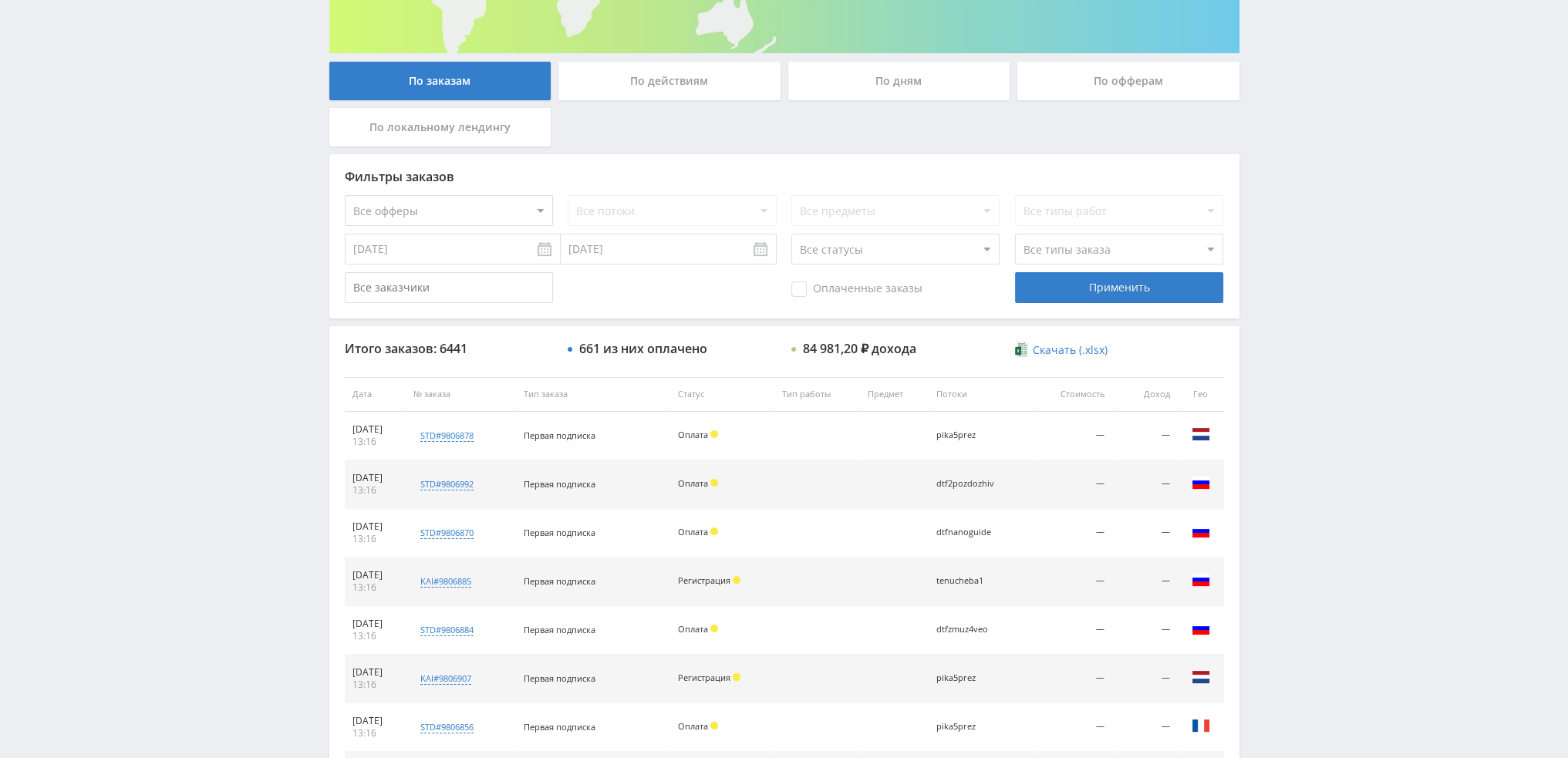
scroll to position [462, 0]
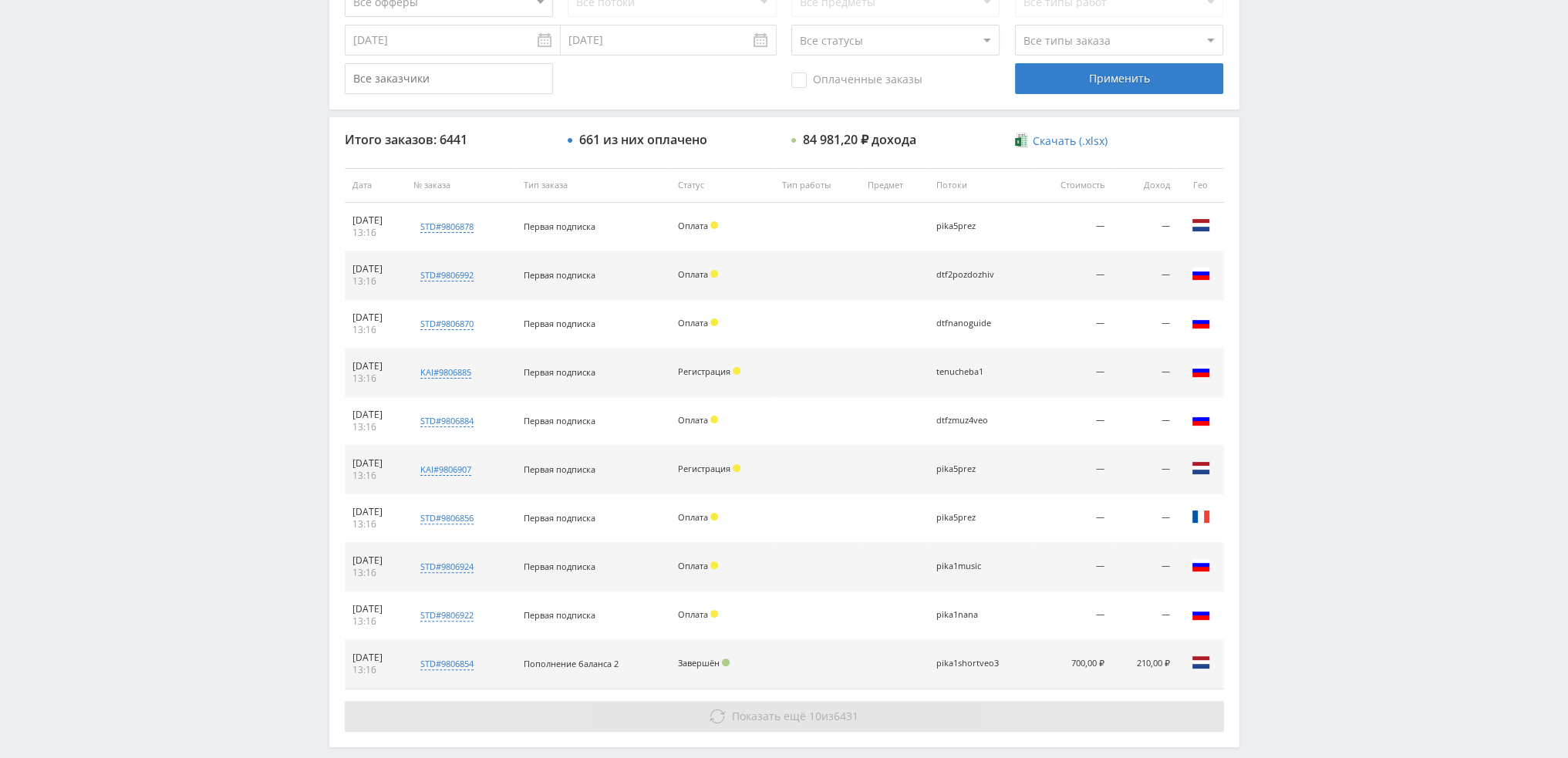
click at [769, 717] on span "Показать ещё" at bounding box center [769, 716] width 74 height 14
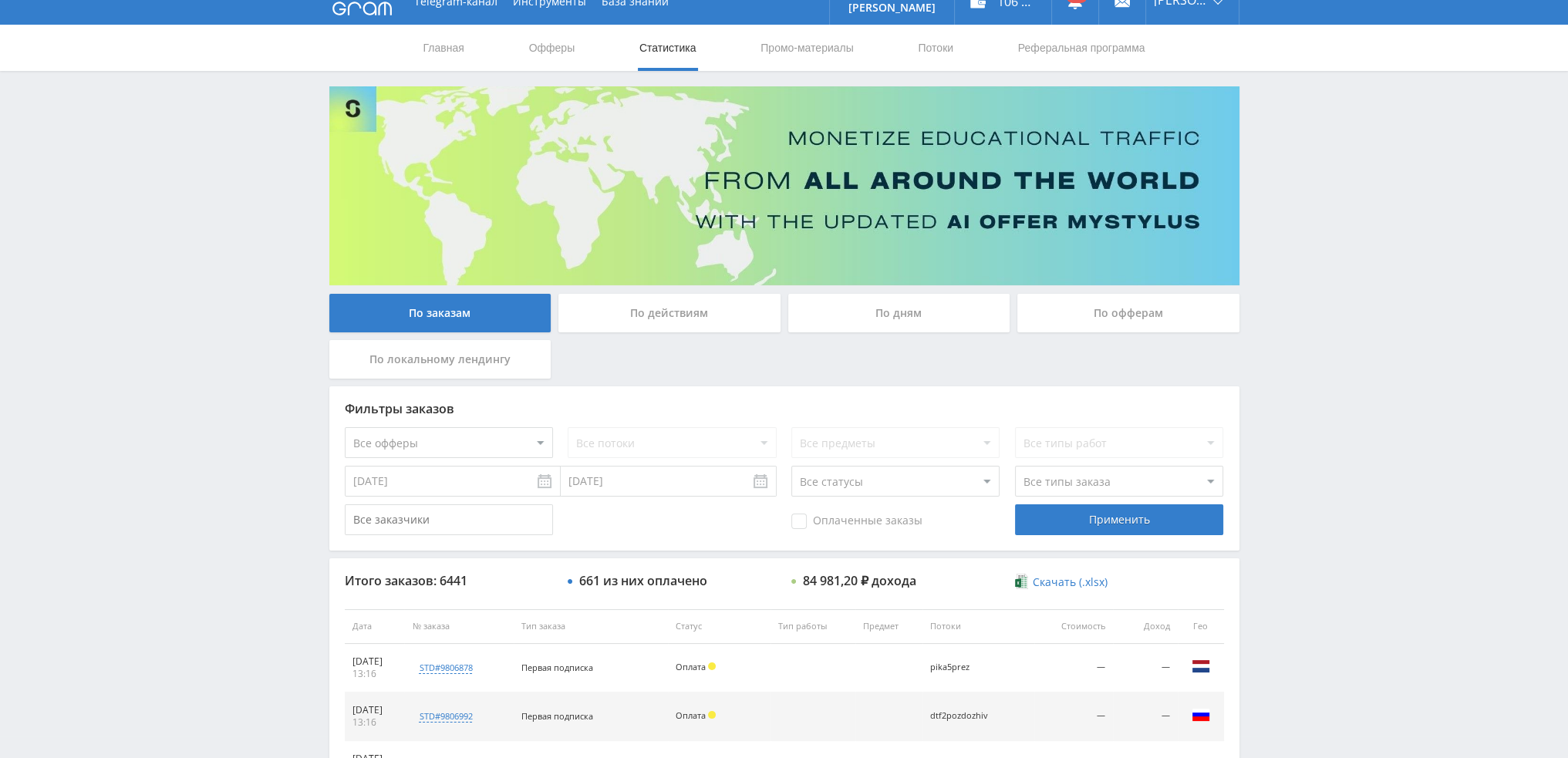
scroll to position [0, 0]
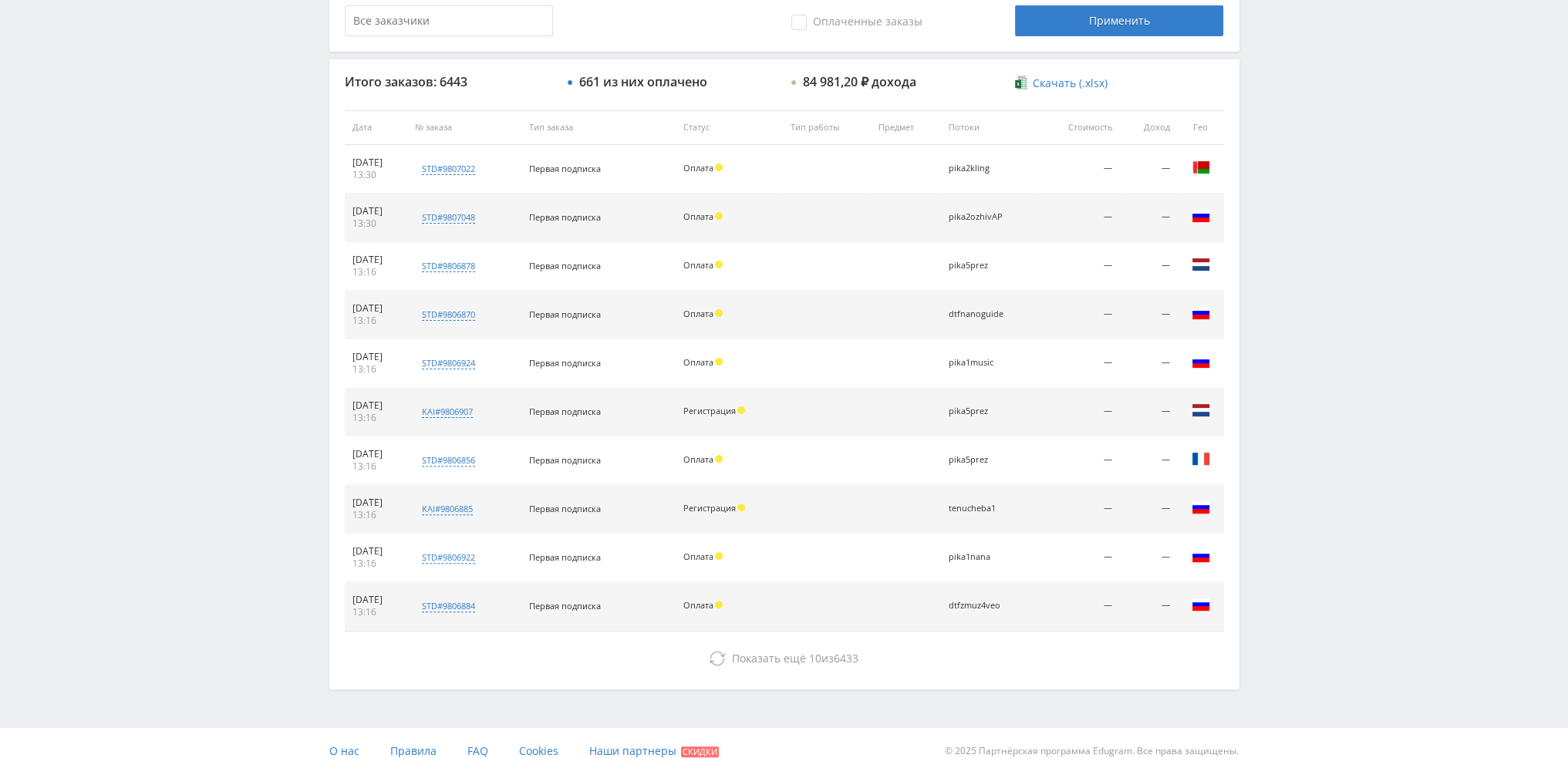
scroll to position [456, 0]
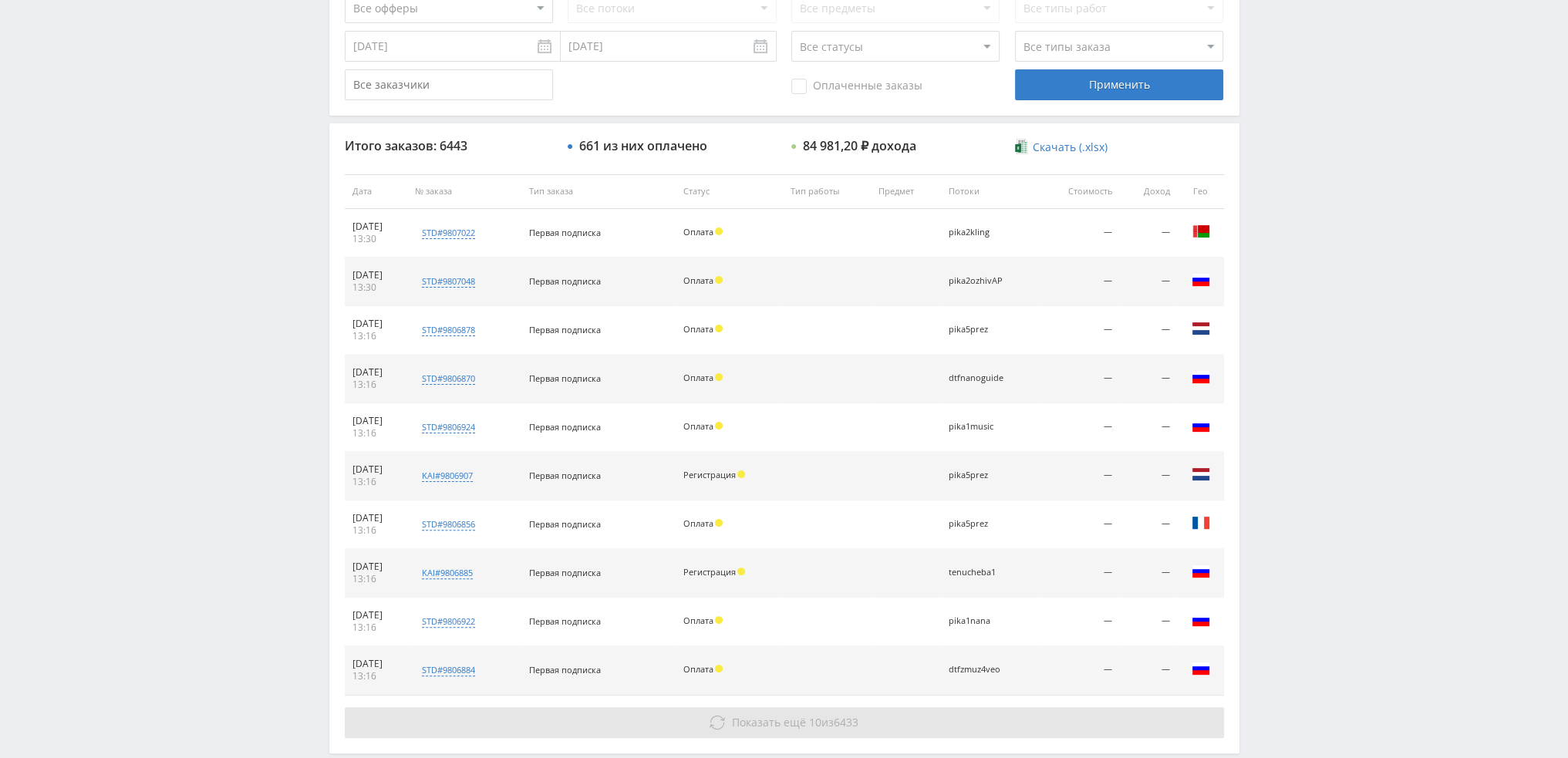
click at [919, 712] on button "Показать ещё 10 из 6433" at bounding box center [784, 722] width 880 height 31
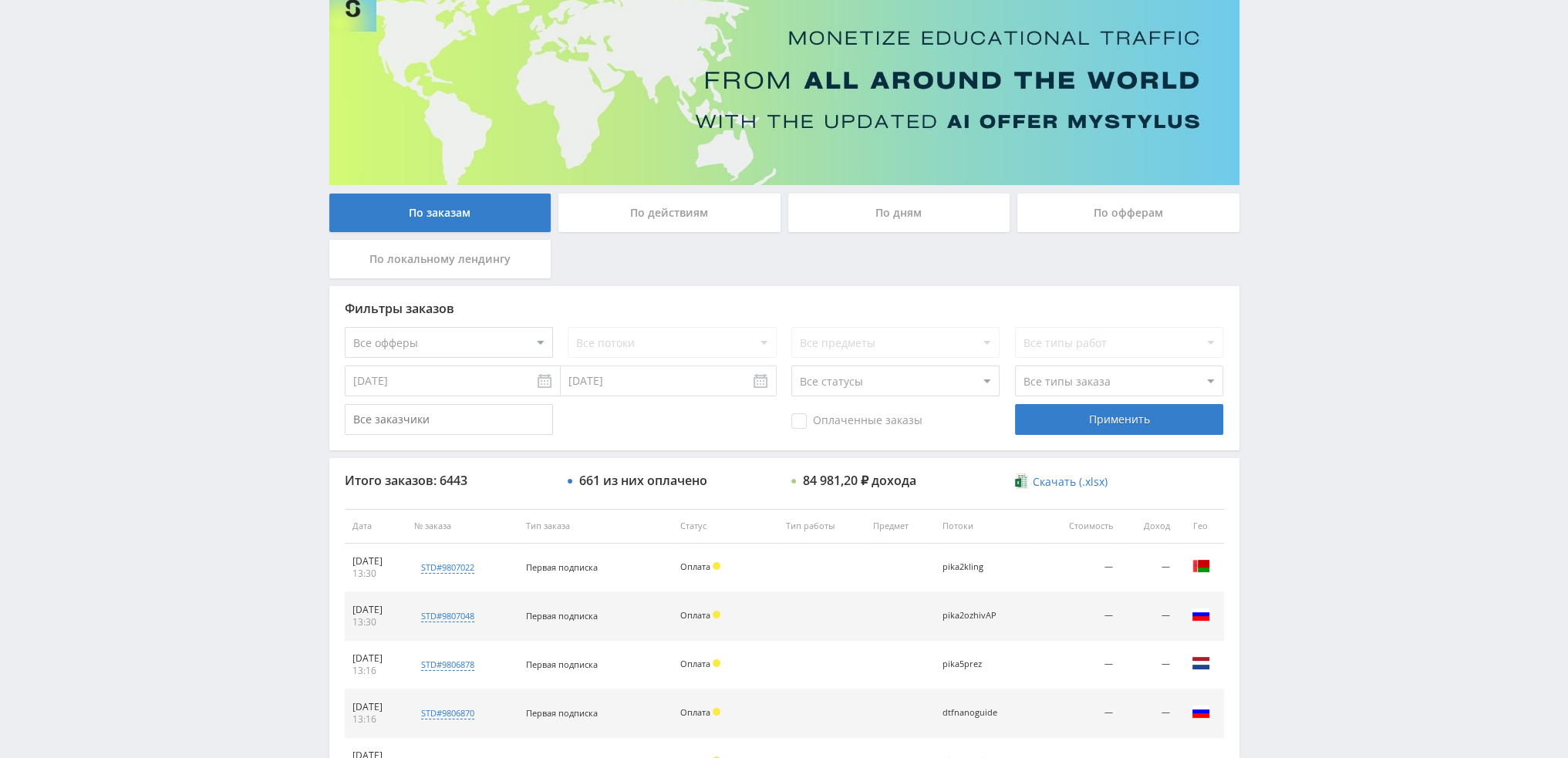
scroll to position [71, 0]
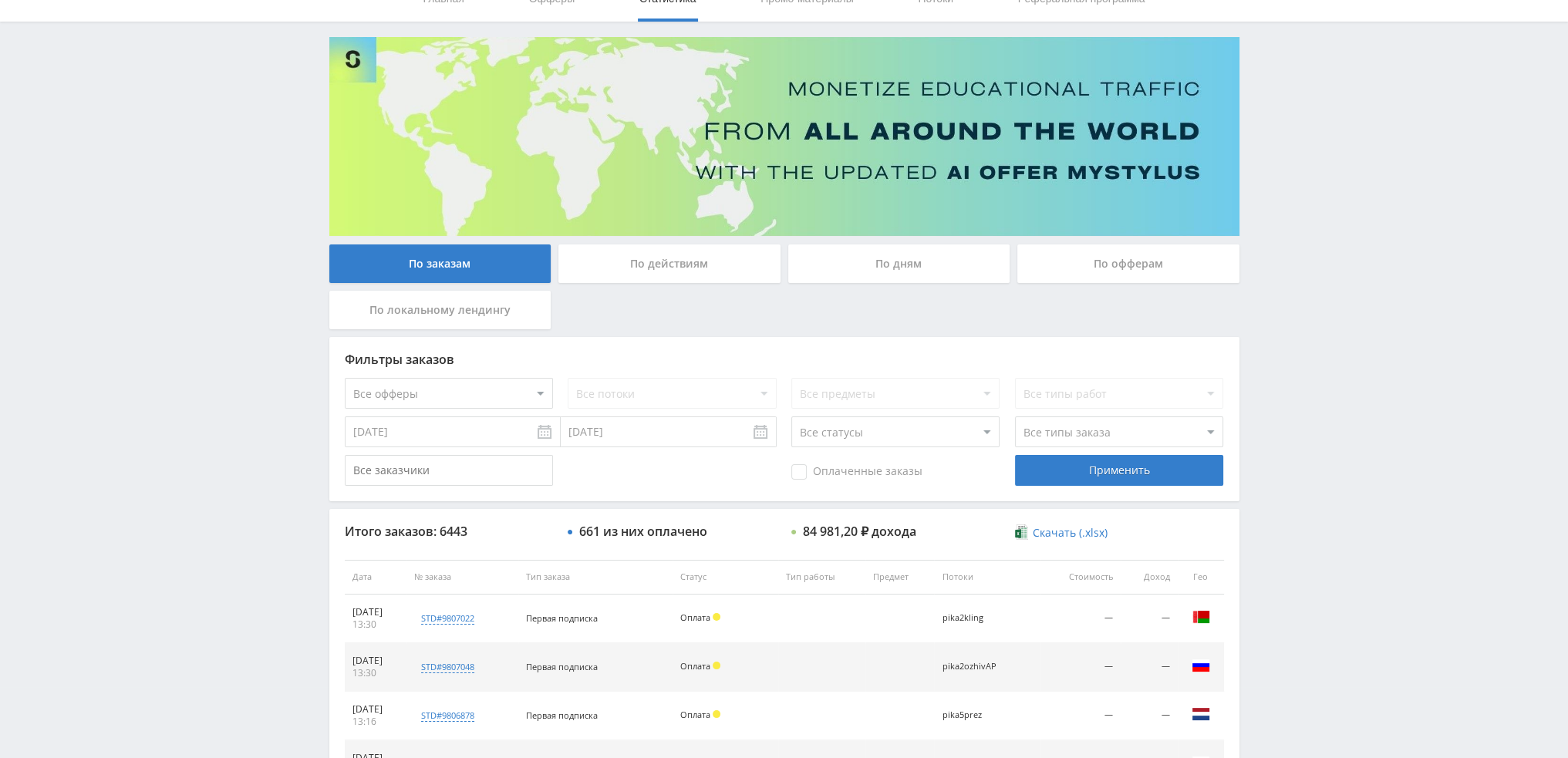
click at [888, 271] on div "По дням" at bounding box center [899, 263] width 222 height 38
click at [0, 0] on input "По дням" at bounding box center [0, 0] width 0 height 0
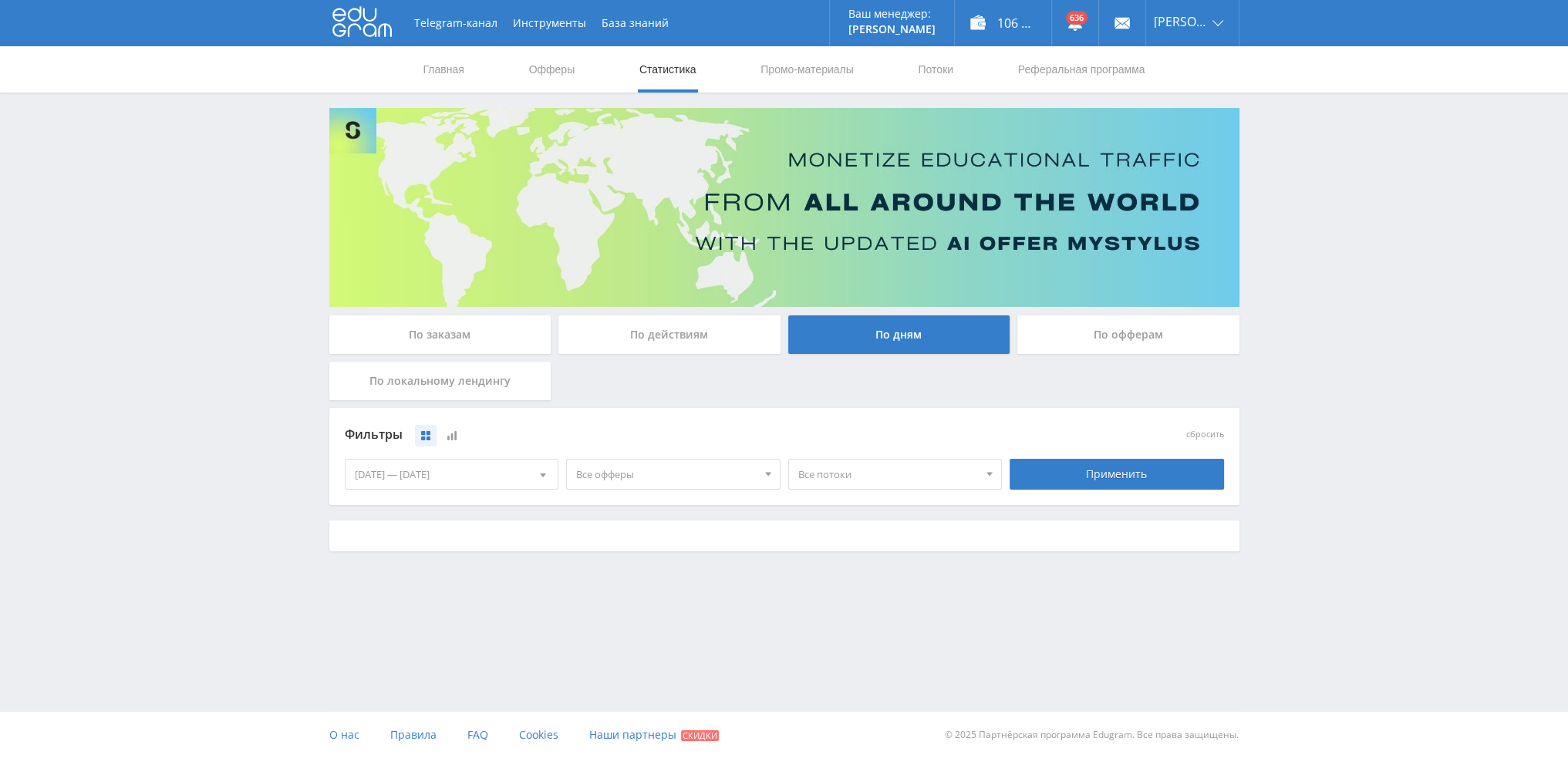
scroll to position [0, 0]
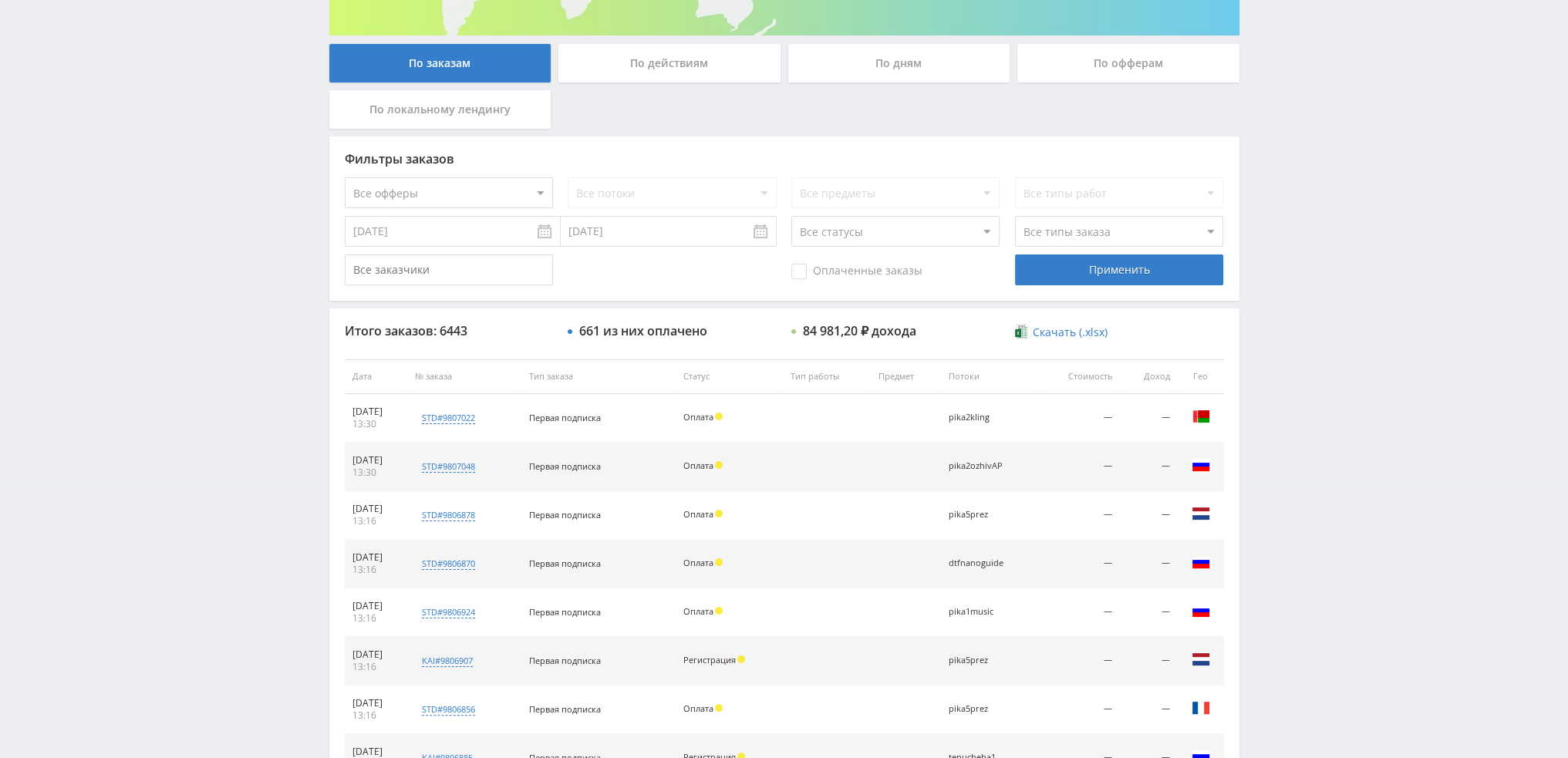
scroll to position [462, 0]
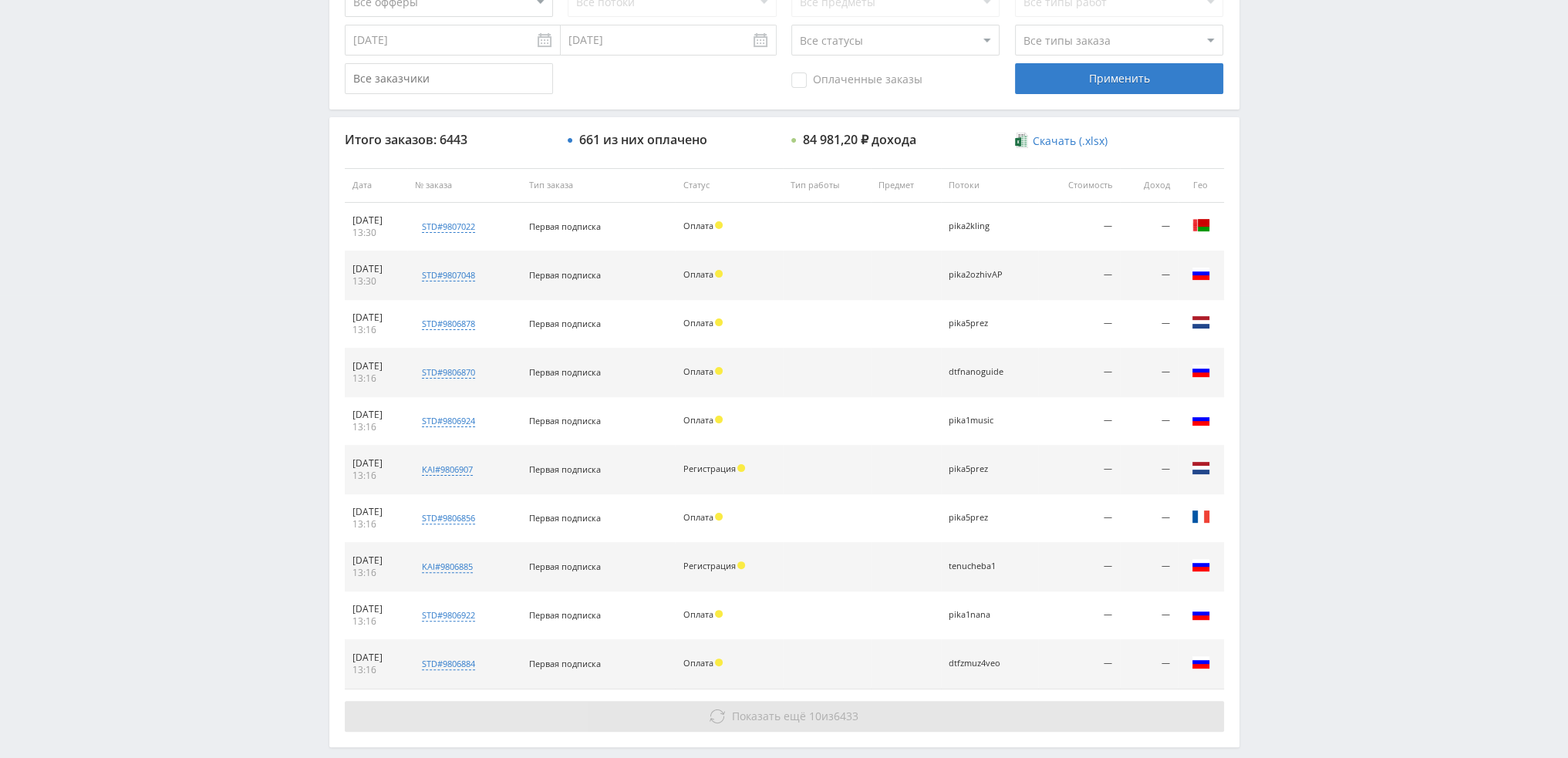
click at [745, 717] on span "Показать ещё" at bounding box center [769, 716] width 74 height 14
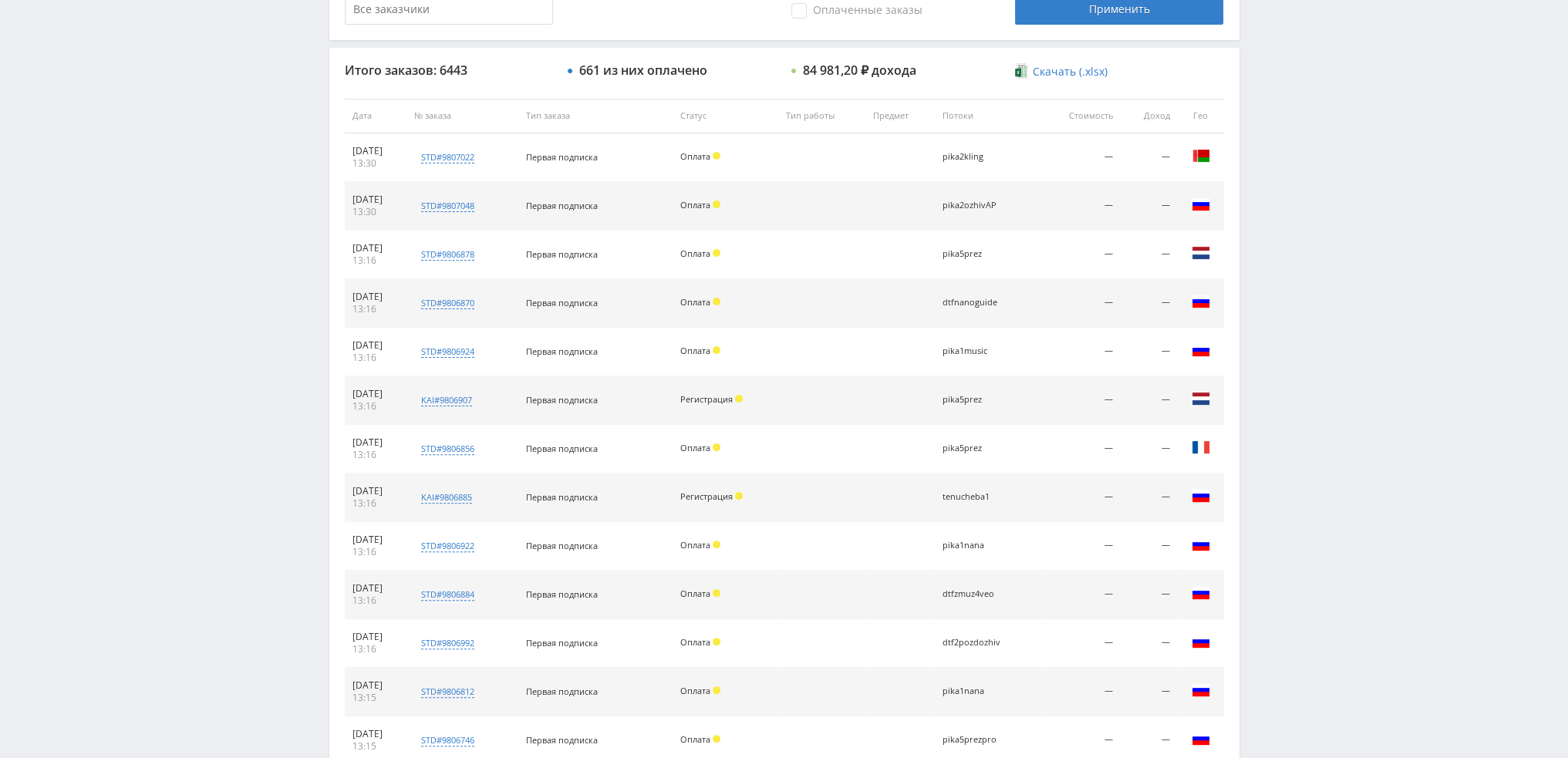
scroll to position [199, 0]
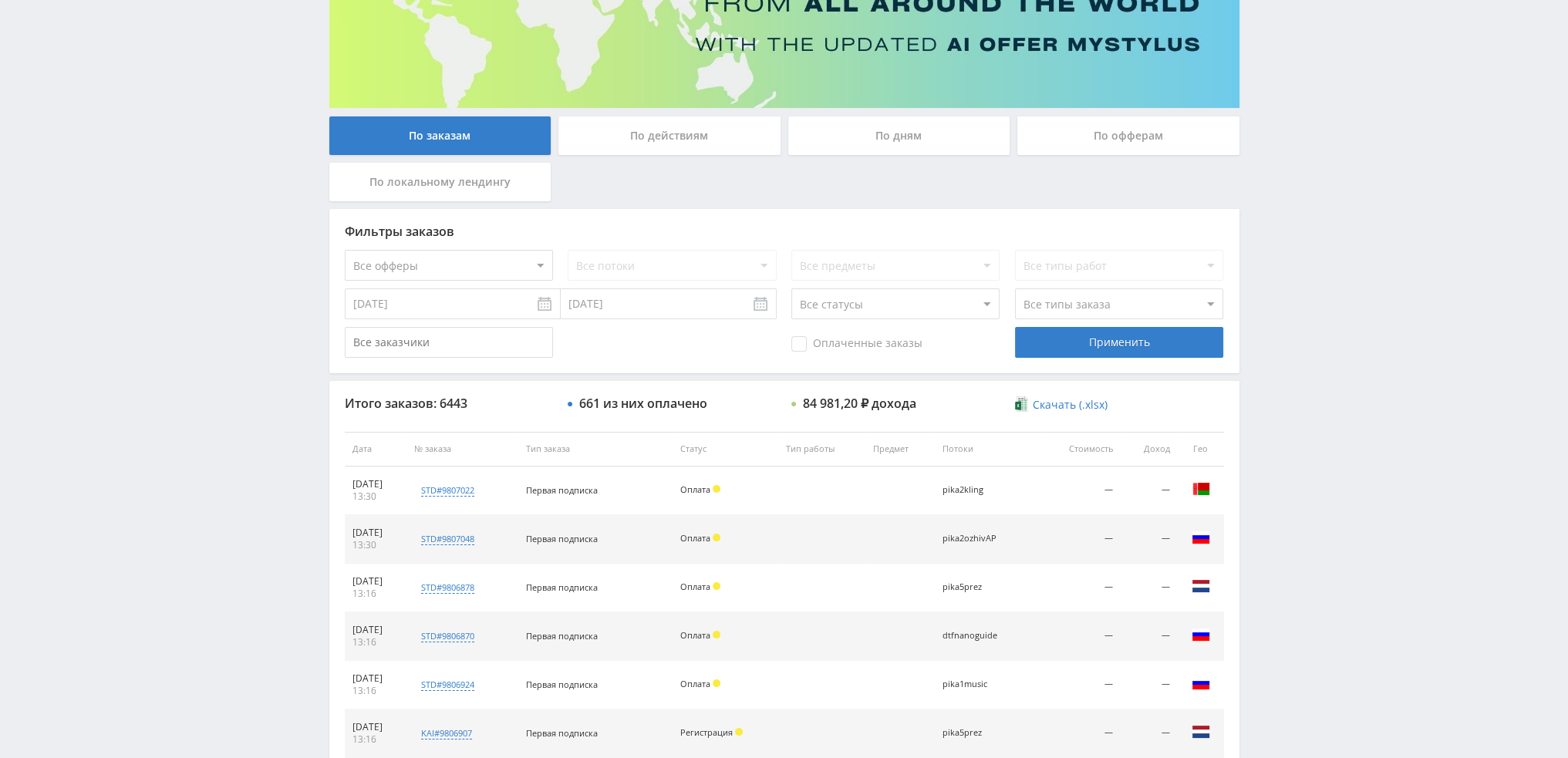
click at [901, 122] on div "По дням" at bounding box center [899, 135] width 222 height 38
click at [0, 0] on input "По дням" at bounding box center [0, 0] width 0 height 0
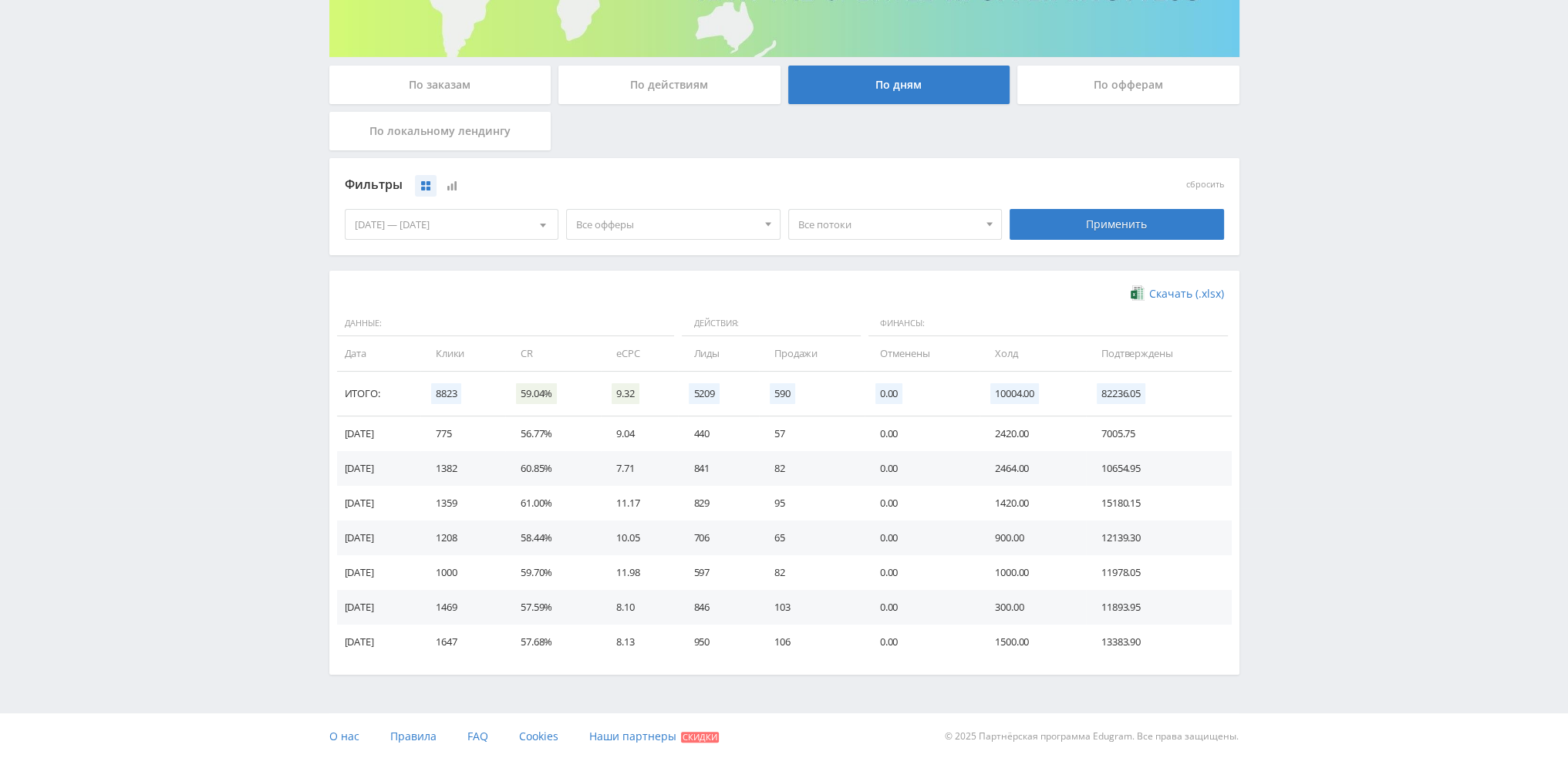
scroll to position [250, 0]
click at [542, 224] on span at bounding box center [543, 228] width 6 height 8
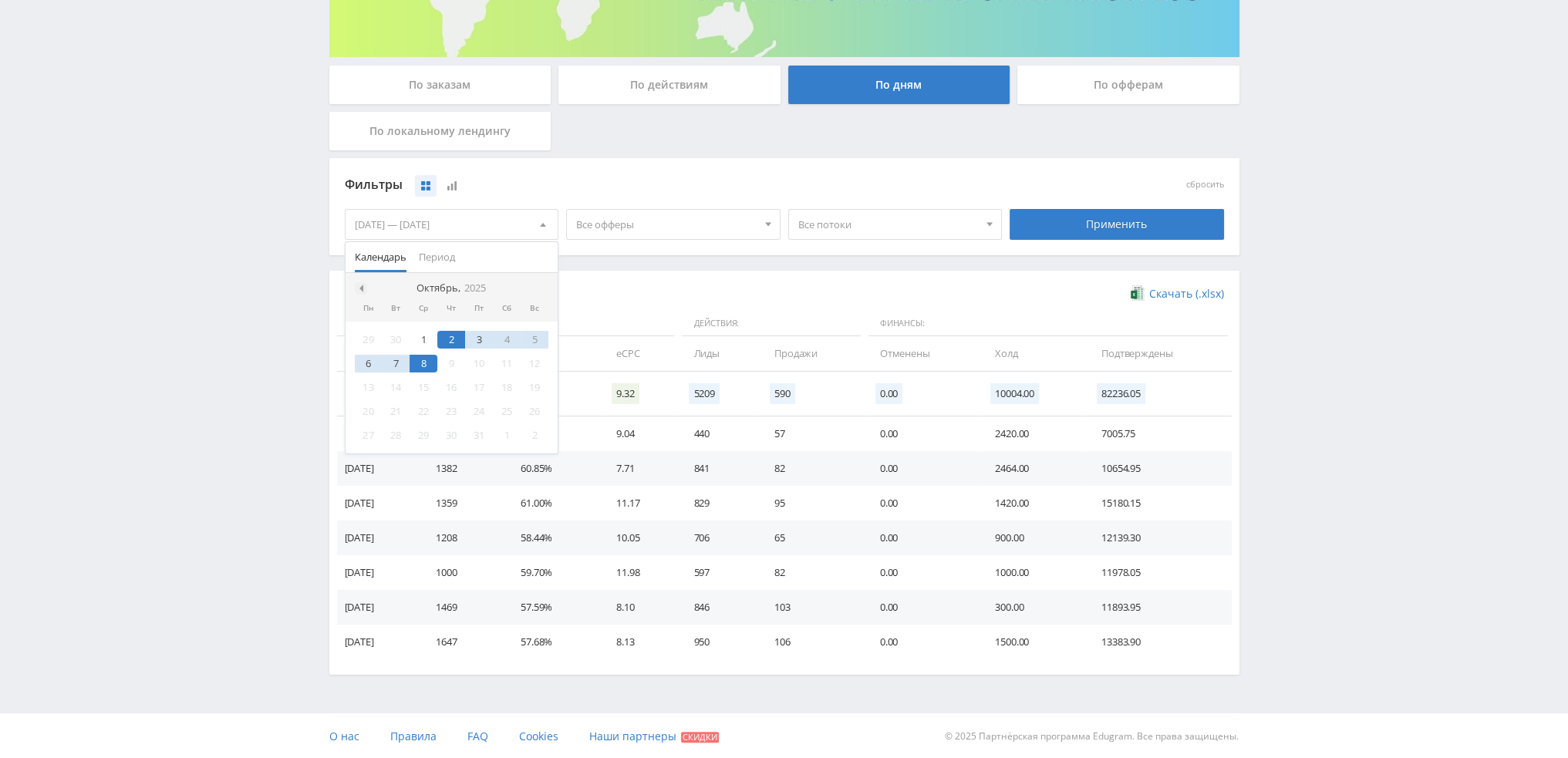
click at [363, 282] on div at bounding box center [361, 288] width 13 height 12
click at [371, 364] on div "8" at bounding box center [368, 363] width 28 height 18
click at [538, 285] on span at bounding box center [540, 288] width 8 height 8
click at [422, 362] on div "8" at bounding box center [423, 363] width 28 height 18
click at [1113, 223] on div "Применить" at bounding box center [1117, 224] width 214 height 31
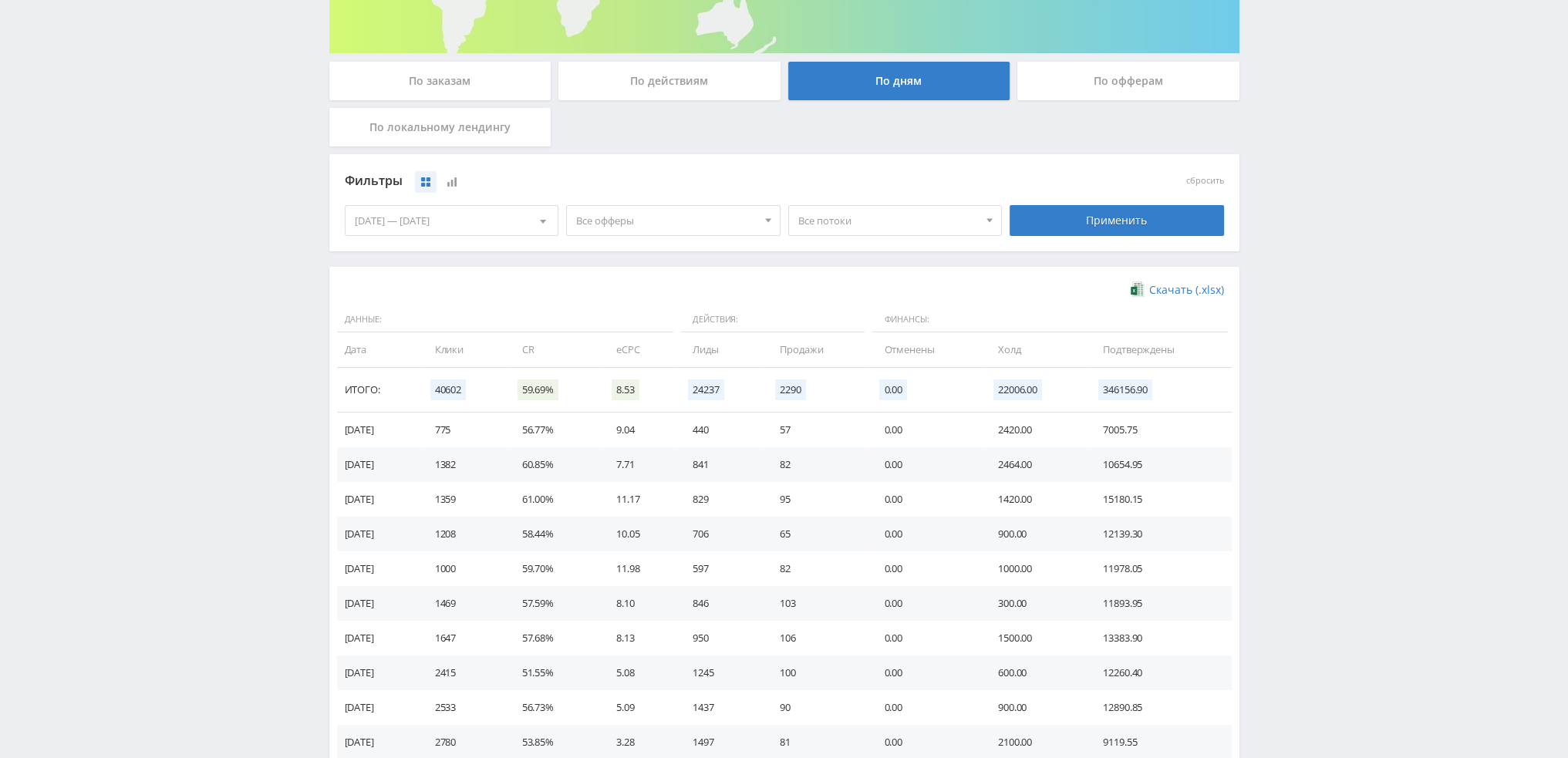
scroll to position [309, 0]
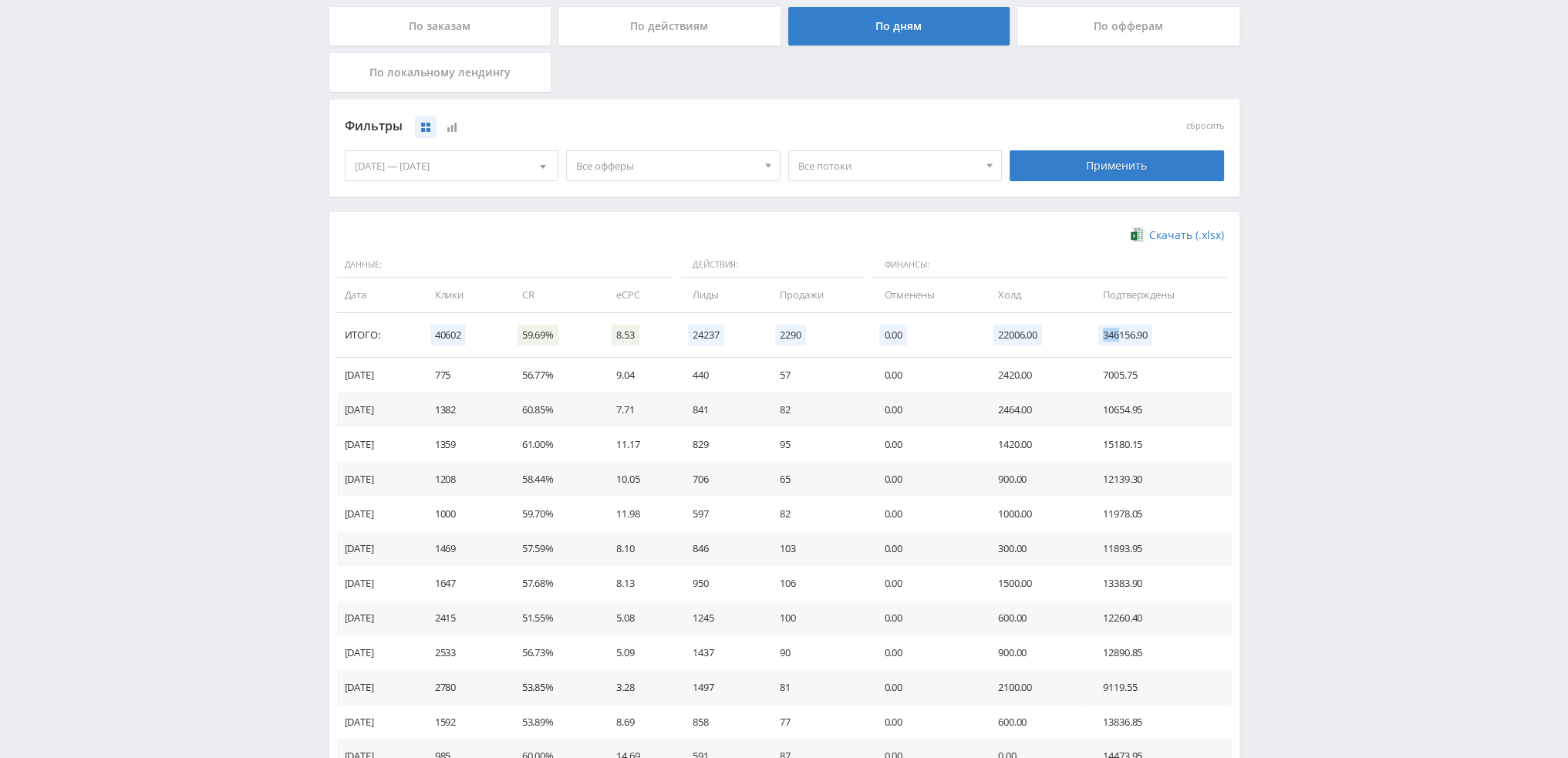
drag, startPoint x: 1108, startPoint y: 339, endPoint x: 1126, endPoint y: 343, distance: 18.4
click at [1126, 343] on span "346156.90" at bounding box center [1125, 335] width 54 height 21
drag, startPoint x: 1013, startPoint y: 333, endPoint x: 999, endPoint y: 337, distance: 14.6
click at [1000, 335] on span "22006.00" at bounding box center [1018, 335] width 48 height 21
click at [1360, 375] on div "Telegram-канал Инструменты База знаний Ваш менеджер: Valeria Valeria Online @va…" at bounding box center [784, 446] width 1568 height 1509
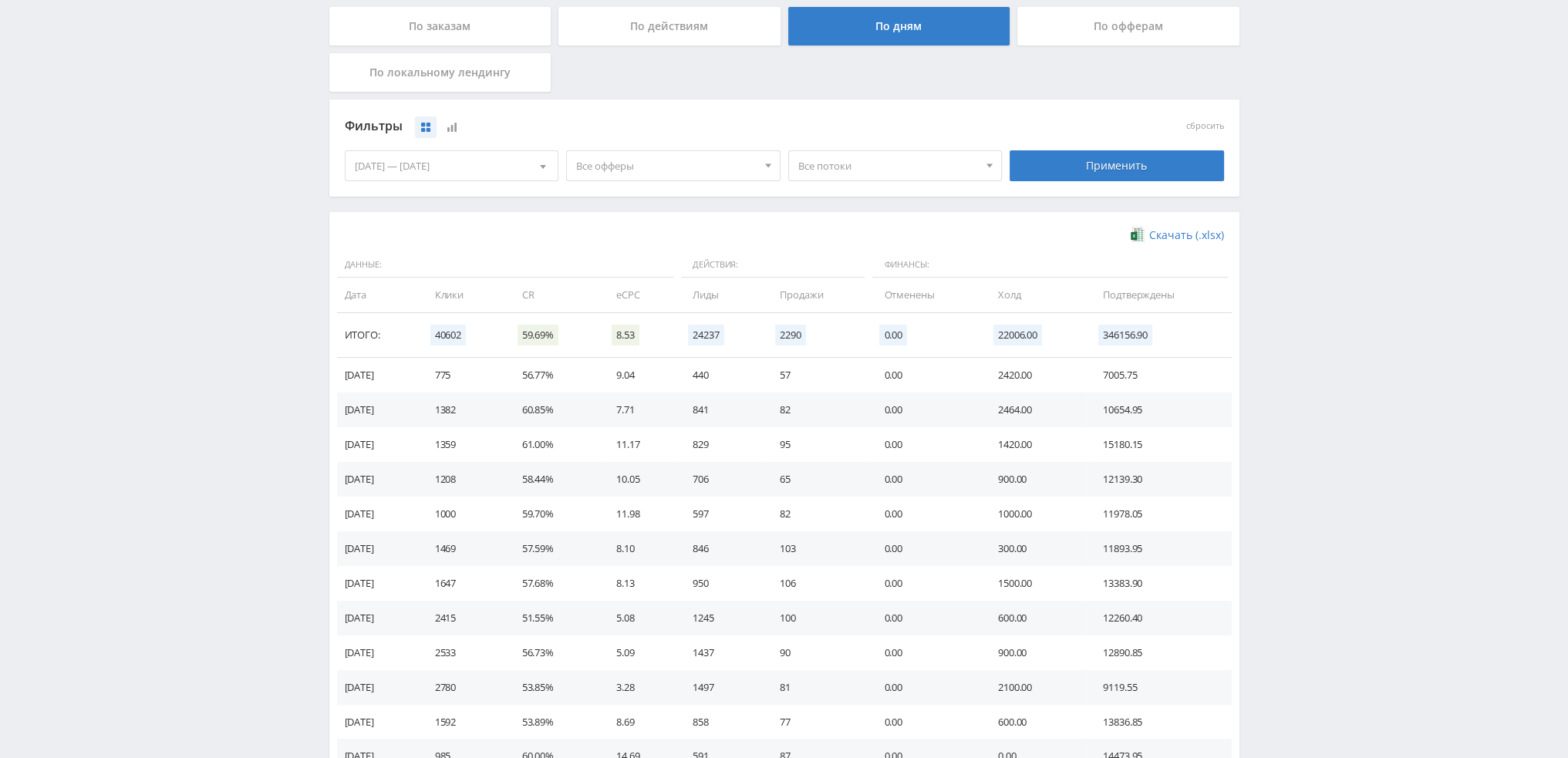
scroll to position [0, 0]
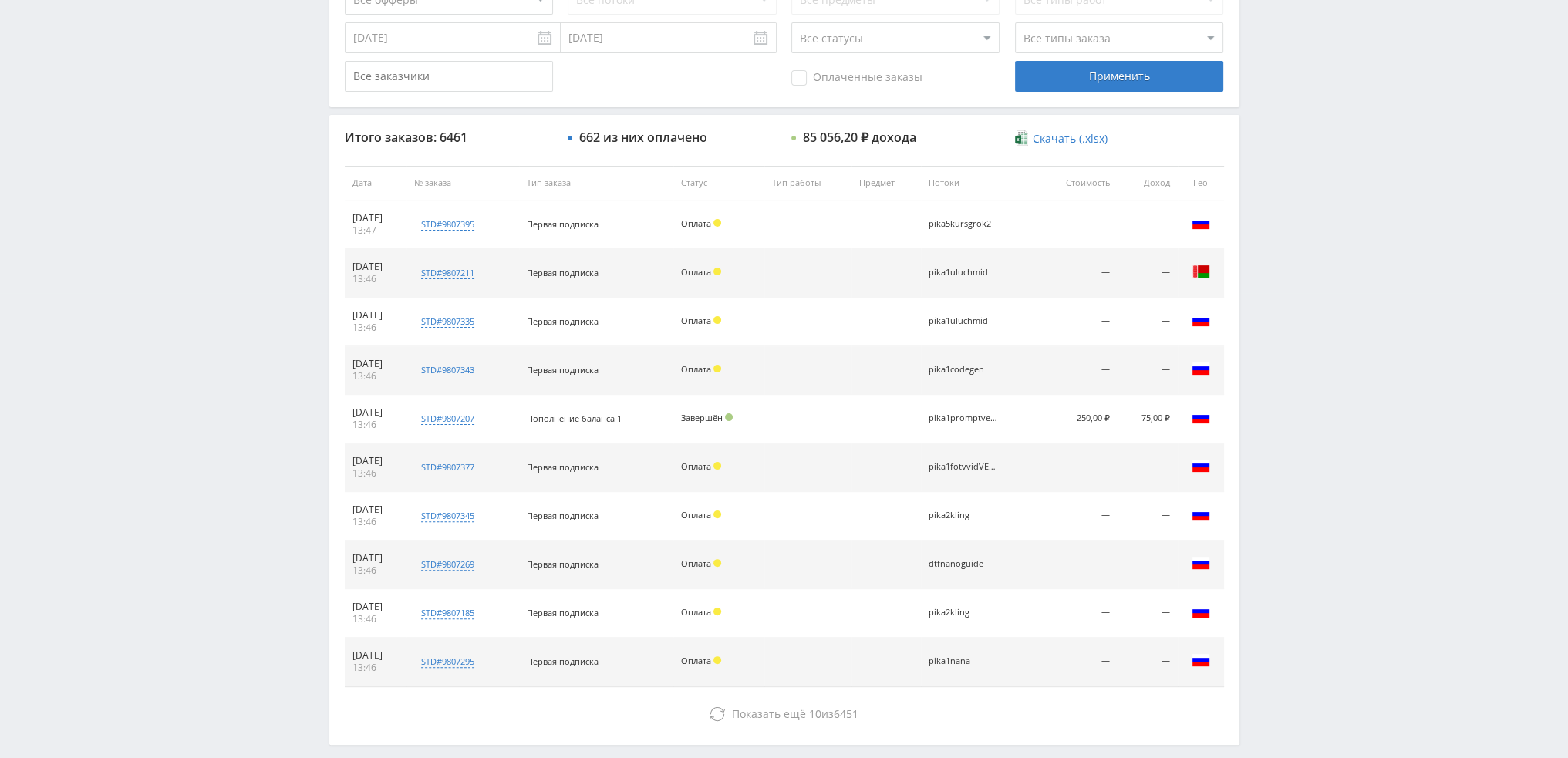
scroll to position [534, 0]
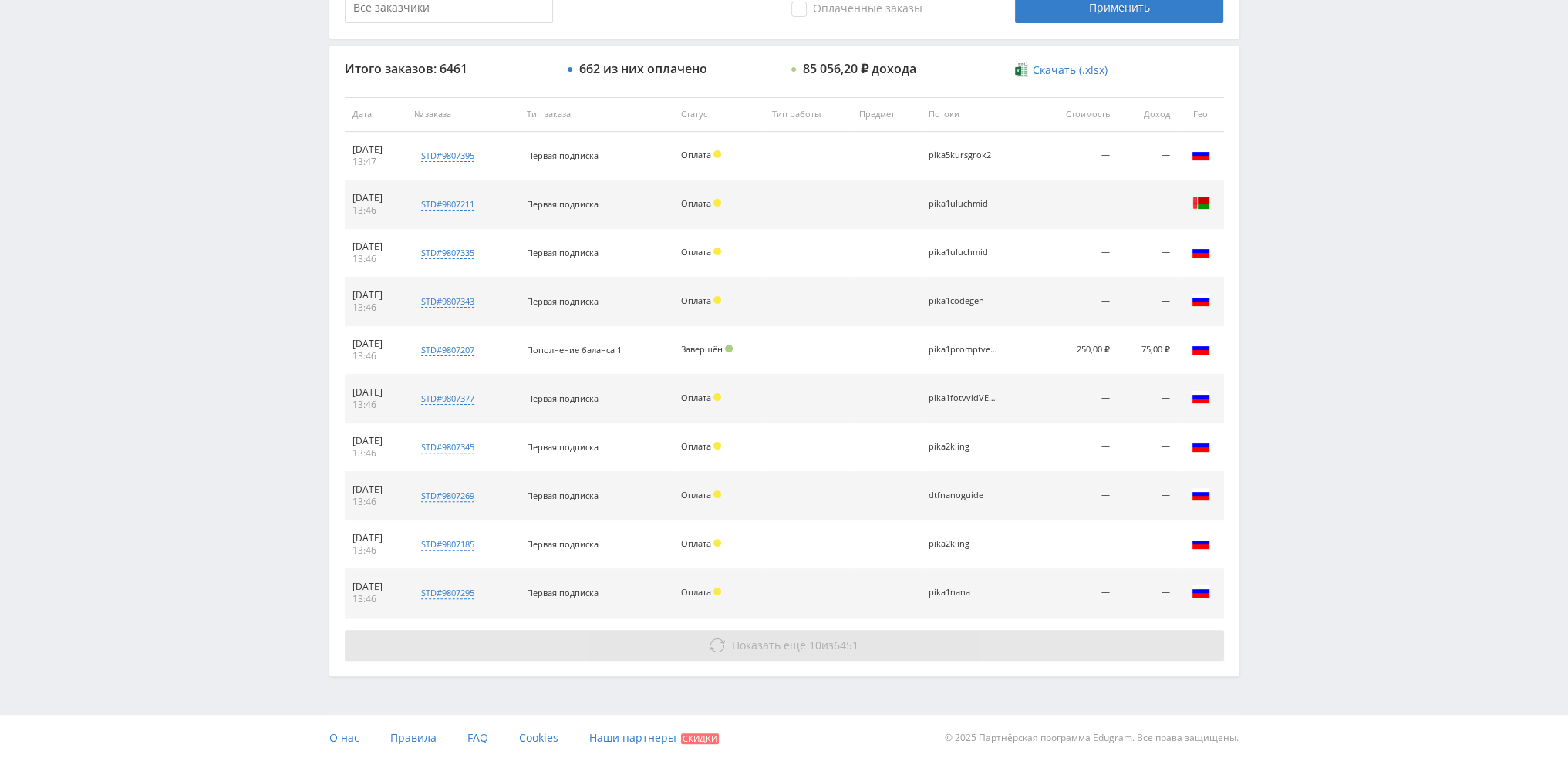
click at [830, 640] on span "Показать ещё 10 из 6451" at bounding box center [796, 645] width 127 height 14
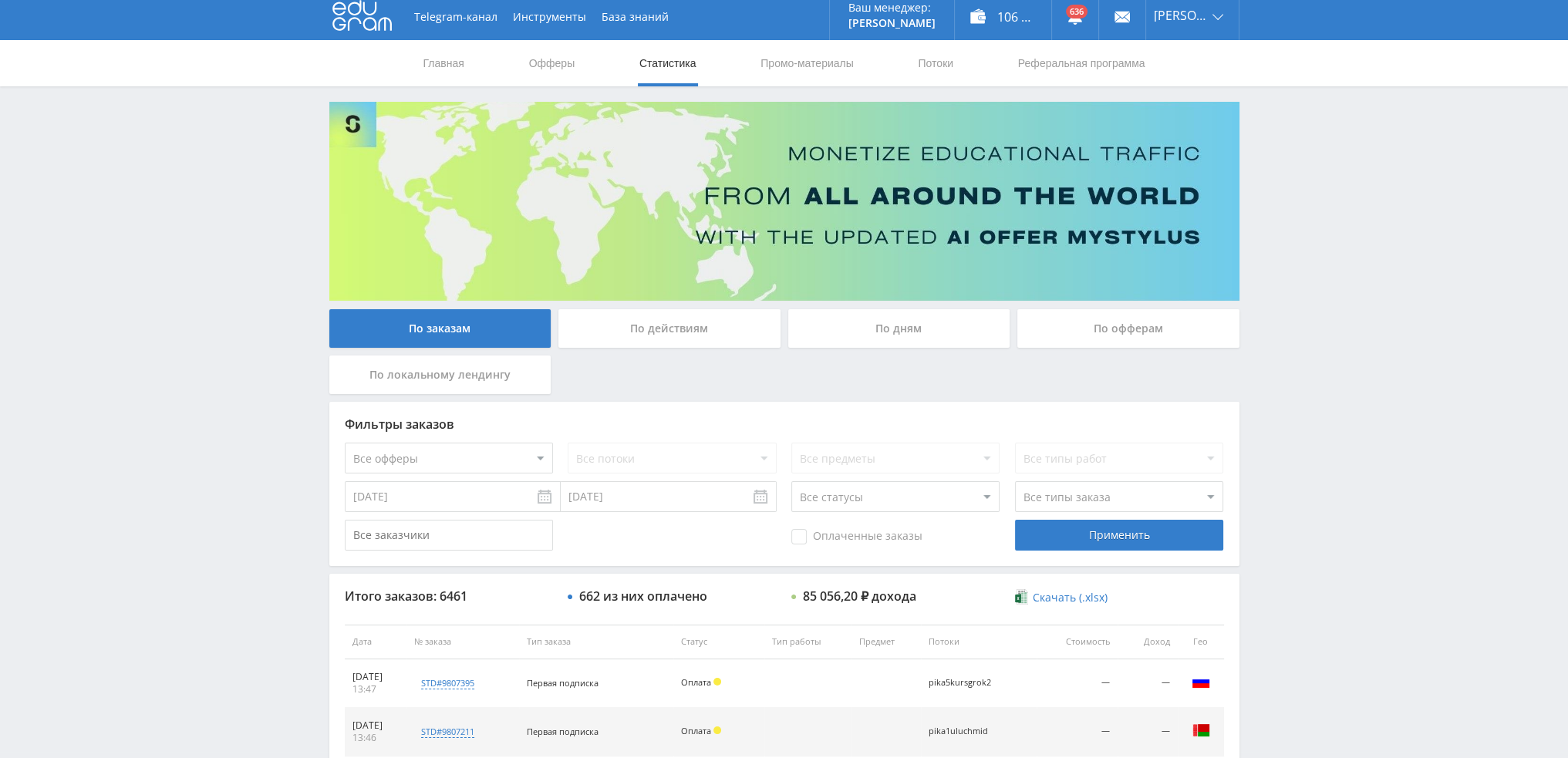
scroll to position [0, 0]
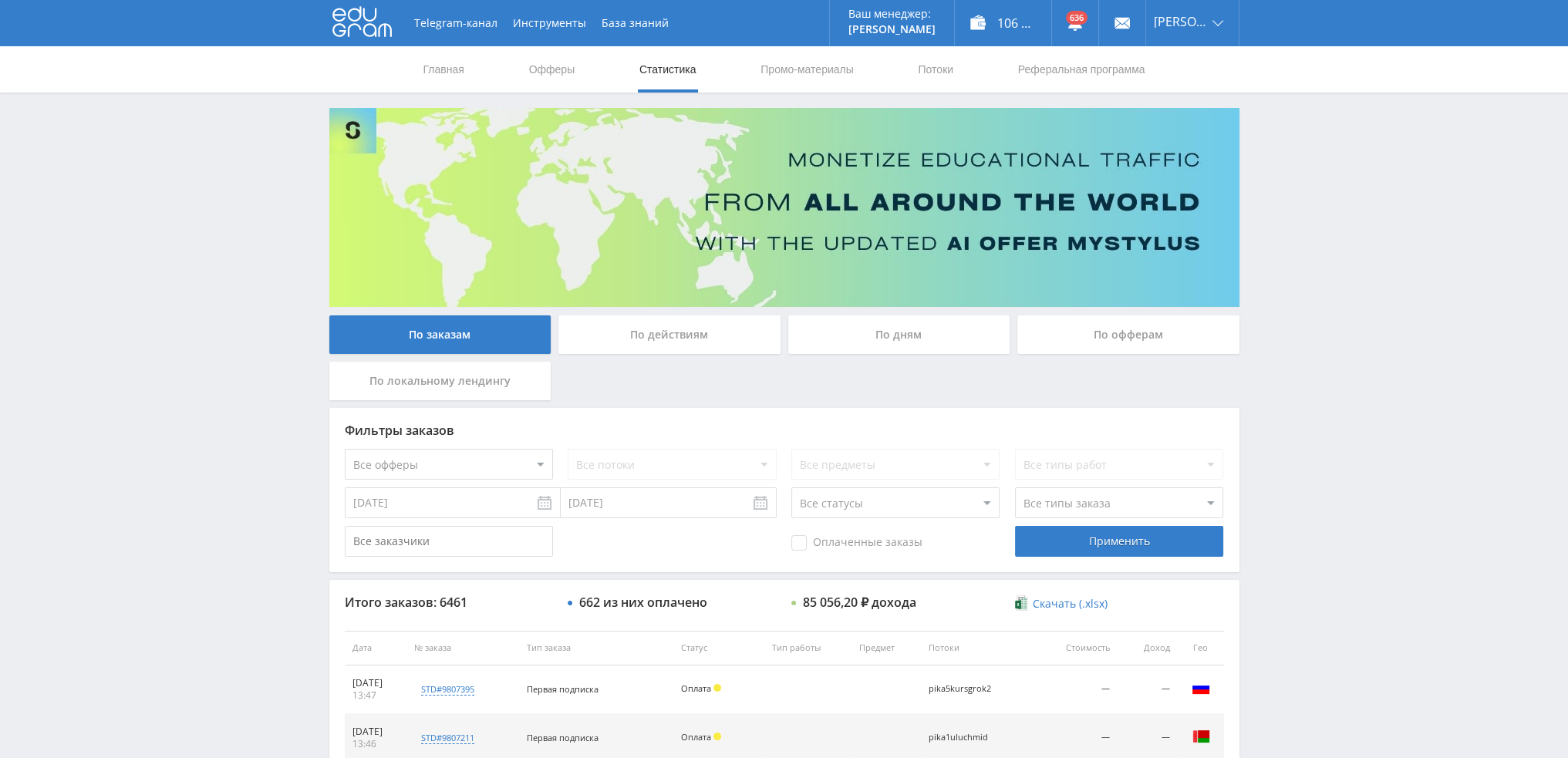
click at [887, 345] on div "По дням" at bounding box center [899, 334] width 222 height 38
click at [0, 0] on input "По дням" at bounding box center [0, 0] width 0 height 0
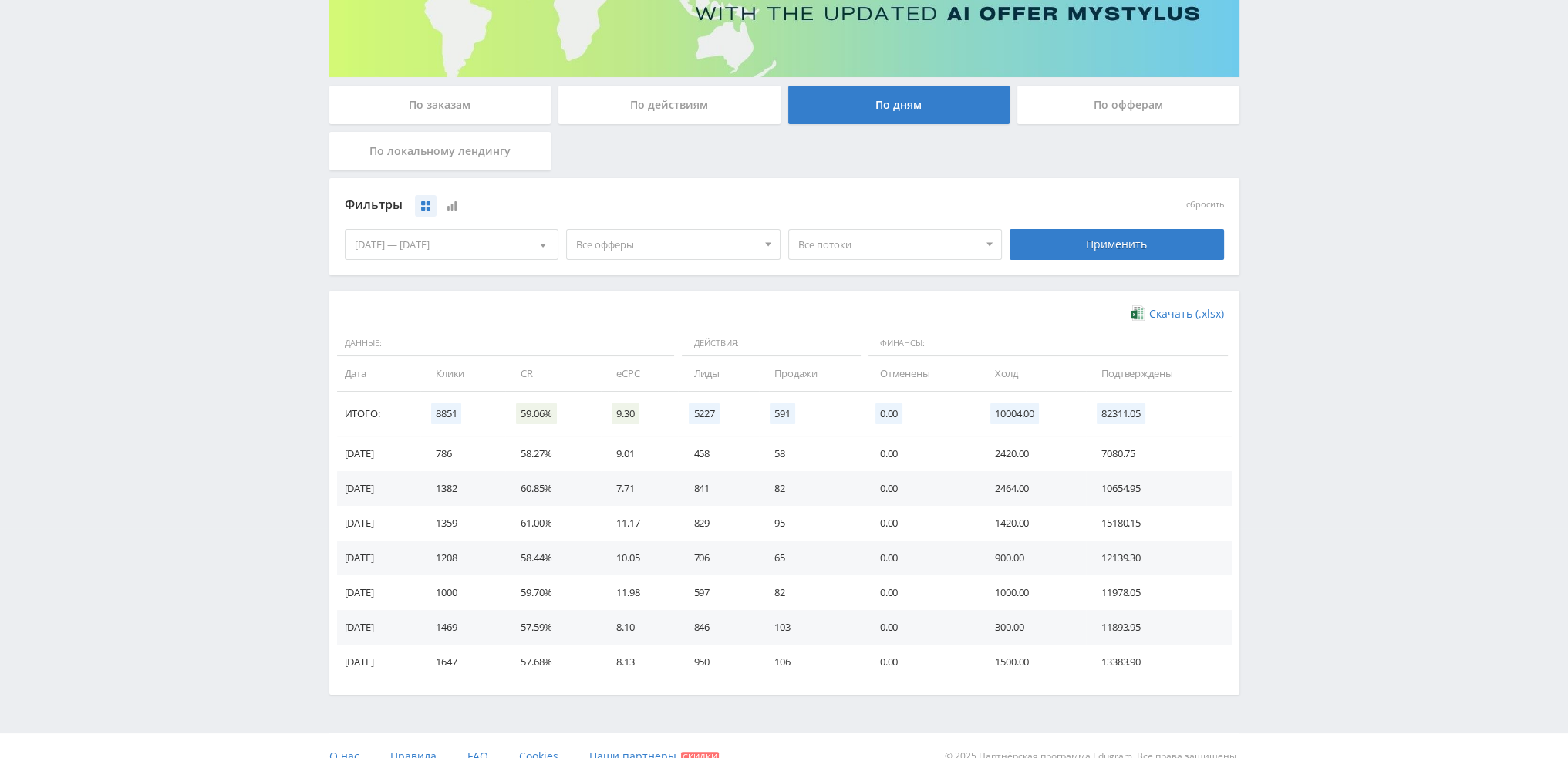
scroll to position [231, 0]
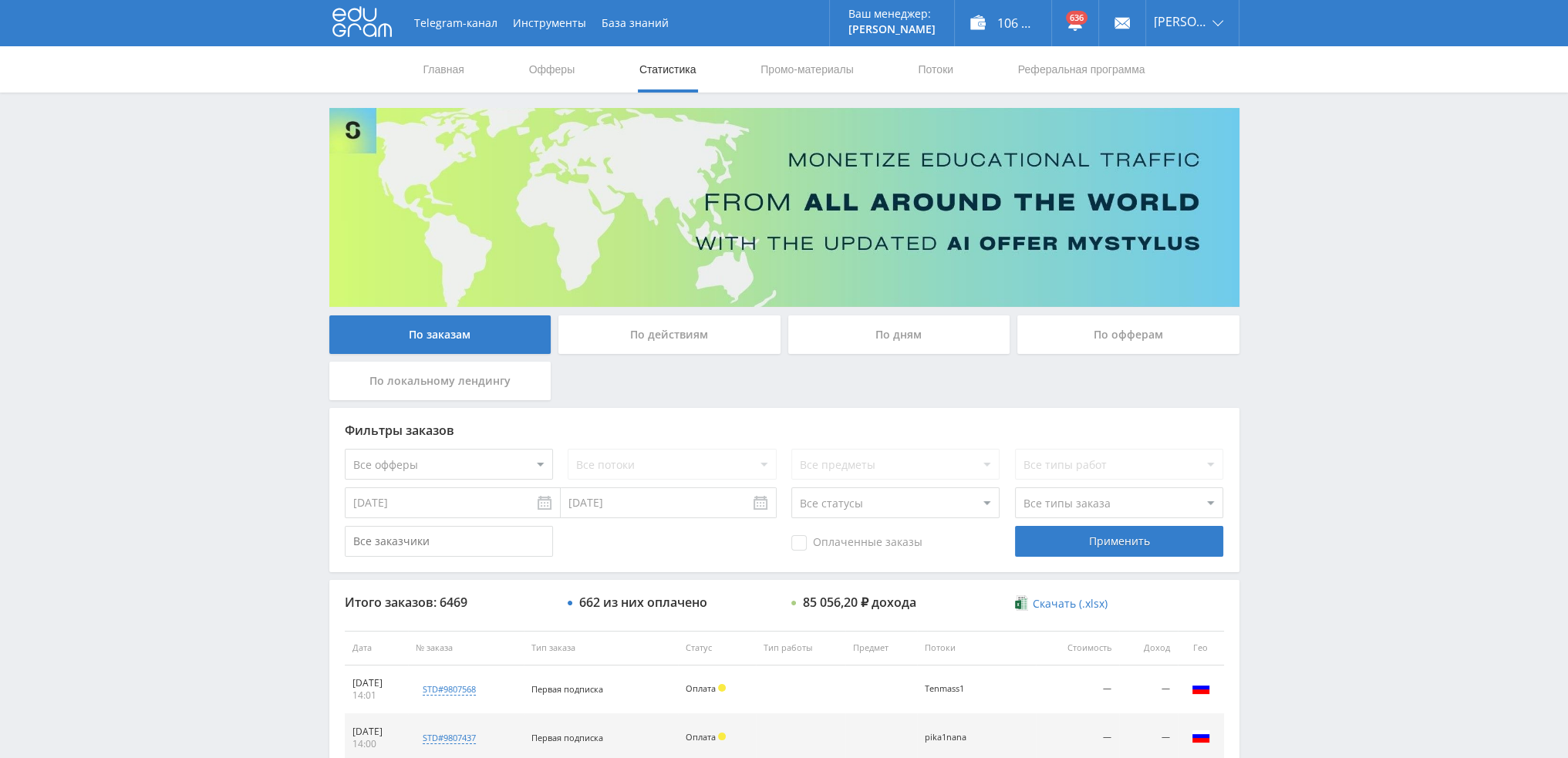
click at [916, 332] on div "По дням" at bounding box center [899, 334] width 222 height 38
click at [0, 0] on input "По дням" at bounding box center [0, 0] width 0 height 0
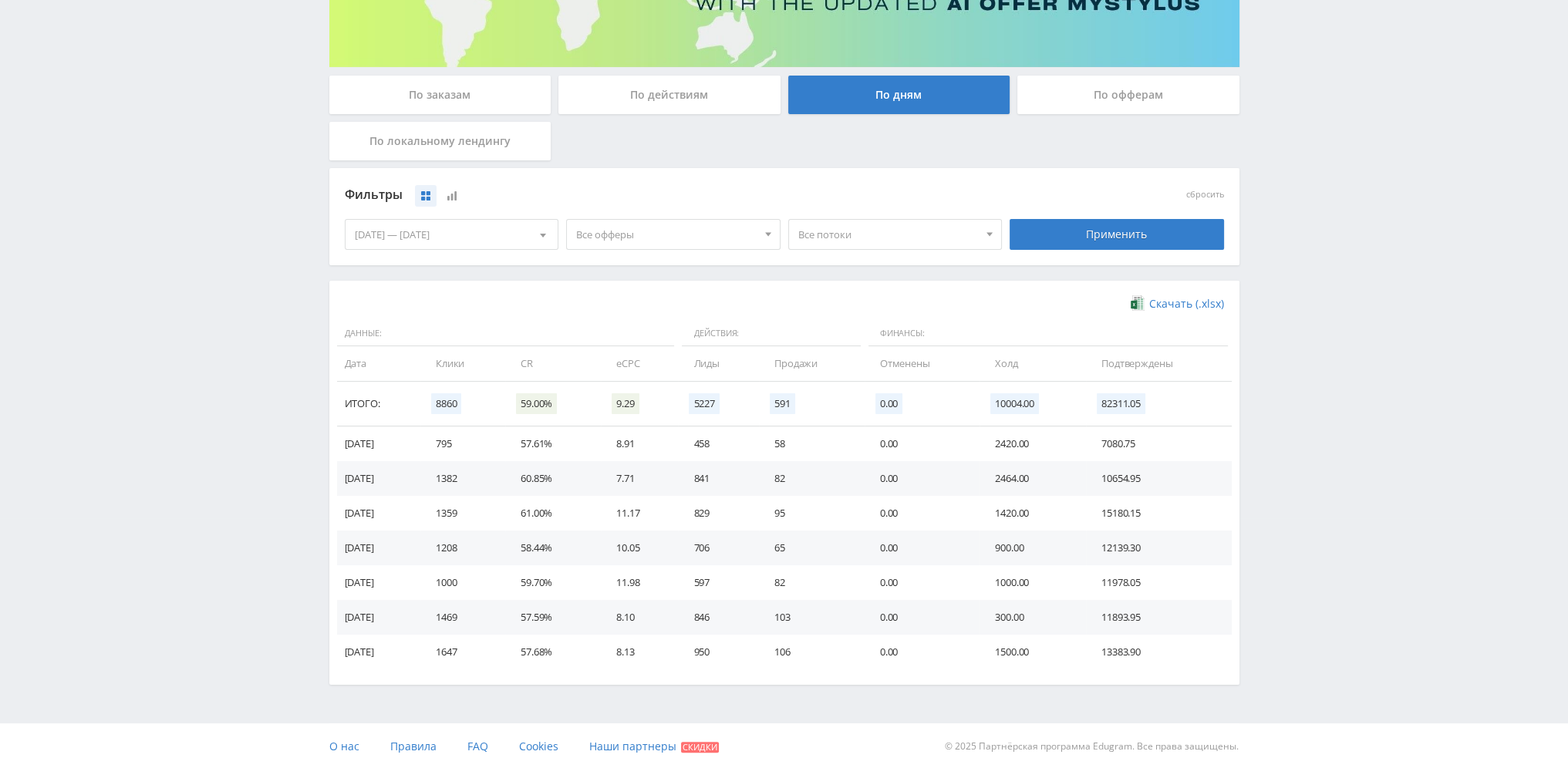
scroll to position [250, 0]
